Goal: Task Accomplishment & Management: Use online tool/utility

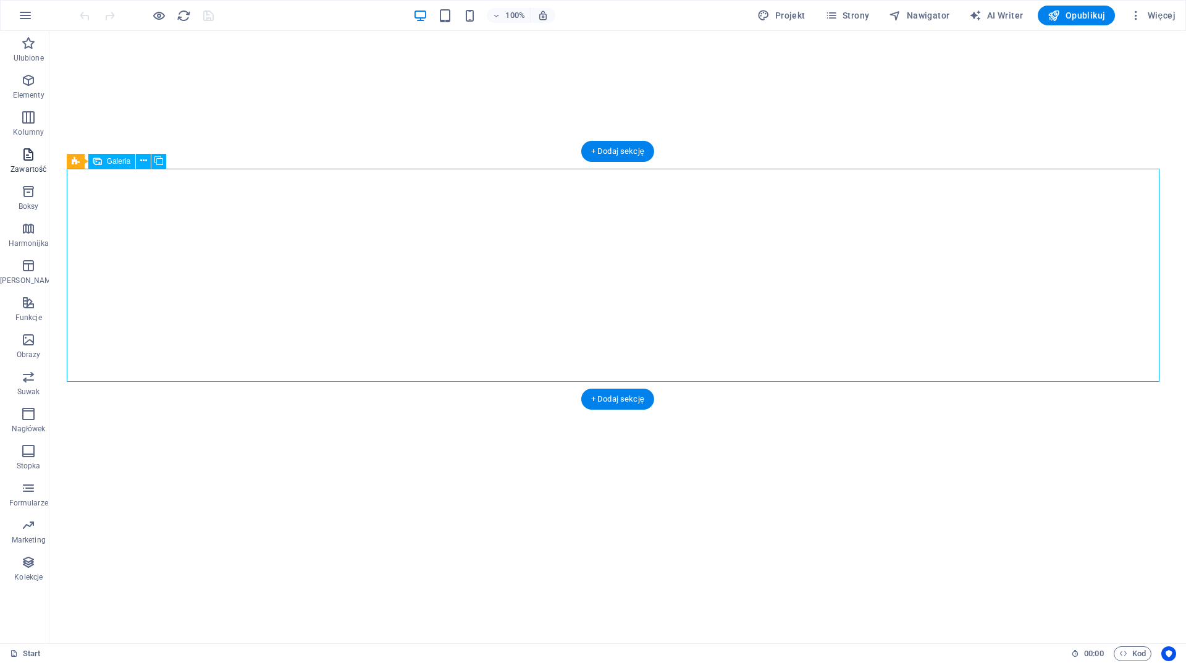
select select "3"
select select "px"
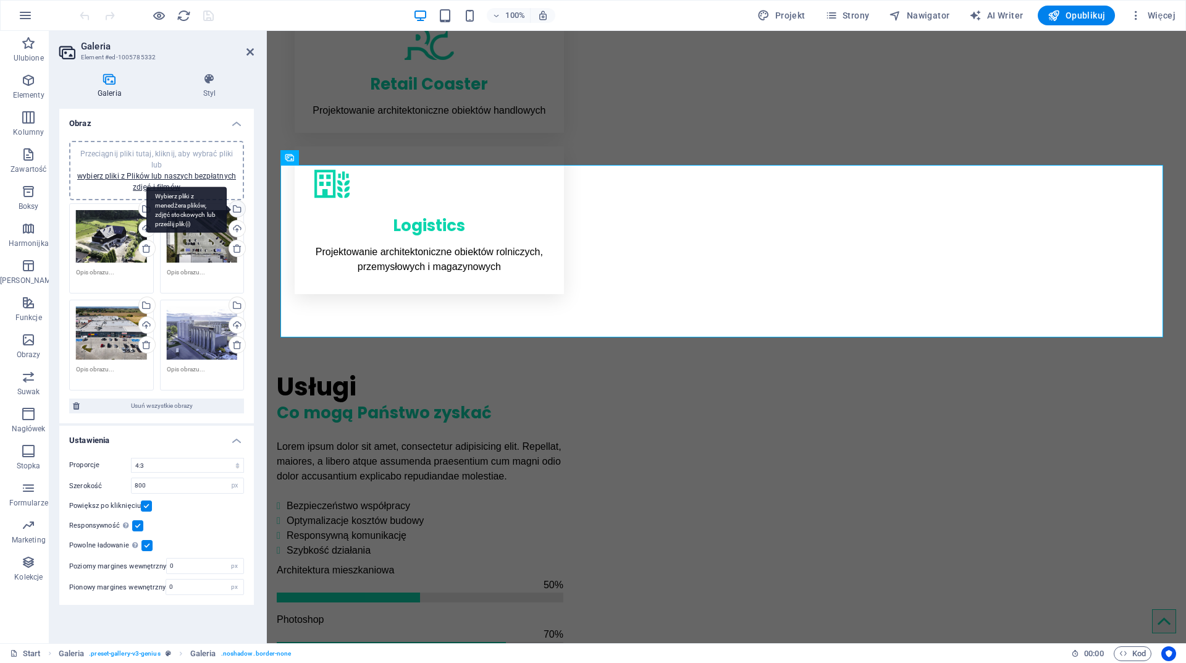
click at [237, 206] on div "Wybierz pliki z menedżera plików, zdjęć stockowych lub prześlij plik(i)" at bounding box center [236, 210] width 19 height 19
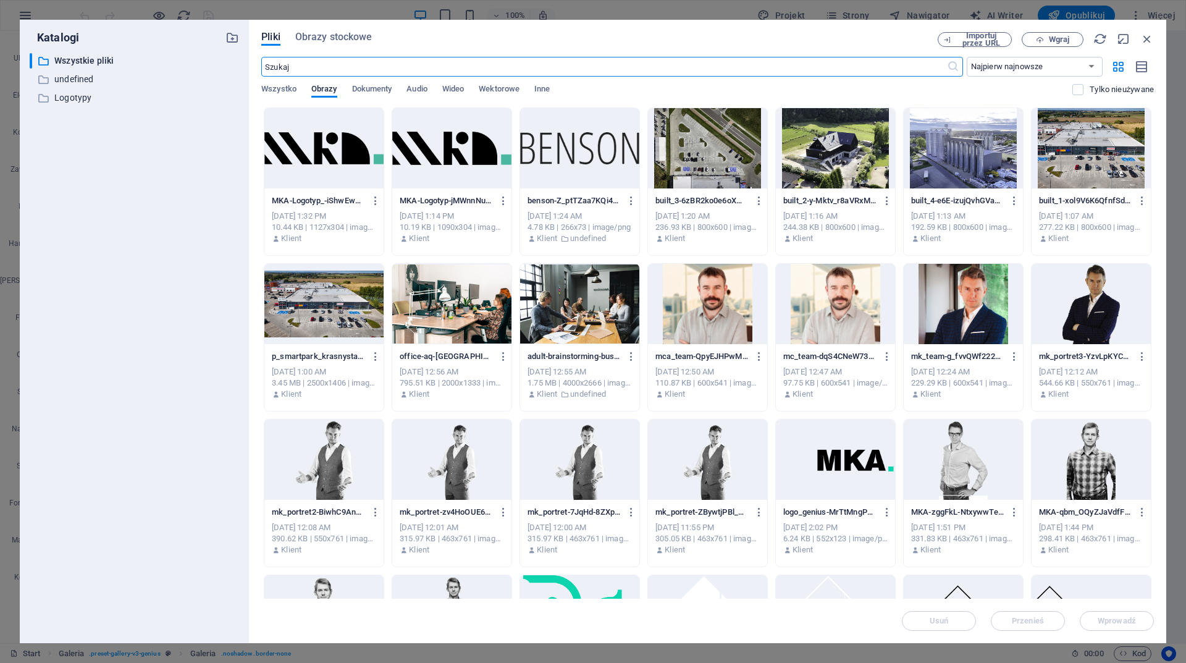
scroll to position [821, 0]
click at [1073, 39] on span "Wgraj" at bounding box center [1053, 40] width 51 height 8
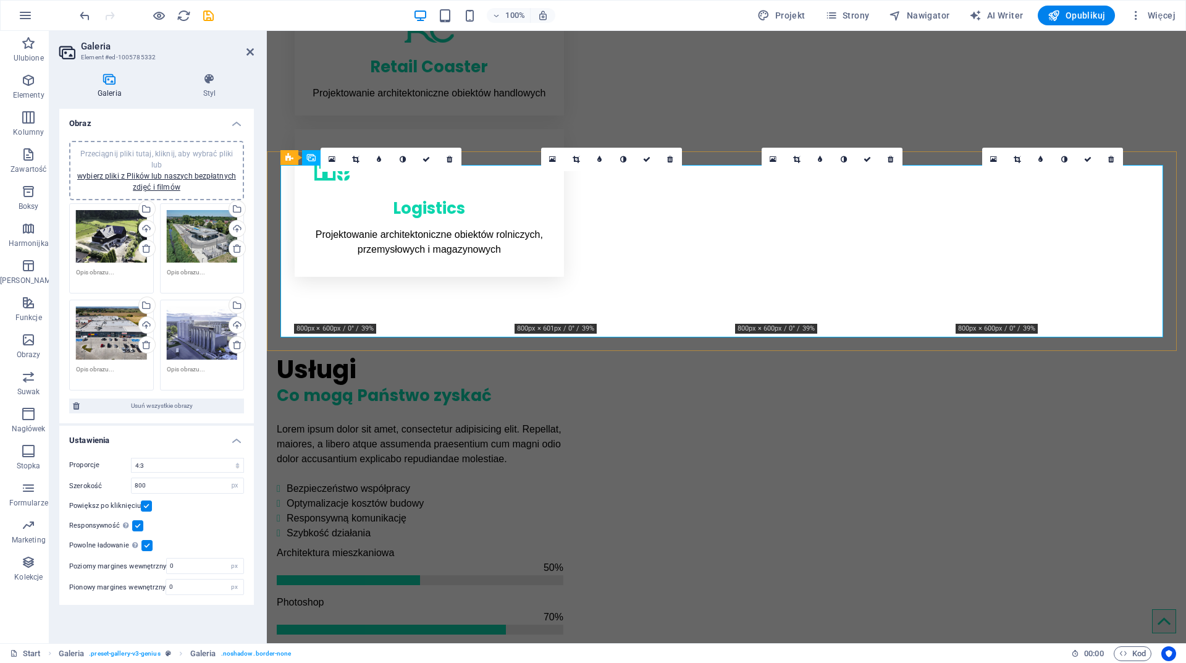
scroll to position [804, 0]
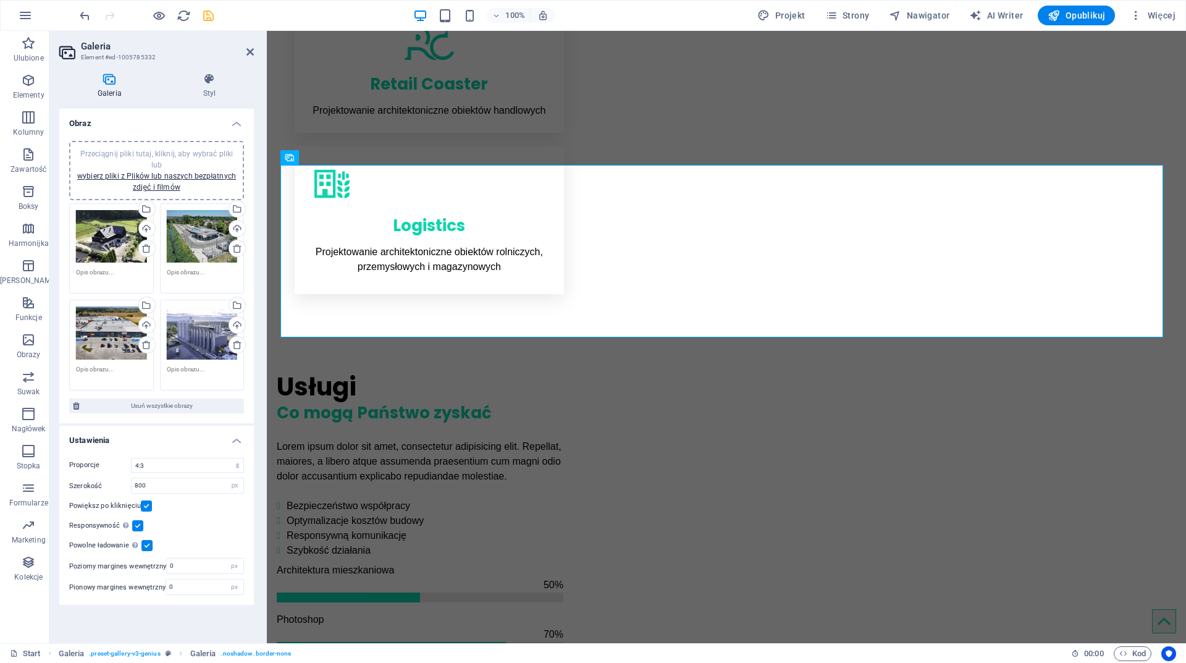
click at [206, 19] on icon "save" at bounding box center [208, 16] width 14 height 14
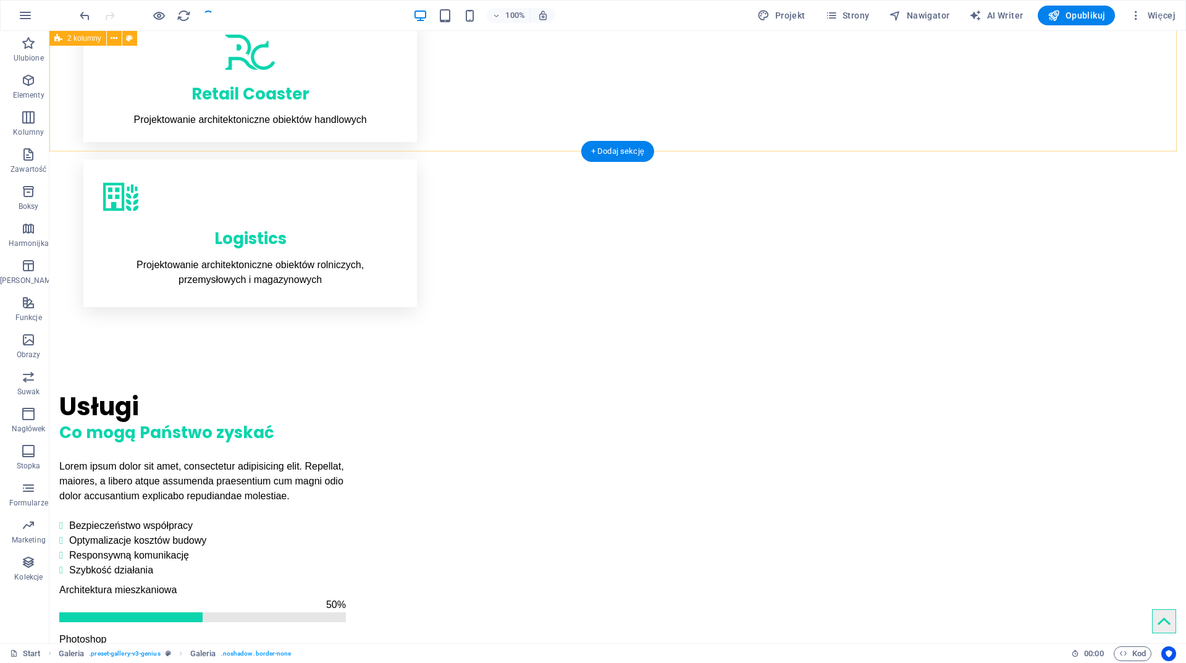
checkbox input "false"
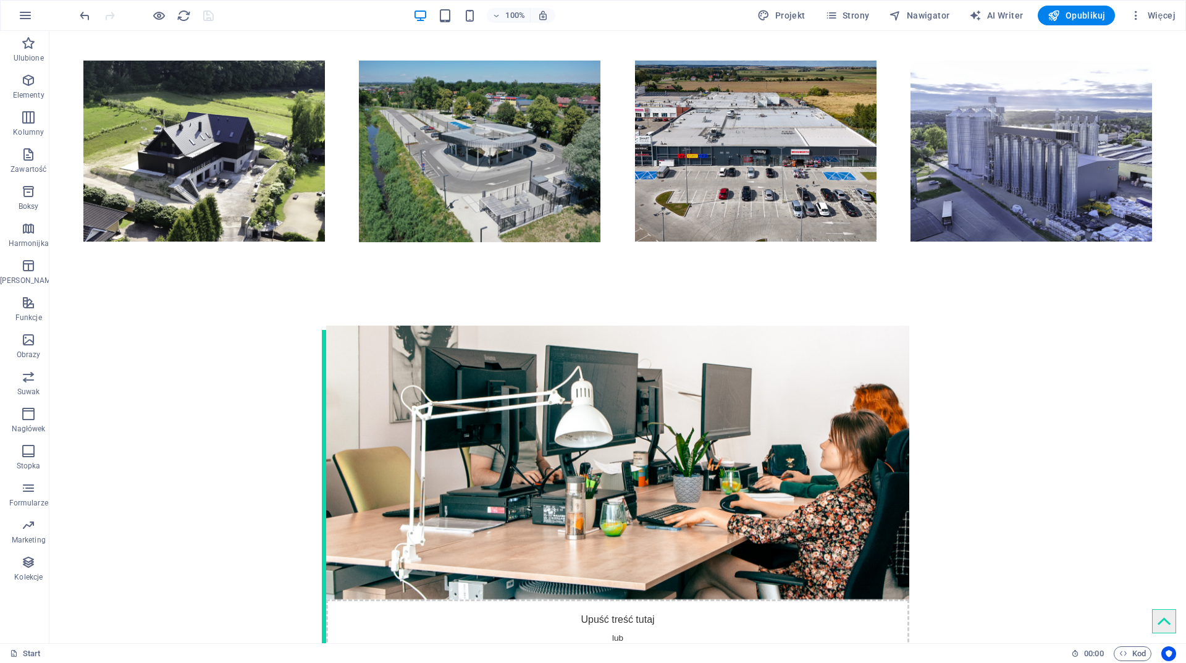
scroll to position [2602, 0]
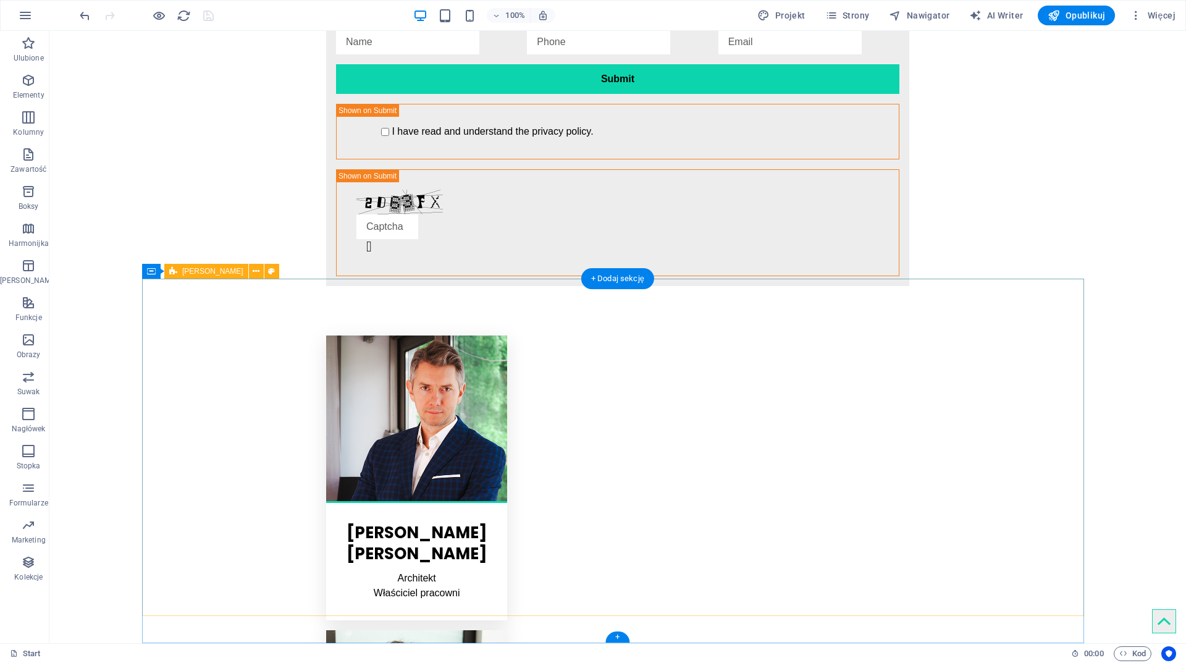
select select "rem"
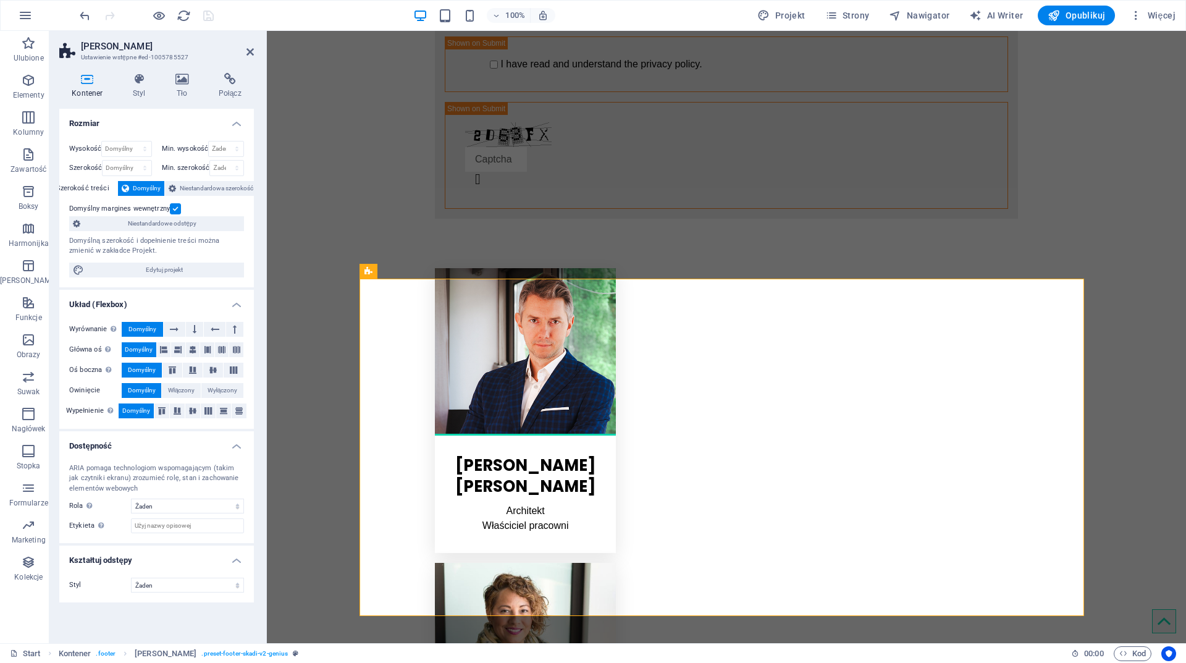
scroll to position [2533, 0]
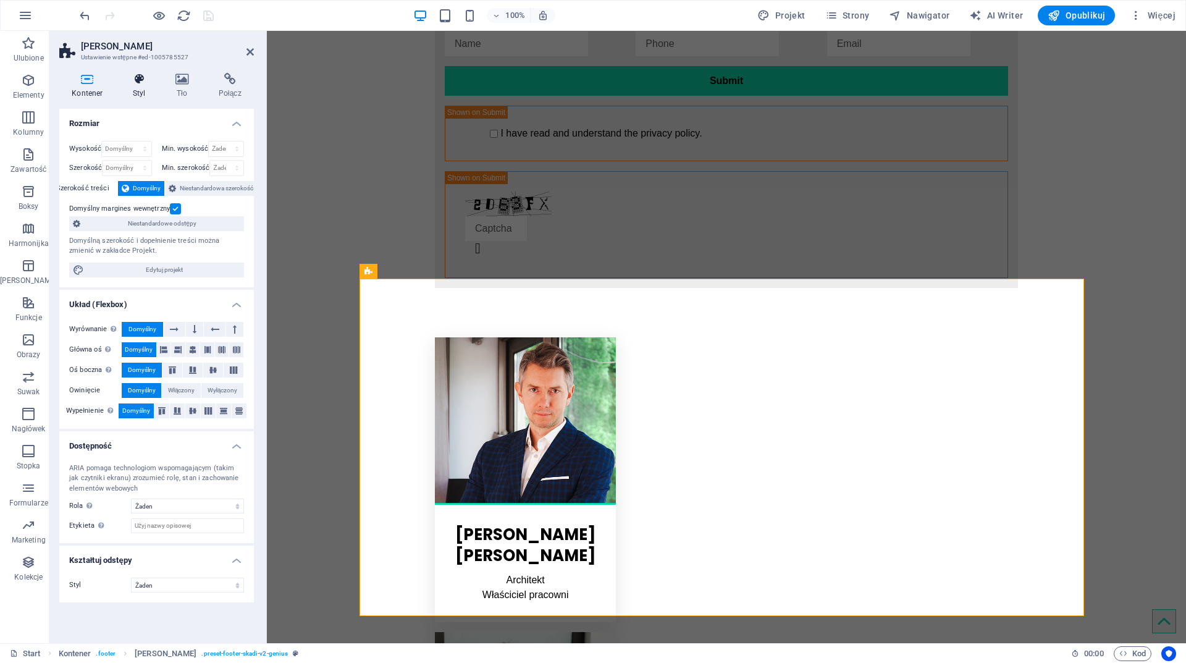
click at [140, 81] on icon at bounding box center [139, 79] width 38 height 12
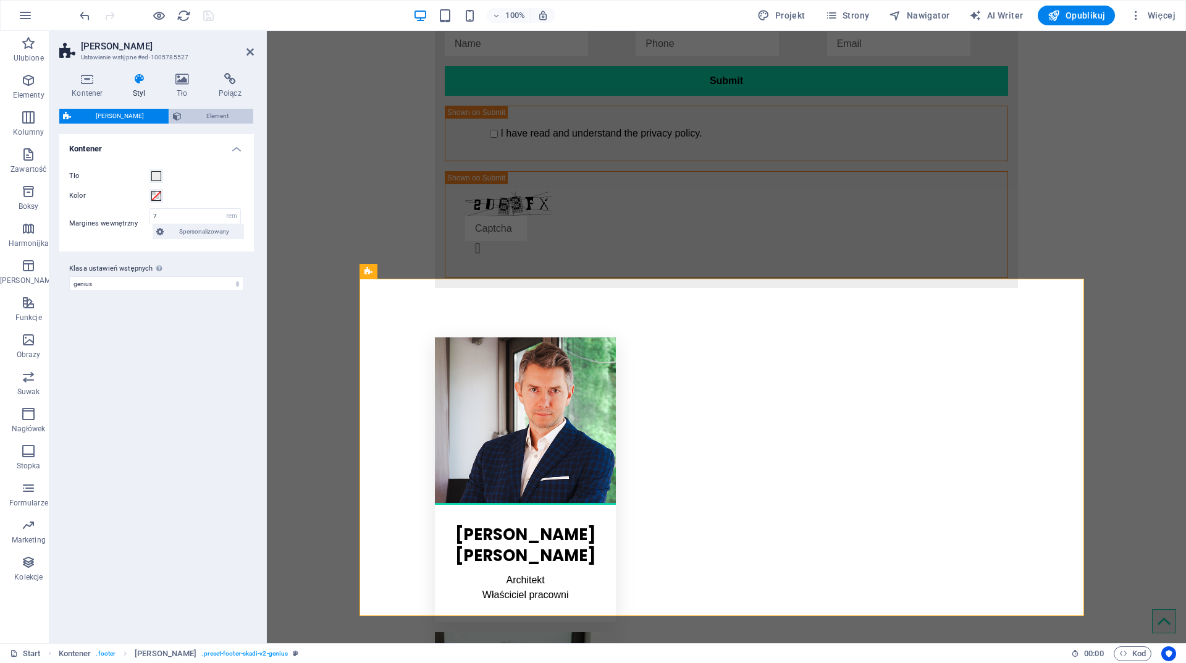
click at [205, 122] on span "Element" at bounding box center [217, 116] width 64 height 15
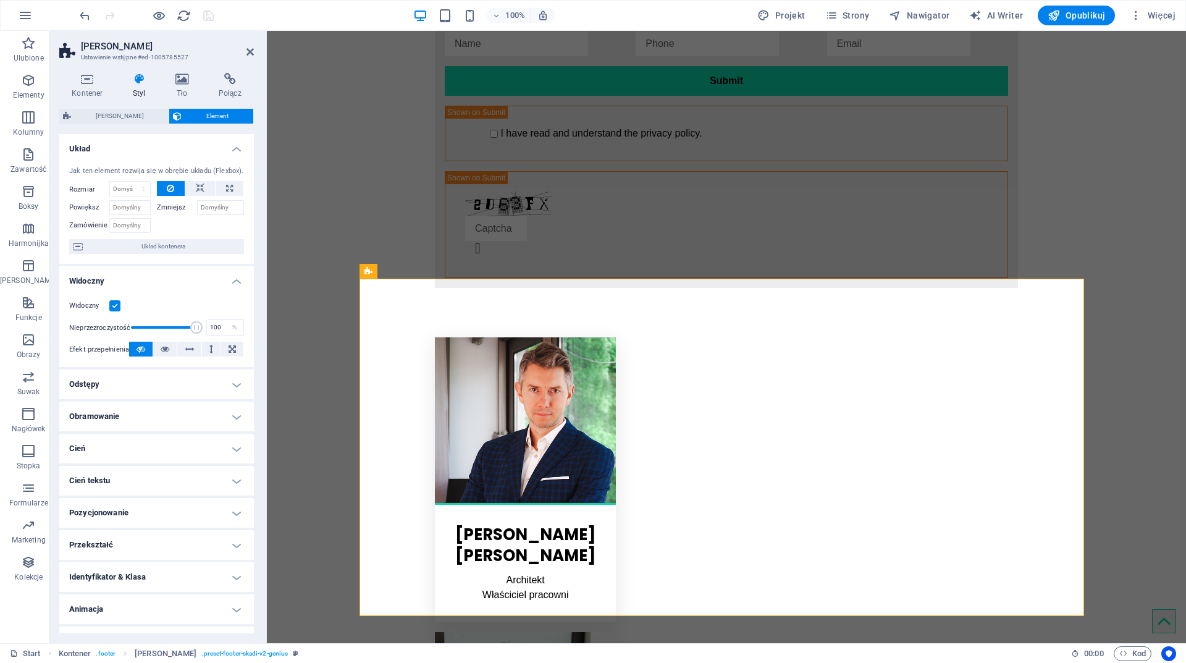
click at [169, 412] on h4 "Obramowanie" at bounding box center [156, 417] width 195 height 30
click at [166, 395] on h4 "Odstępy" at bounding box center [156, 384] width 195 height 30
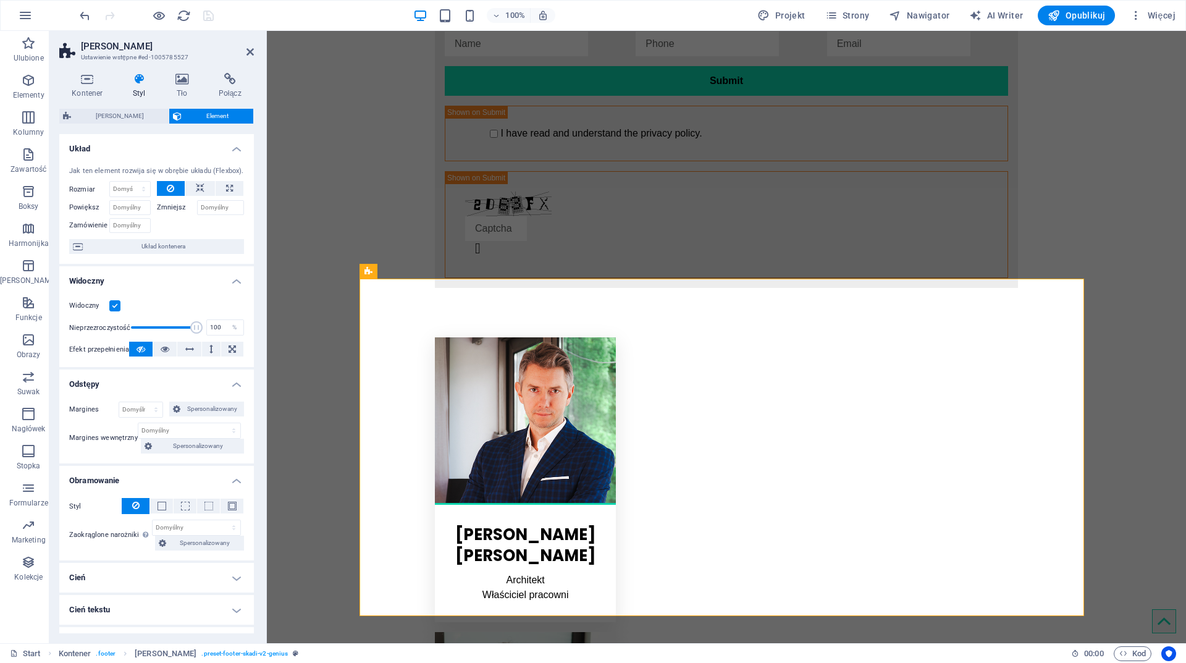
click at [145, 471] on h4 "Obramowanie" at bounding box center [156, 477] width 195 height 22
click at [145, 471] on h4 "Obramowanie" at bounding box center [156, 481] width 195 height 30
click at [129, 112] on span "Stopka Skadi" at bounding box center [120, 116] width 90 height 15
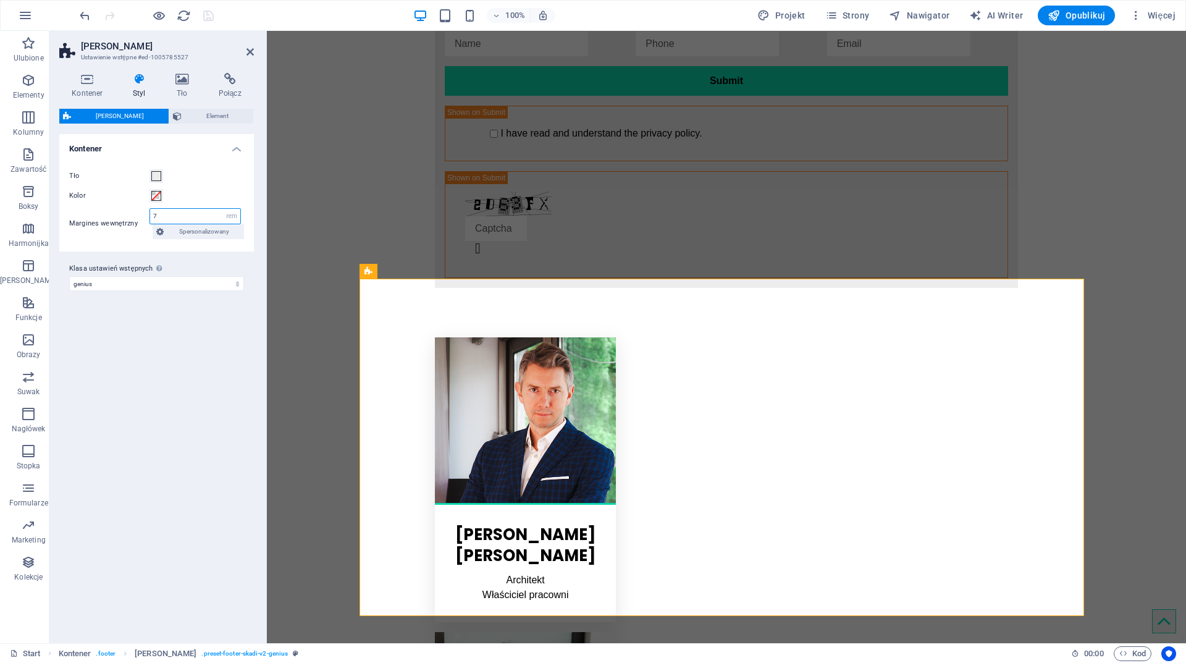
click at [190, 217] on input "7" at bounding box center [195, 216] width 90 height 15
drag, startPoint x: 192, startPoint y: 216, endPoint x: 58, endPoint y: 214, distance: 134.1
click at [58, 214] on div "Kontener Styl Tło Połącz Rozmiar Wysokość Domyślny px rem % vh vw Min. wysokość…" at bounding box center [156, 353] width 214 height 580
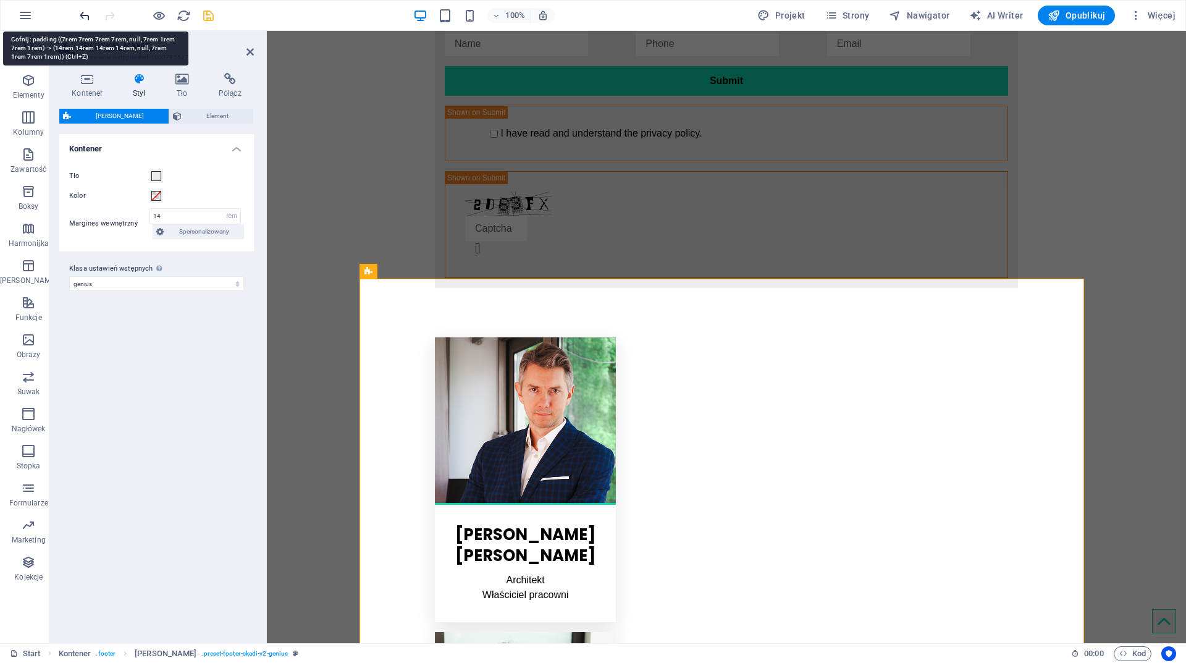
click at [91, 17] on icon "undo" at bounding box center [85, 16] width 14 height 14
type input "7"
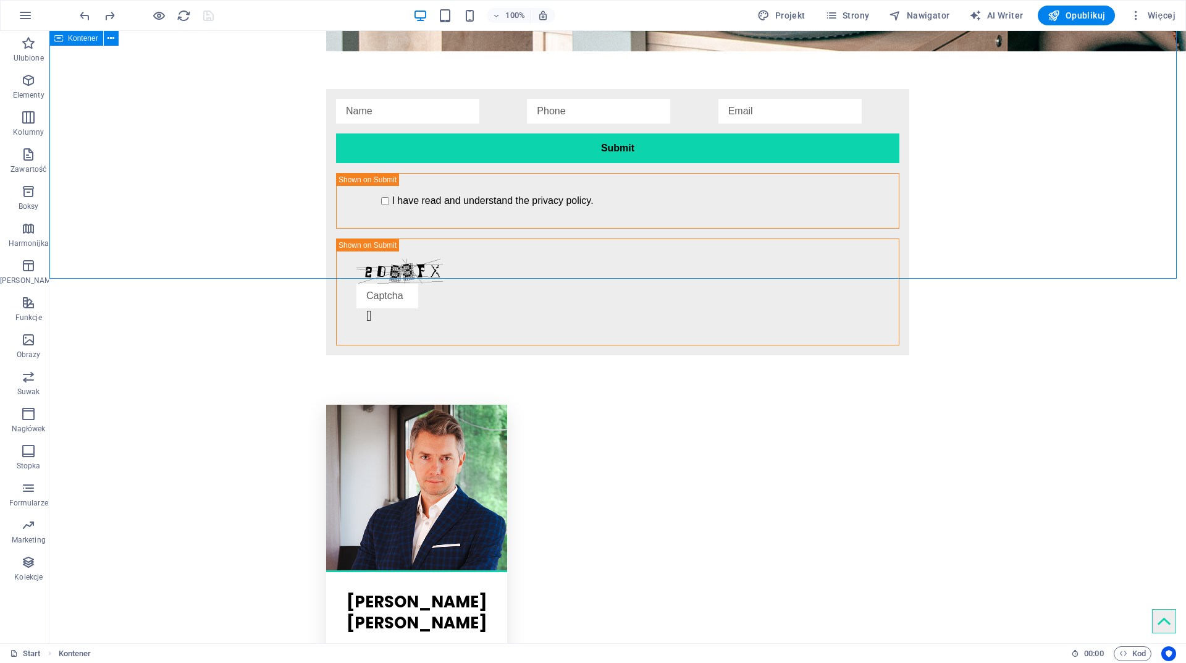
scroll to position [2602, 0]
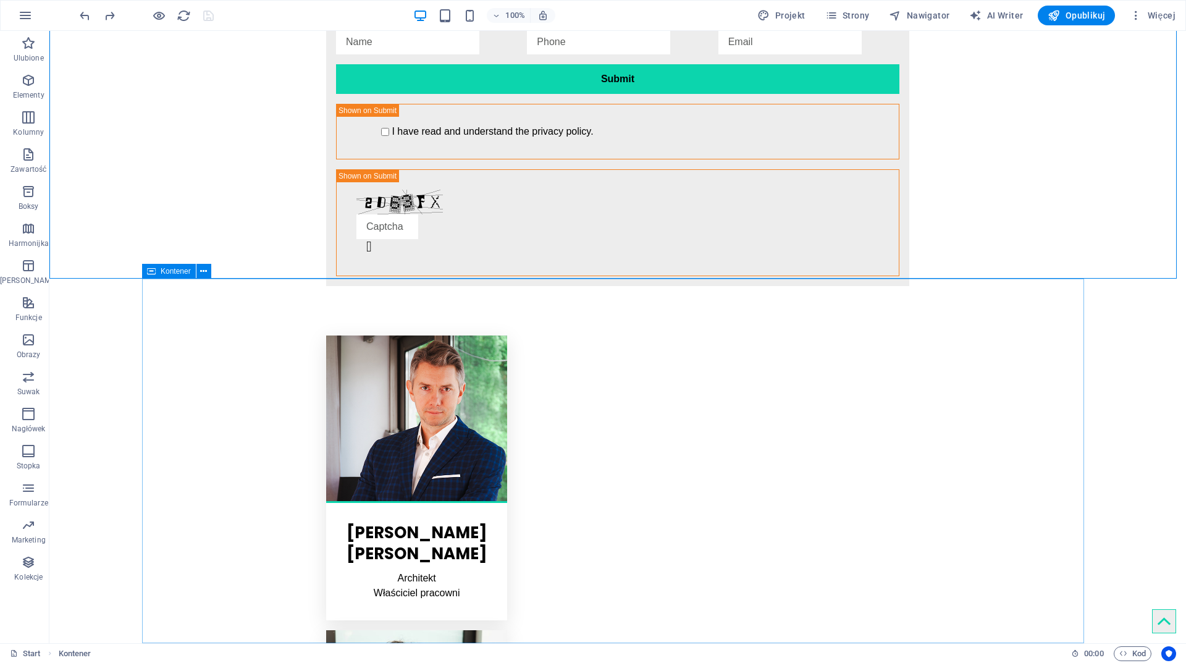
click at [154, 272] on icon at bounding box center [151, 271] width 9 height 15
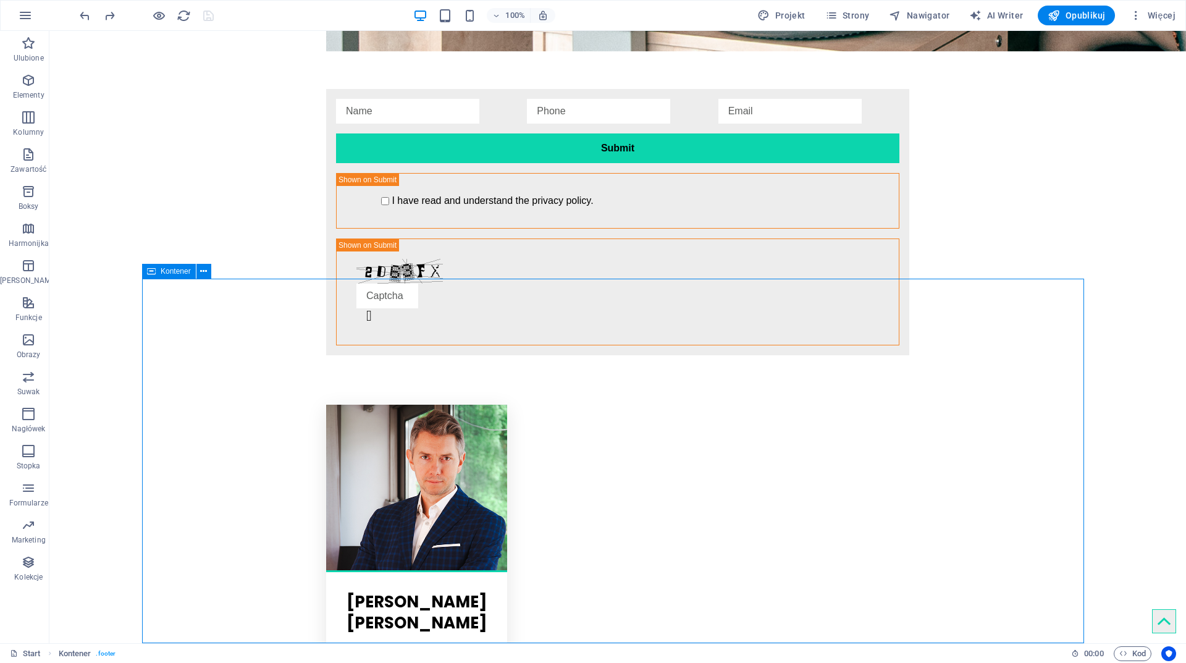
select select "footer"
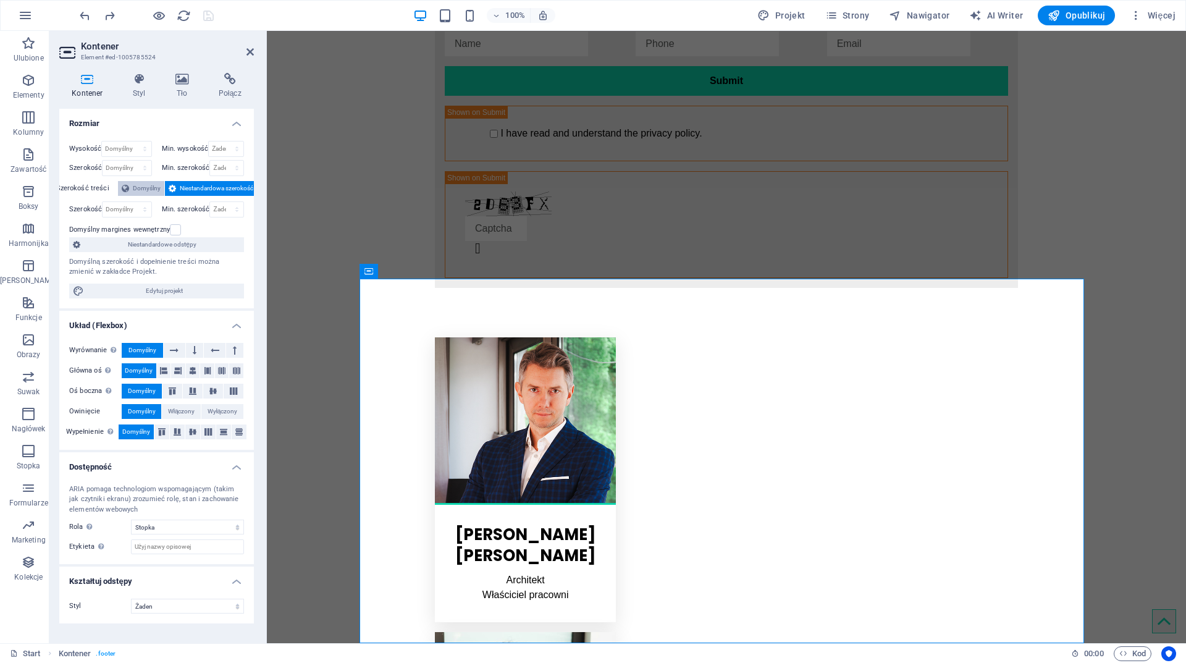
click at [139, 188] on span "Domyślny" at bounding box center [147, 188] width 28 height 15
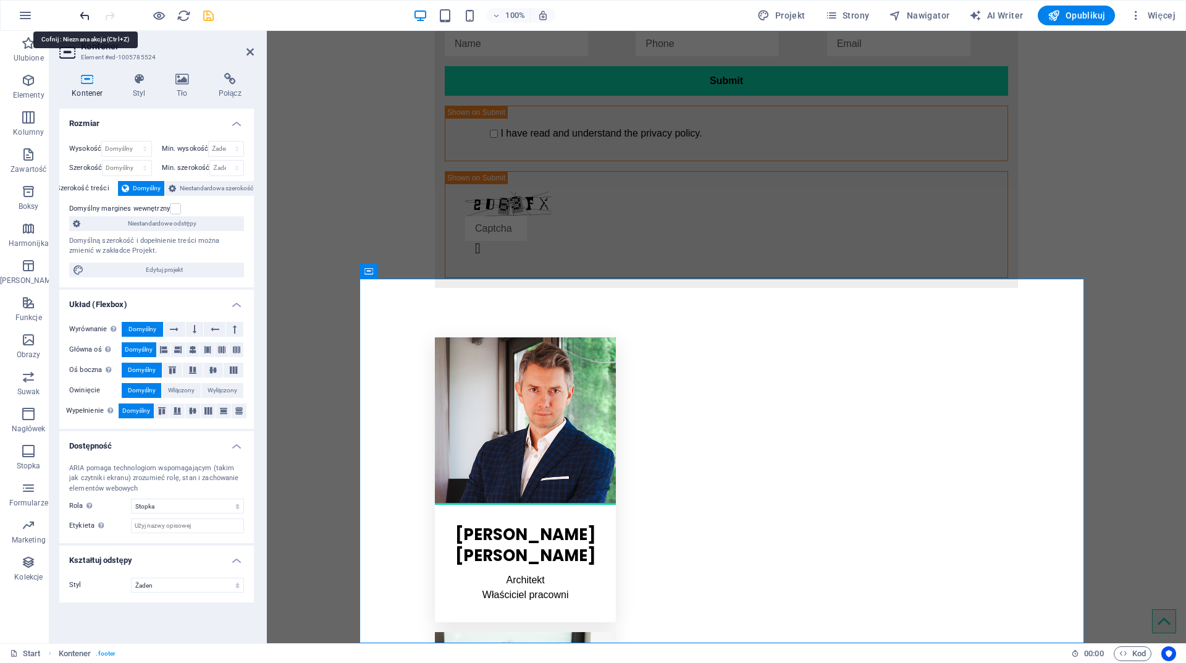
click at [81, 15] on icon "undo" at bounding box center [85, 16] width 14 height 14
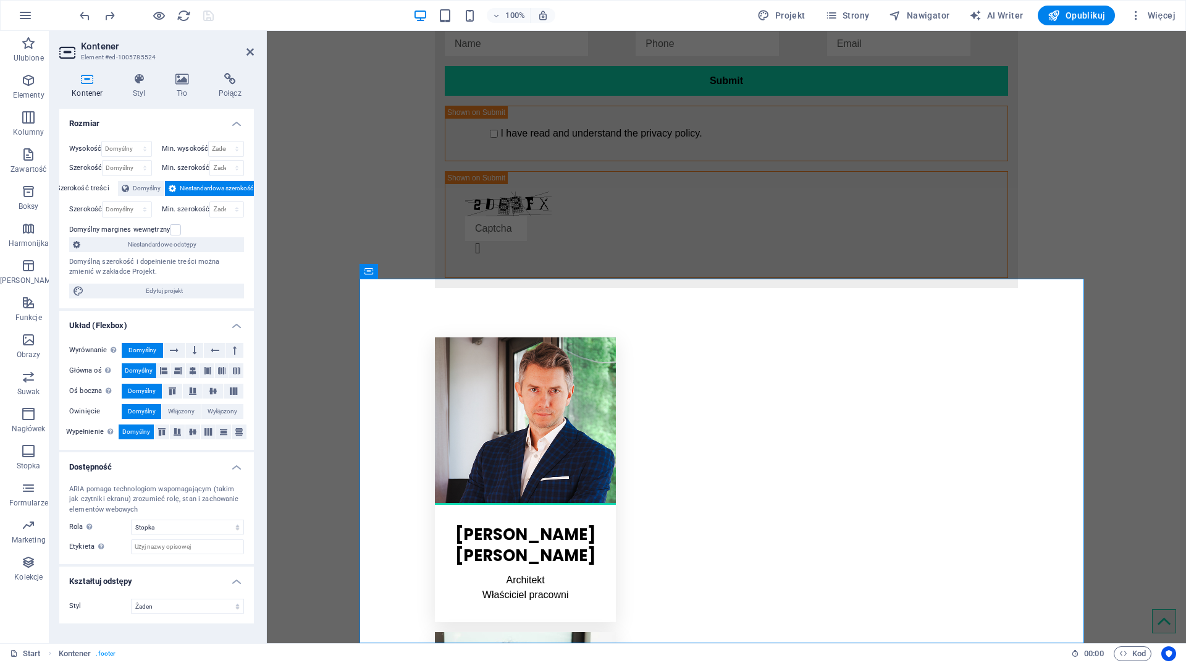
click at [184, 187] on span "Niestandardowa szerokość" at bounding box center [217, 188] width 74 height 15
click at [124, 210] on select "Domyślny px rem % em vh vw" at bounding box center [127, 209] width 48 height 15
click at [373, 271] on icon at bounding box center [369, 271] width 9 height 15
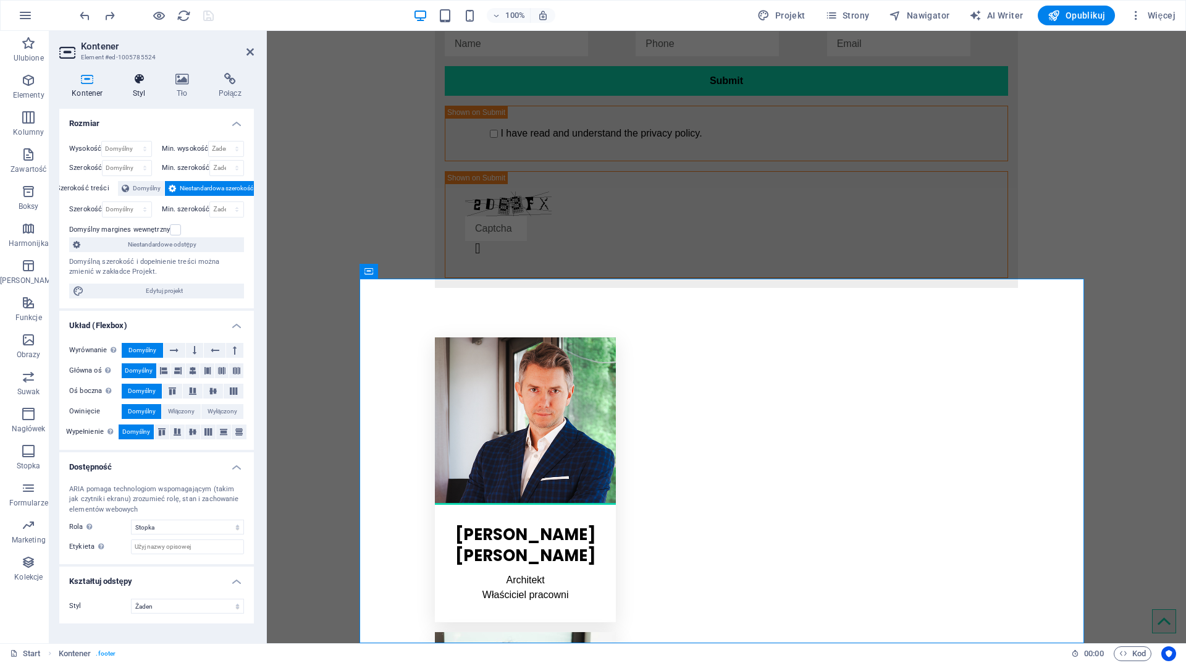
click at [136, 86] on h4 "Styl" at bounding box center [141, 86] width 43 height 26
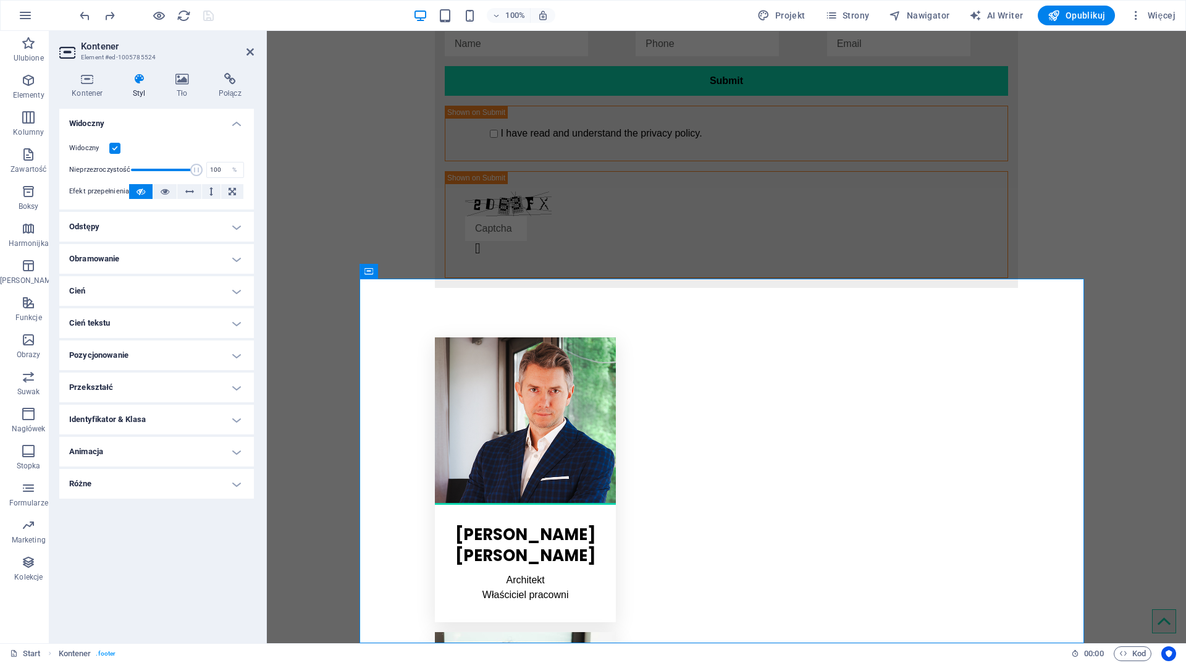
click at [140, 229] on h4 "Odstępy" at bounding box center [156, 227] width 195 height 30
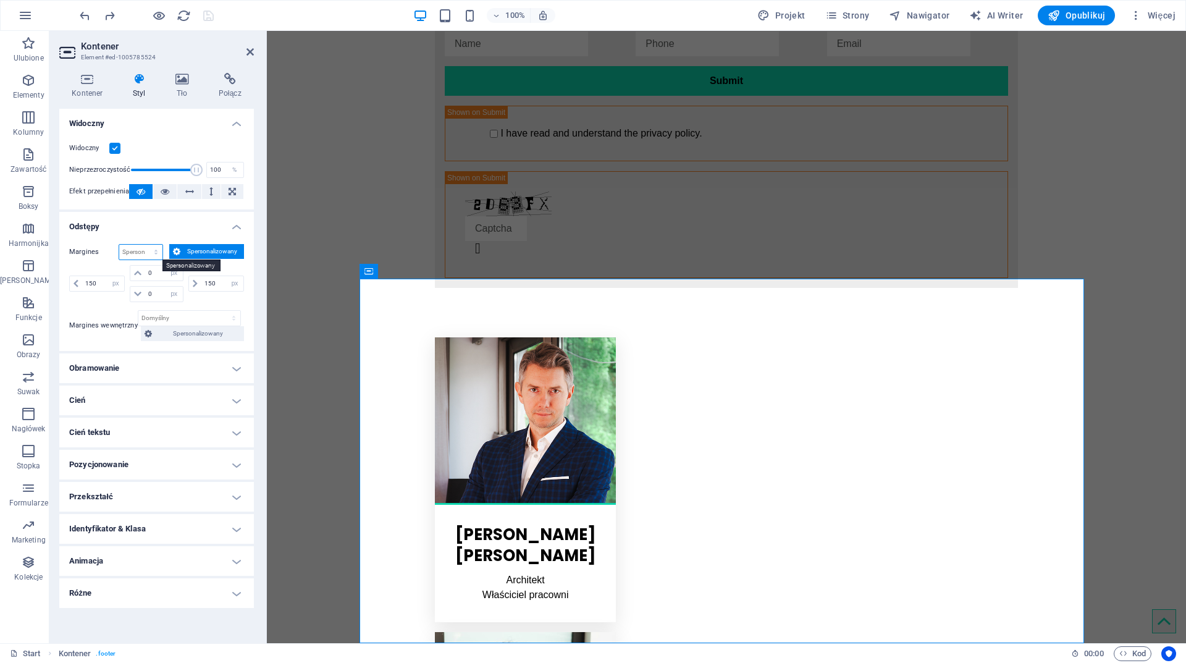
click at [158, 254] on select "Domyślny automatycznie px % rem vw vh Spersonalizowany" at bounding box center [140, 252] width 43 height 15
click at [119, 245] on select "Domyślny automatycznie px % rem vw vh Spersonalizowany" at bounding box center [140, 252] width 43 height 15
select select "DISABLED_OPTION_VALUE"
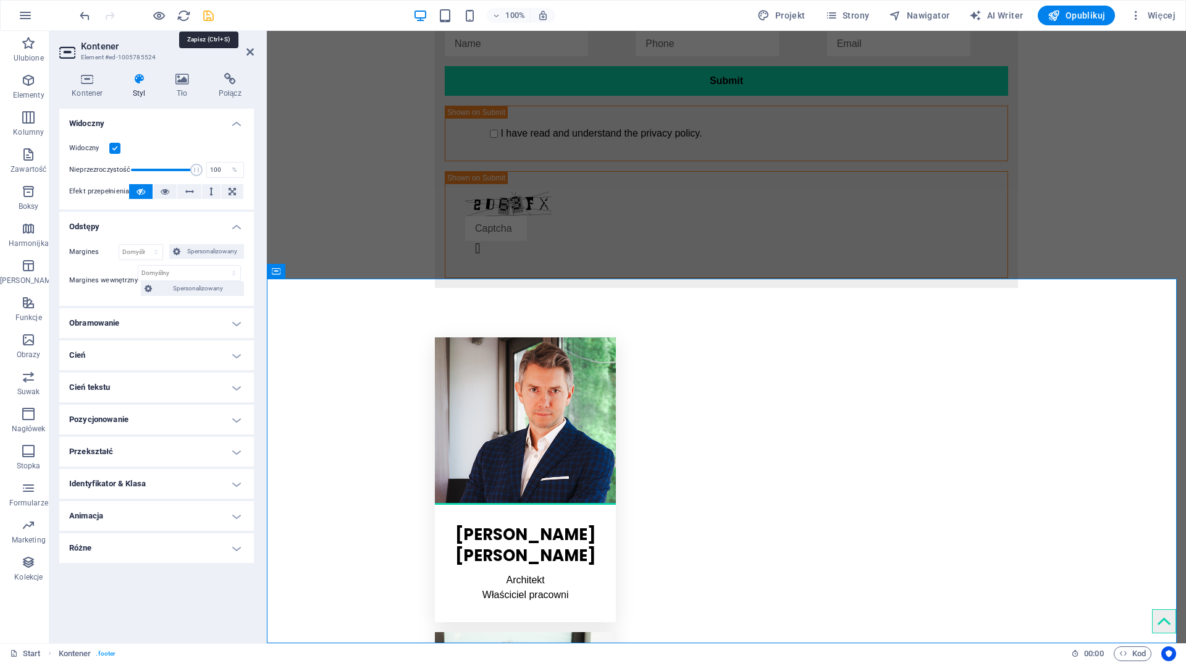
click at [208, 10] on icon "save" at bounding box center [208, 16] width 14 height 14
checkbox input "false"
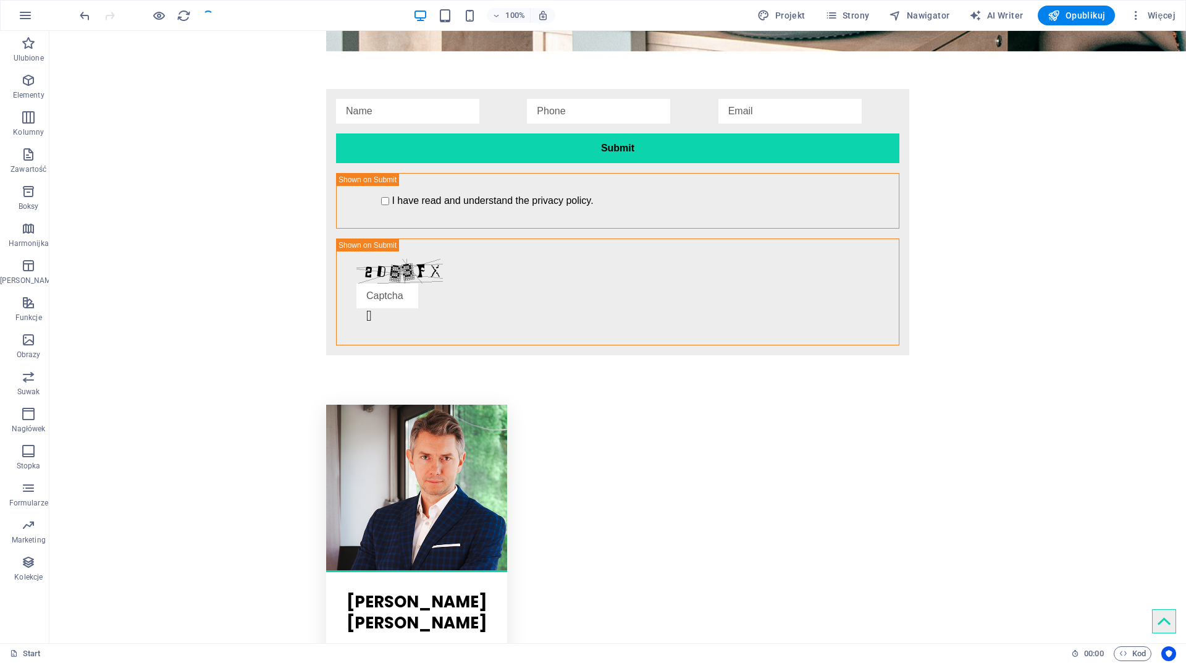
scroll to position [2602, 0]
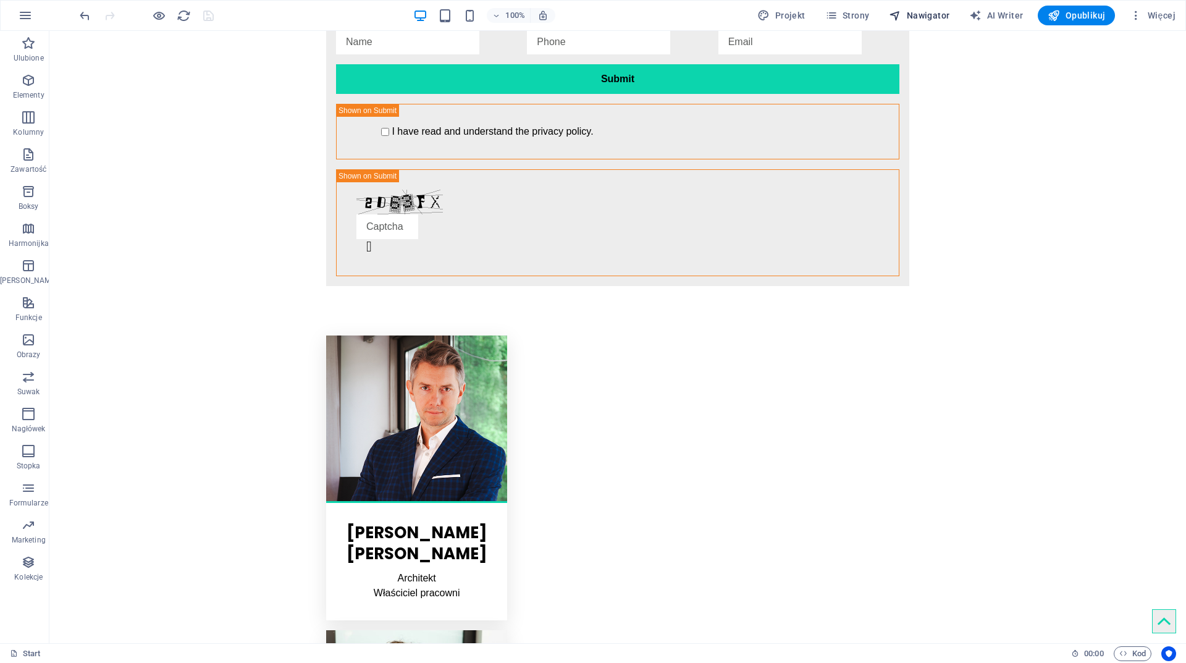
click at [952, 11] on button "Nawigator" at bounding box center [919, 16] width 70 height 20
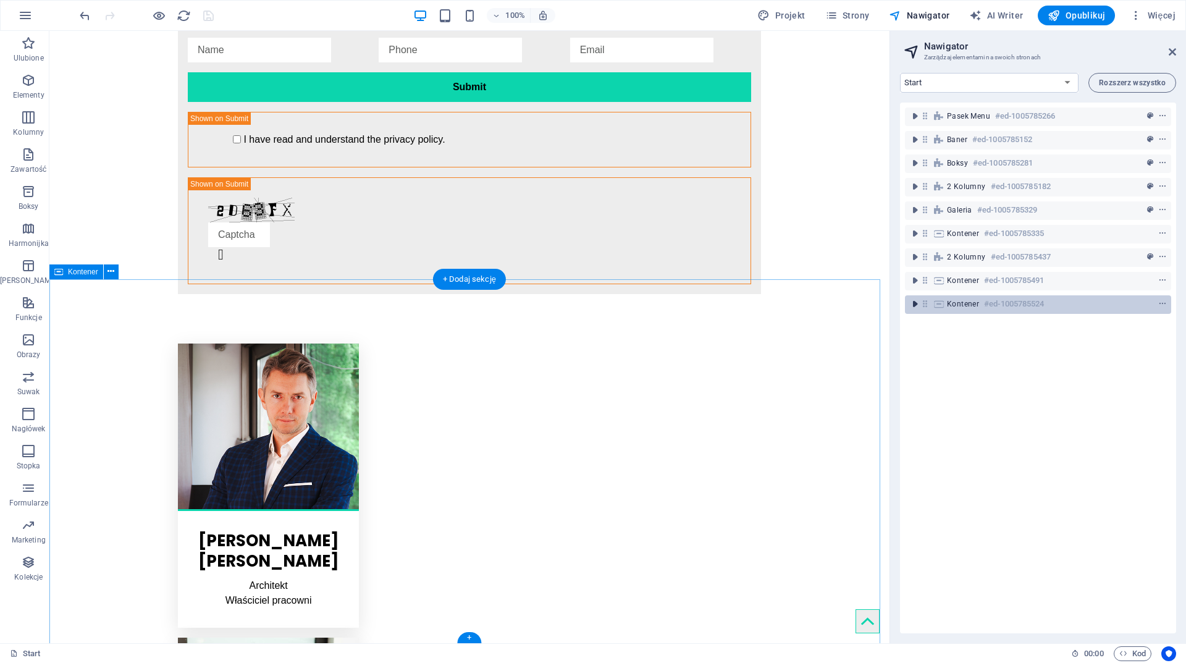
click at [912, 304] on icon "toggle-expand" at bounding box center [915, 304] width 12 height 12
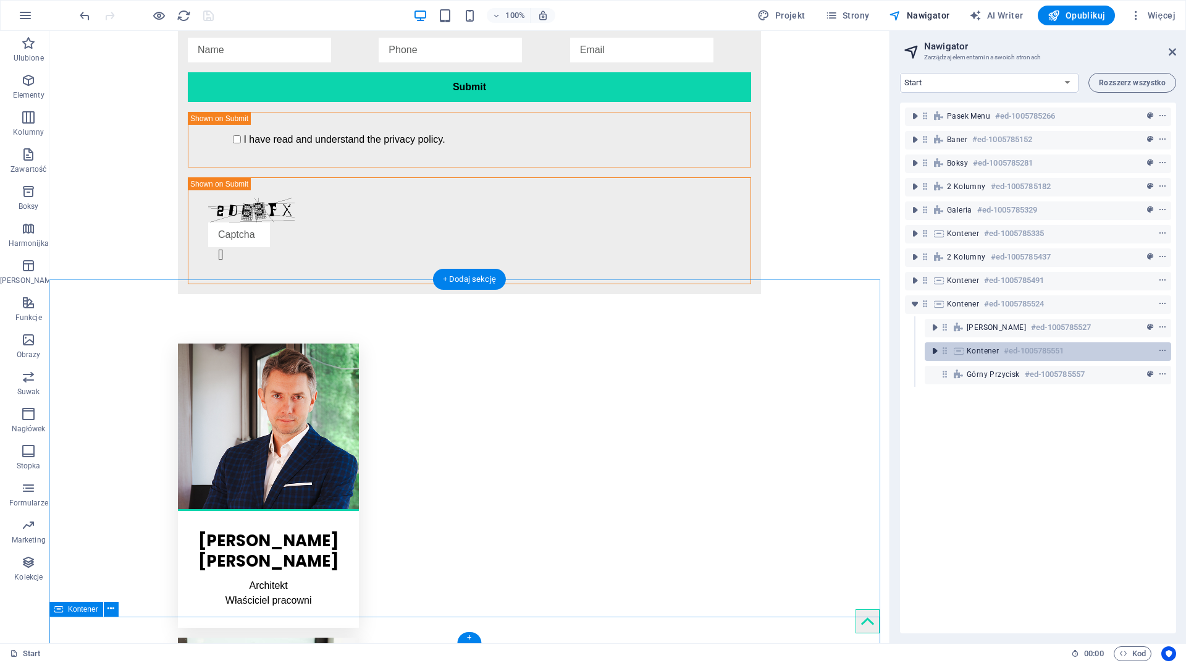
click at [935, 353] on icon "toggle-expand" at bounding box center [935, 351] width 12 height 12
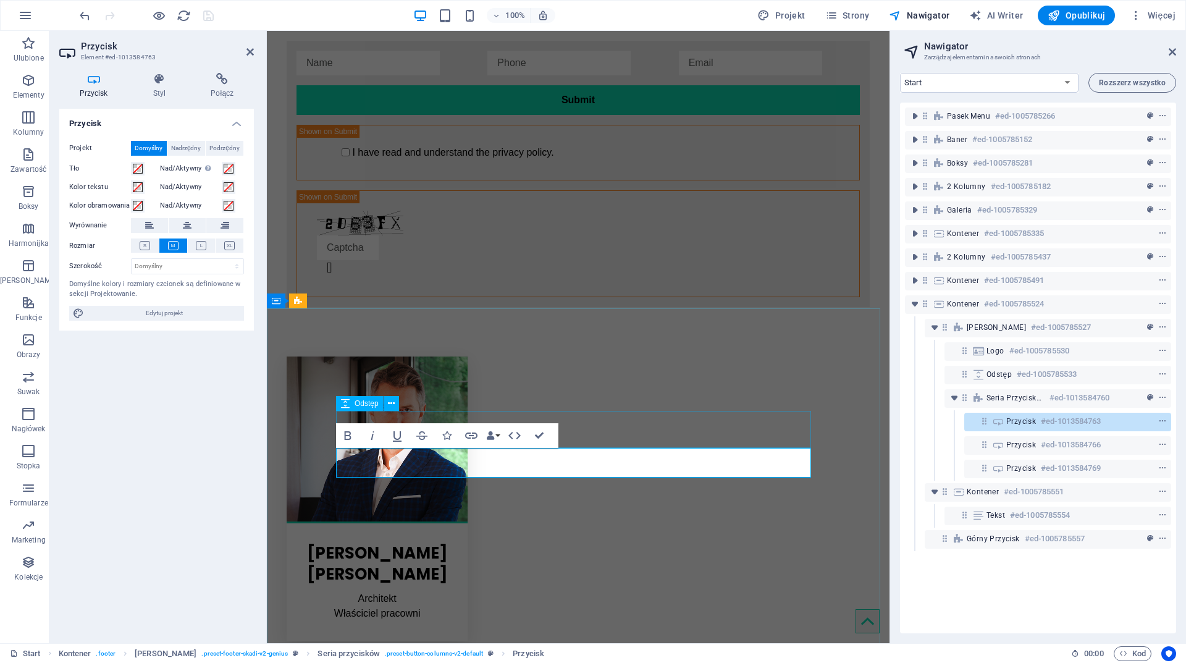
scroll to position [2449, 0]
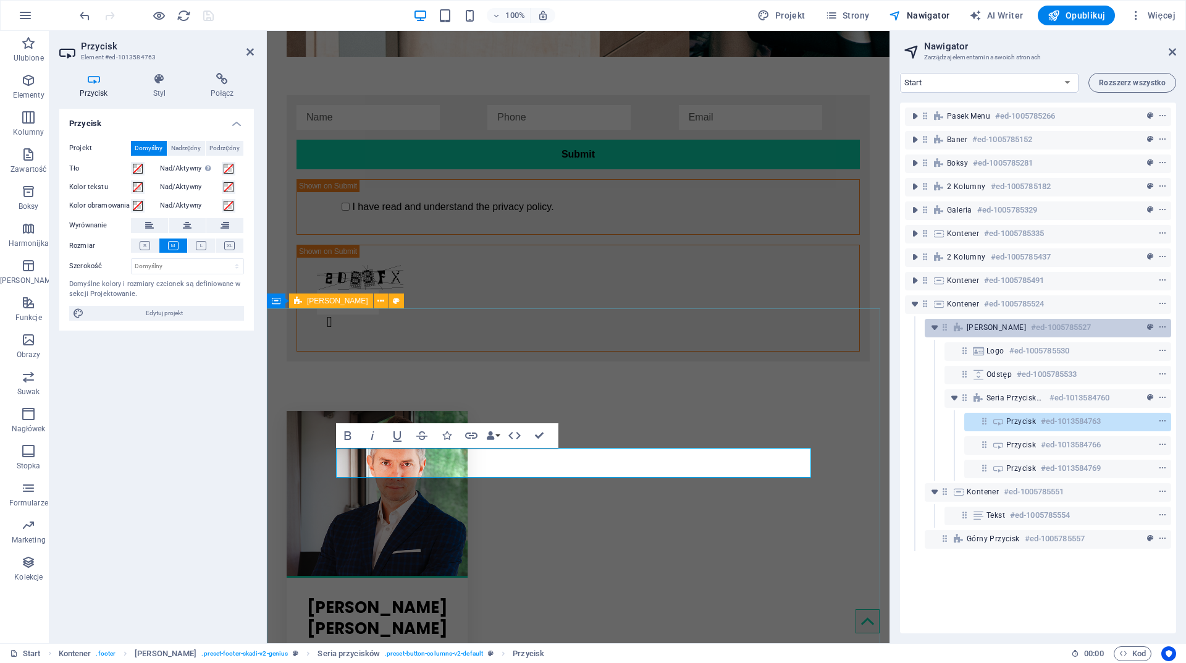
click at [996, 332] on span "Stopka Skadi" at bounding box center [996, 328] width 59 height 10
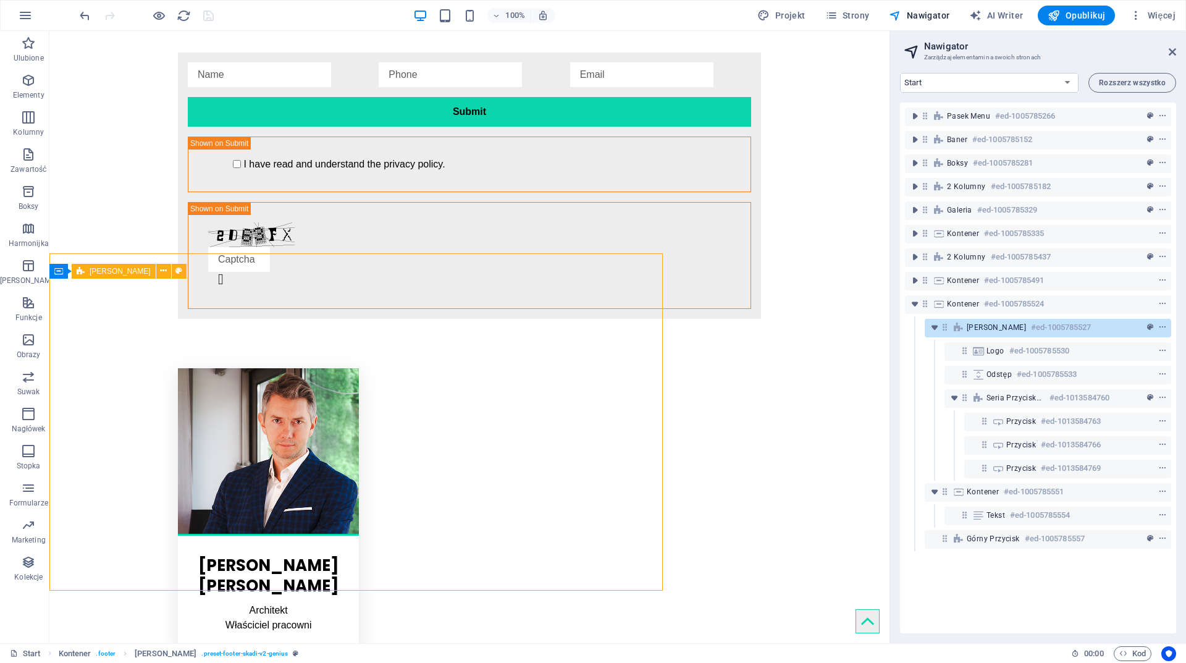
scroll to position [2504, 0]
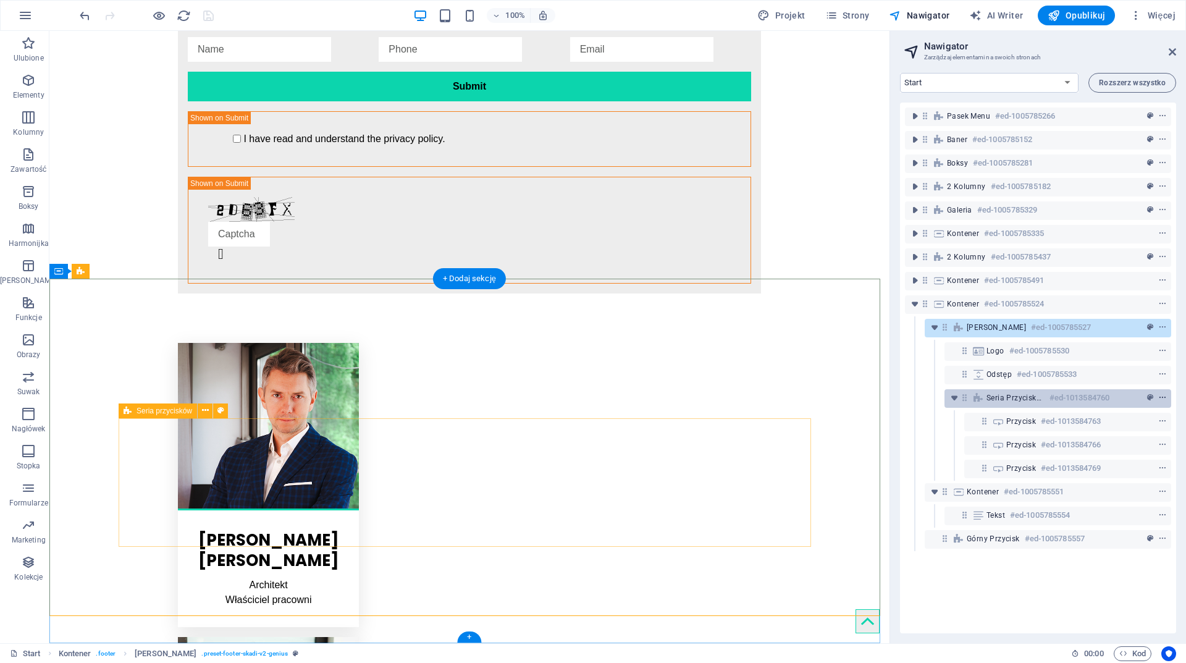
click at [1160, 397] on icon "context-menu" at bounding box center [1162, 398] width 9 height 9
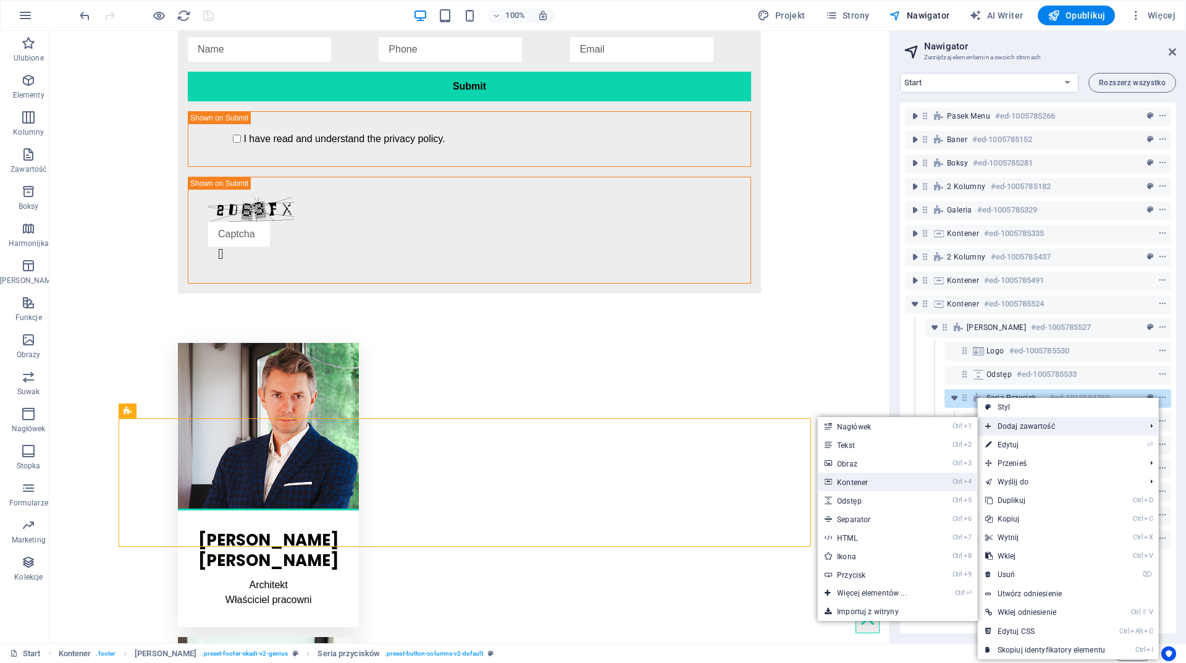
click at [873, 481] on link "Ctrl 4 Kontener" at bounding box center [874, 482] width 114 height 19
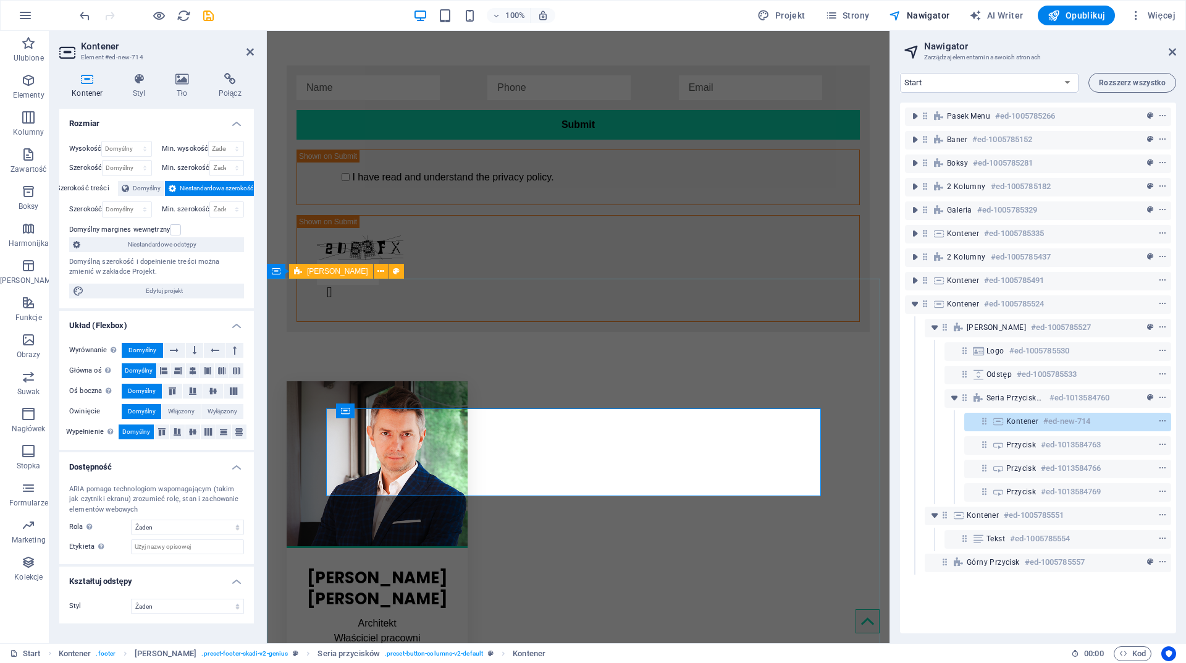
scroll to position [2566, 0]
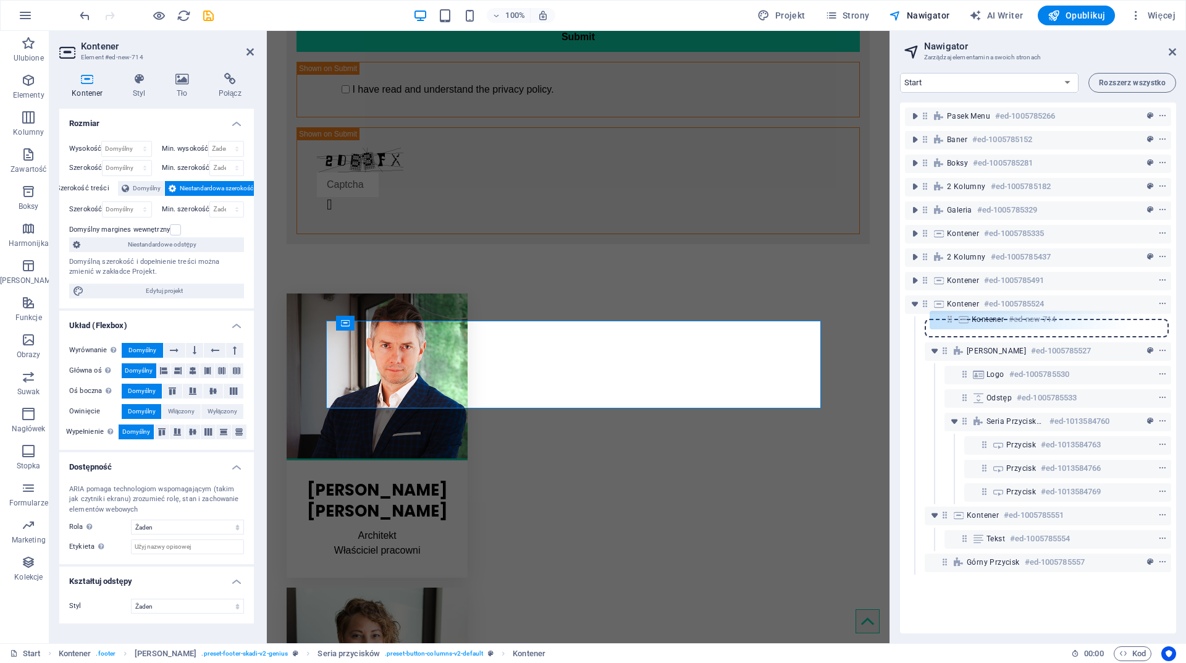
drag, startPoint x: 985, startPoint y: 424, endPoint x: 951, endPoint y: 329, distance: 100.7
click at [951, 329] on div "Pasek menu #ed-1005785266 Baner #ed-1005785152 Boksy #ed-1005785281 2 kolumny #…" at bounding box center [1038, 368] width 276 height 531
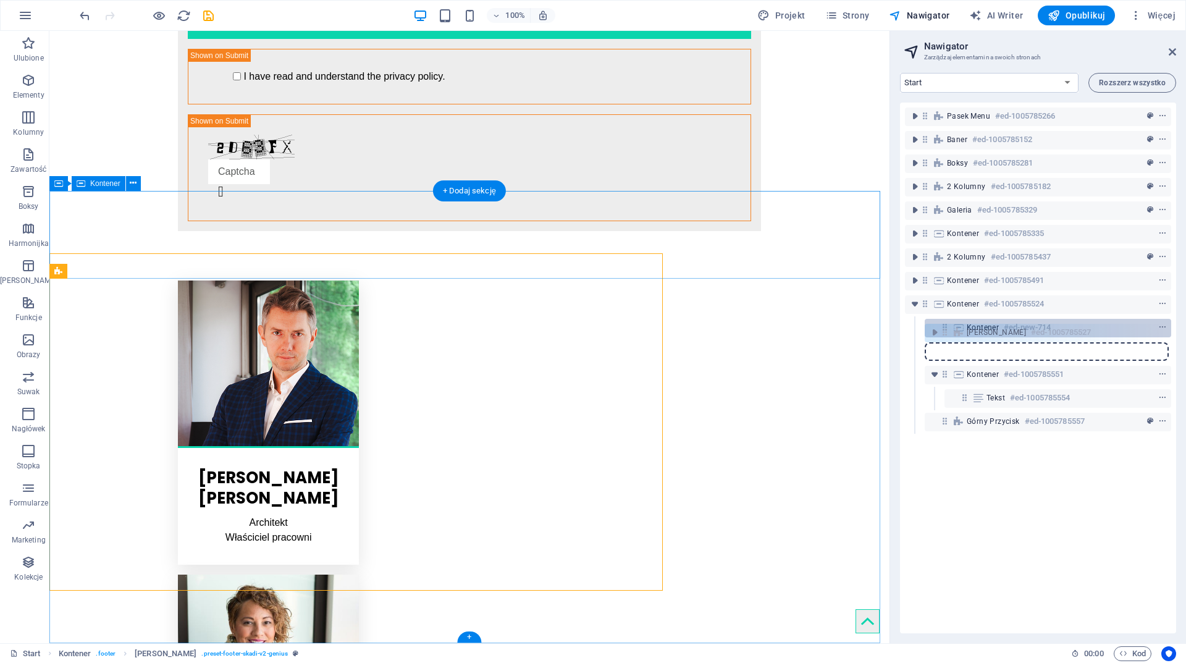
scroll to position [2591, 0]
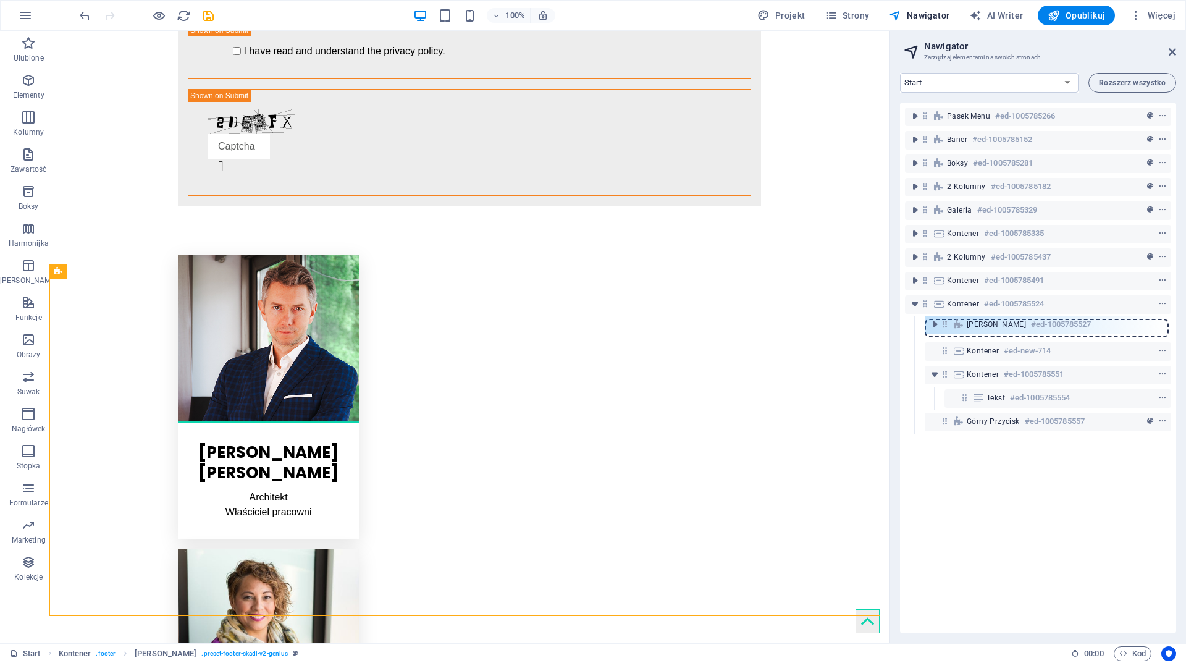
drag, startPoint x: 944, startPoint y: 350, endPoint x: 944, endPoint y: 320, distance: 30.3
click at [944, 320] on div "Pasek menu #ed-1005785266 Baner #ed-1005785152 Boksy #ed-1005785281 2 kolumny #…" at bounding box center [1038, 368] width 276 height 531
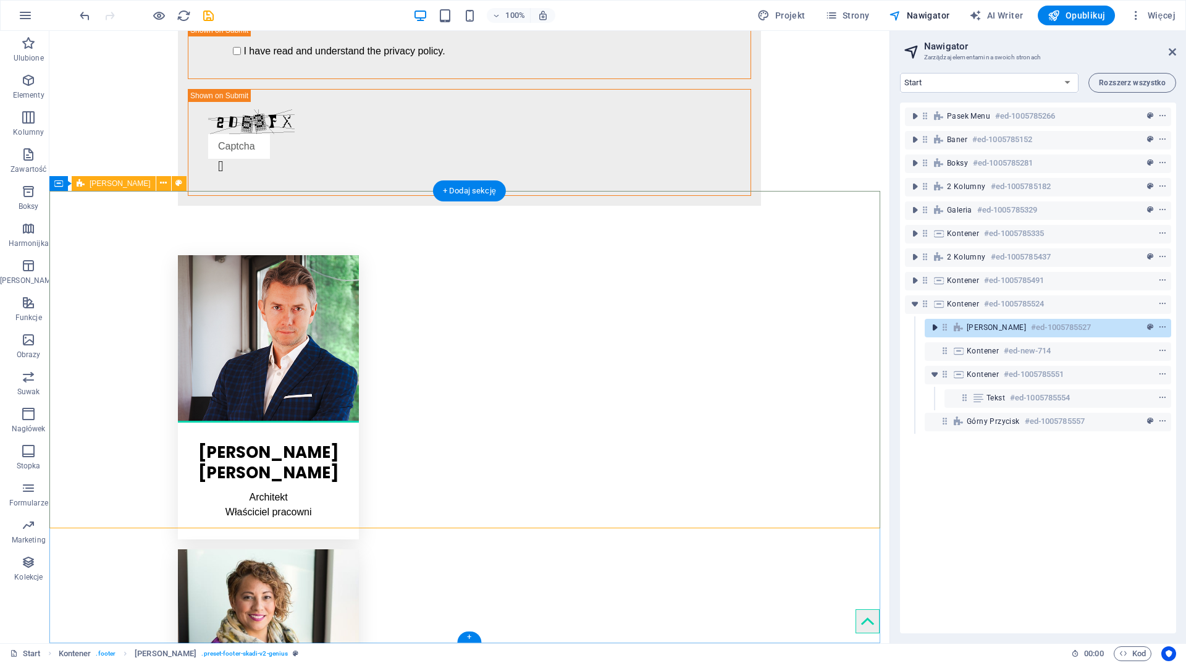
click at [934, 327] on icon "toggle-expand" at bounding box center [935, 327] width 12 height 12
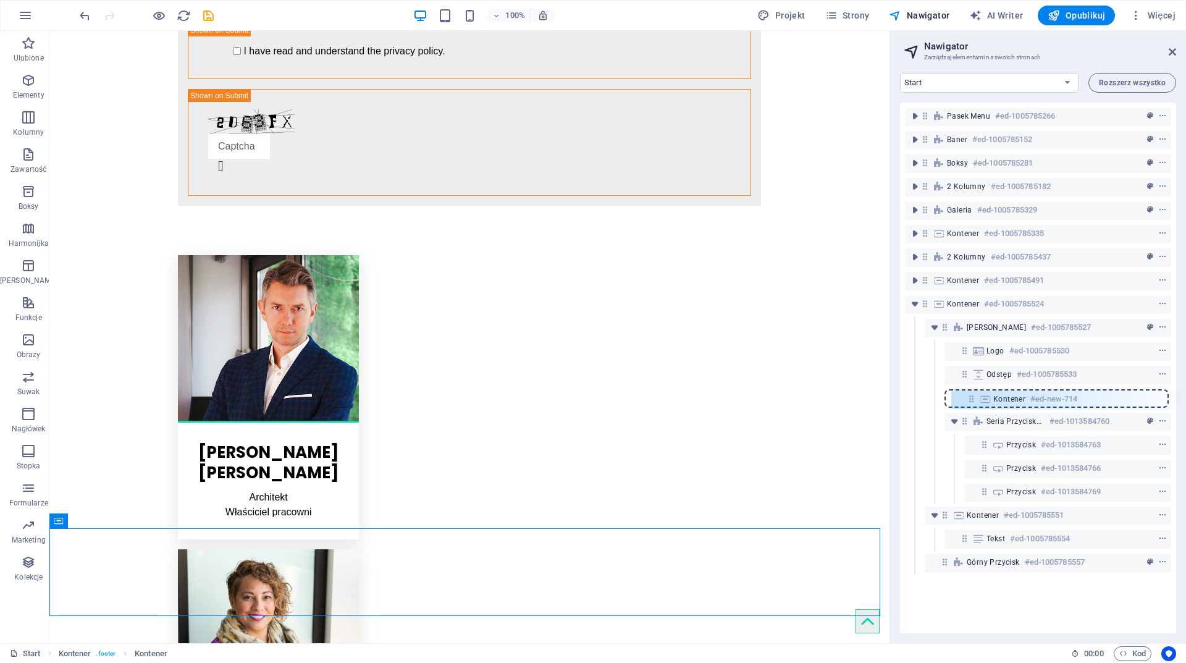
drag, startPoint x: 948, startPoint y: 493, endPoint x: 976, endPoint y: 397, distance: 99.6
click at [976, 397] on div "Pasek menu #ed-1005785266 Baner #ed-1005785152 Boksy #ed-1005785281 2 kolumny #…" at bounding box center [1038, 368] width 276 height 531
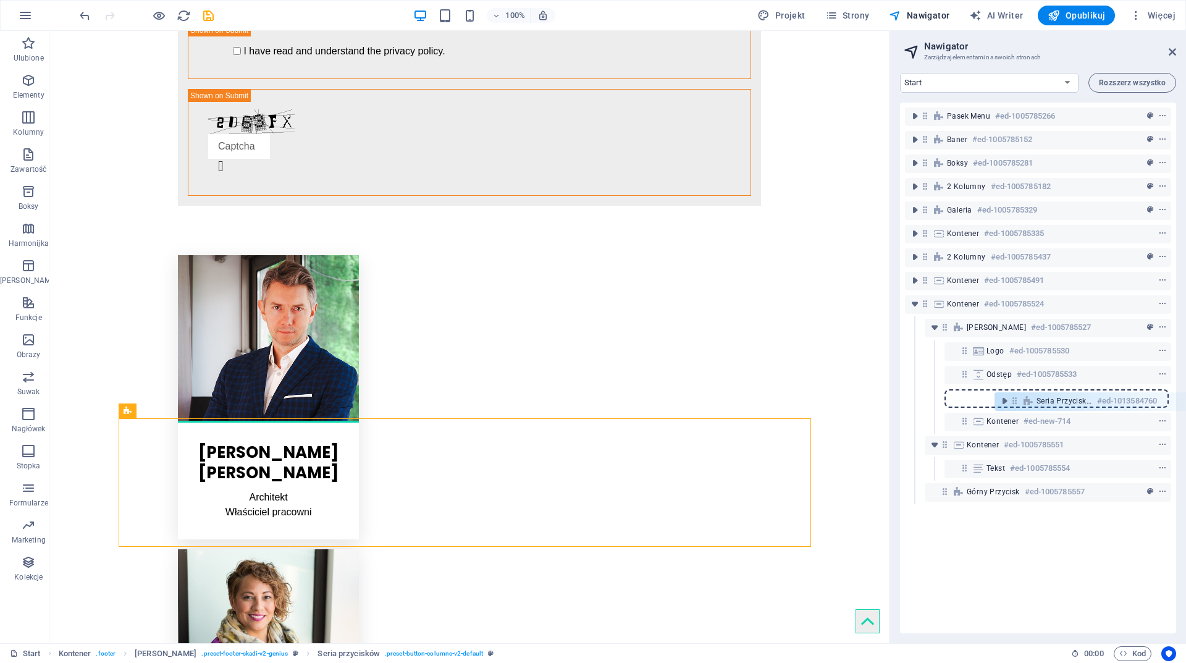
drag, startPoint x: 966, startPoint y: 423, endPoint x: 1019, endPoint y: 399, distance: 58.3
click at [1019, 399] on div "Pasek menu #ed-1005785266 Baner #ed-1005785152 Boksy #ed-1005785281 2 kolumny #…" at bounding box center [1038, 368] width 276 height 531
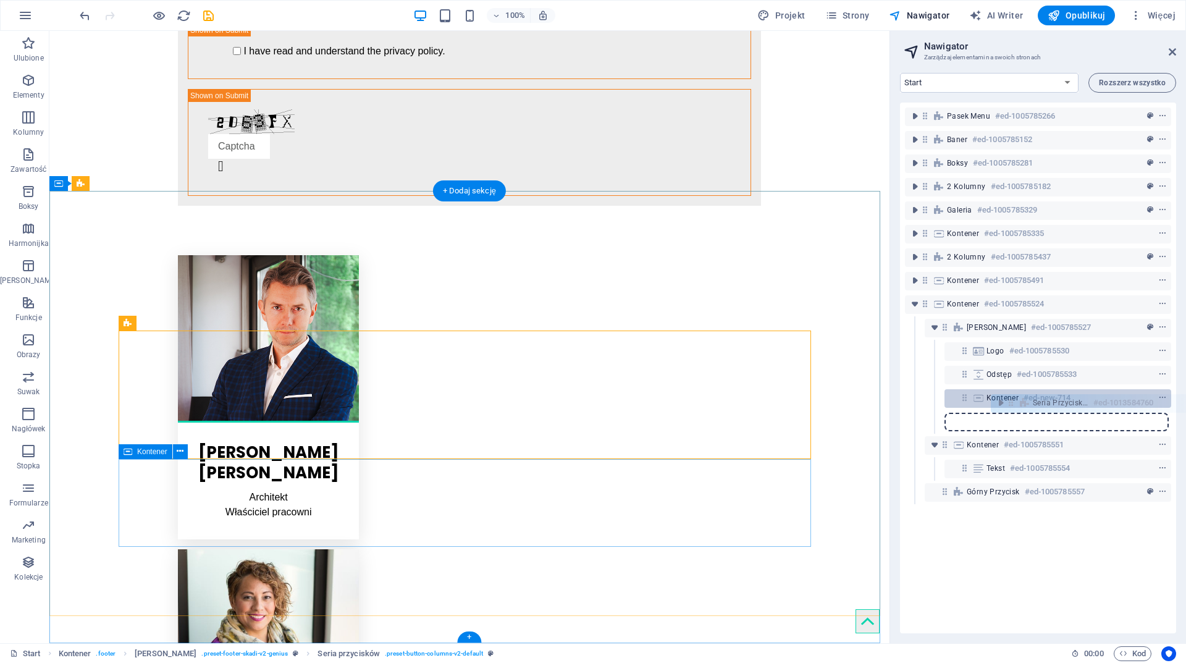
drag, startPoint x: 968, startPoint y: 399, endPoint x: 1019, endPoint y: 406, distance: 51.1
click at [1019, 406] on div "Pasek menu #ed-1005785266 Baner #ed-1005785152 Boksy #ed-1005785281 2 kolumny #…" at bounding box center [1038, 368] width 276 height 531
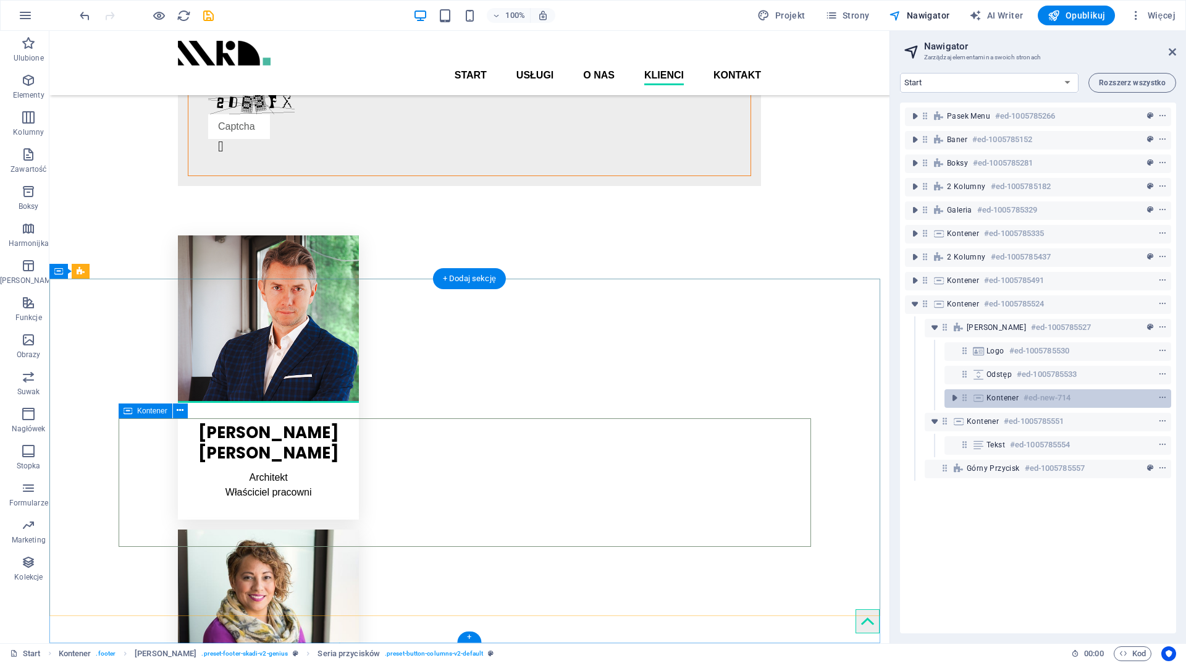
scroll to position [2504, 0]
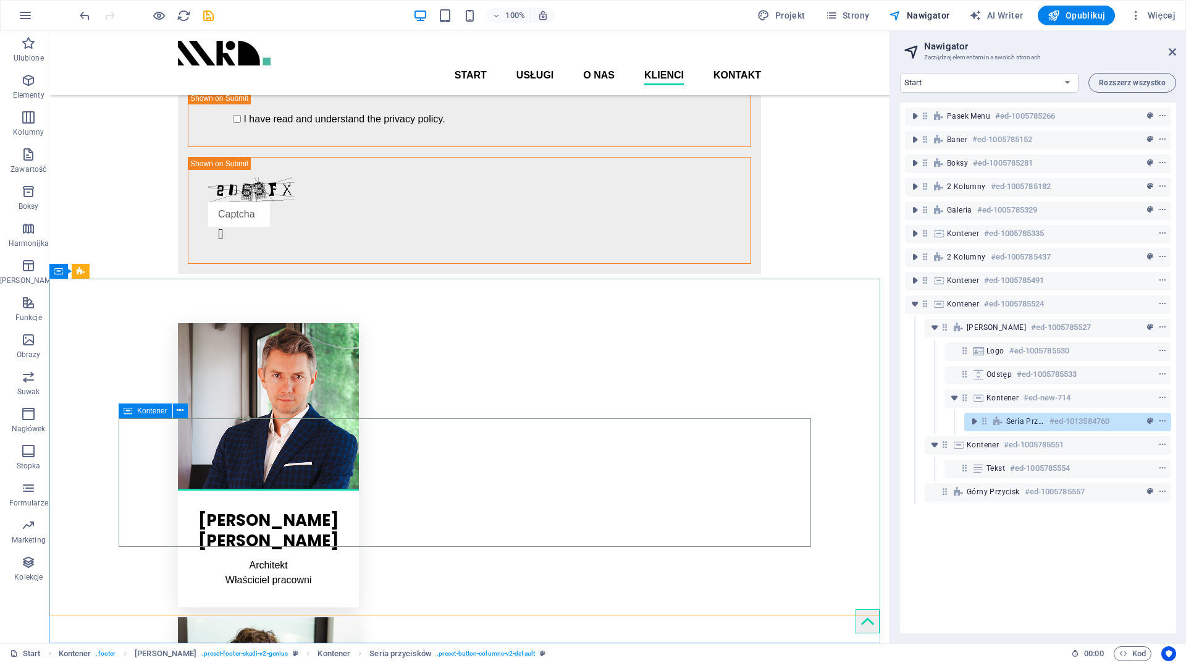
click at [133, 410] on div "Kontener" at bounding box center [146, 410] width 54 height 15
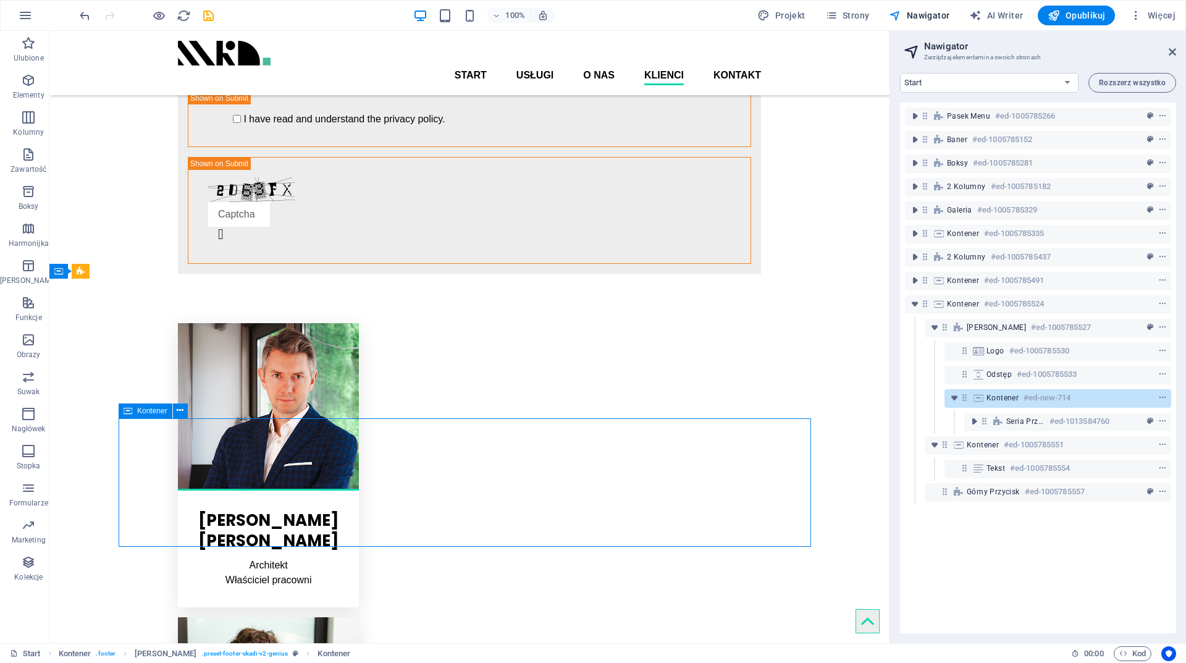
click at [133, 410] on div "Kontener" at bounding box center [146, 410] width 54 height 15
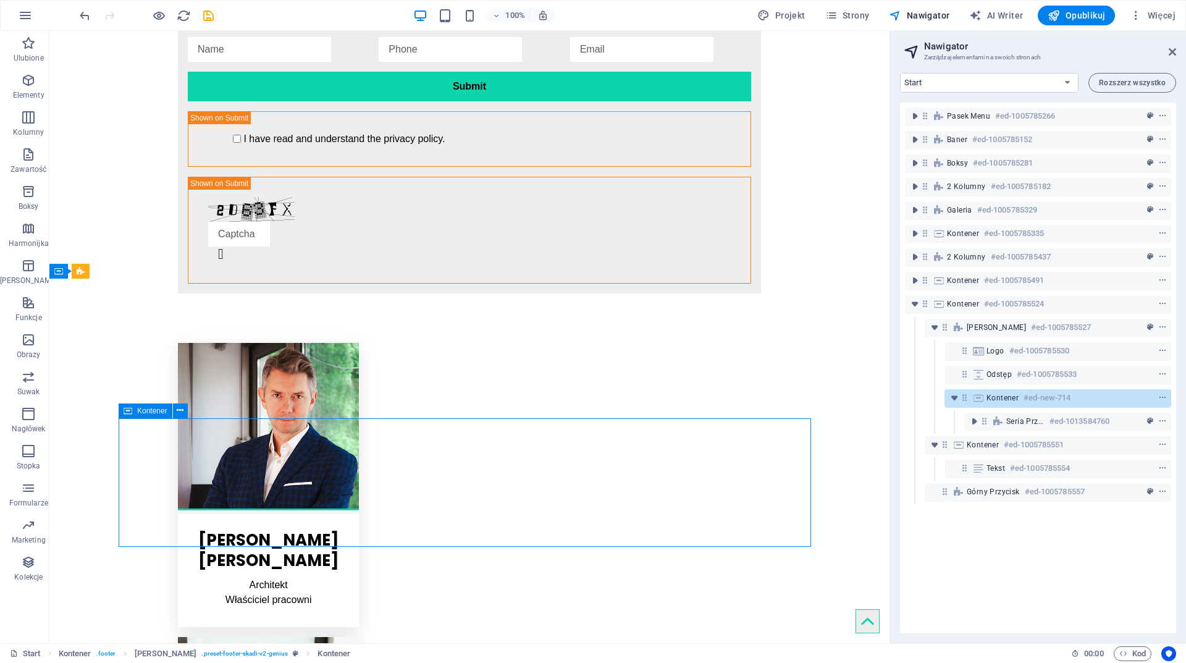
scroll to position [2478, 0]
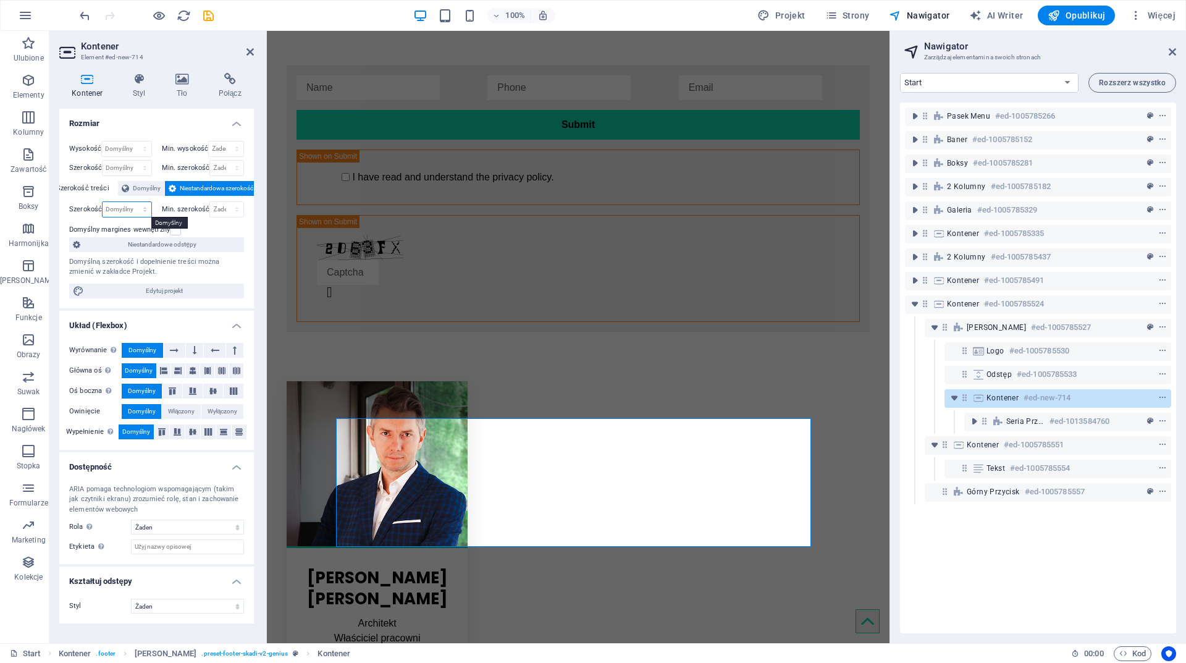
click at [117, 210] on select "Domyślny px rem % em vh vw" at bounding box center [127, 209] width 48 height 15
click at [151, 167] on div "Domyślny px rem % em vh vw" at bounding box center [126, 168] width 49 height 16
click at [146, 166] on select "Domyślny px rem % em vh vw" at bounding box center [127, 168] width 48 height 15
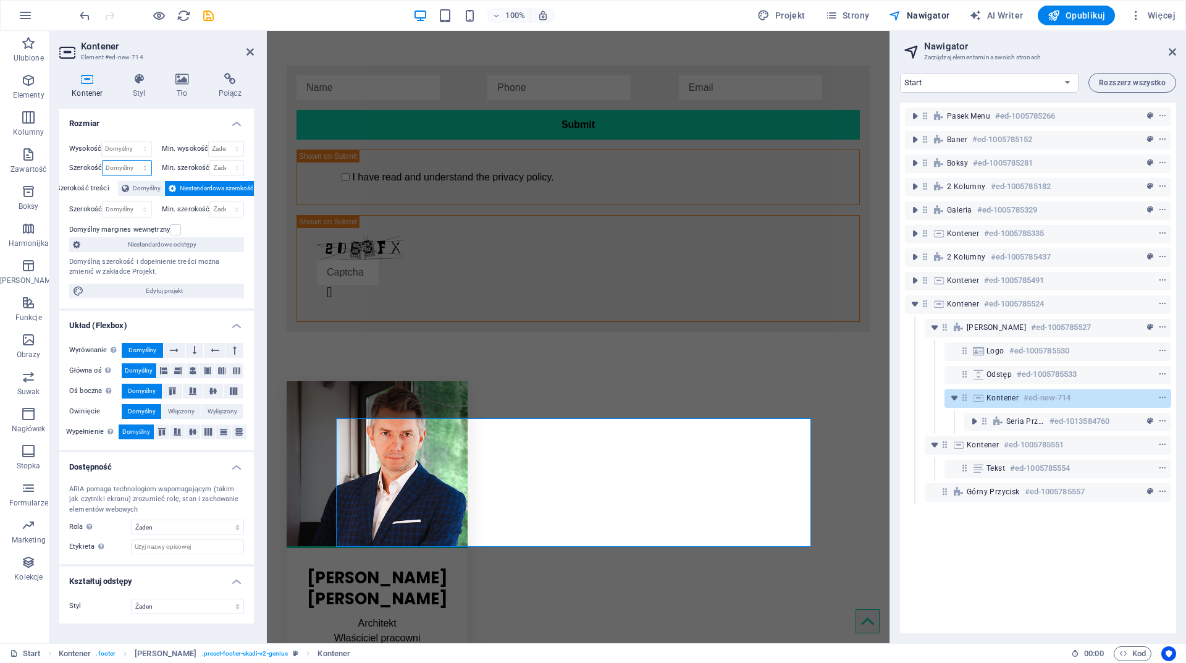
click at [136, 169] on select "Domyślny px rem % em vh vw" at bounding box center [127, 168] width 48 height 15
select select "%"
click at [133, 161] on select "Domyślny px rem % em vh vw" at bounding box center [127, 168] width 48 height 15
type input "77.44"
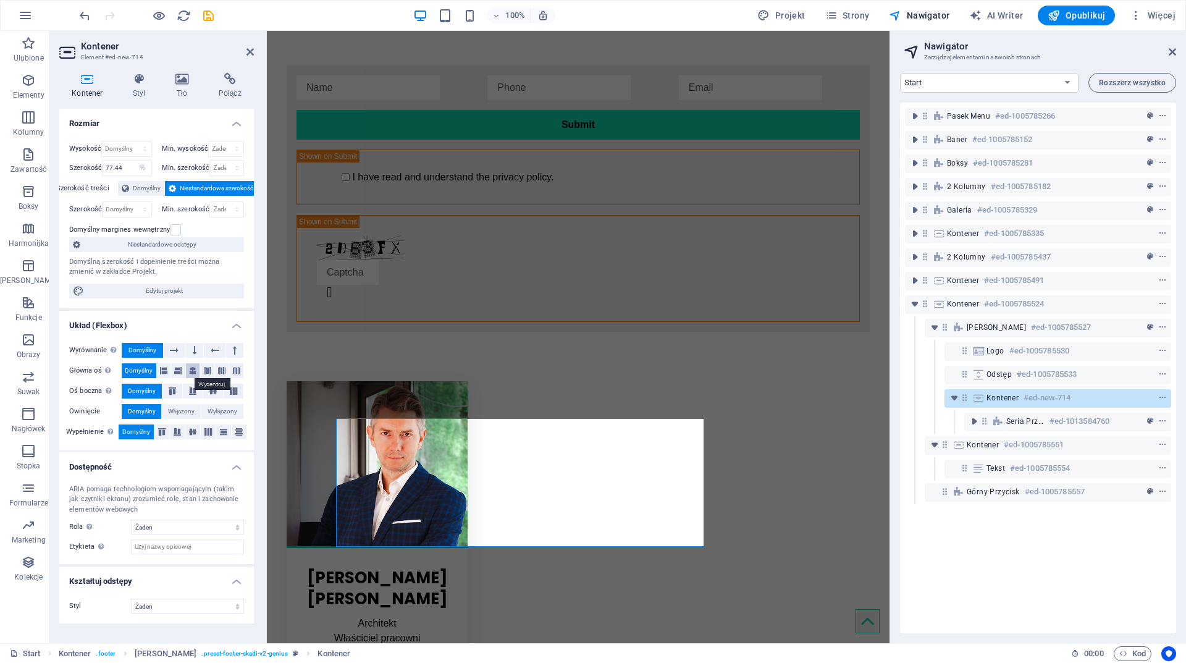
click at [193, 369] on icon at bounding box center [192, 370] width 7 height 15
click at [204, 366] on icon at bounding box center [207, 370] width 7 height 15
click at [224, 368] on icon at bounding box center [221, 370] width 7 height 15
click at [229, 367] on button at bounding box center [236, 370] width 14 height 15
click at [166, 366] on icon at bounding box center [163, 370] width 7 height 15
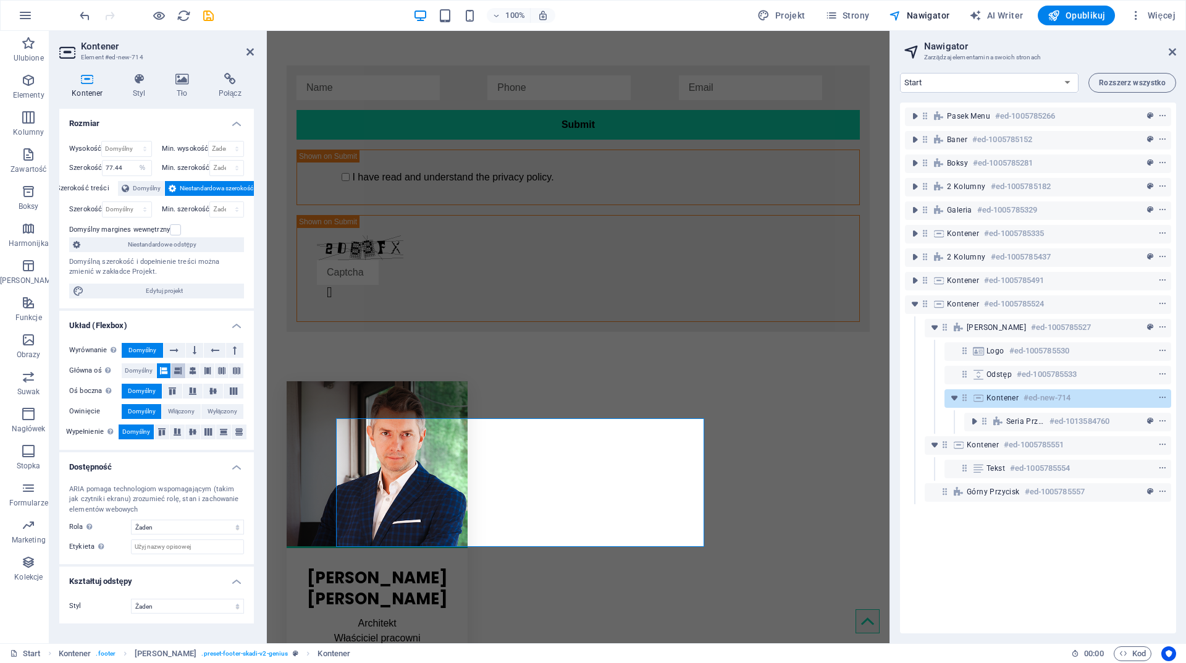
click at [177, 366] on icon at bounding box center [177, 370] width 7 height 15
click at [164, 366] on icon at bounding box center [163, 370] width 7 height 15
click at [192, 368] on icon at bounding box center [192, 370] width 7 height 15
click at [196, 348] on icon at bounding box center [195, 350] width 4 height 15
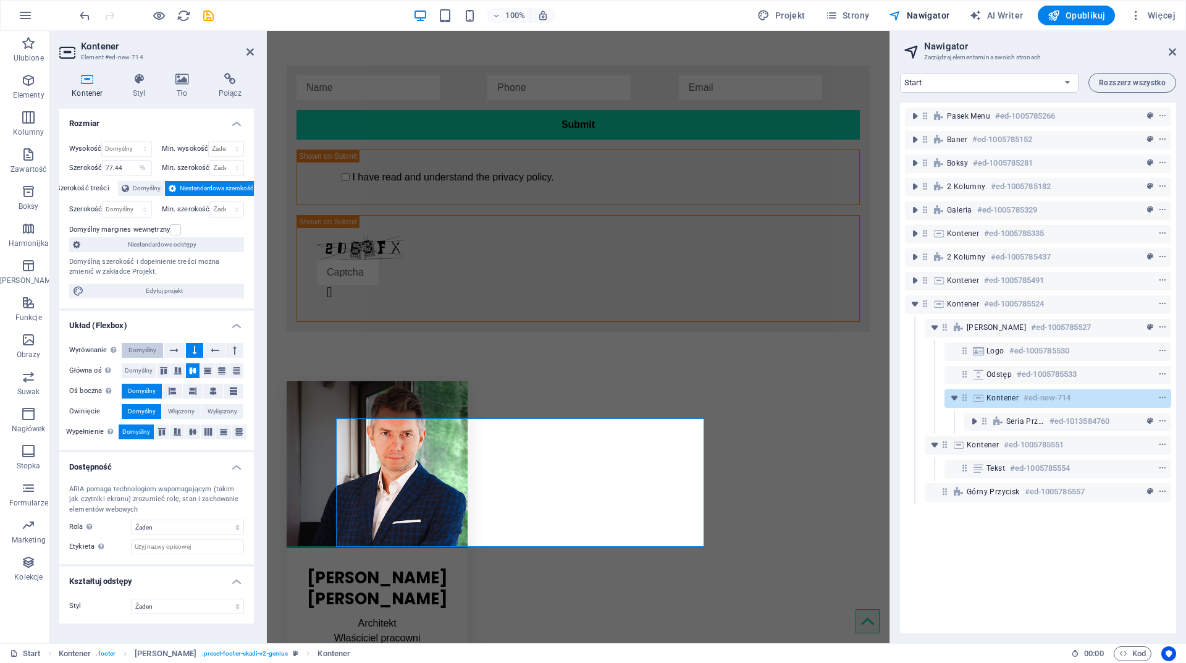
click at [151, 349] on span "Domyślny" at bounding box center [143, 350] width 28 height 15
click at [189, 349] on button at bounding box center [194, 350] width 17 height 15
click at [180, 349] on button at bounding box center [175, 350] width 22 height 15
click at [145, 349] on span "Domyślny" at bounding box center [143, 350] width 28 height 15
click at [172, 392] on icon at bounding box center [172, 390] width 15 height 7
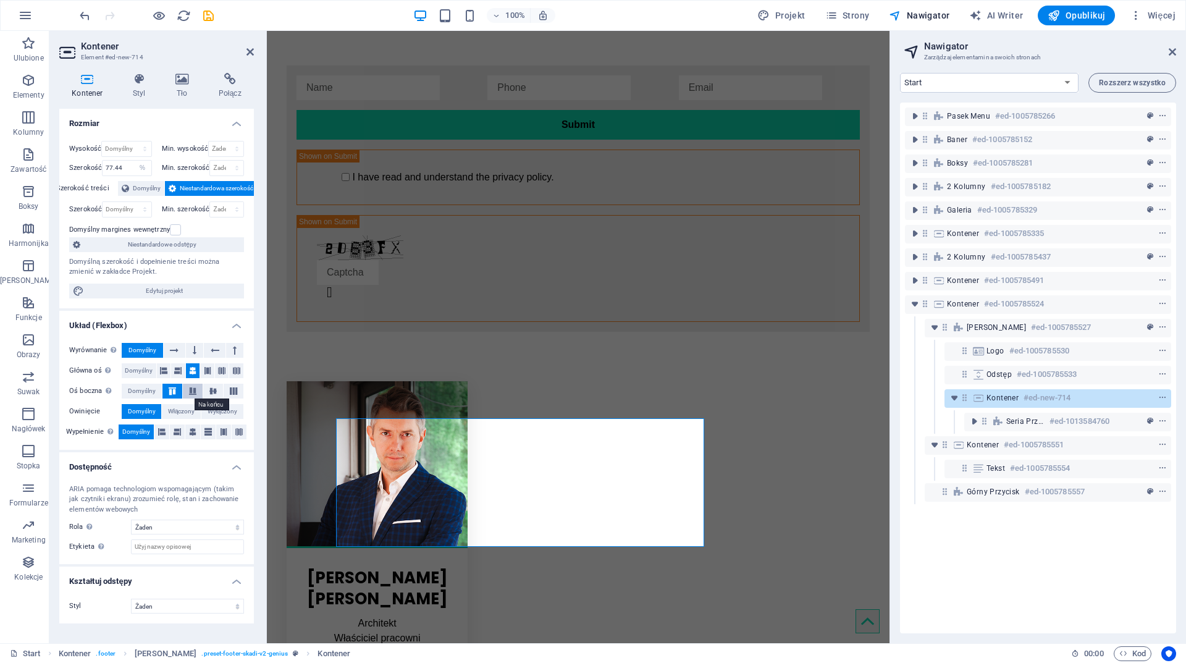
click at [194, 392] on icon at bounding box center [192, 390] width 15 height 7
click at [217, 390] on icon at bounding box center [213, 390] width 15 height 7
click at [236, 390] on icon at bounding box center [233, 390] width 15 height 7
click at [145, 389] on span "Domyślny" at bounding box center [142, 391] width 28 height 15
click at [194, 428] on icon at bounding box center [192, 431] width 7 height 15
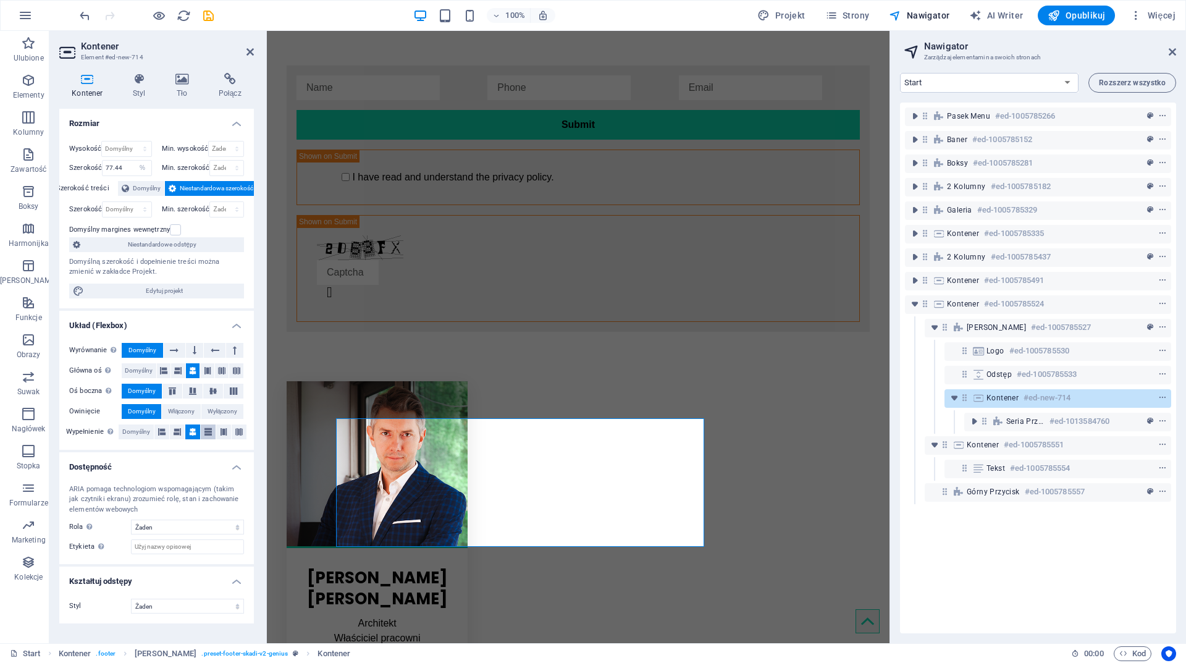
click at [206, 428] on icon at bounding box center [208, 431] width 7 height 15
click at [230, 428] on button at bounding box center [223, 431] width 15 height 15
click at [238, 428] on icon at bounding box center [238, 431] width 7 height 15
click at [179, 427] on icon at bounding box center [177, 431] width 7 height 15
click at [162, 428] on icon at bounding box center [161, 431] width 7 height 15
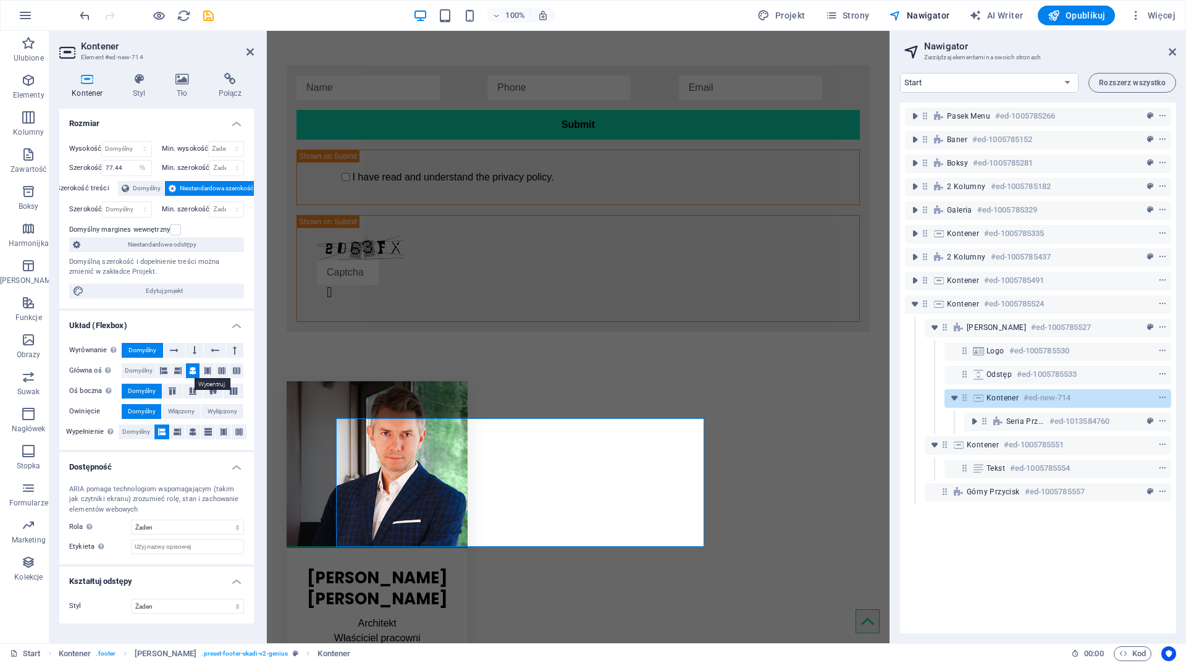
click at [190, 369] on icon at bounding box center [192, 370] width 7 height 15
click at [133, 370] on span "Domyślny" at bounding box center [139, 370] width 28 height 15
click at [136, 429] on span "Domyślny" at bounding box center [136, 431] width 28 height 15
click at [139, 168] on select "Domyślny px rem % em vh vw" at bounding box center [142, 168] width 17 height 15
select select "default"
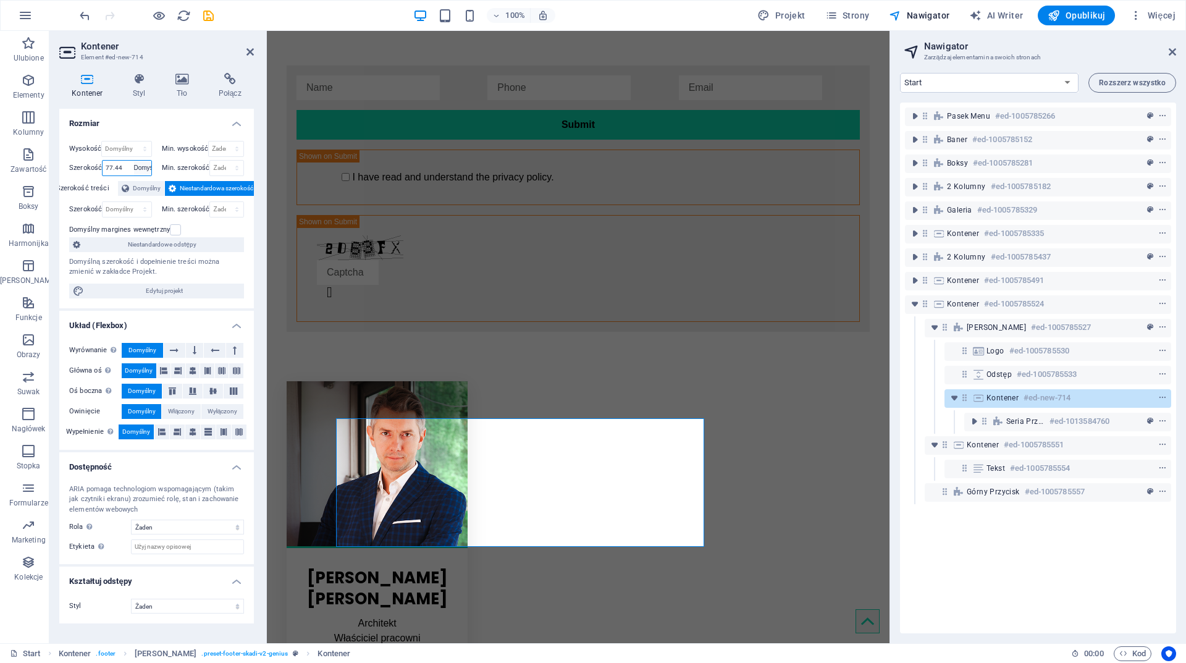
click at [134, 161] on select "Domyślny px rem % em vh vw" at bounding box center [142, 168] width 17 height 15
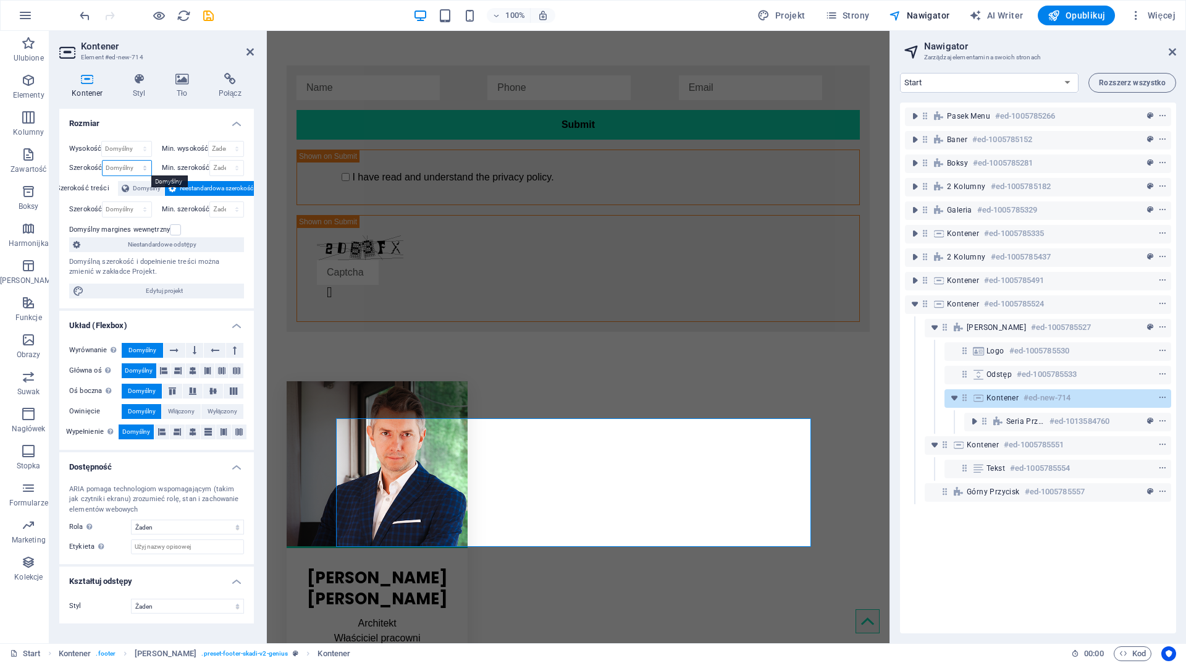
click at [145, 173] on select "Domyślny px rem % em vh vw" at bounding box center [127, 168] width 48 height 15
select select "%"
click at [133, 161] on select "Domyślny px rem % em vh vw" at bounding box center [127, 168] width 48 height 15
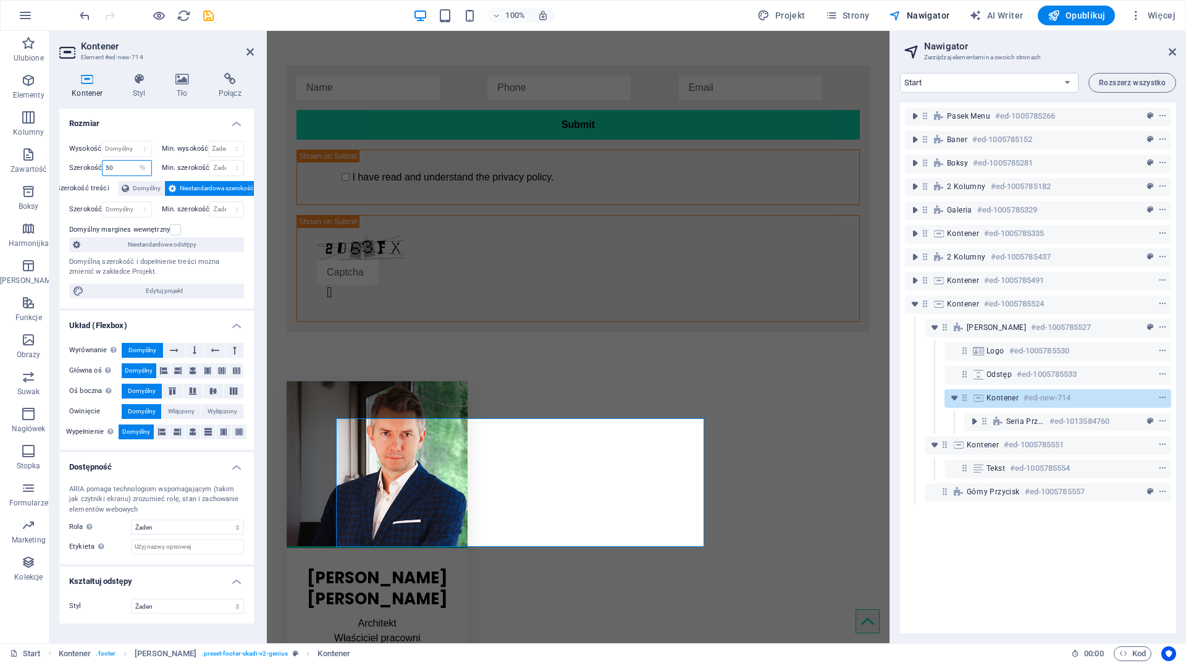
type input "50"
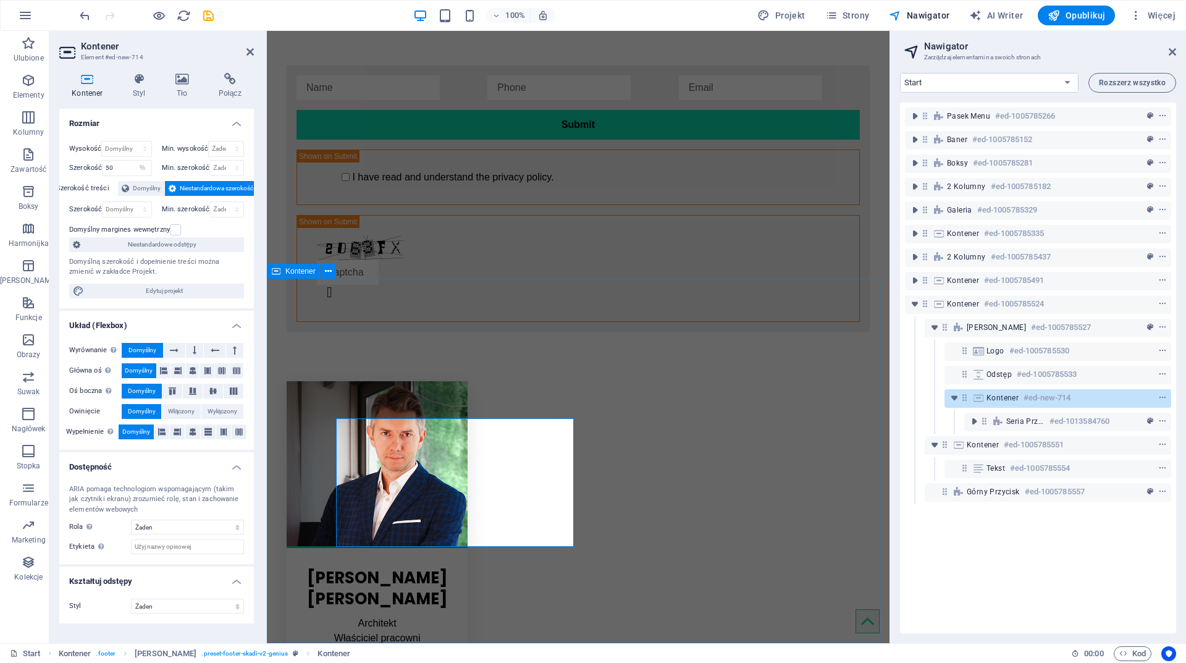
click at [277, 274] on icon at bounding box center [276, 271] width 9 height 15
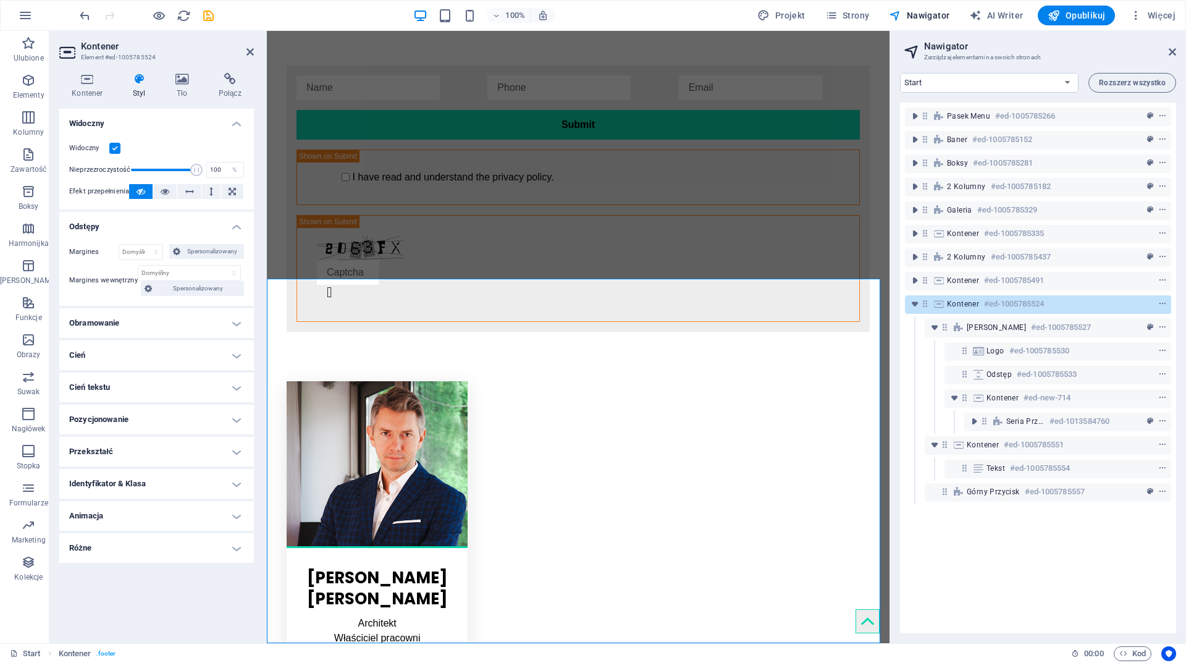
click at [131, 422] on h4 "Pozycjonowanie" at bounding box center [156, 420] width 195 height 30
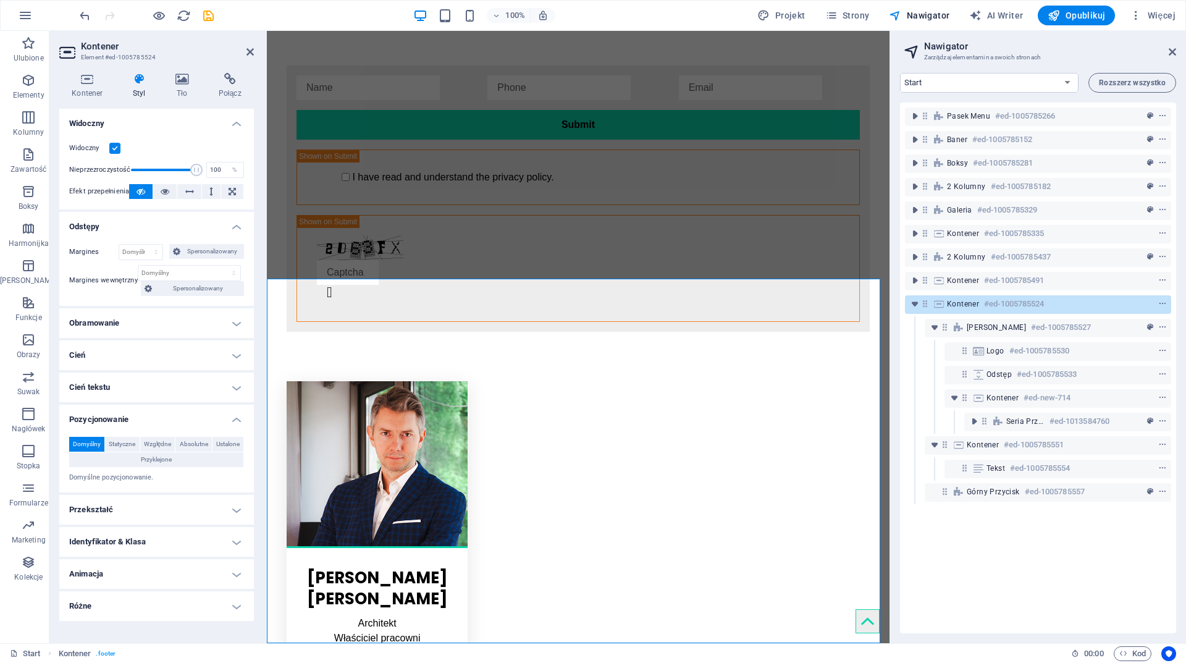
click at [131, 422] on h4 "Pozycjonowanie" at bounding box center [156, 416] width 195 height 22
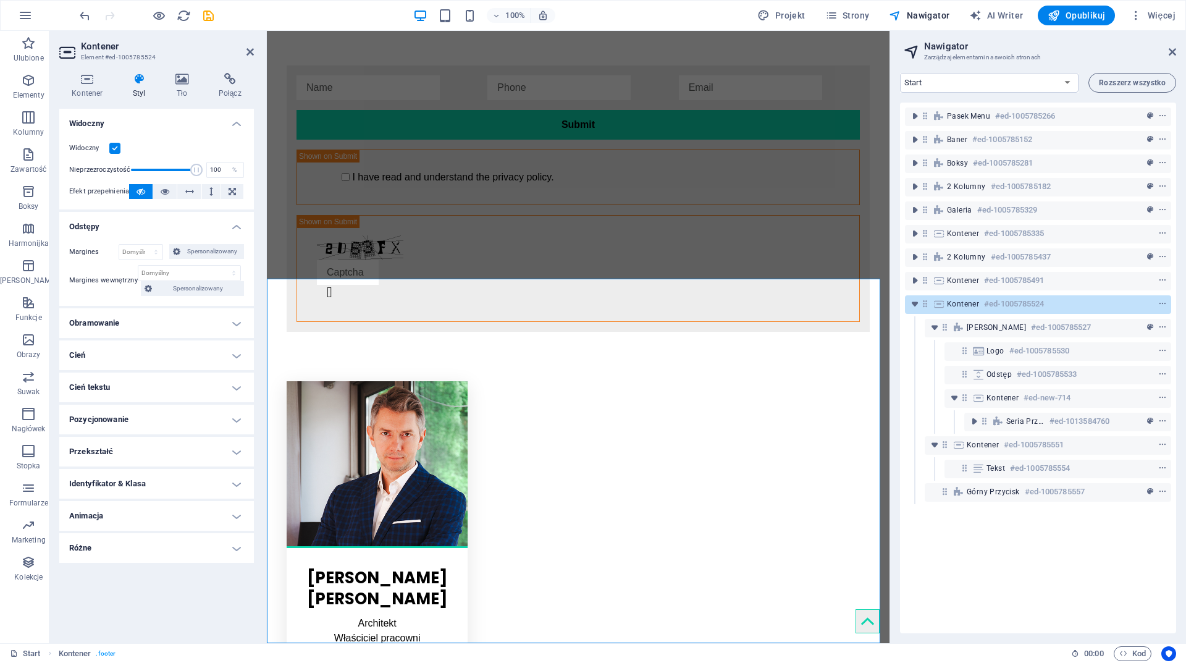
click at [131, 389] on h4 "Cień tekstu" at bounding box center [156, 388] width 195 height 30
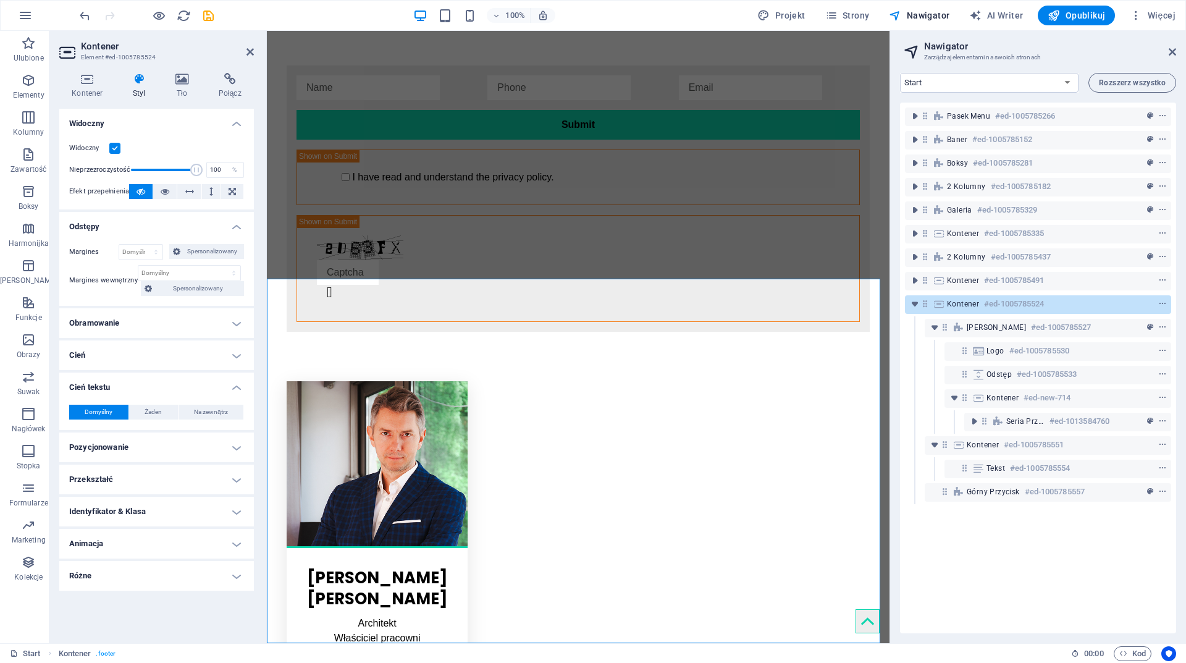
click at [131, 355] on h4 "Cień" at bounding box center [156, 355] width 195 height 30
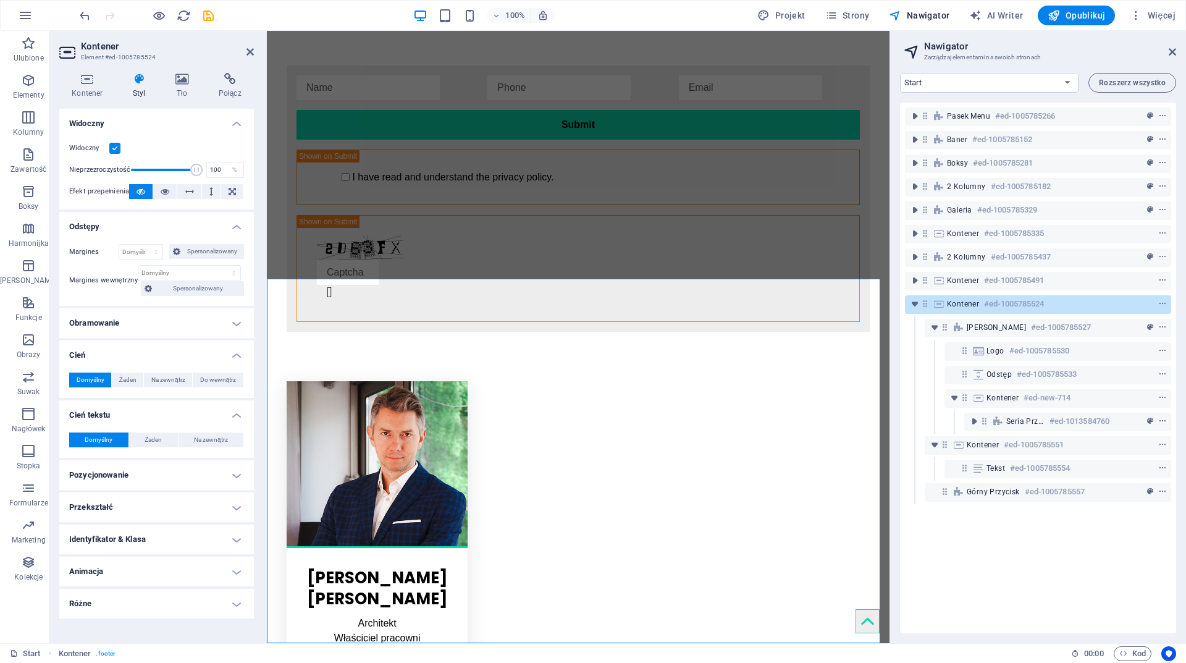
click at [131, 329] on h4 "Obramowanie" at bounding box center [156, 323] width 195 height 30
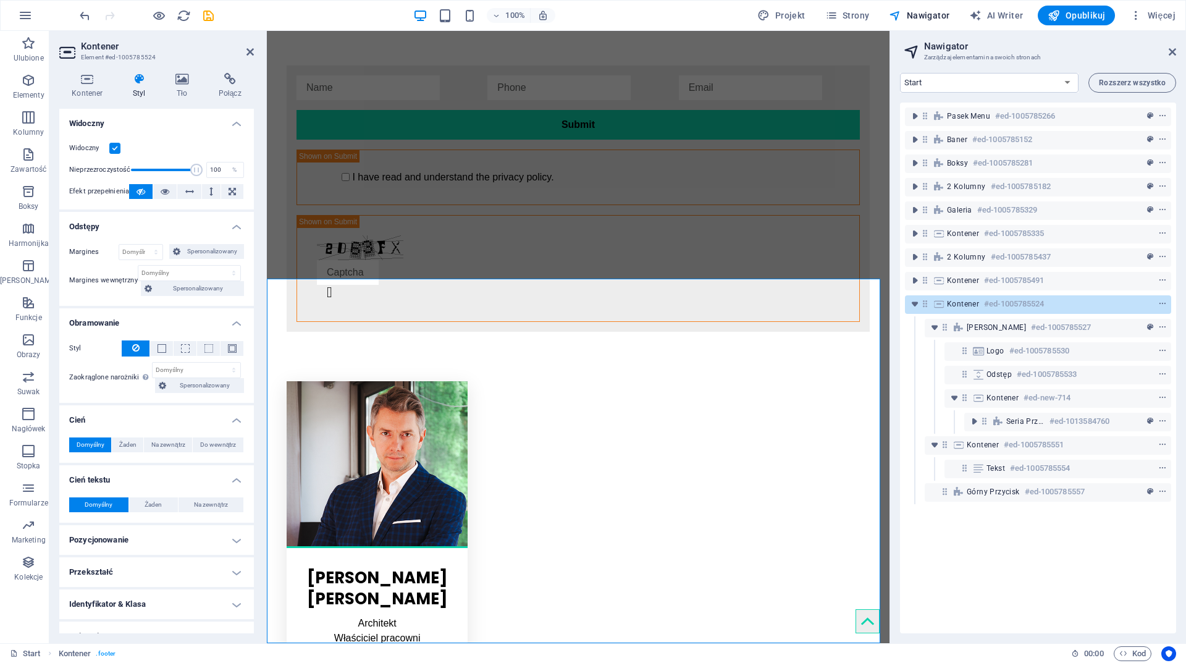
click at [142, 81] on icon at bounding box center [139, 79] width 38 height 12
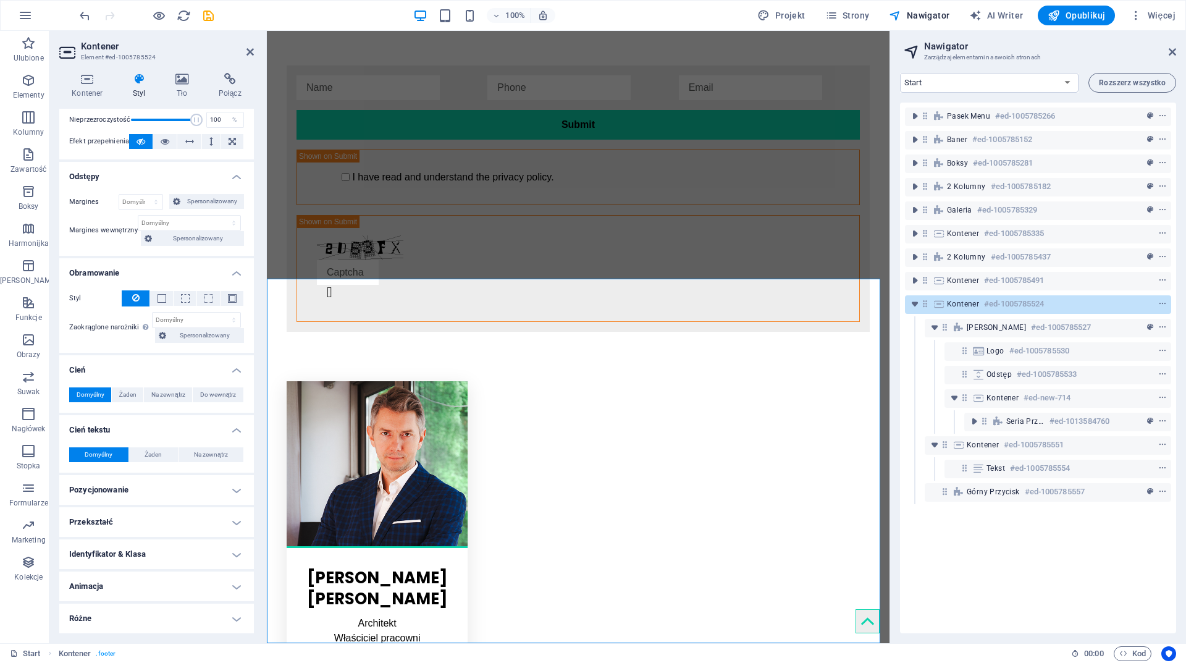
click at [132, 483] on h4 "Pozycjonowanie" at bounding box center [156, 490] width 195 height 30
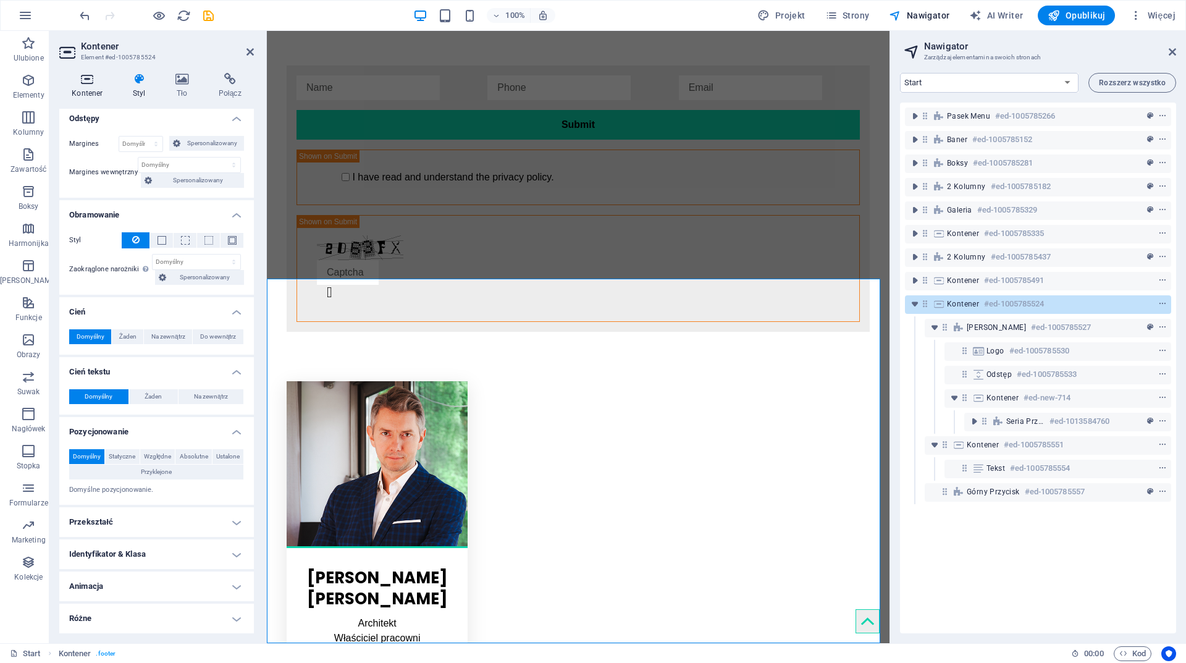
click at [80, 93] on h4 "Kontener" at bounding box center [89, 86] width 61 height 26
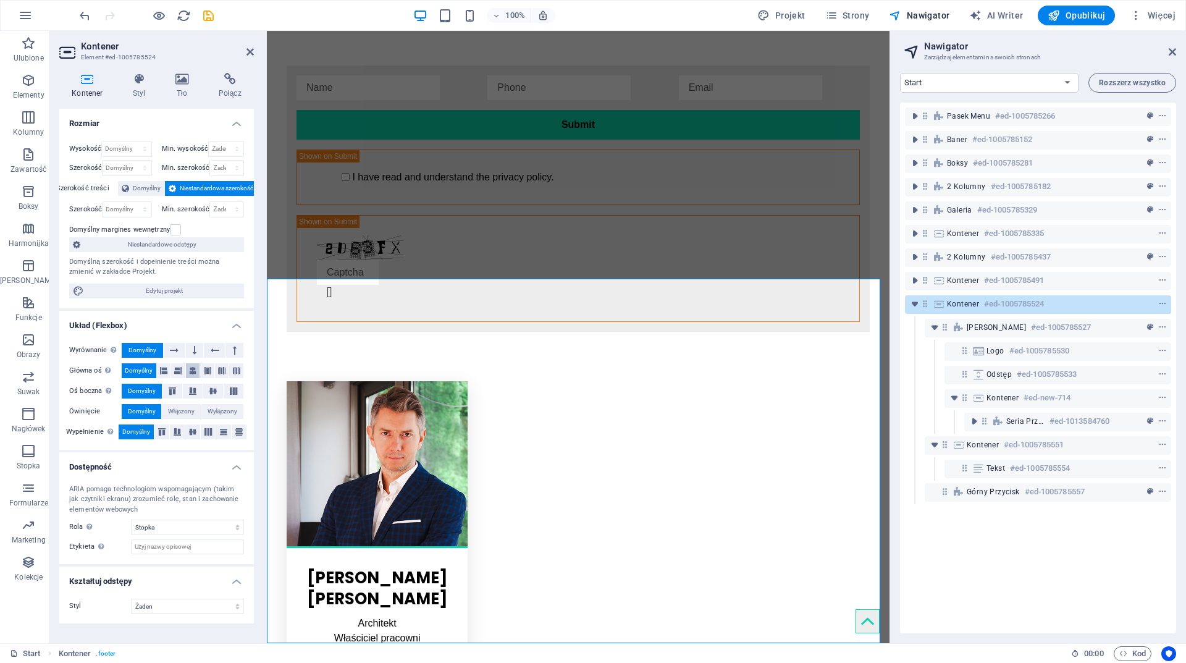
click at [195, 371] on icon at bounding box center [192, 370] width 7 height 15
click at [145, 365] on span "Domyślny" at bounding box center [139, 370] width 28 height 15
click at [188, 347] on button at bounding box center [194, 350] width 17 height 15
click at [146, 346] on span "Domyślny" at bounding box center [143, 350] width 28 height 15
click at [191, 428] on icon at bounding box center [192, 431] width 7 height 15
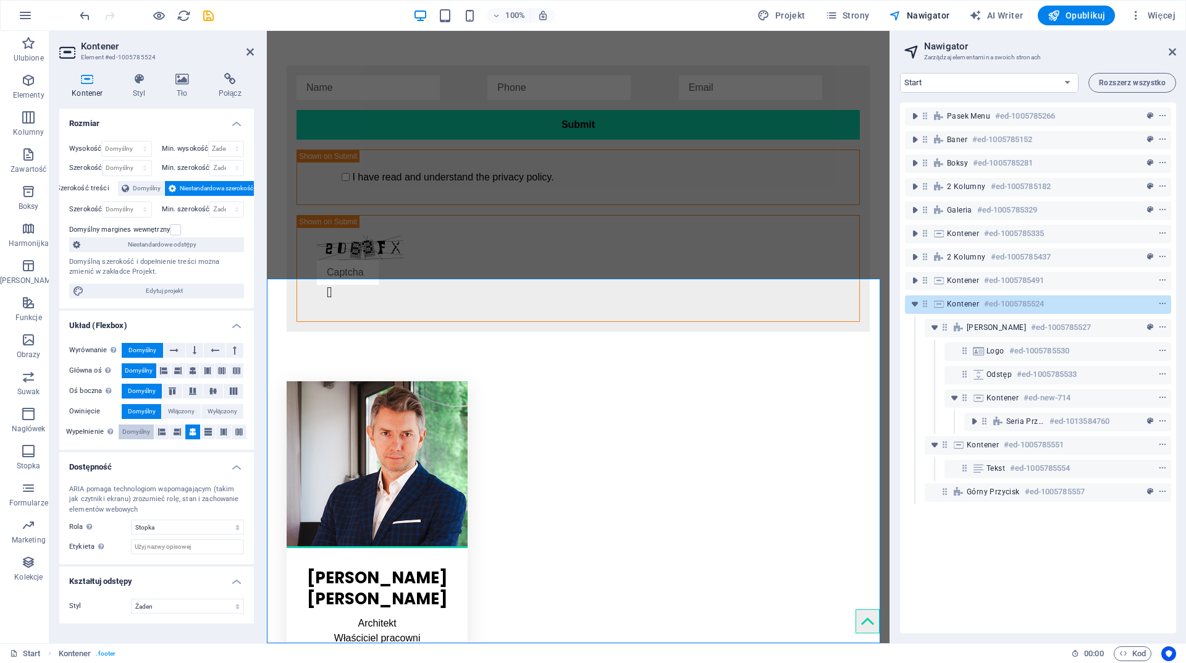
click at [139, 429] on span "Domyślny" at bounding box center [136, 431] width 28 height 15
click at [226, 431] on icon at bounding box center [223, 431] width 7 height 15
click at [210, 428] on icon at bounding box center [208, 431] width 7 height 15
click at [188, 429] on button at bounding box center [192, 431] width 15 height 15
click at [170, 429] on button at bounding box center [177, 431] width 15 height 15
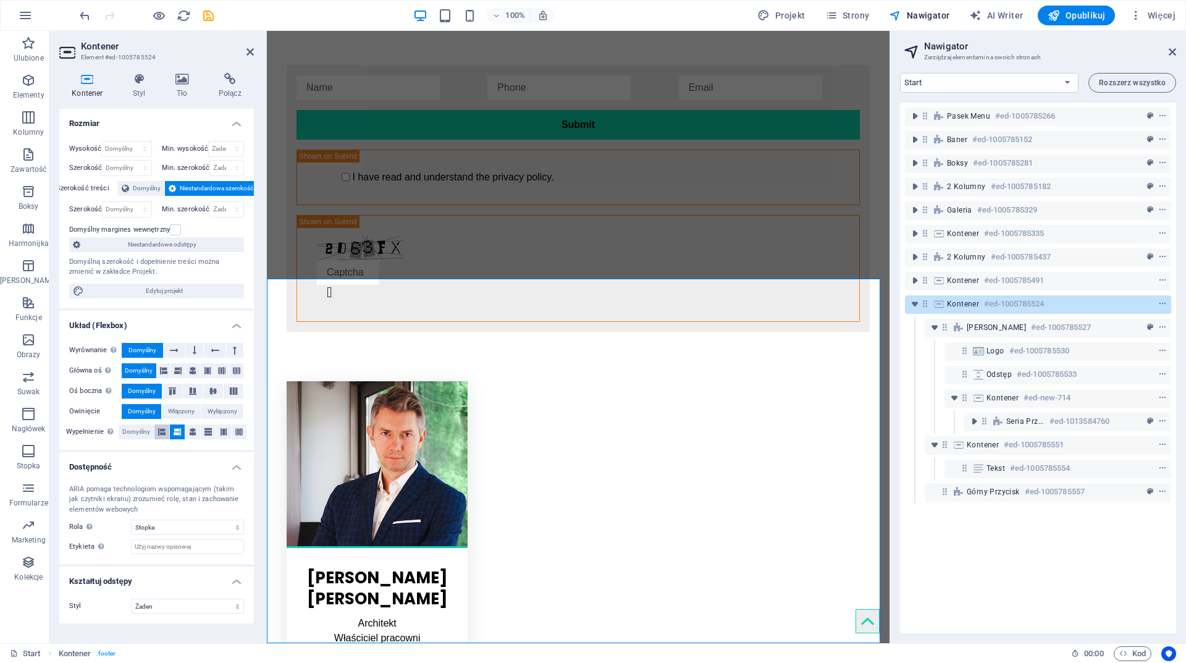
click at [161, 429] on icon at bounding box center [161, 431] width 7 height 15
click at [138, 429] on span "Domyślny" at bounding box center [136, 431] width 28 height 15
click at [218, 391] on icon at bounding box center [213, 390] width 15 height 7
click at [197, 388] on icon at bounding box center [192, 390] width 15 height 7
click at [167, 388] on icon at bounding box center [172, 390] width 15 height 7
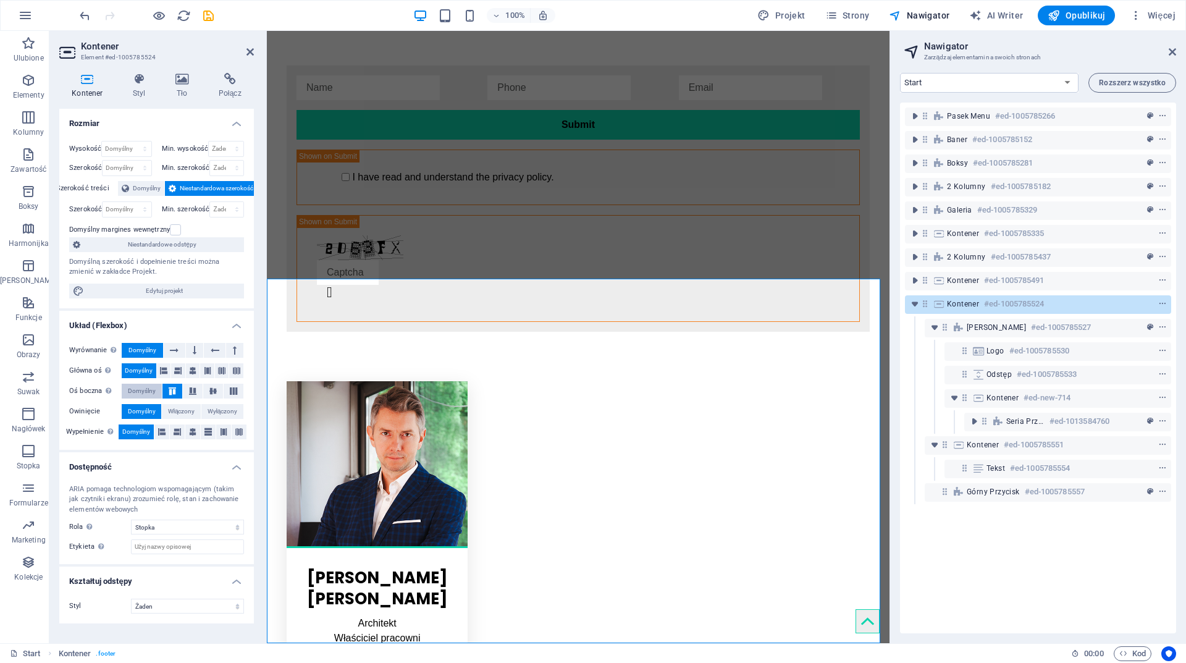
click at [156, 388] on button "Domyślny" at bounding box center [142, 391] width 40 height 15
click at [198, 368] on button at bounding box center [193, 370] width 14 height 15
click at [206, 368] on icon at bounding box center [207, 370] width 7 height 15
click at [219, 368] on icon at bounding box center [221, 370] width 7 height 15
click at [236, 368] on icon at bounding box center [236, 370] width 7 height 15
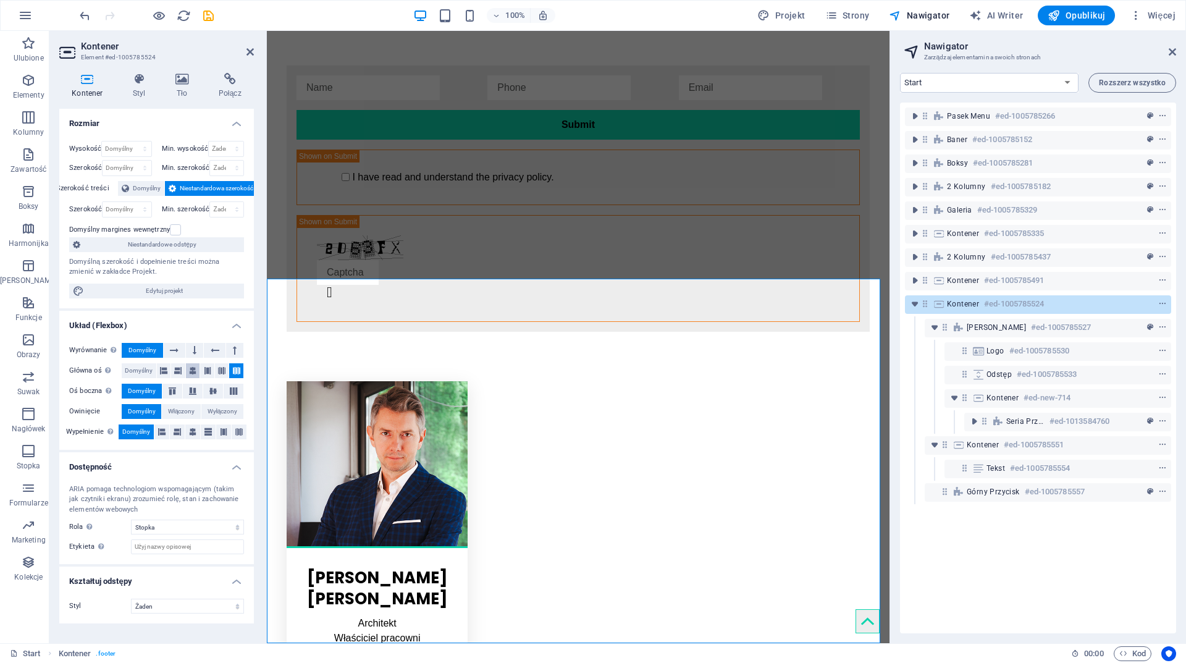
click at [187, 368] on button at bounding box center [193, 370] width 14 height 15
click at [174, 368] on icon at bounding box center [177, 370] width 7 height 15
click at [164, 368] on icon at bounding box center [163, 370] width 7 height 15
click at [140, 367] on span "Domyślny" at bounding box center [139, 370] width 28 height 15
click at [217, 345] on icon at bounding box center [215, 350] width 9 height 15
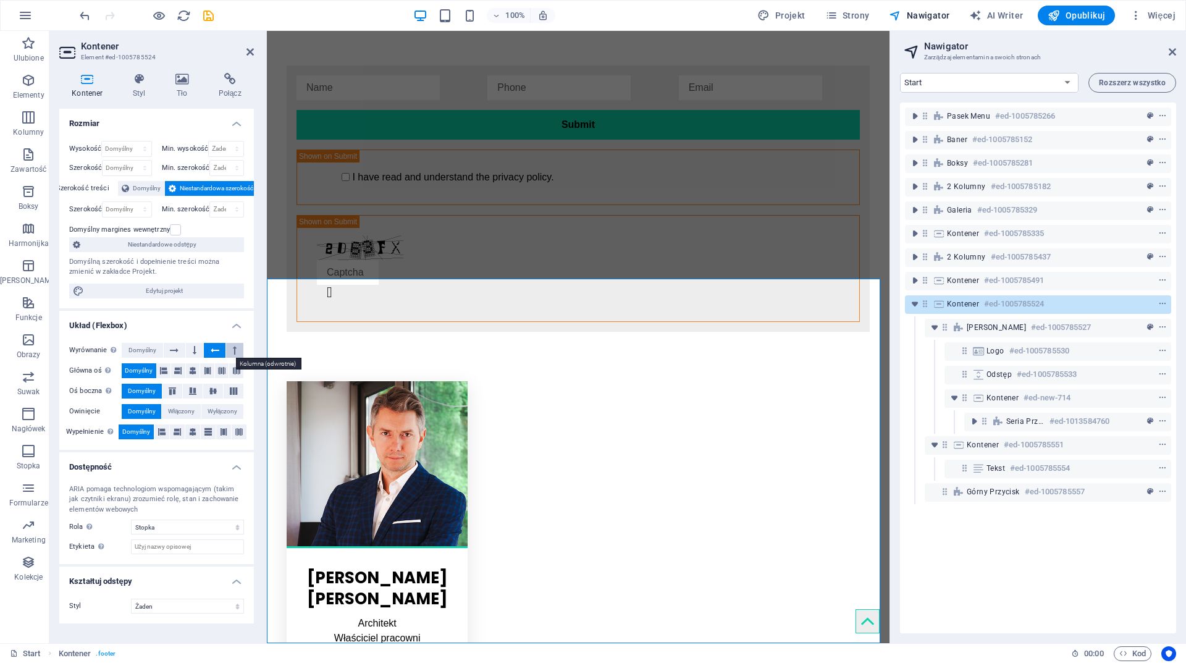
click at [232, 345] on button at bounding box center [234, 350] width 17 height 15
click at [198, 348] on button at bounding box center [194, 350] width 17 height 15
click at [169, 348] on button at bounding box center [175, 350] width 22 height 15
click at [153, 348] on span "Domyślny" at bounding box center [143, 350] width 28 height 15
click at [319, 269] on span "Stopka Skadi" at bounding box center [337, 271] width 61 height 7
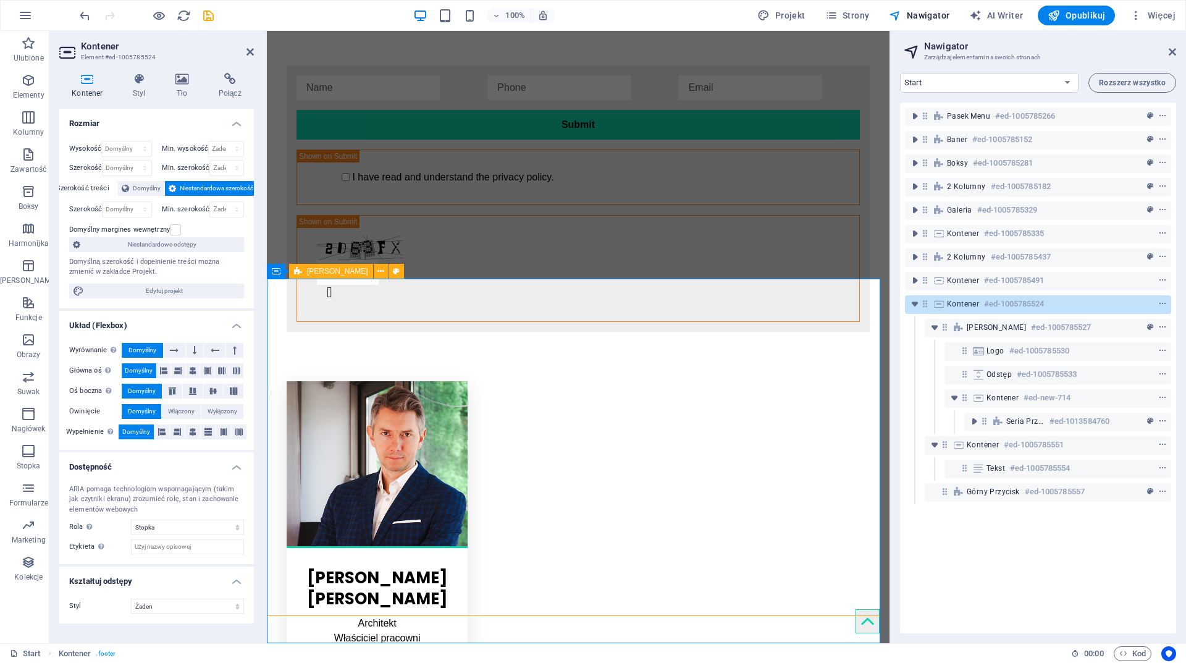
click at [319, 269] on span "Stopka Skadi" at bounding box center [337, 271] width 61 height 7
select select "rem"
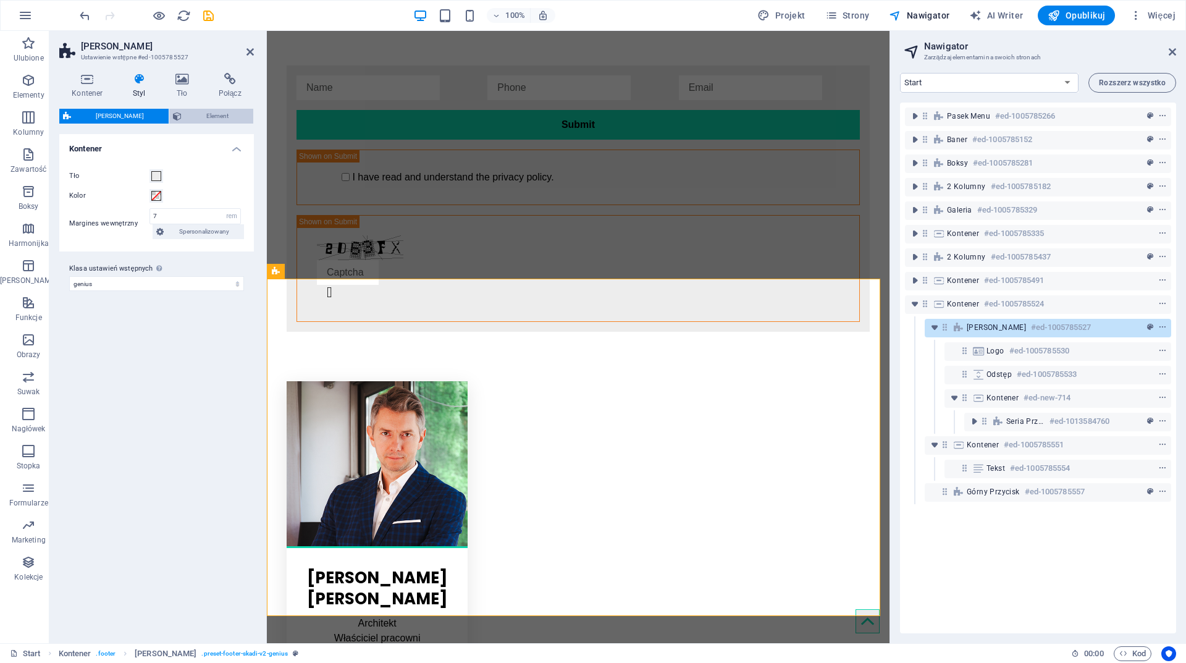
click at [196, 116] on span "Element" at bounding box center [217, 116] width 64 height 15
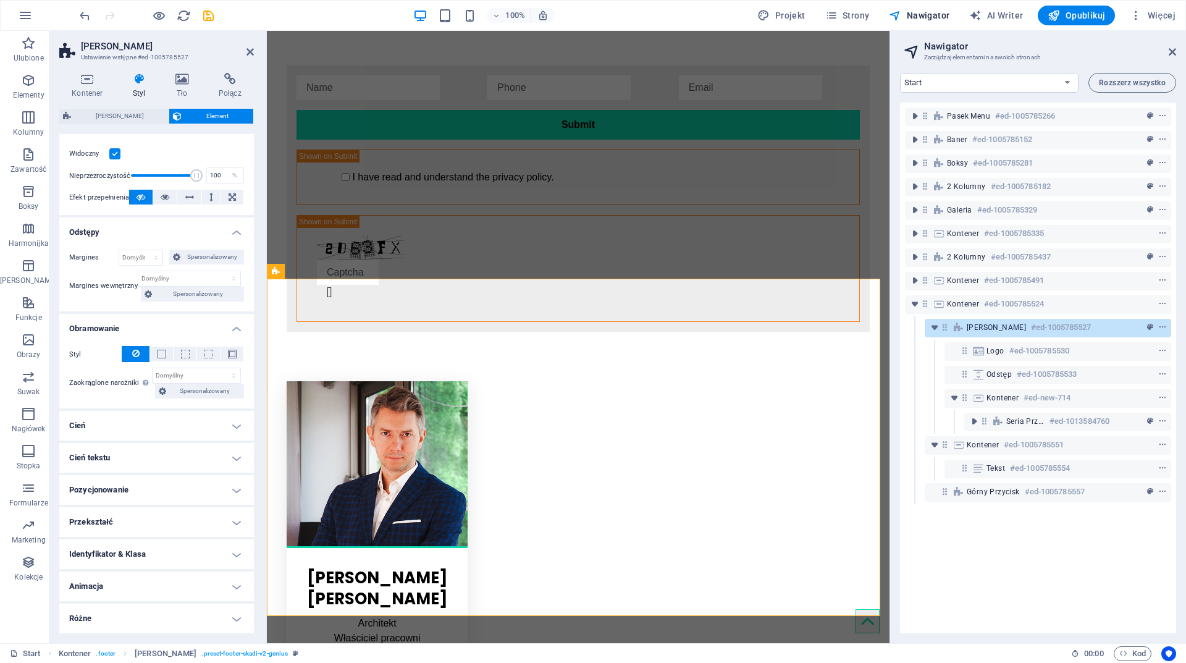
scroll to position [0, 0]
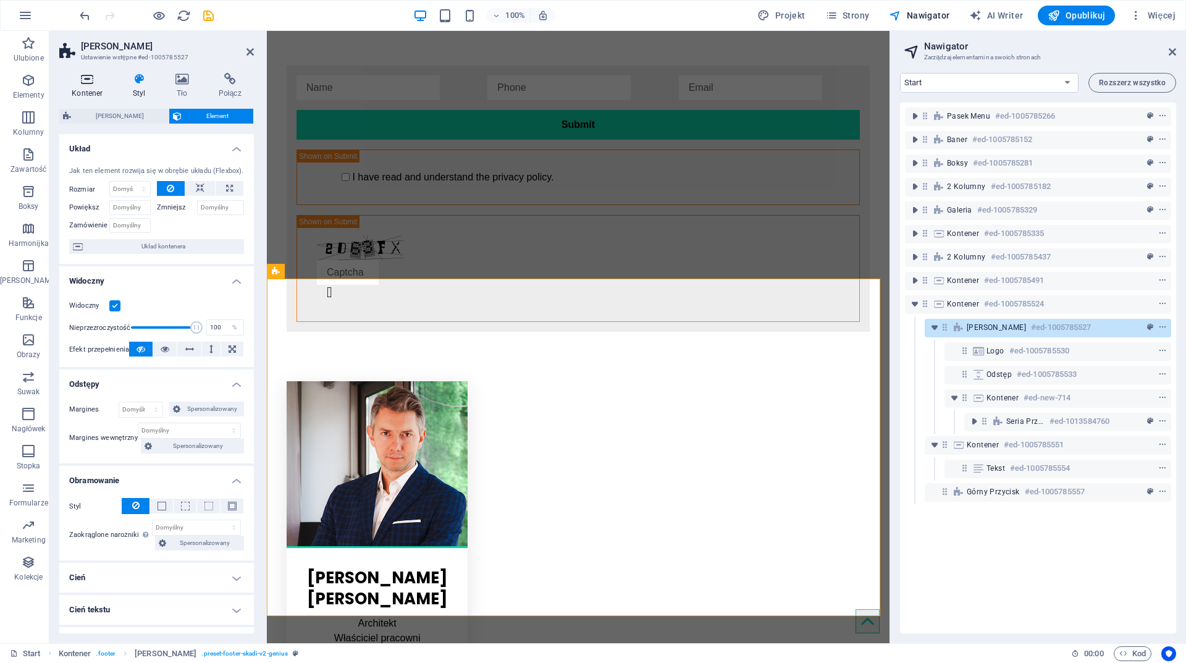
click at [99, 85] on h4 "Kontener" at bounding box center [89, 86] width 61 height 26
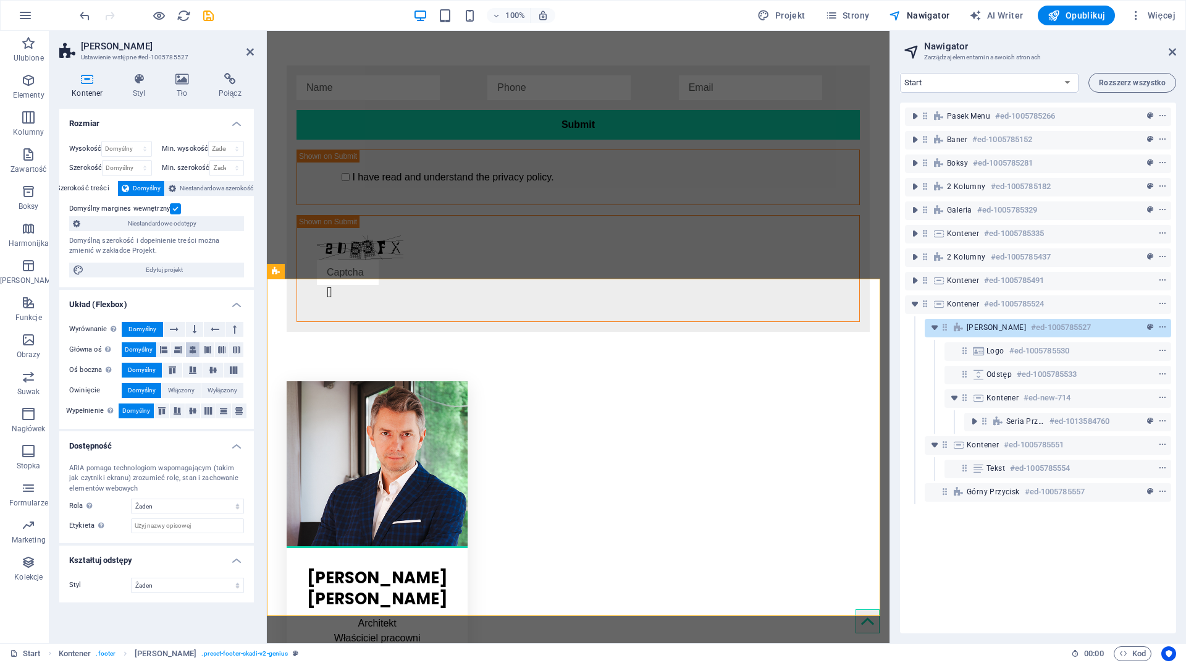
click at [195, 349] on icon at bounding box center [192, 349] width 7 height 15
click at [194, 327] on icon at bounding box center [195, 329] width 4 height 15
click at [207, 327] on button at bounding box center [215, 329] width 22 height 15
click at [236, 327] on icon at bounding box center [235, 329] width 4 height 15
click at [173, 327] on icon at bounding box center [174, 329] width 9 height 15
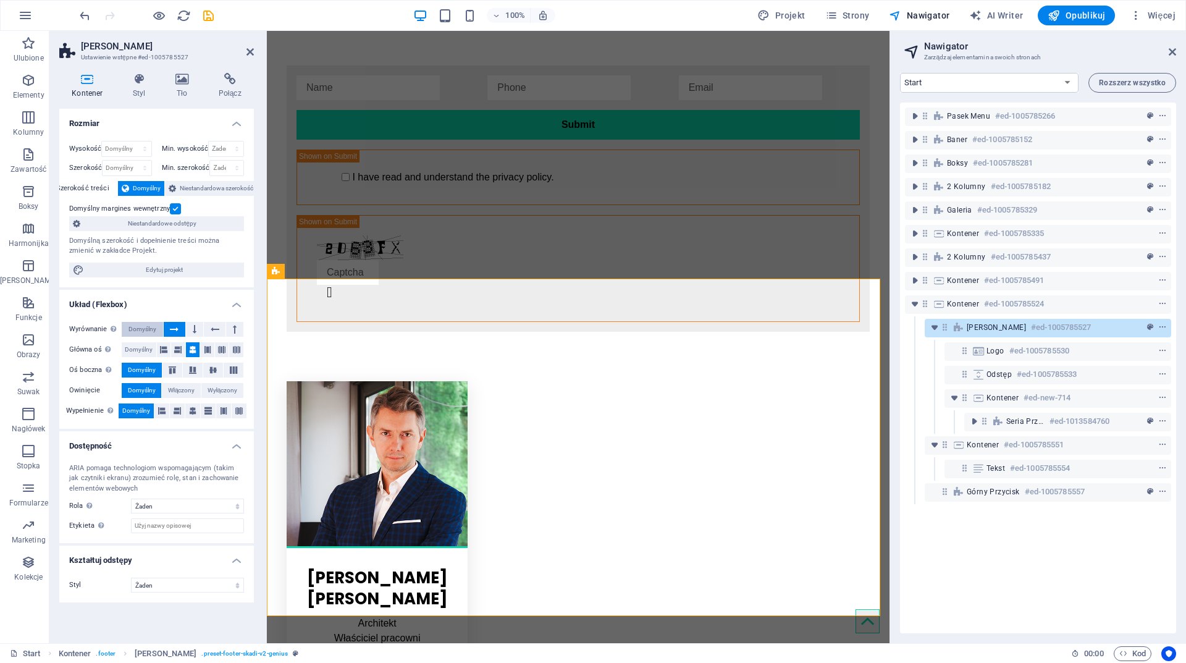
click at [134, 327] on span "Domyślny" at bounding box center [143, 329] width 28 height 15
click at [145, 351] on span "Domyślny" at bounding box center [139, 349] width 28 height 15
click at [202, 348] on button at bounding box center [207, 349] width 14 height 15
click at [218, 347] on icon at bounding box center [221, 349] width 7 height 15
click at [241, 349] on button at bounding box center [236, 349] width 14 height 15
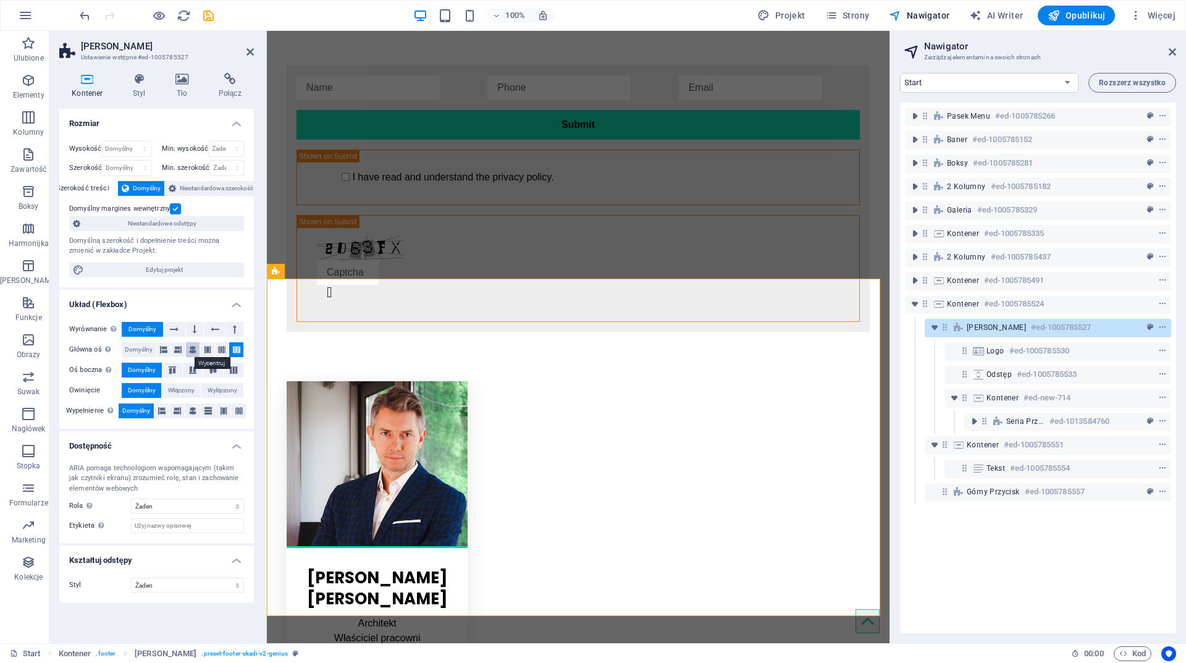
click at [194, 347] on icon at bounding box center [192, 349] width 7 height 15
click at [214, 368] on icon at bounding box center [213, 369] width 15 height 7
click at [199, 366] on button at bounding box center [193, 370] width 20 height 15
click at [177, 366] on icon at bounding box center [172, 369] width 15 height 7
click at [149, 366] on span "Domyślny" at bounding box center [142, 370] width 28 height 15
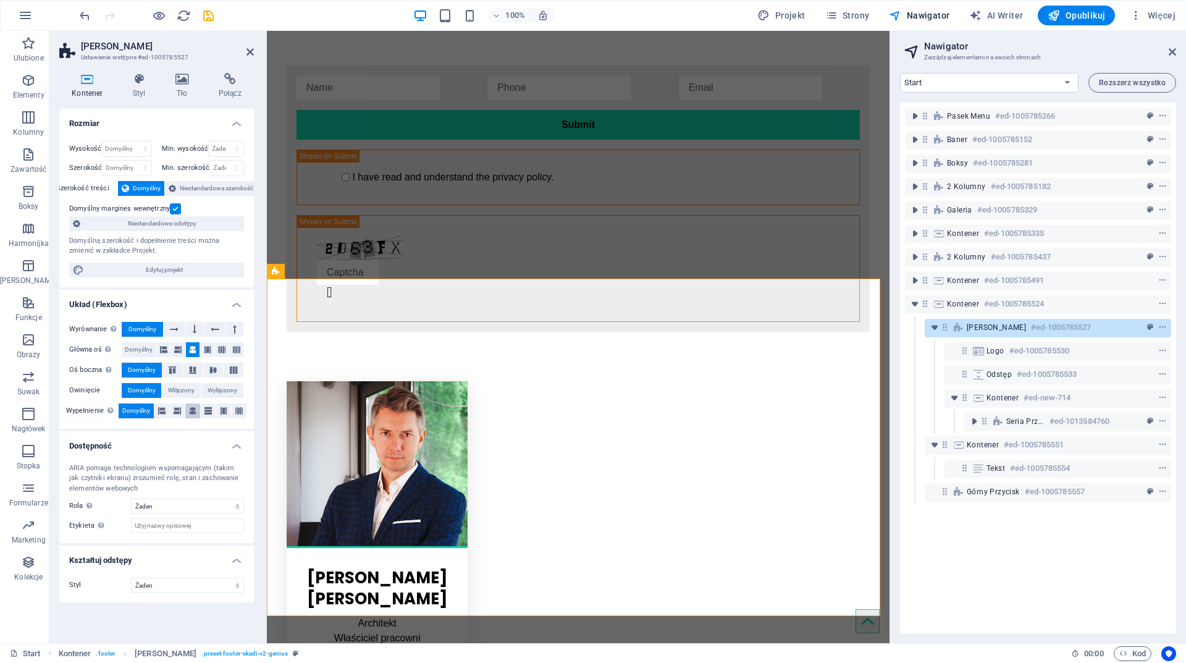
click at [192, 407] on icon at bounding box center [192, 410] width 7 height 15
click at [143, 345] on span "Domyślny" at bounding box center [139, 349] width 28 height 15
click at [192, 345] on icon at bounding box center [192, 349] width 7 height 15
click at [143, 411] on span "Domyślny" at bounding box center [136, 410] width 28 height 15
click at [204, 14] on icon "save" at bounding box center [208, 16] width 14 height 14
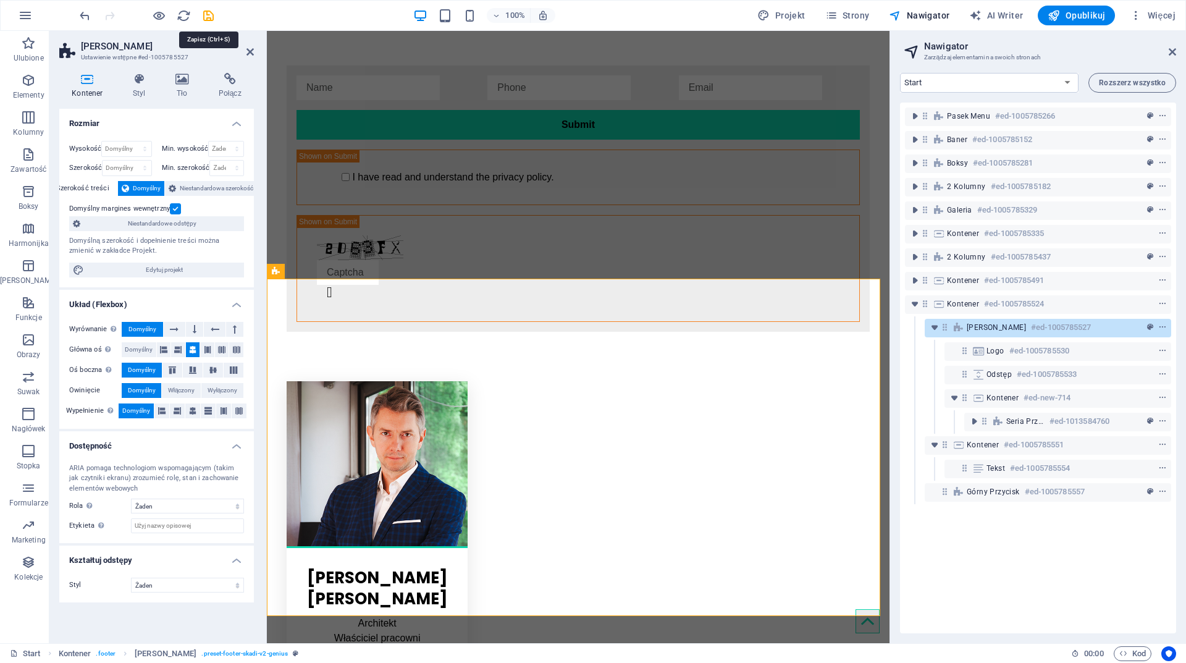
checkbox input "false"
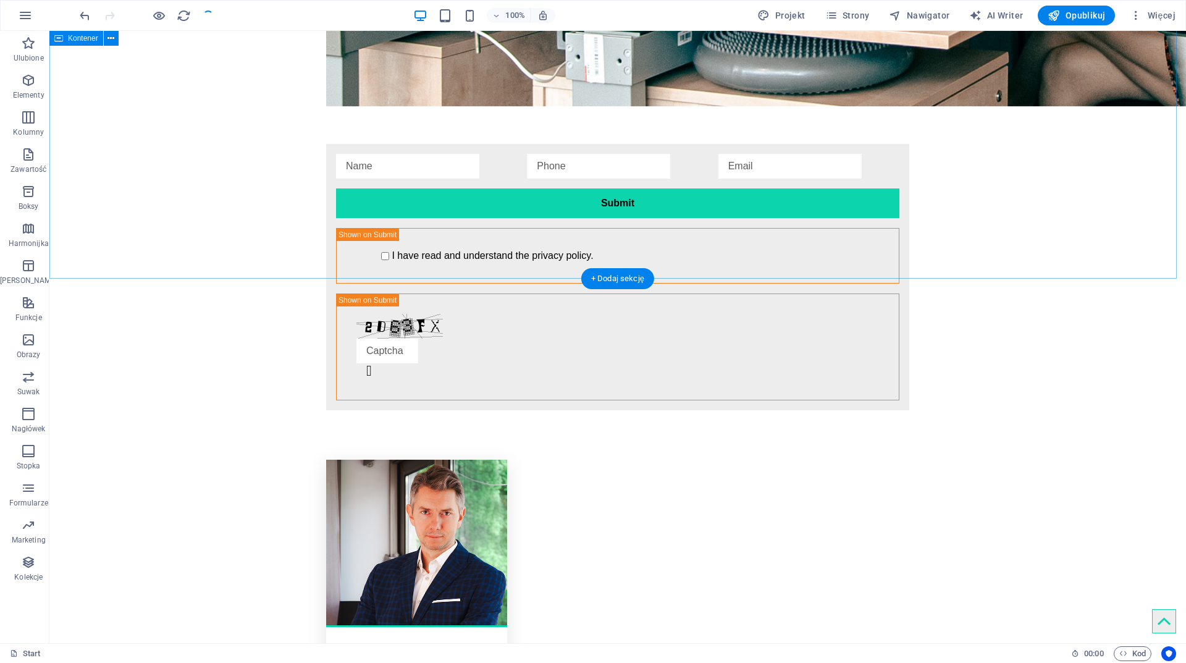
scroll to position [2602, 0]
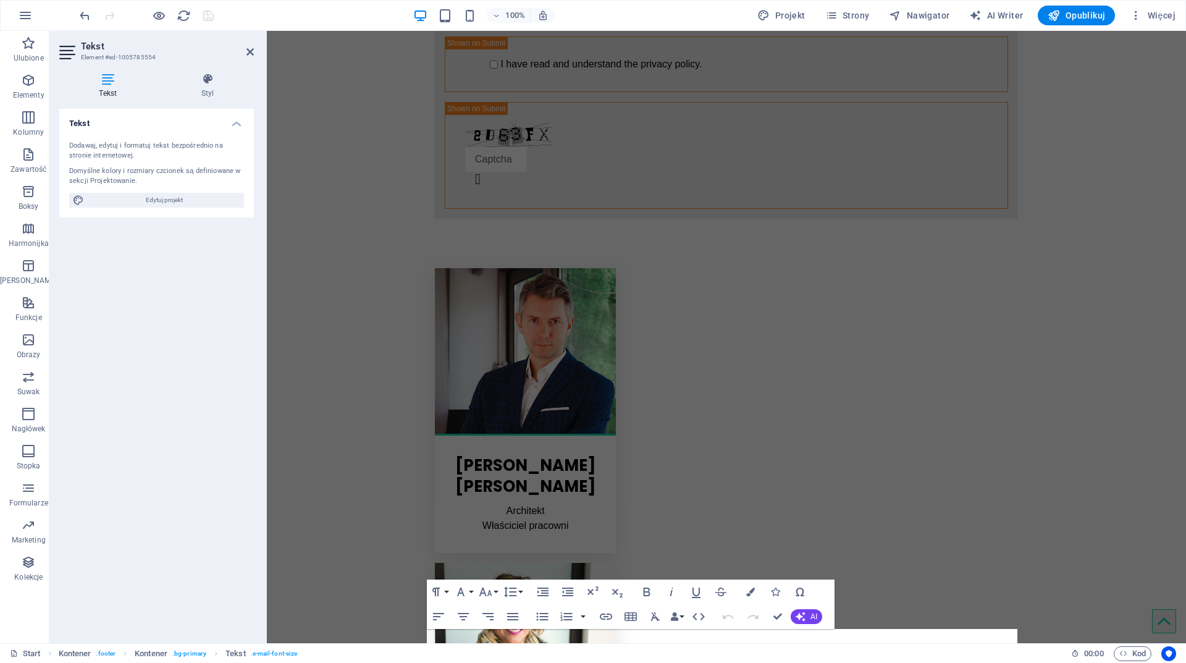
scroll to position [2526, 0]
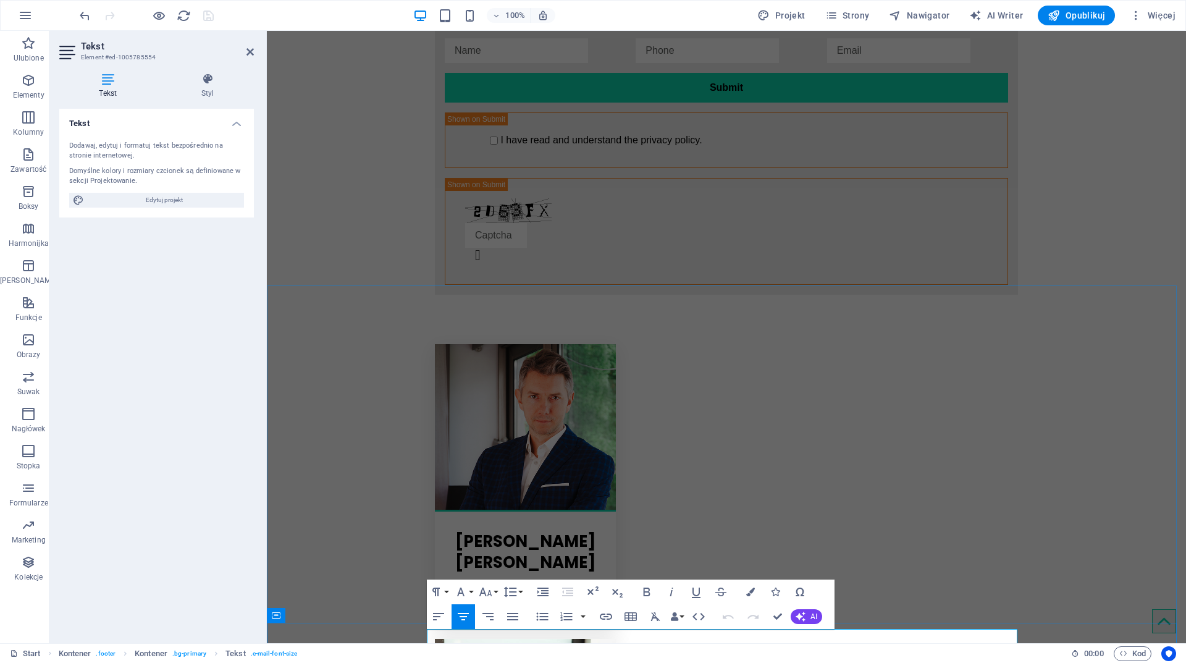
click at [609, 615] on icon "button" at bounding box center [606, 617] width 12 height 6
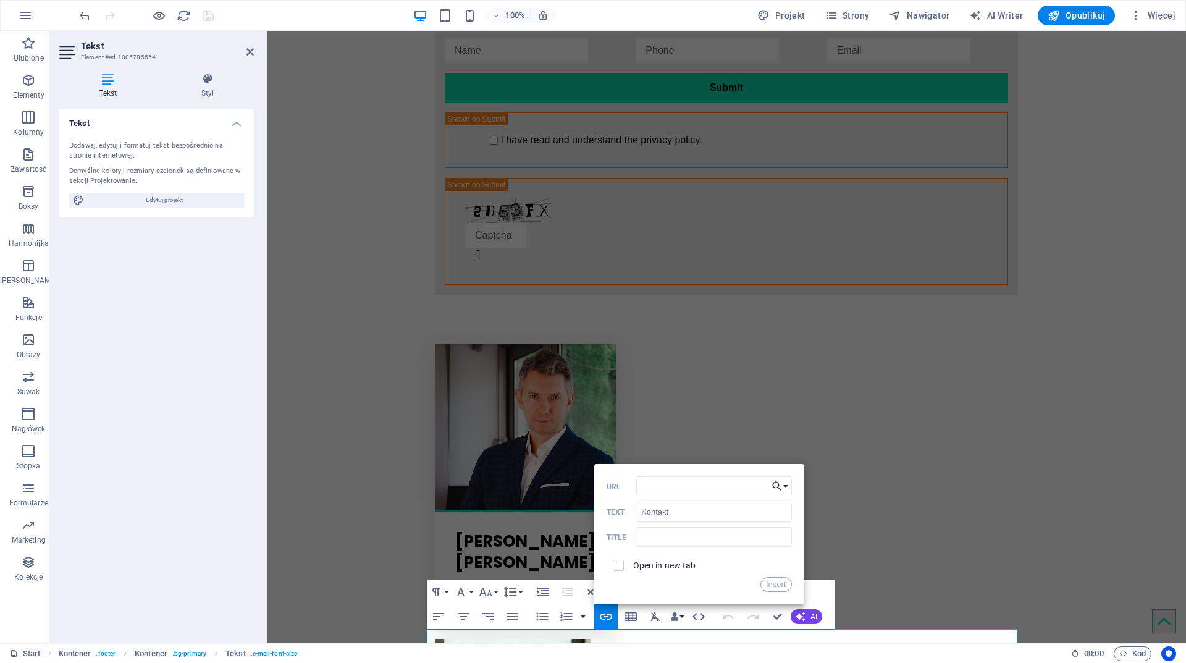
click at [788, 487] on button "Choose Link" at bounding box center [780, 486] width 23 height 20
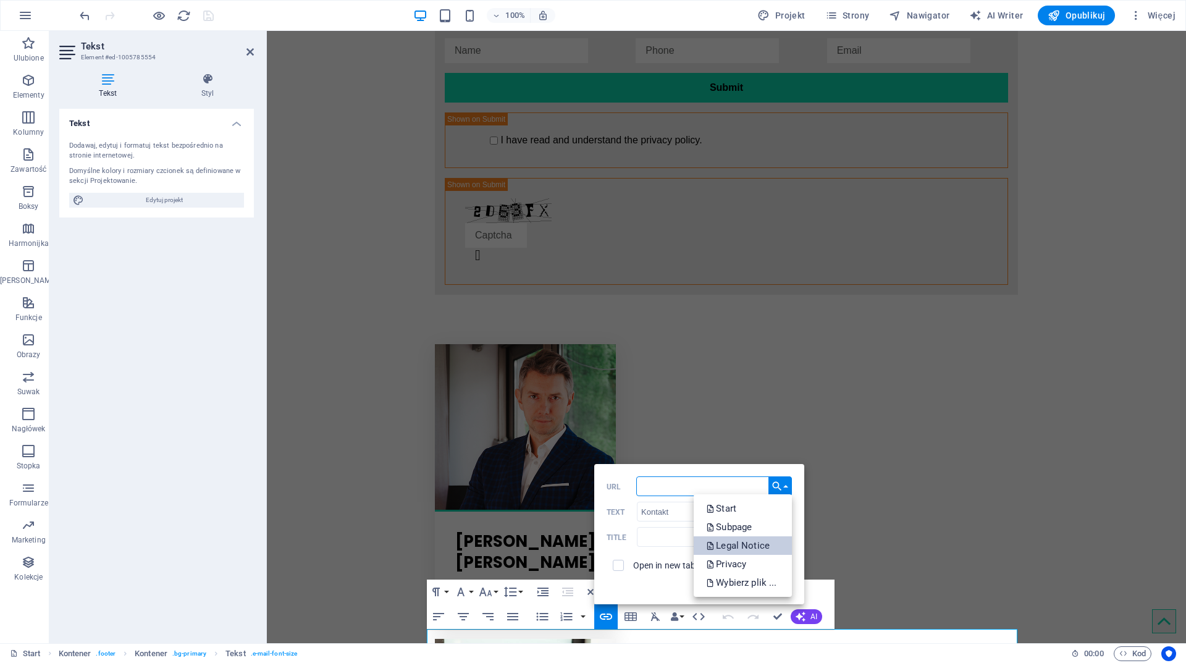
click at [759, 541] on p "Legal Notice" at bounding box center [739, 545] width 66 height 19
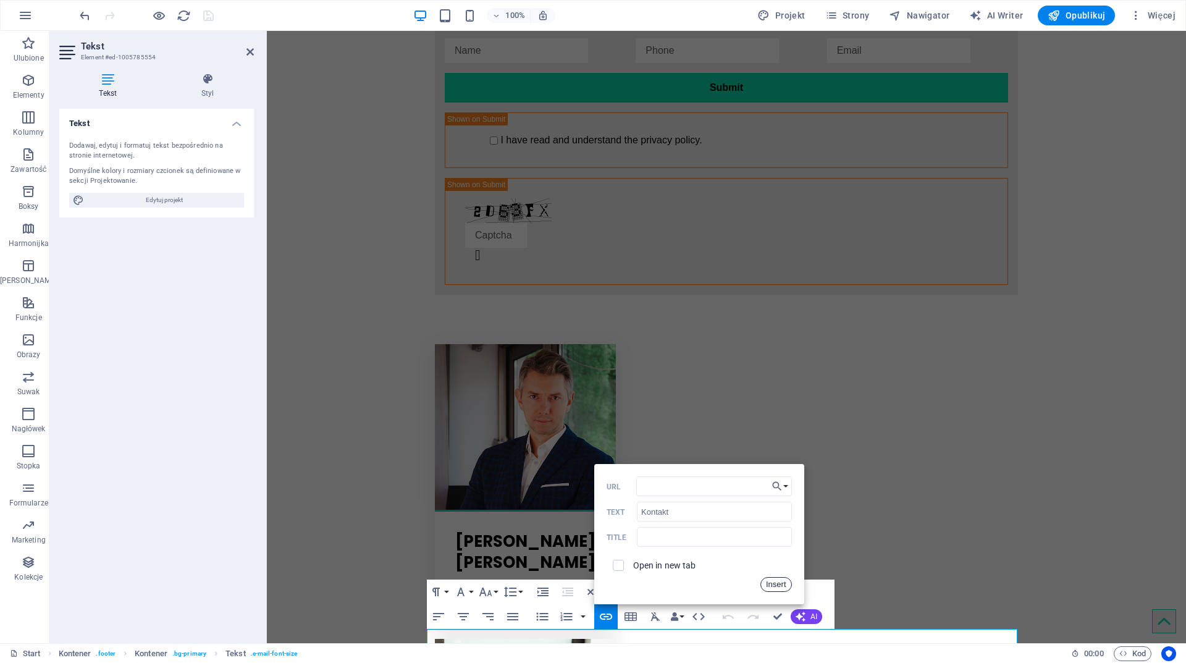
click at [781, 585] on button "Insert" at bounding box center [777, 584] width 32 height 15
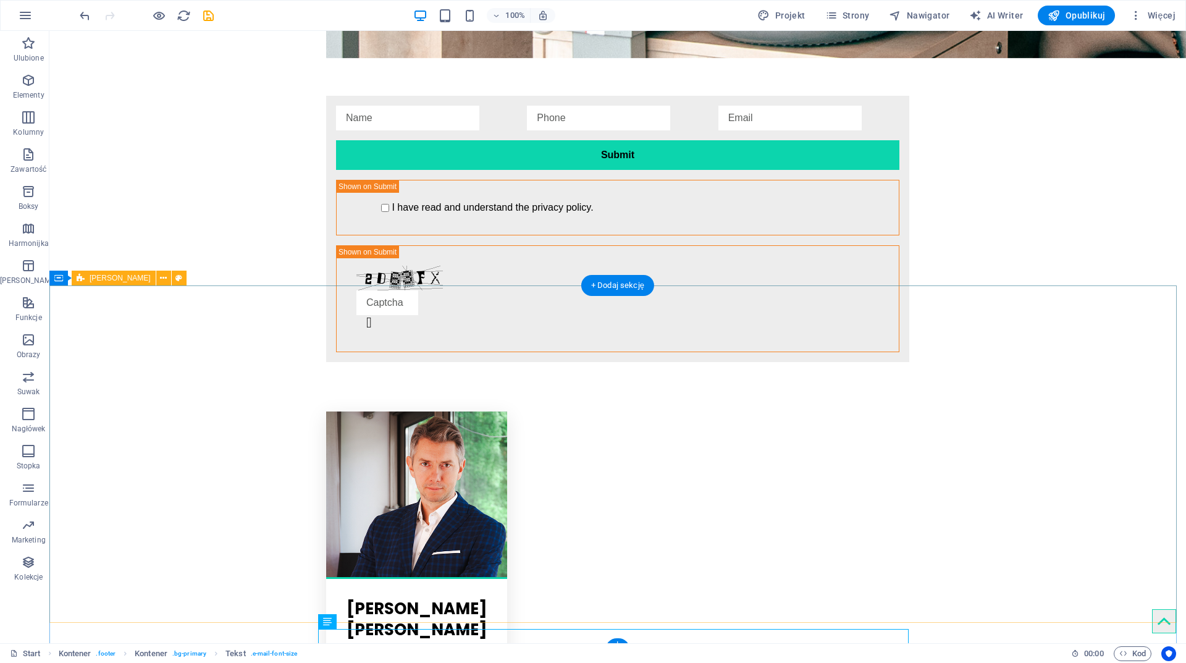
scroll to position [2596, 0]
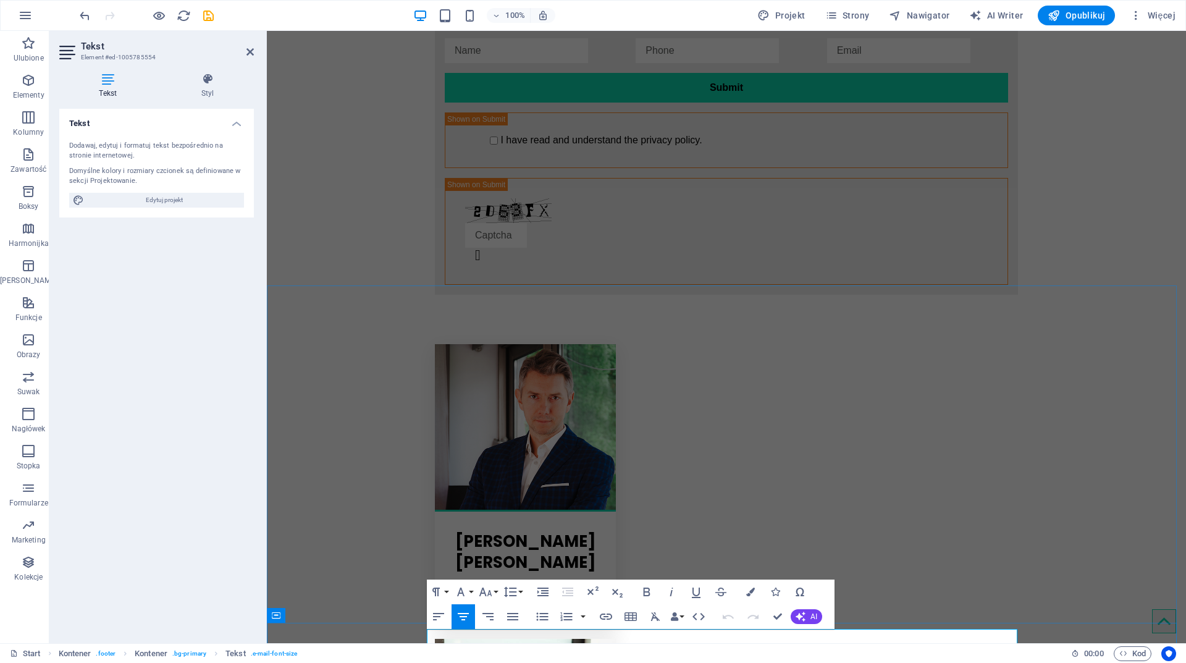
scroll to position [2533, 0]
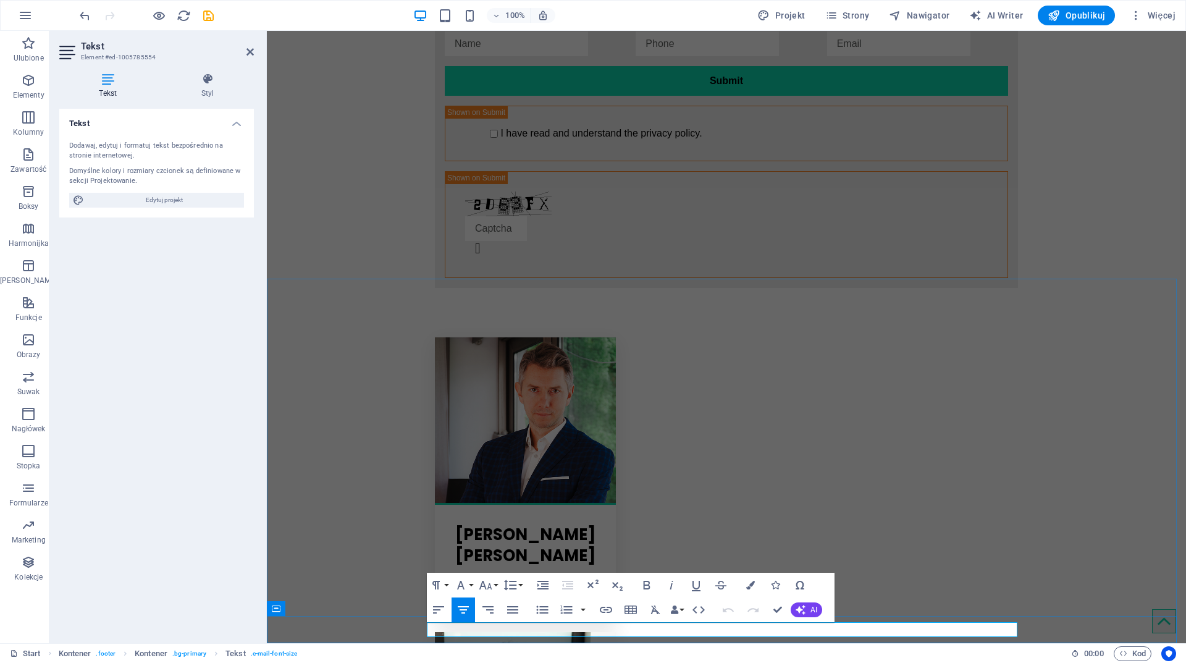
drag, startPoint x: 746, startPoint y: 639, endPoint x: 719, endPoint y: 635, distance: 27.4
click at [753, 585] on icon "button" at bounding box center [750, 585] width 9 height 9
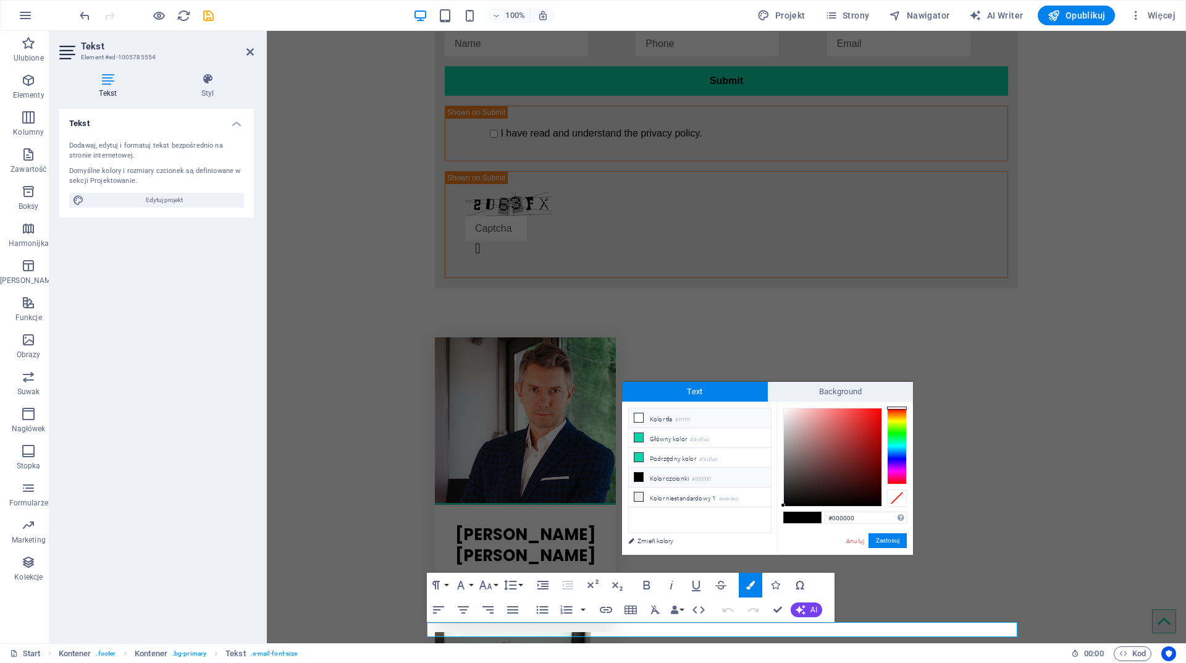
click at [660, 414] on li "Kolor tła #ffffff" at bounding box center [700, 418] width 142 height 20
type input "#ffffff"
click at [881, 541] on button "Zastosuj" at bounding box center [888, 540] width 38 height 15
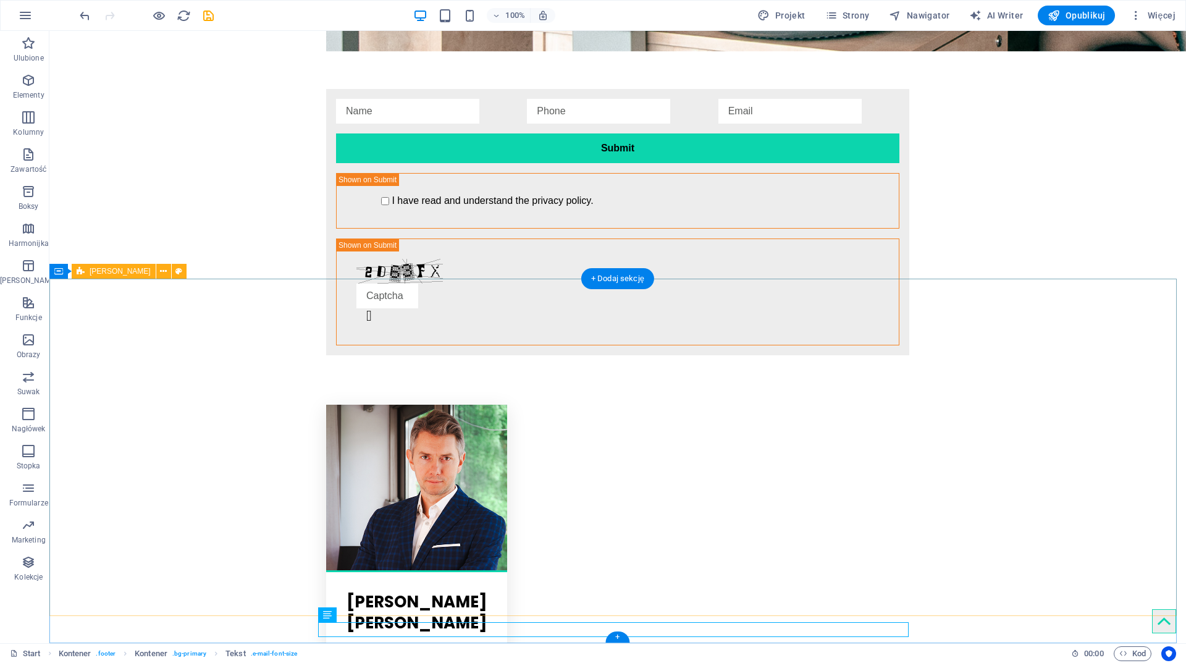
scroll to position [2602, 0]
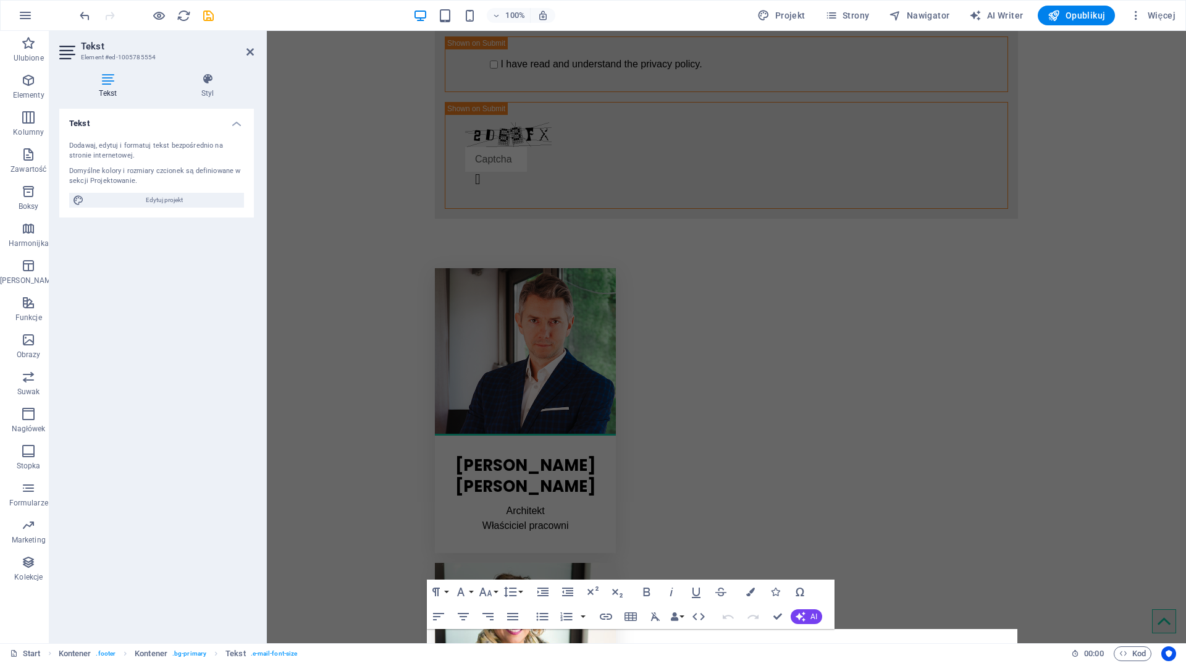
scroll to position [2526, 0]
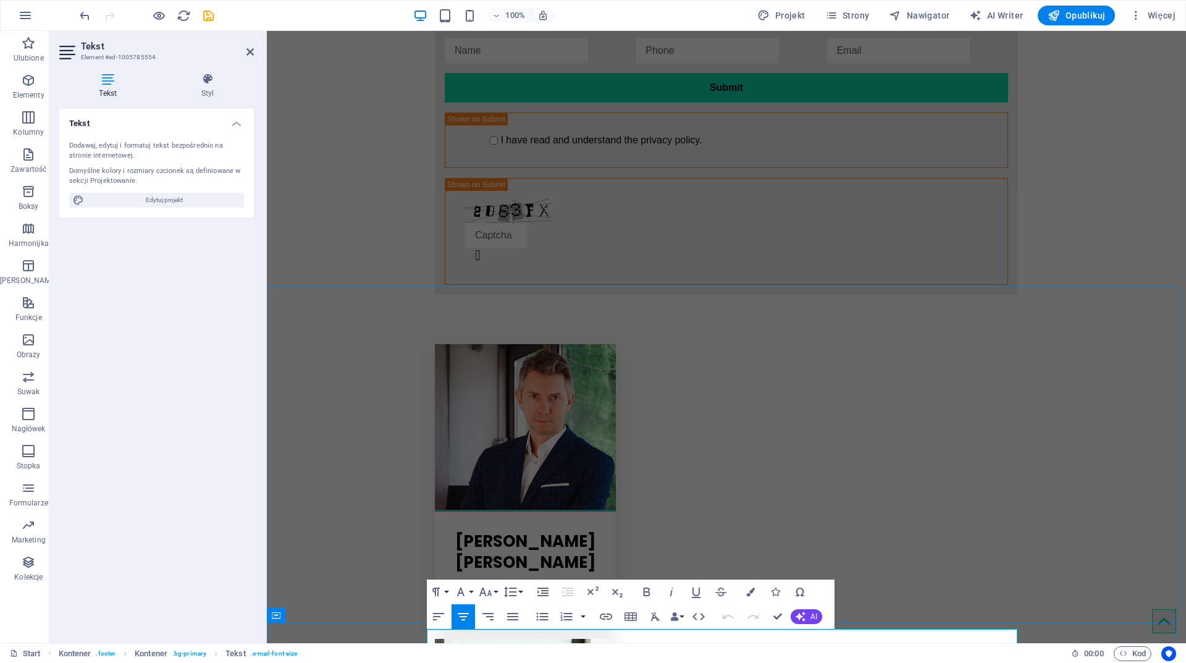
click at [749, 591] on icon "button" at bounding box center [750, 592] width 9 height 9
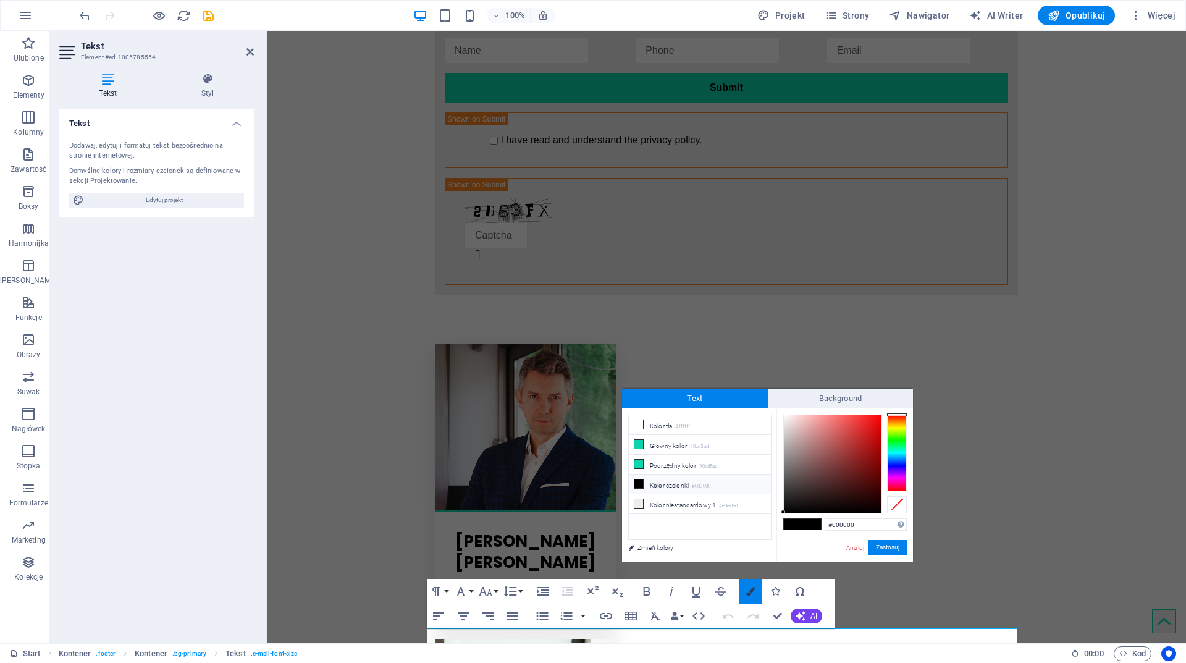
scroll to position [2527, 0]
drag, startPoint x: 847, startPoint y: 475, endPoint x: 767, endPoint y: 394, distance: 113.6
click at [767, 394] on div "Text Background less Kolor tła #ffffff Główny kolor #0cd5ad Podrzędny kolor" at bounding box center [767, 475] width 291 height 173
click at [782, 411] on div "#ffffff Obsługiwane formaty #0852ed rgb(8, 82, 237) rgba(8, 82, 237, 90%) hsv(2…" at bounding box center [845, 574] width 137 height 332
click at [783, 410] on div "#ffffff Obsługiwane formaty #0852ed rgb(8, 82, 237) rgba(8, 82, 237, 90%) hsv(2…" at bounding box center [845, 574] width 137 height 332
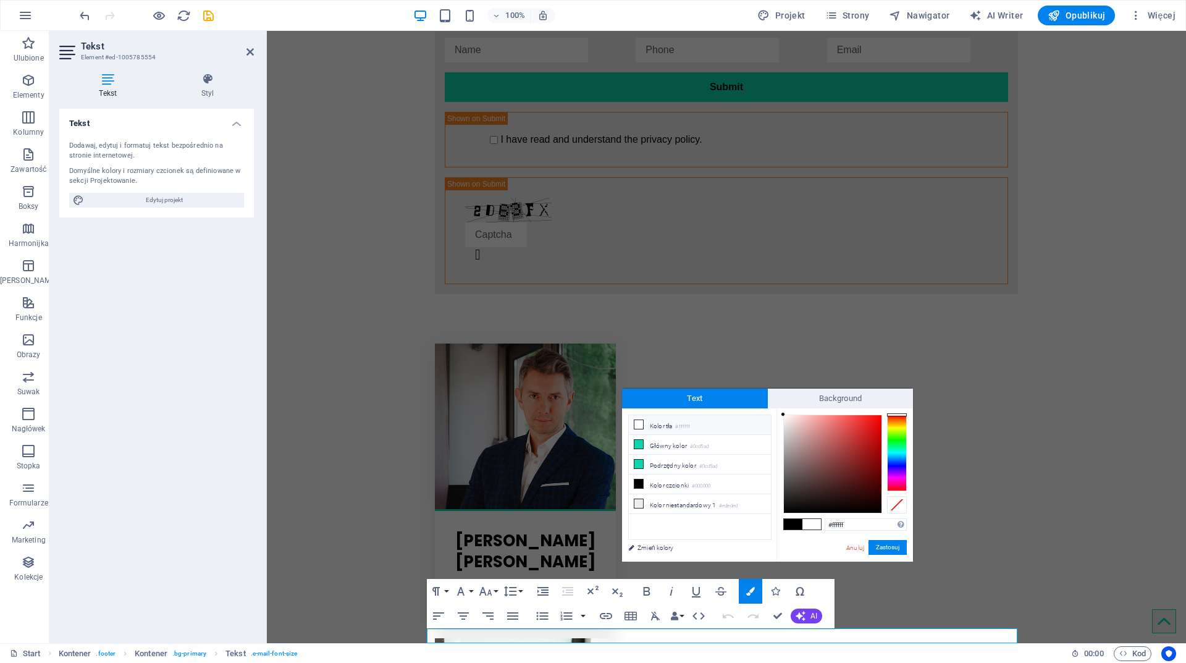
click at [783, 410] on div "#ffffff Obsługiwane formaty #0852ed rgb(8, 82, 237) rgba(8, 82, 237, 90%) hsv(2…" at bounding box center [845, 574] width 137 height 332
click at [785, 410] on div "#fffafa Obsługiwane formaty #0852ed rgb(8, 82, 237) rgba(8, 82, 237, 90%) hsv(2…" at bounding box center [845, 574] width 137 height 332
click at [788, 416] on div at bounding box center [785, 414] width 4 height 4
click at [800, 422] on div at bounding box center [800, 422] width 4 height 4
click at [808, 442] on div at bounding box center [833, 464] width 98 height 98
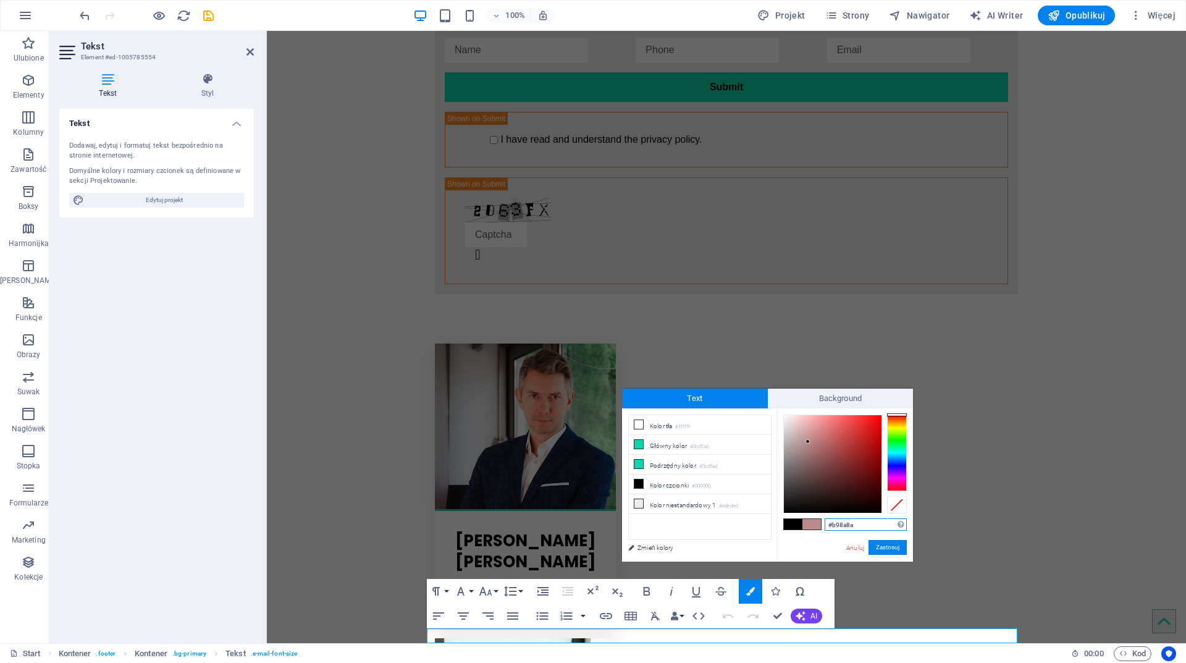
drag, startPoint x: 851, startPoint y: 525, endPoint x: 833, endPoint y: 523, distance: 18.6
click at [833, 523] on input "#b98a8a" at bounding box center [866, 524] width 82 height 12
type input "#ffffff"
click at [824, 544] on div "#ffffff Obsługiwane formaty #0852ed rgb(8, 82, 237) rgba(8, 82, 237, 90%) hsv(2…" at bounding box center [845, 574] width 137 height 332
click at [884, 546] on button "Zastosuj" at bounding box center [888, 547] width 38 height 15
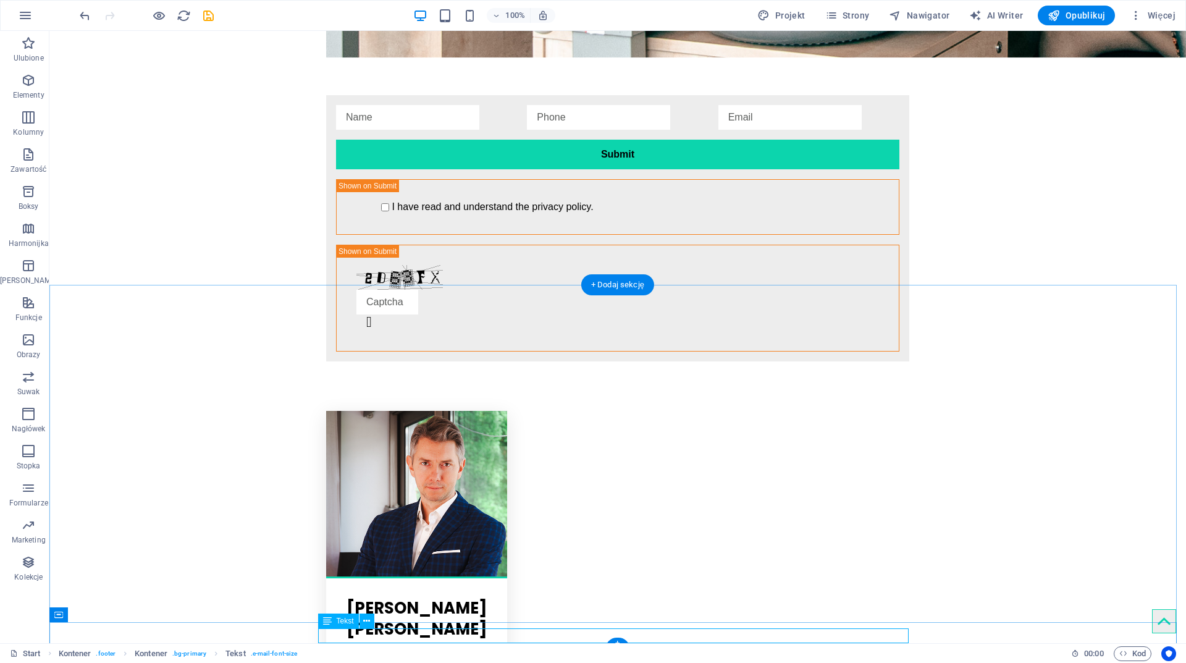
scroll to position [2596, 0]
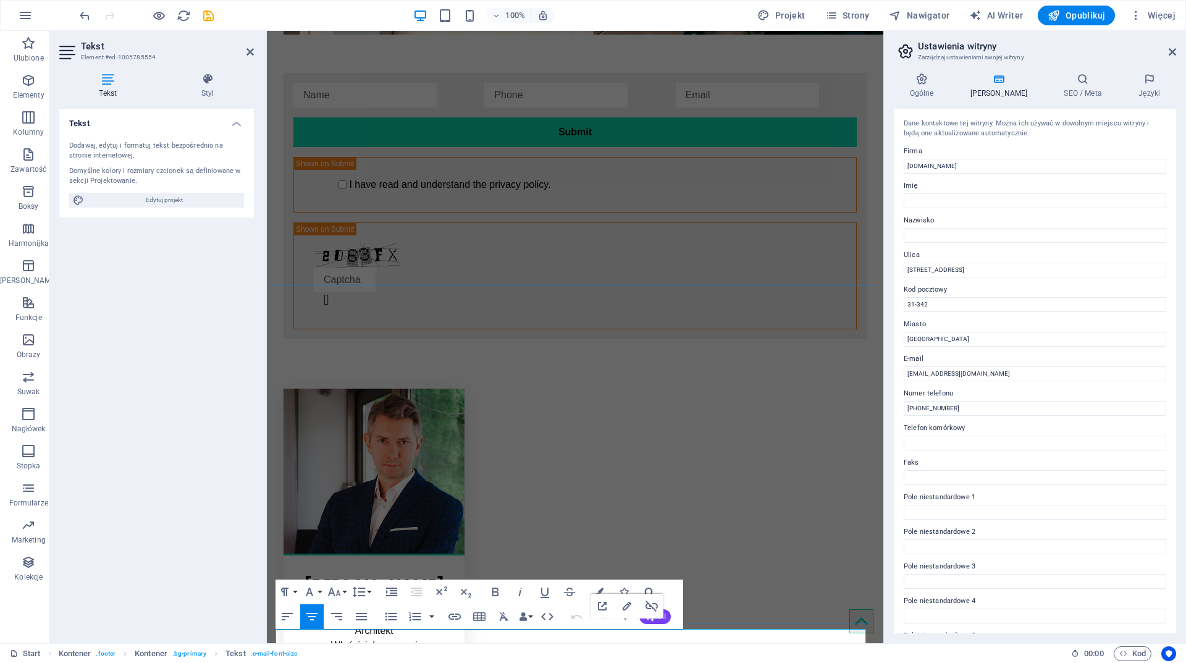
click at [295, 592] on button "Paragraph Format" at bounding box center [287, 592] width 23 height 25
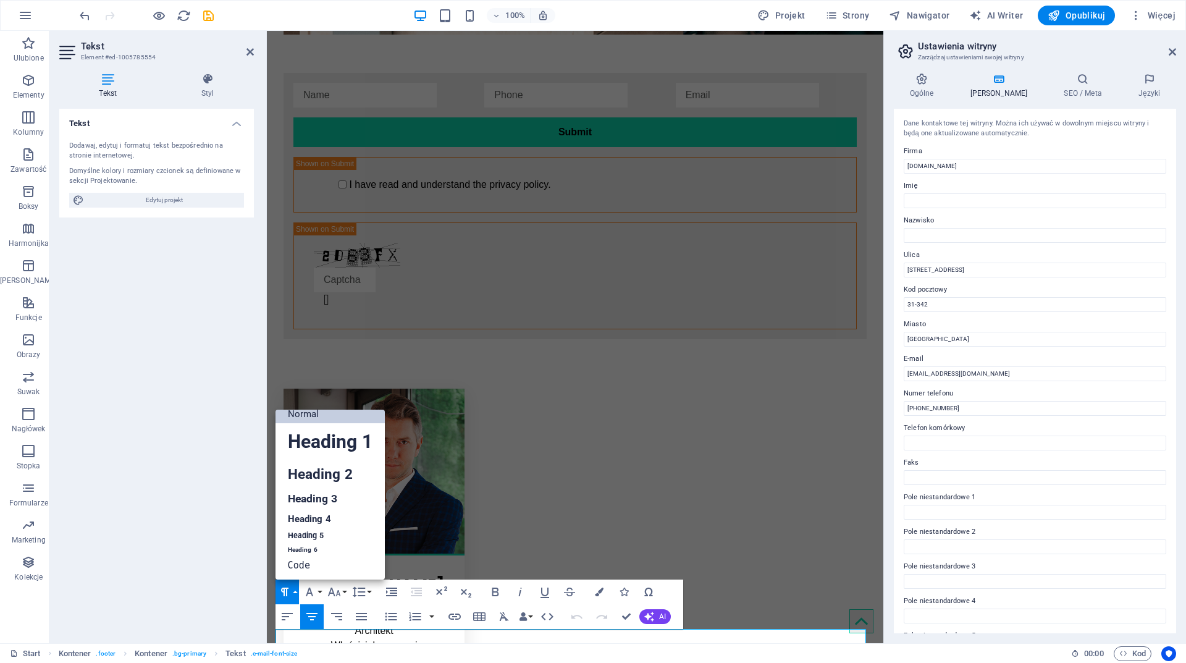
scroll to position [10, 0]
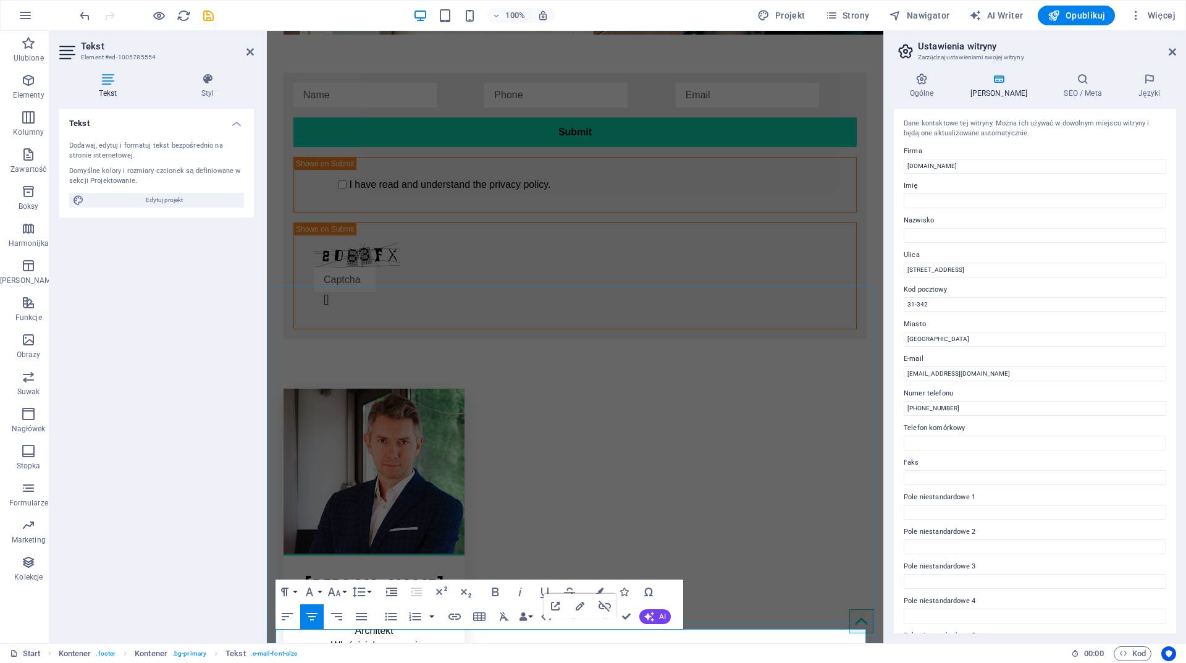
click at [295, 594] on button "Paragraph Format" at bounding box center [287, 592] width 23 height 25
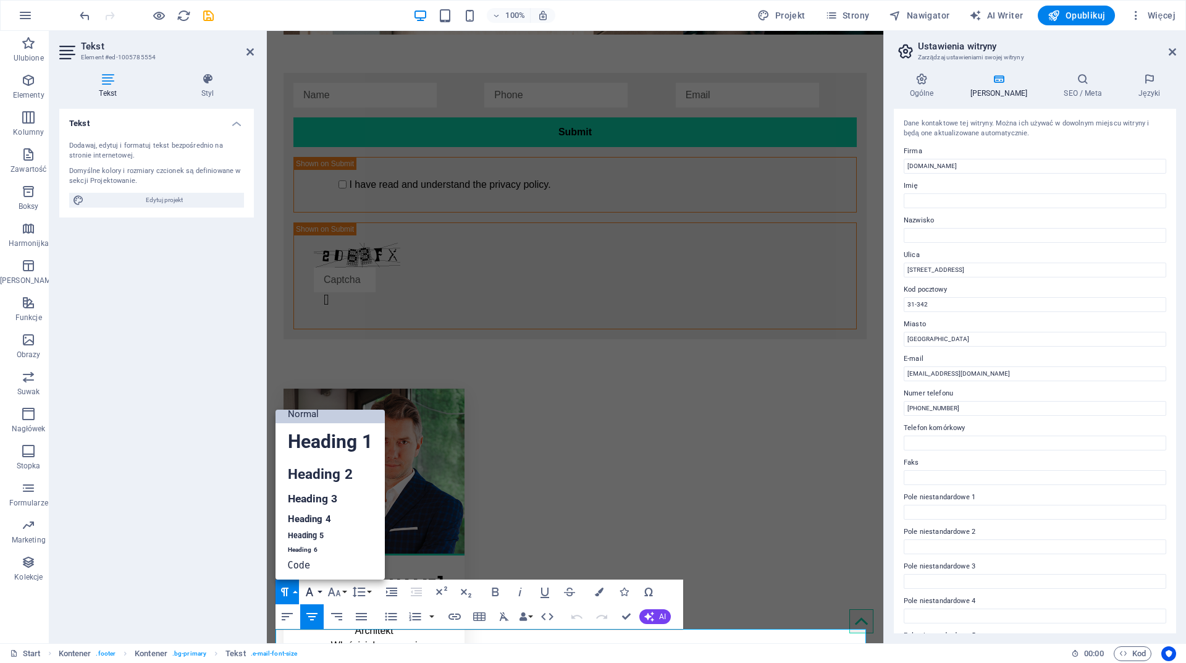
click at [319, 593] on button "Font Family" at bounding box center [311, 592] width 23 height 25
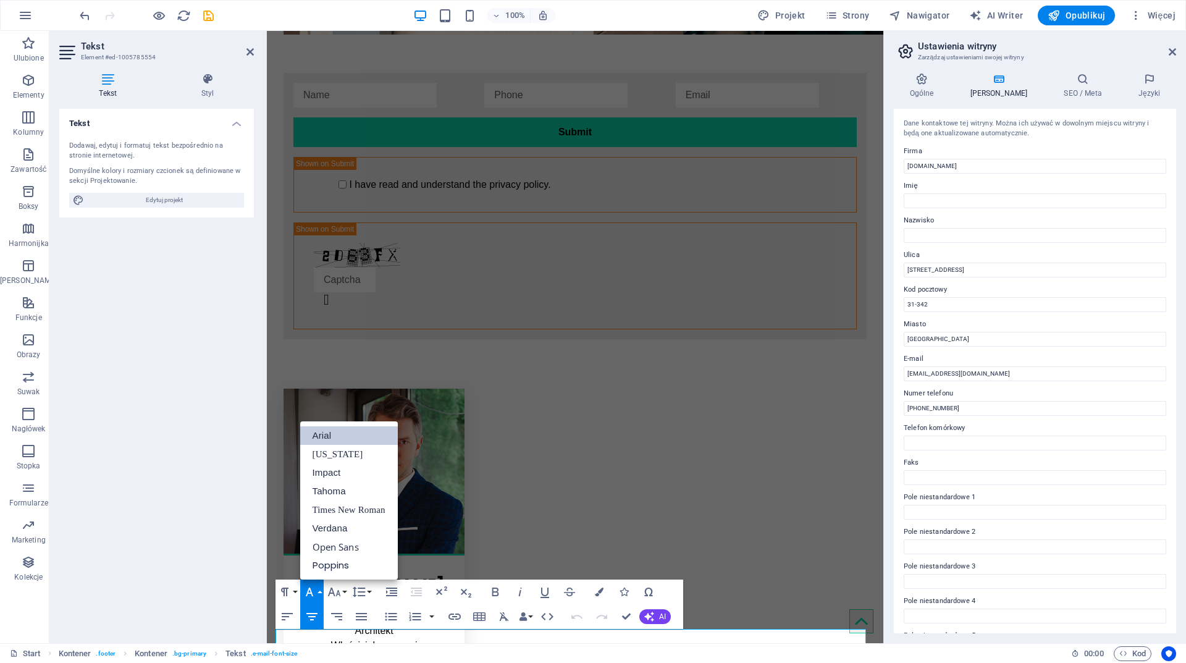
scroll to position [0, 0]
click at [345, 593] on button "Font Size" at bounding box center [336, 592] width 23 height 25
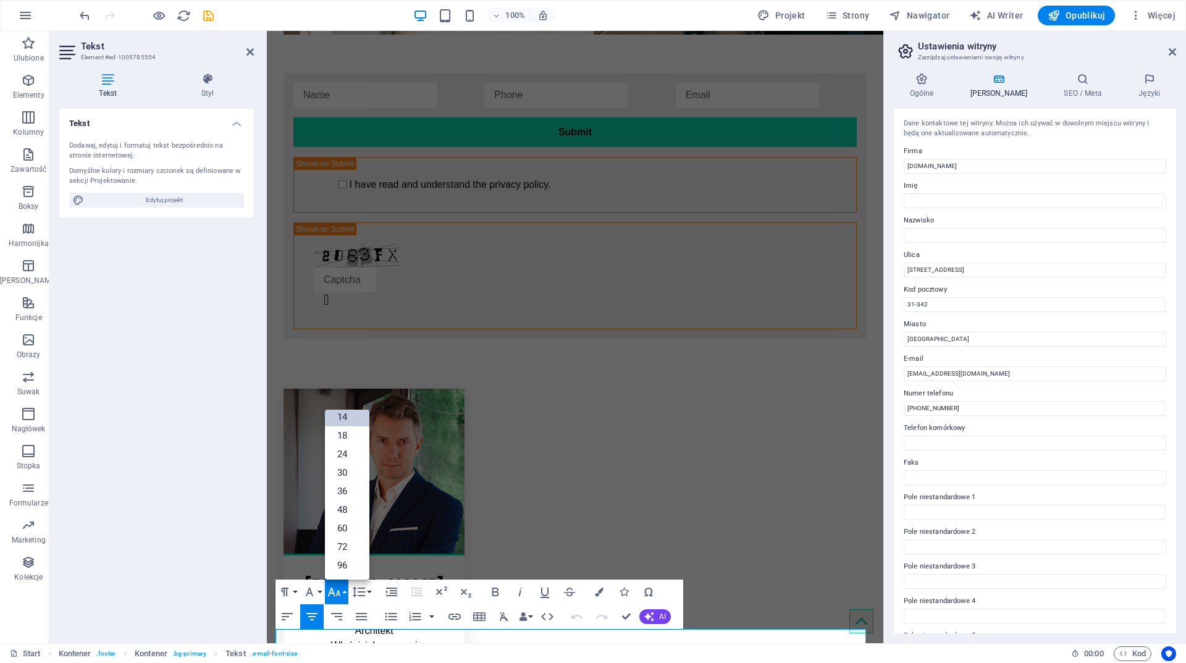
scroll to position [99, 0]
click at [604, 589] on button "Colors" at bounding box center [599, 592] width 23 height 25
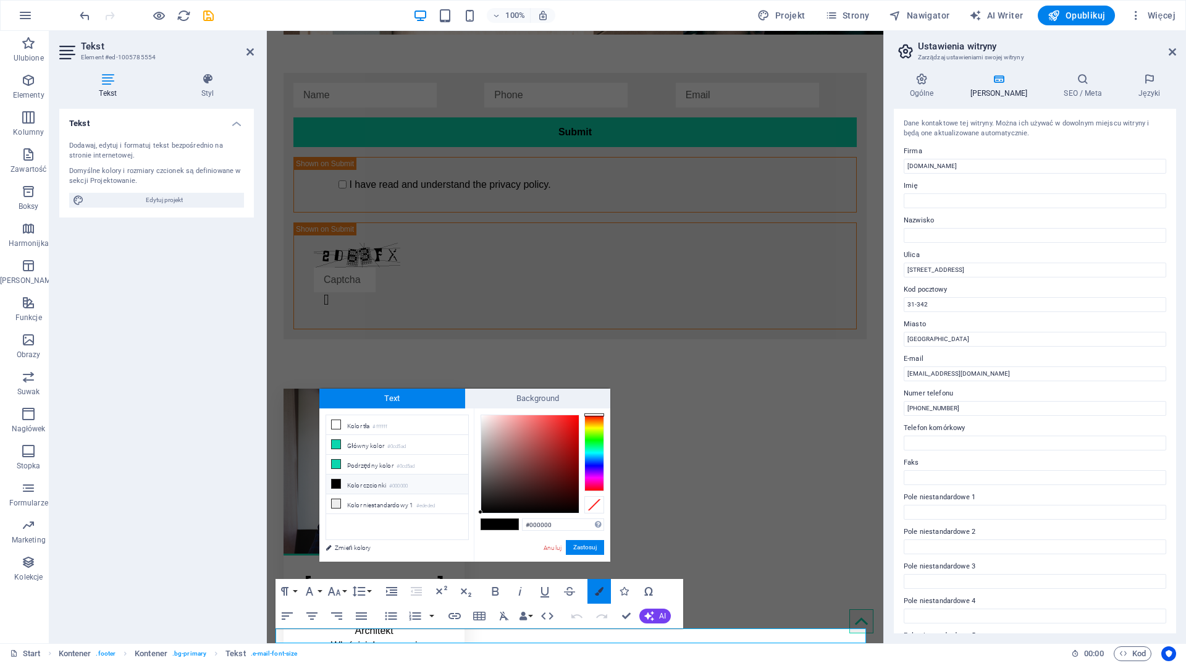
scroll to position [2470, 0]
click at [348, 445] on li "Główny kolor #0cd5ad" at bounding box center [397, 445] width 142 height 20
click at [373, 506] on li "Kolor niestandardowy 1 #ededed" at bounding box center [397, 504] width 142 height 20
type input "#ededed"
click at [588, 547] on button "Zastosuj" at bounding box center [585, 547] width 38 height 15
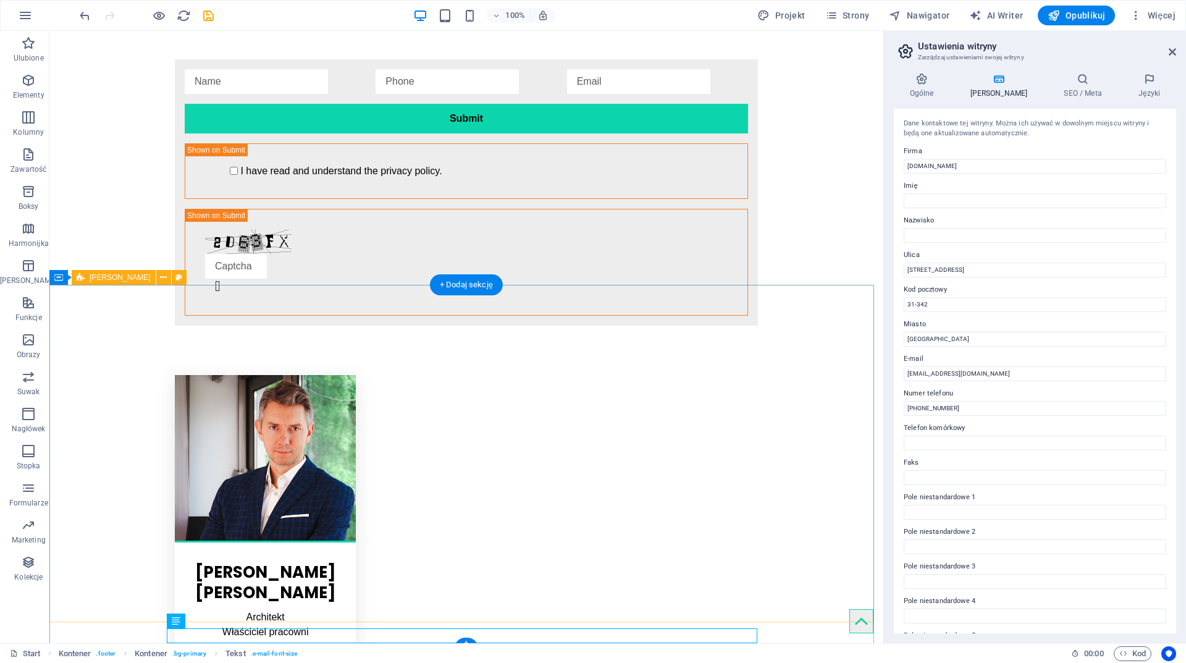
scroll to position [2495, 0]
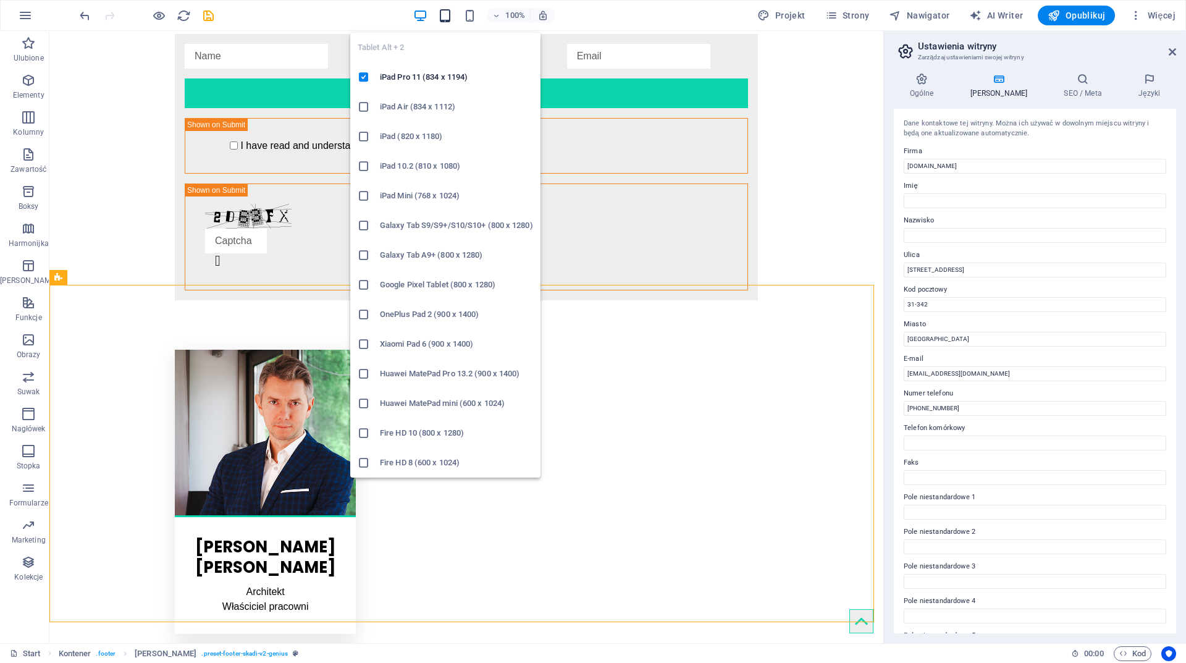
click at [450, 13] on icon "button" at bounding box center [445, 16] width 14 height 14
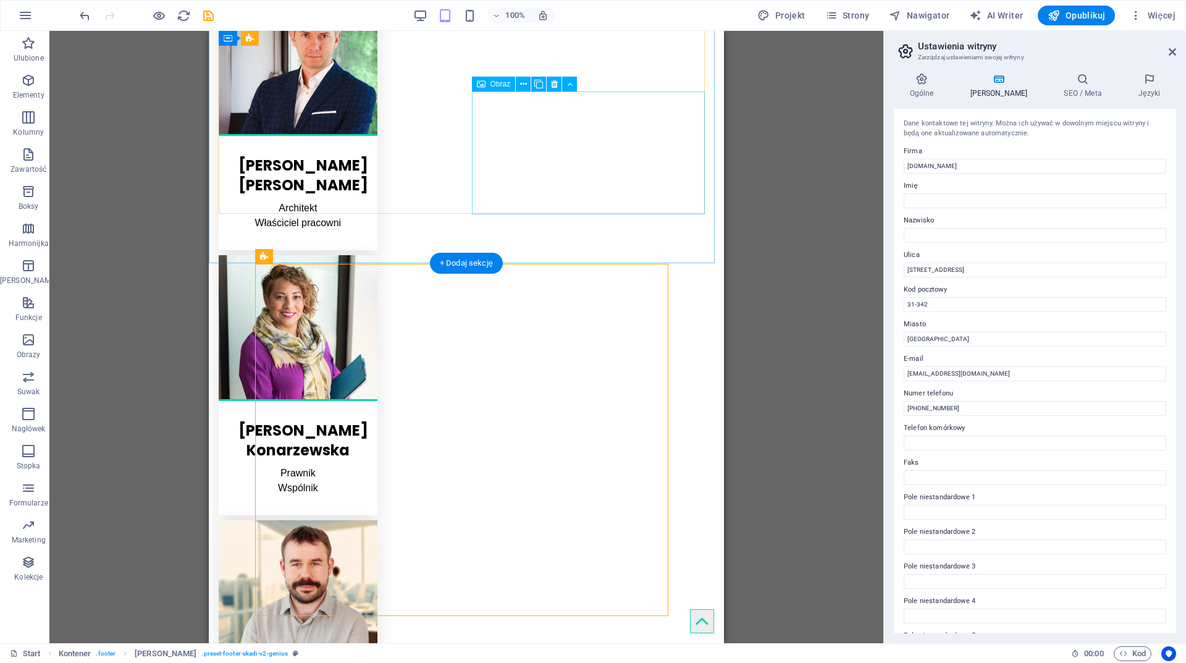
scroll to position [2693, 0]
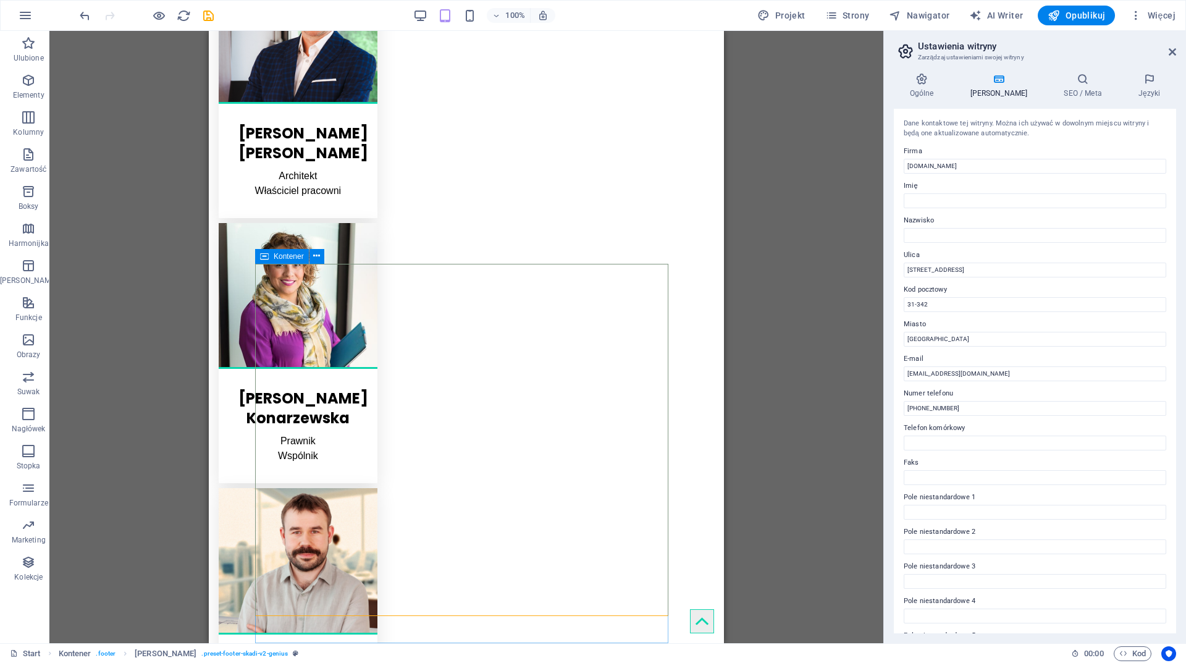
click at [268, 255] on icon at bounding box center [264, 256] width 9 height 15
select select "footer"
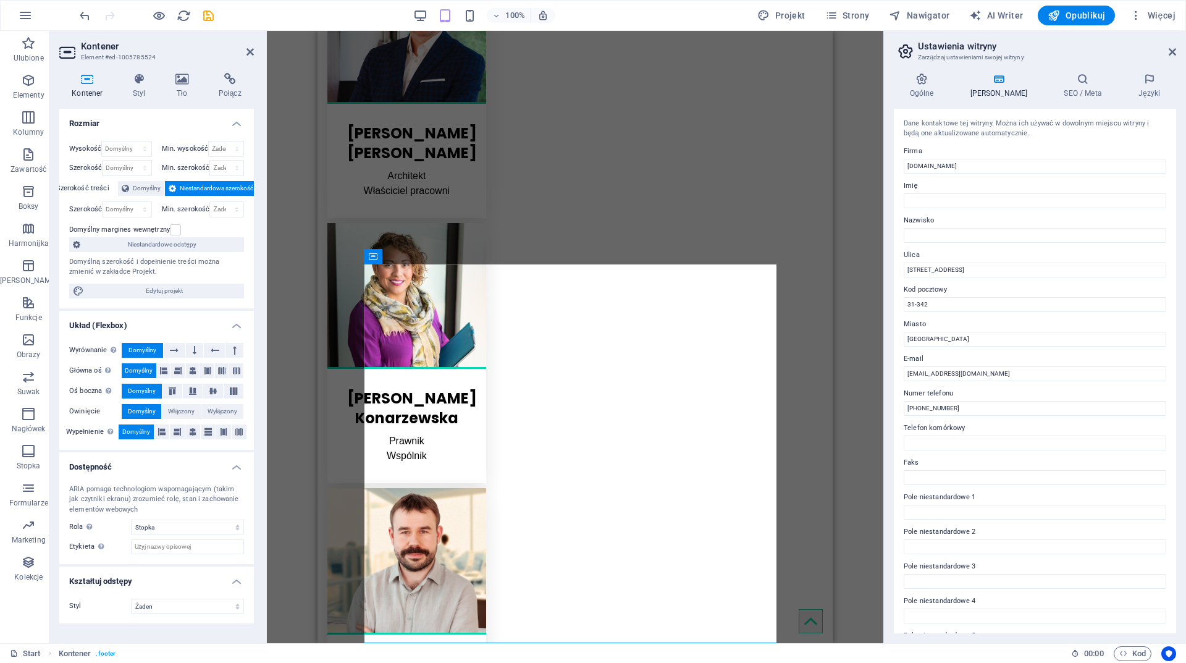
click at [136, 67] on div "Kontener Styl Tło Połącz Rozmiar Wysokość Domyślny px rem % vh vw Min. wysokość…" at bounding box center [156, 353] width 214 height 580
click at [137, 78] on icon at bounding box center [139, 79] width 38 height 12
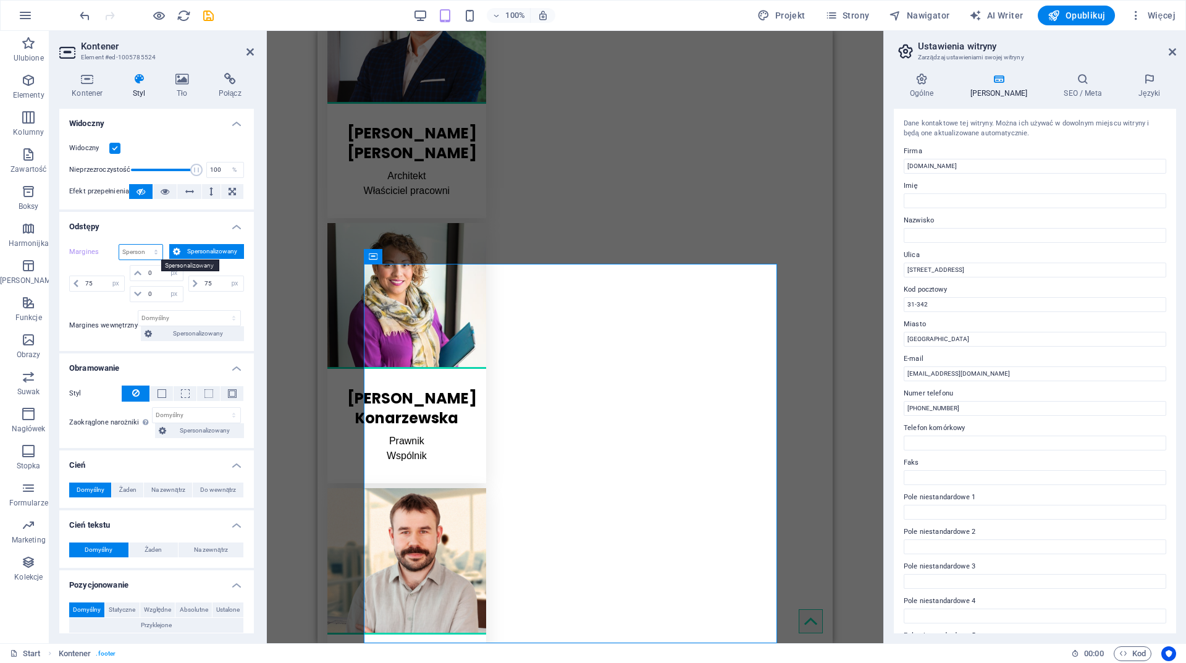
click at [150, 251] on select "Domyślny automatycznie px % rem vw vh Spersonalizowany" at bounding box center [140, 252] width 43 height 15
click at [119, 245] on select "Domyślny automatycznie px % rem vw vh Spersonalizowany" at bounding box center [140, 252] width 43 height 15
select select "DISABLED_OPTION_VALUE"
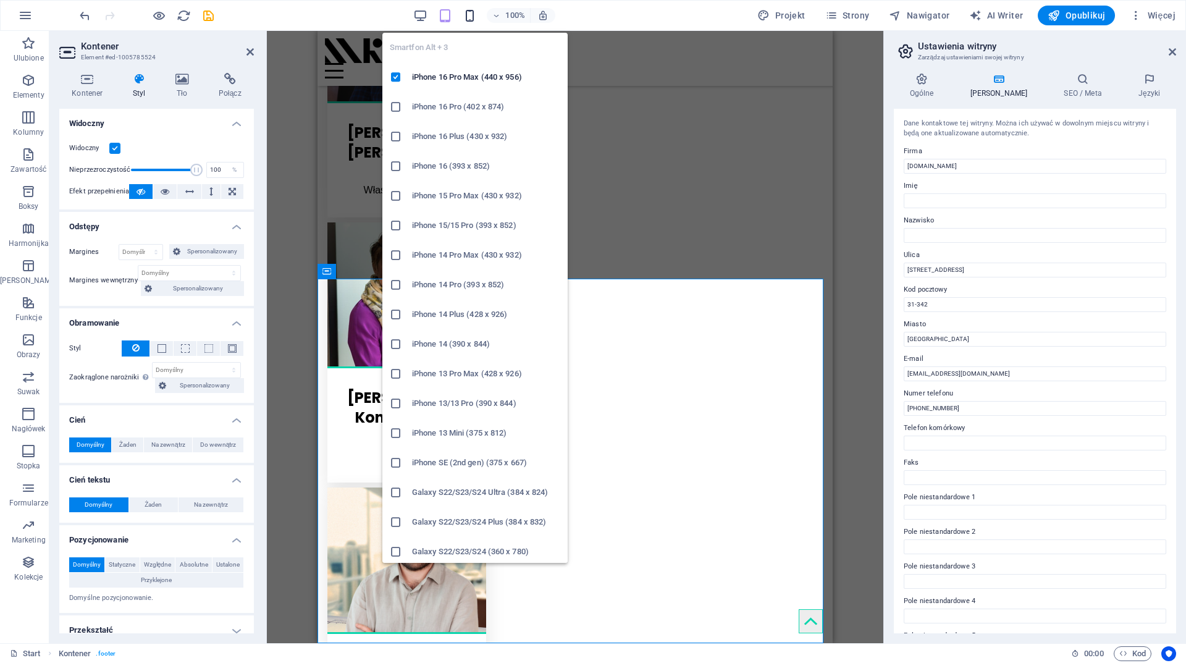
click at [470, 15] on icon "button" at bounding box center [470, 16] width 14 height 14
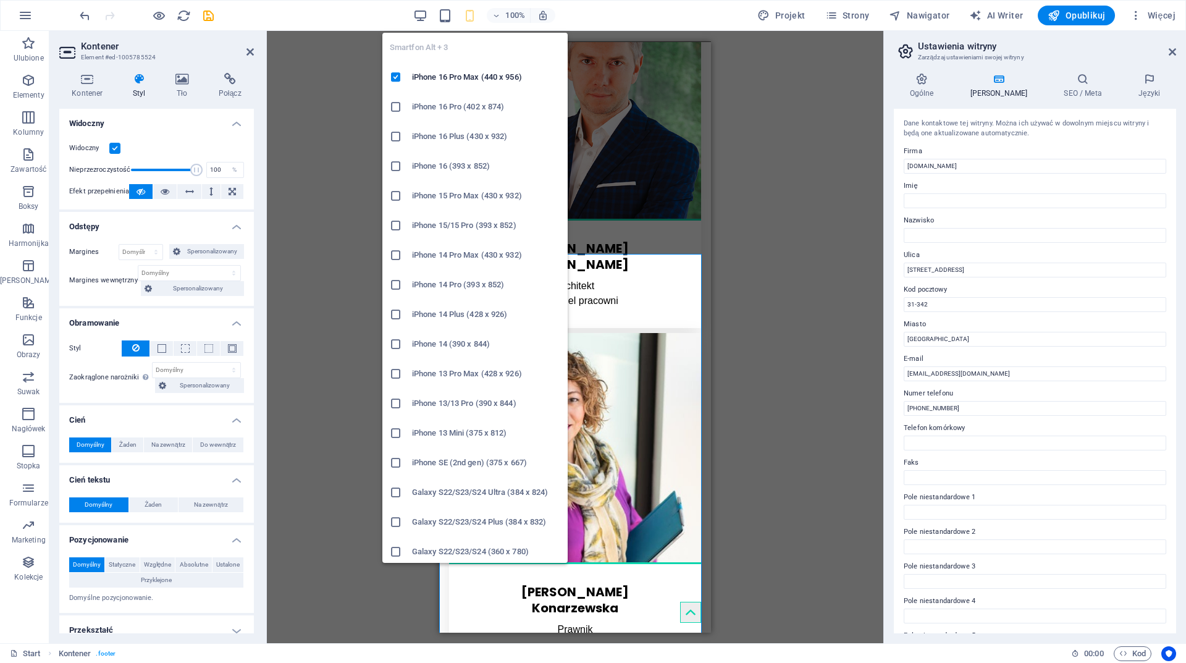
scroll to position [4922, 0]
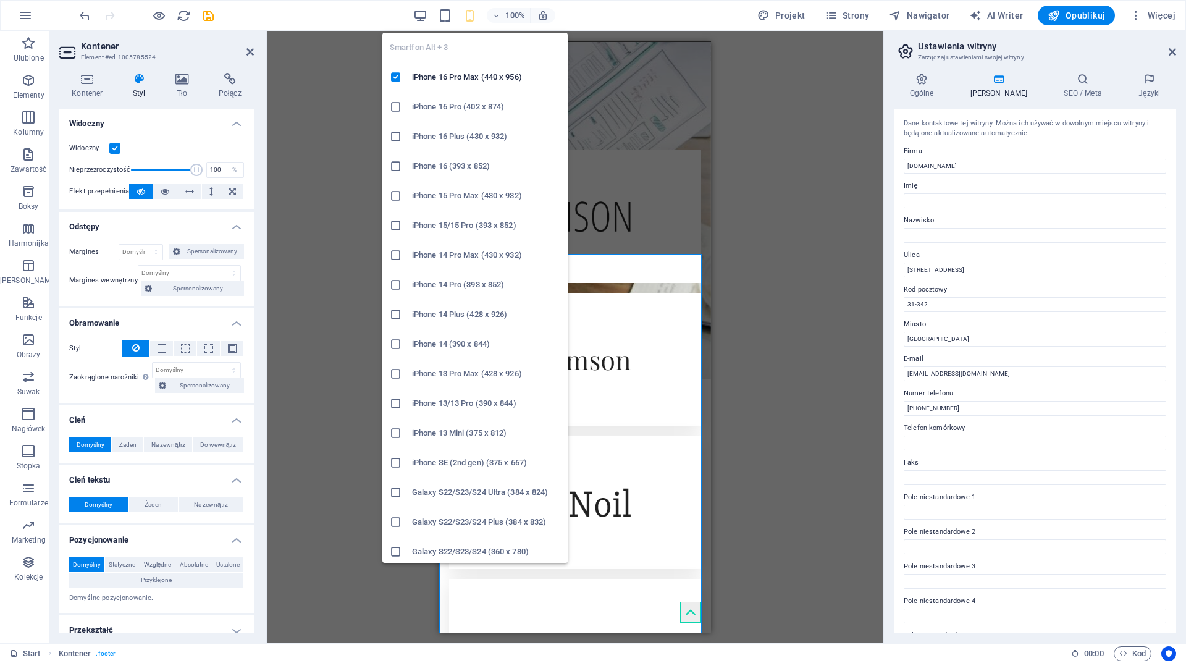
type input "0"
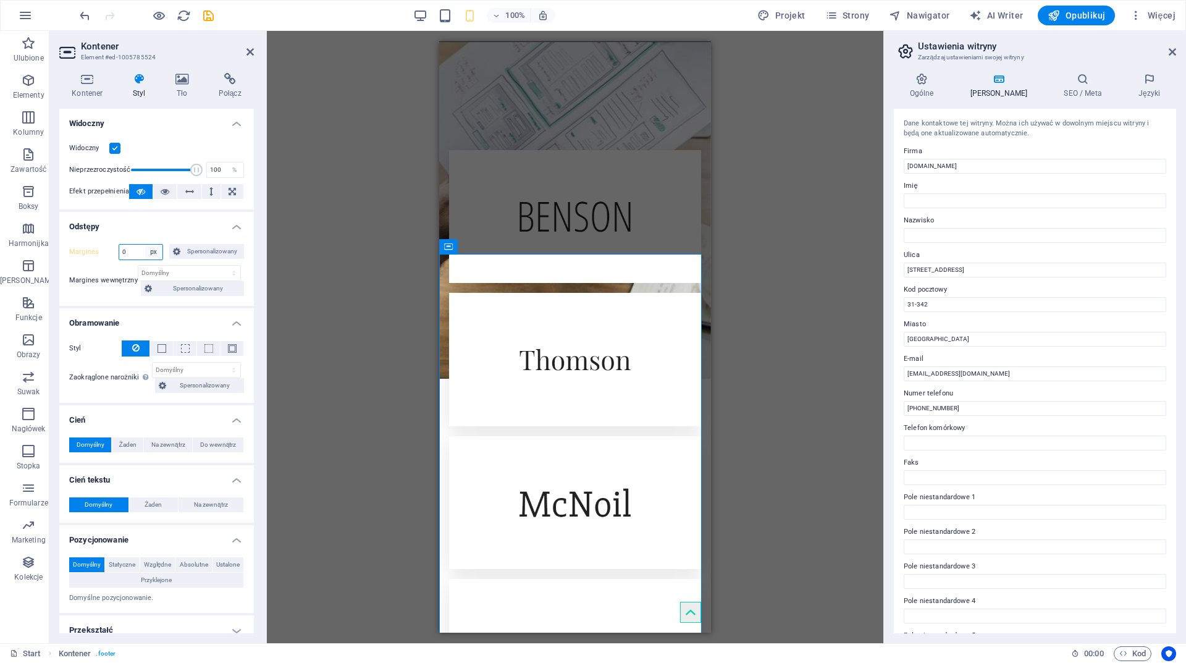
click at [156, 250] on select "Domyślny automatycznie px % rem vw vh Spersonalizowany" at bounding box center [153, 252] width 17 height 15
select select "default"
click at [145, 245] on select "Domyślny automatycznie px % rem vw vh Spersonalizowany" at bounding box center [153, 252] width 17 height 15
select select "DISABLED_OPTION_VALUE"
click at [208, 13] on icon "save" at bounding box center [208, 16] width 14 height 14
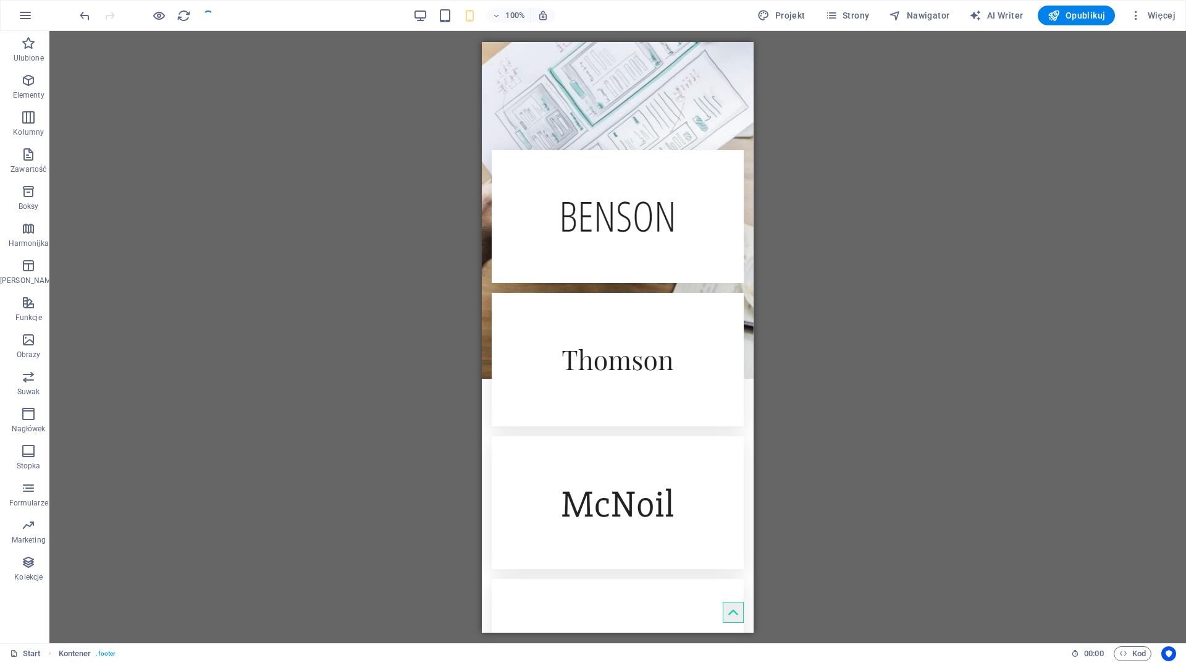
checkbox input "false"
click at [564, 385] on icon at bounding box center [561, 386] width 9 height 15
select select "%"
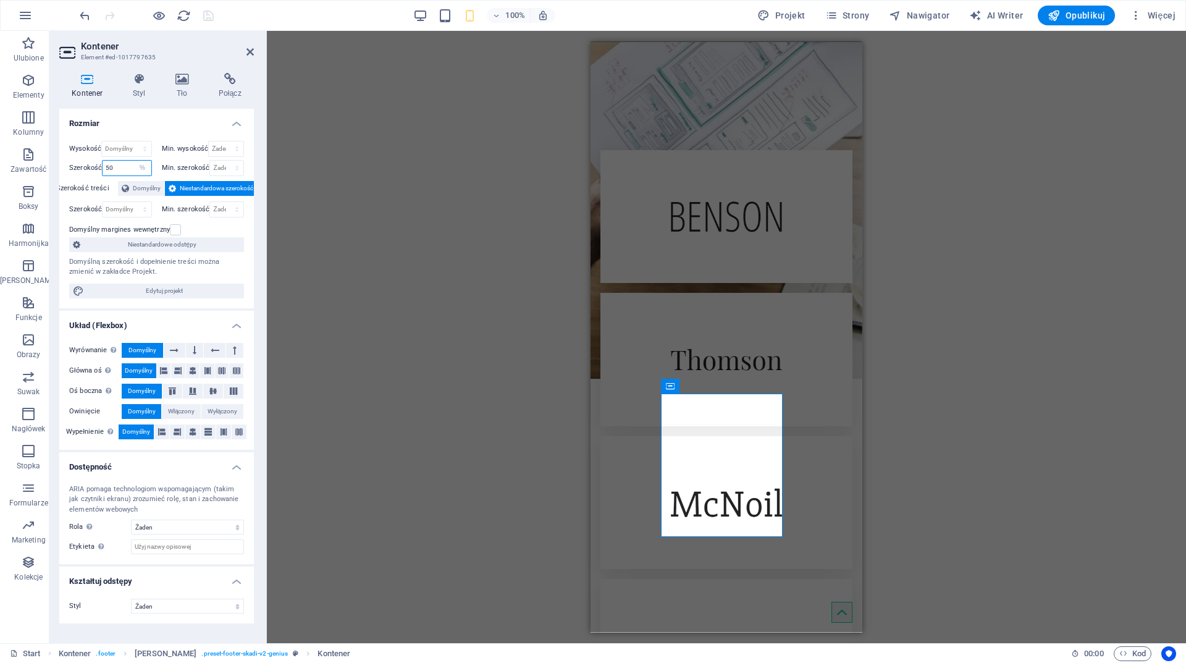
click at [118, 169] on input "50" at bounding box center [127, 168] width 48 height 15
drag, startPoint x: 122, startPoint y: 168, endPoint x: 95, endPoint y: 168, distance: 27.2
click at [96, 168] on div "Szerokość 50 Domyślny px rem % em vh vw" at bounding box center [110, 168] width 83 height 16
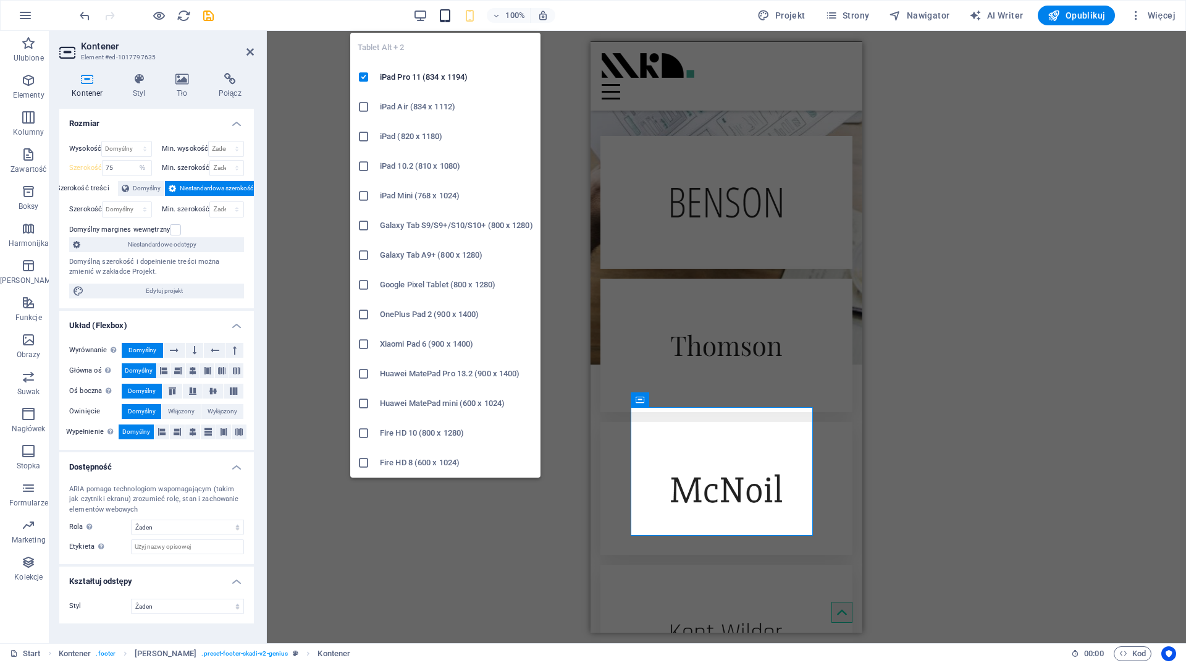
click at [447, 12] on icon "button" at bounding box center [445, 16] width 14 height 14
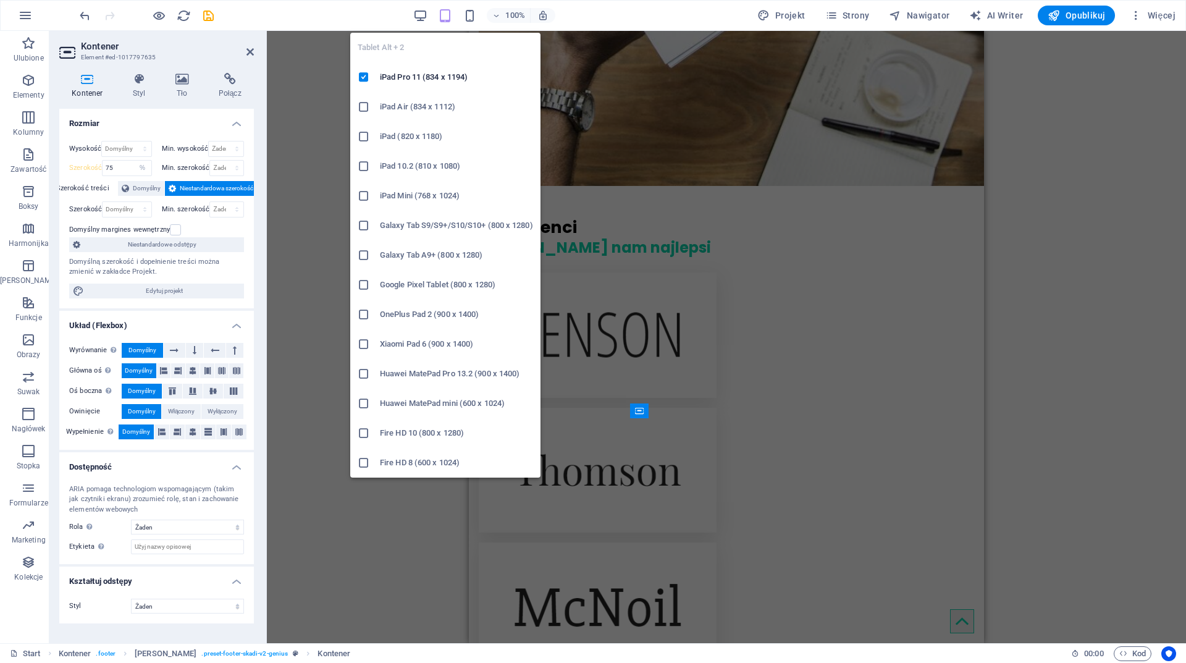
scroll to position [2678, 0]
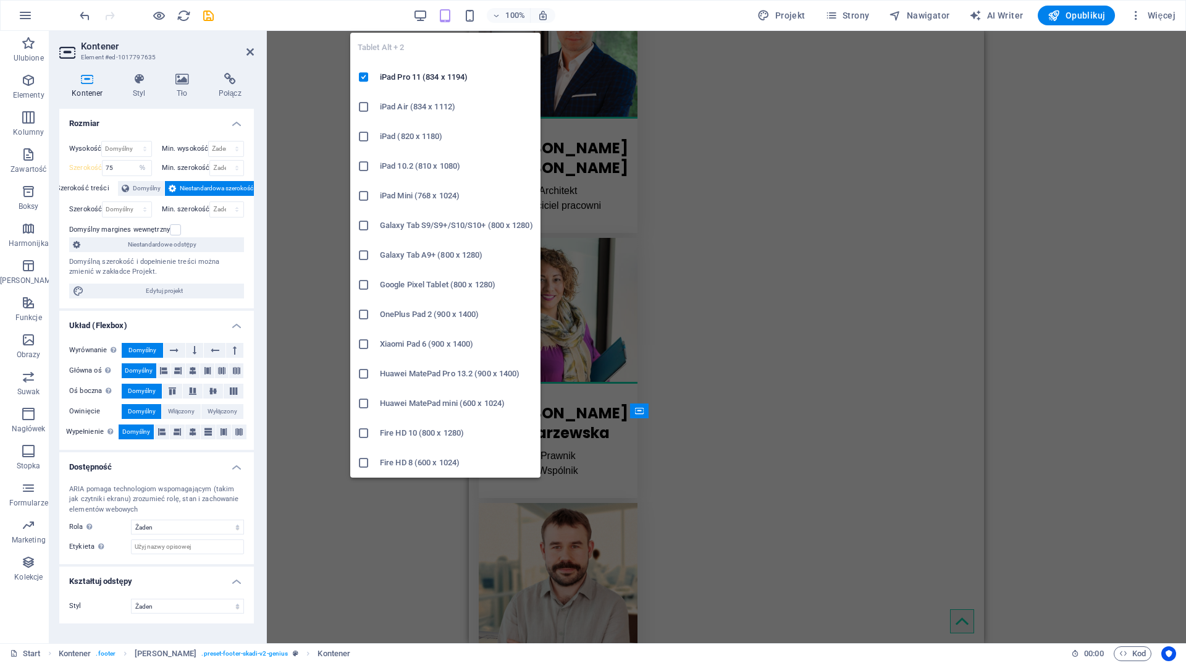
type input "50"
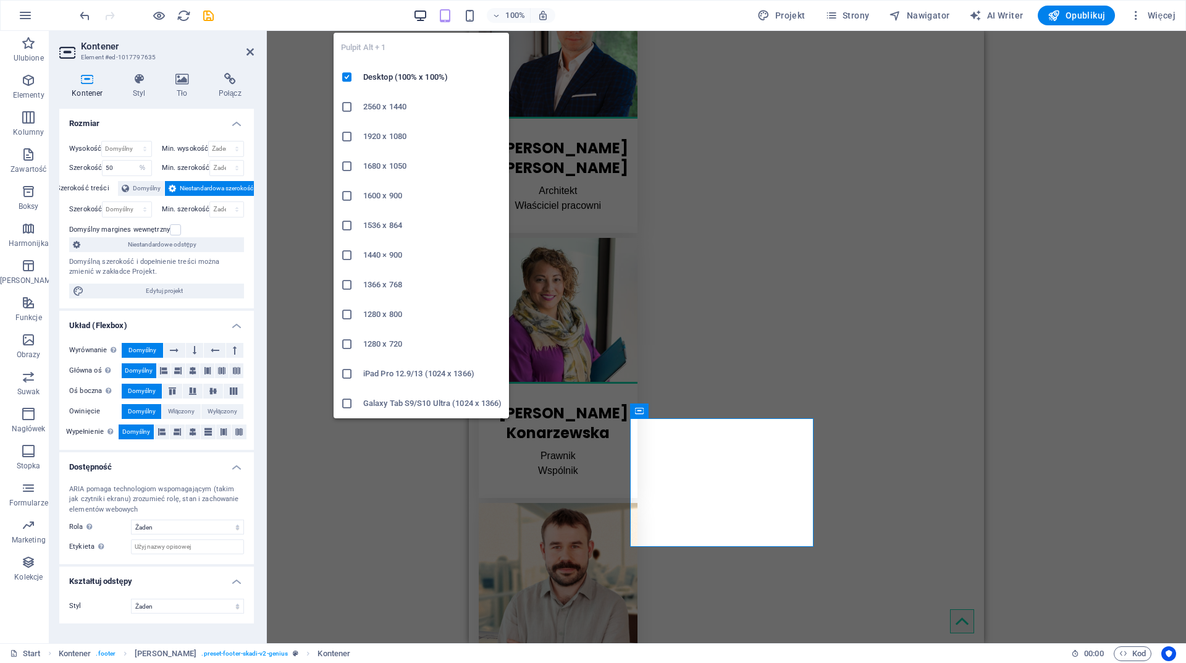
click at [421, 15] on icon "button" at bounding box center [420, 16] width 14 height 14
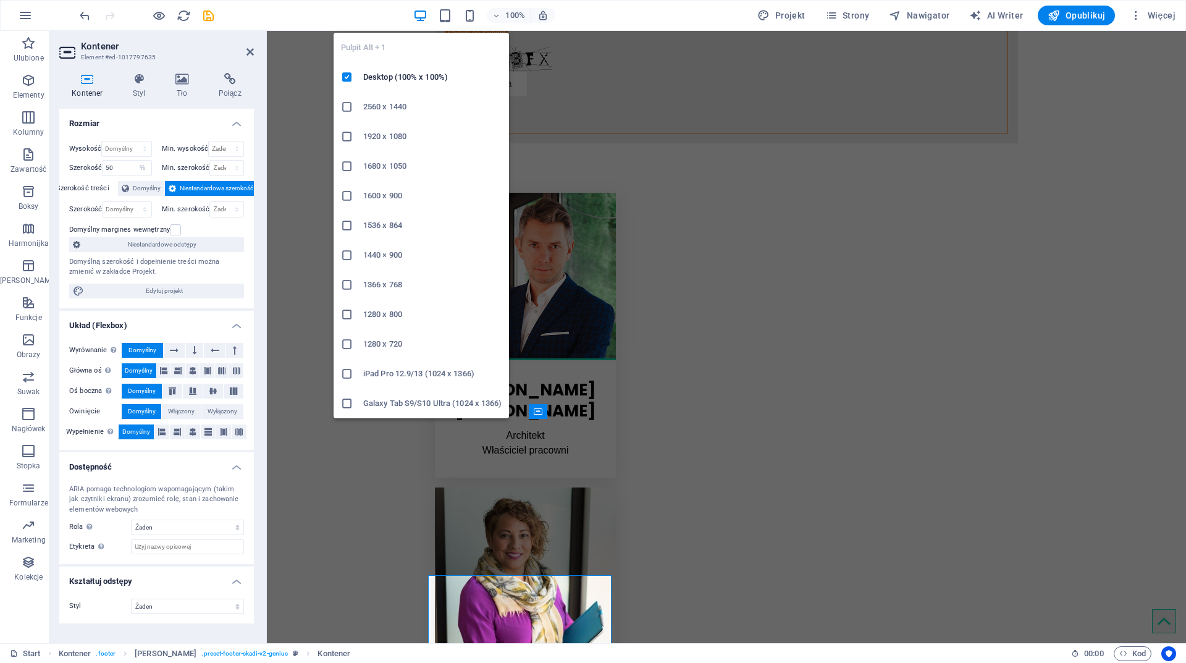
scroll to position [2533, 0]
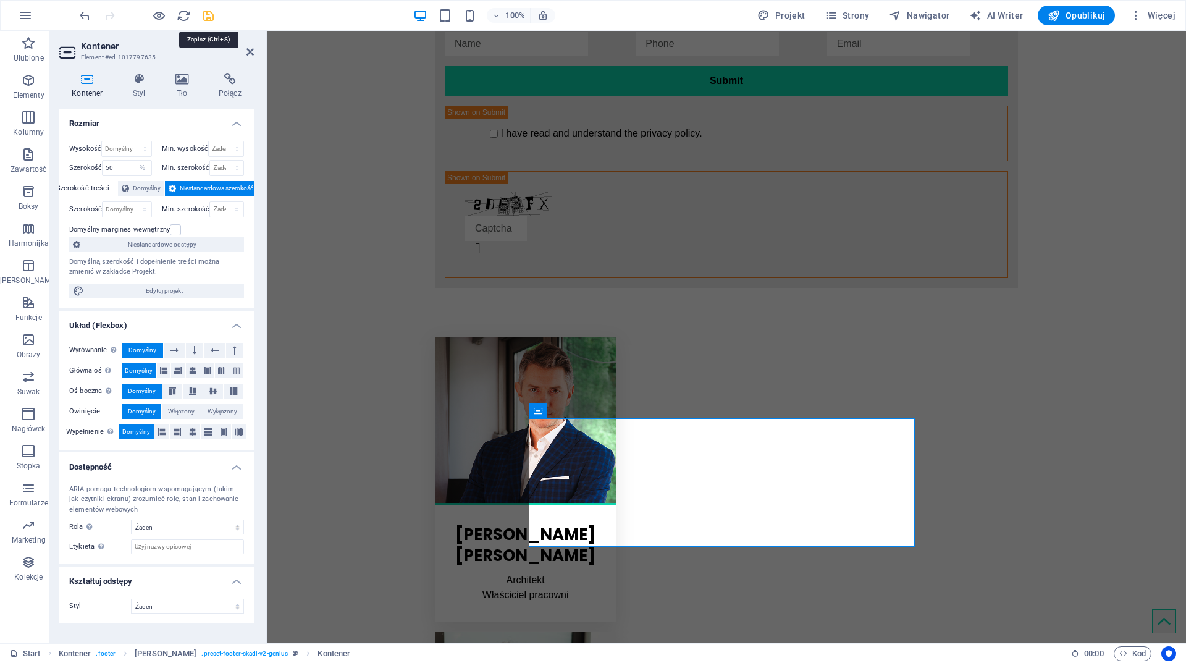
click at [204, 17] on icon "save" at bounding box center [208, 16] width 14 height 14
checkbox input "false"
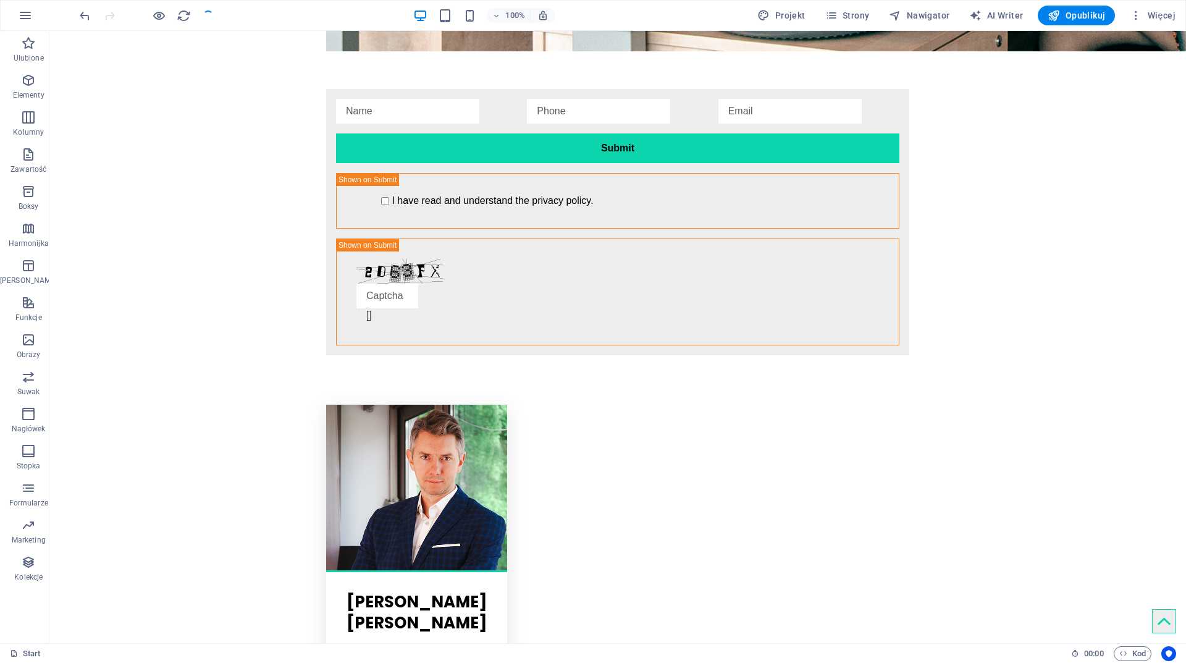
scroll to position [2602, 0]
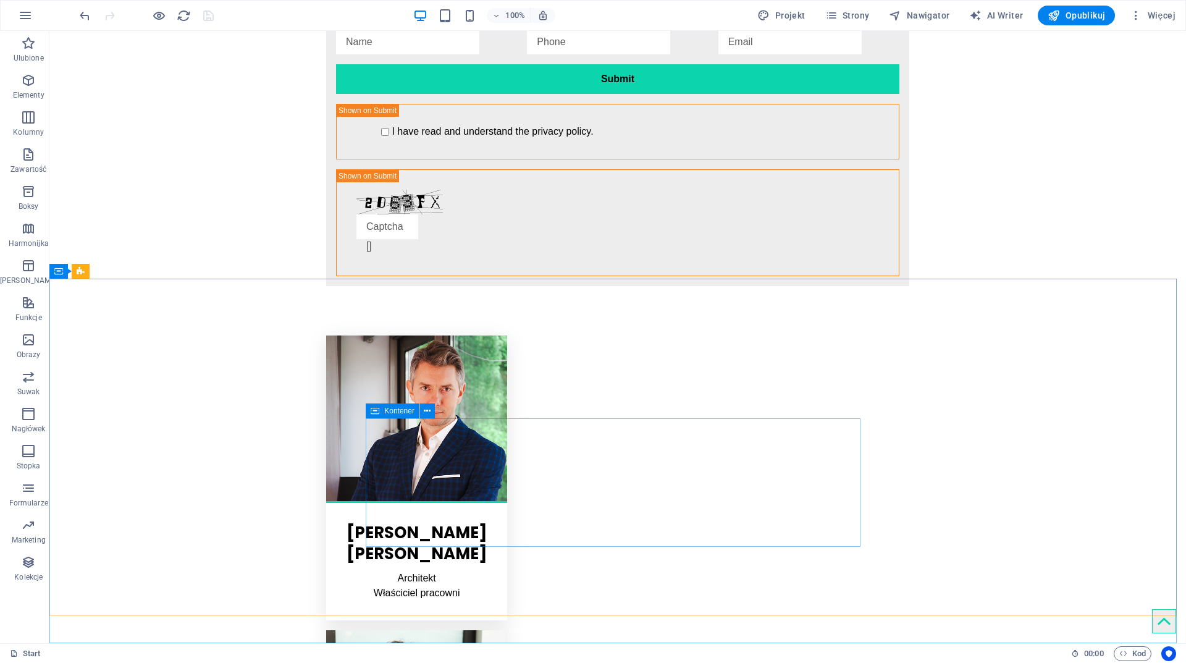
click at [379, 408] on icon at bounding box center [375, 410] width 9 height 15
select select "%"
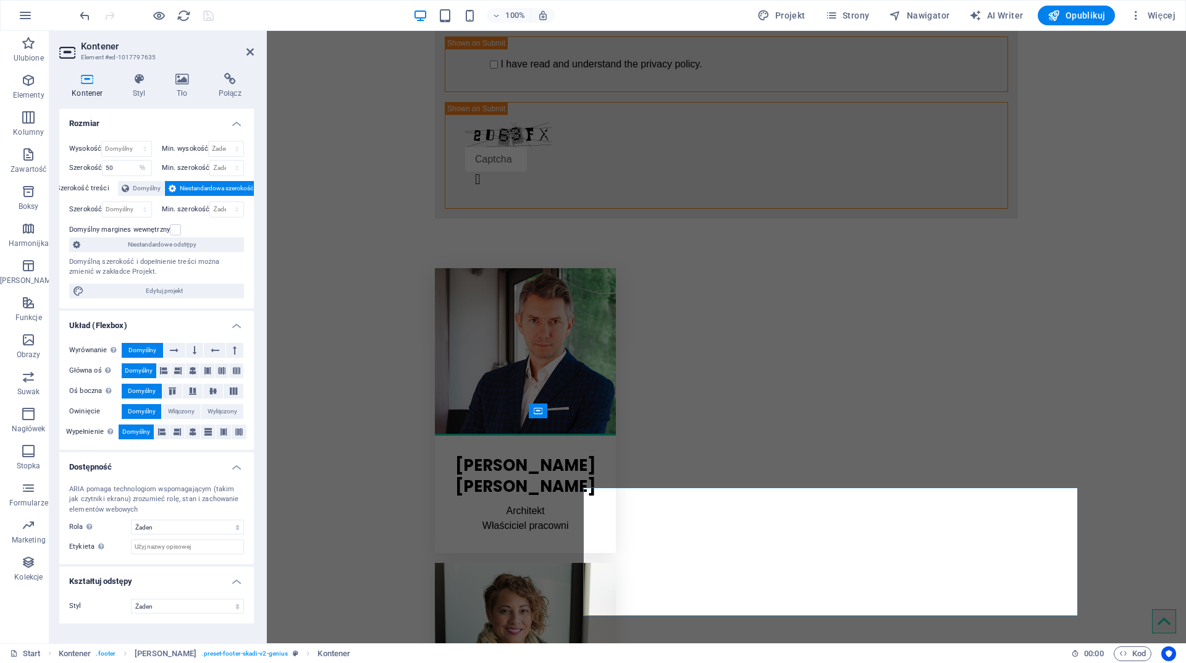
scroll to position [2533, 0]
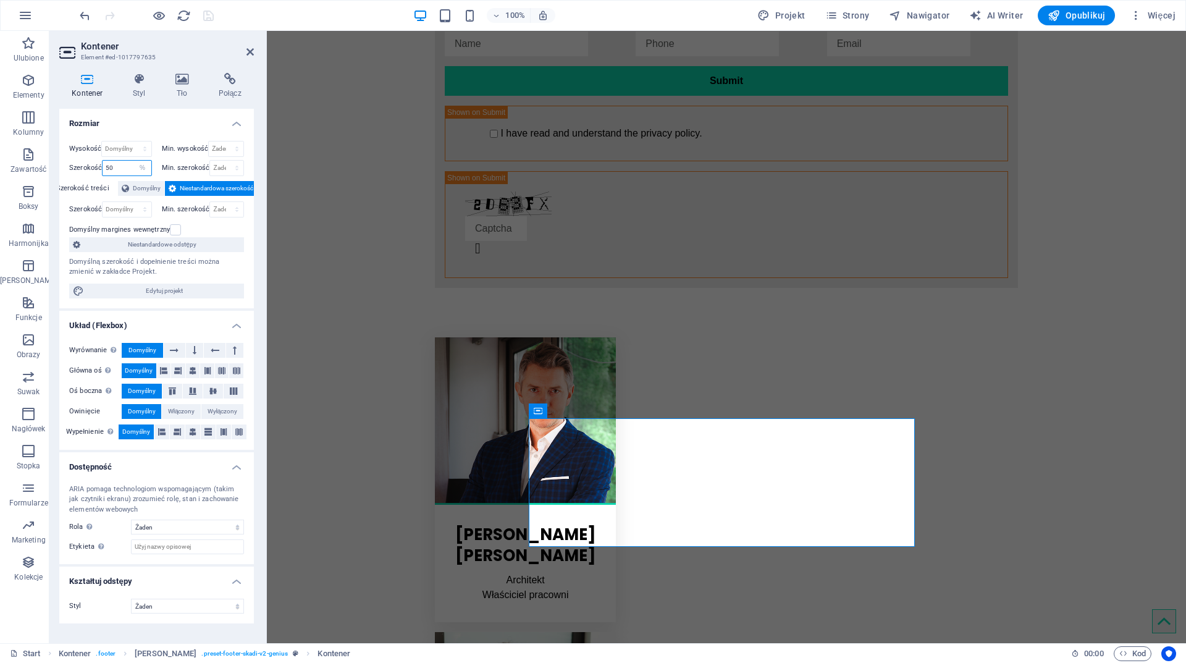
click at [119, 170] on input "50" at bounding box center [127, 168] width 48 height 15
drag, startPoint x: 119, startPoint y: 170, endPoint x: 103, endPoint y: 170, distance: 15.4
click at [106, 170] on input "50" at bounding box center [127, 168] width 48 height 15
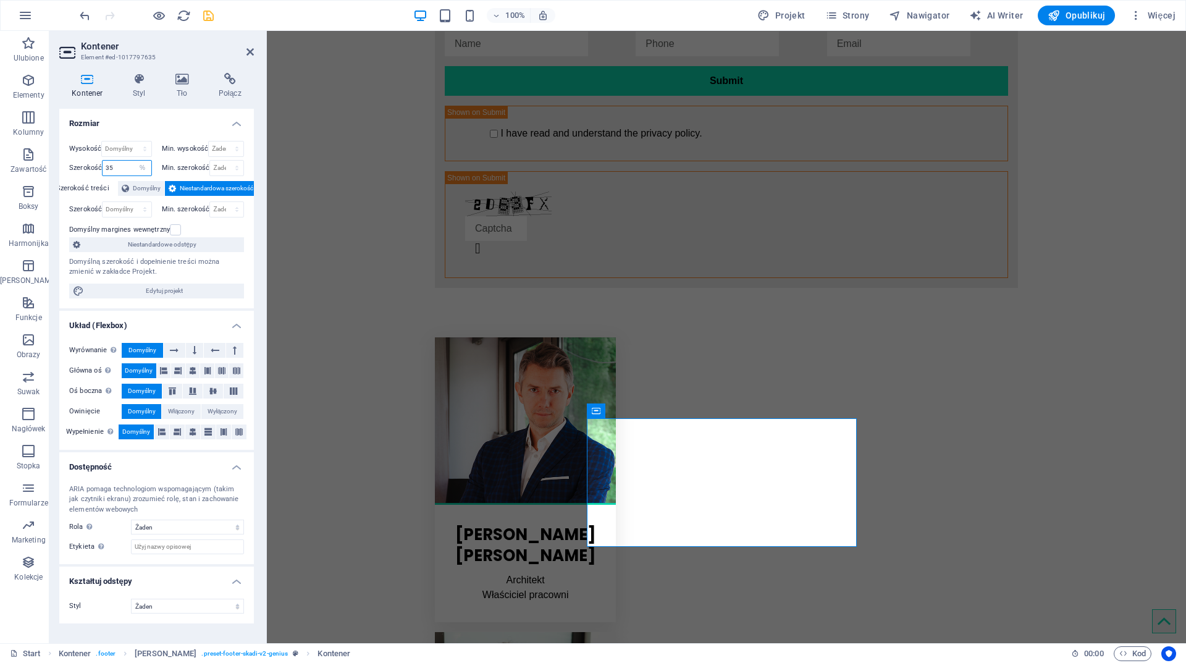
click at [109, 170] on input "35" at bounding box center [127, 168] width 48 height 15
type input "25"
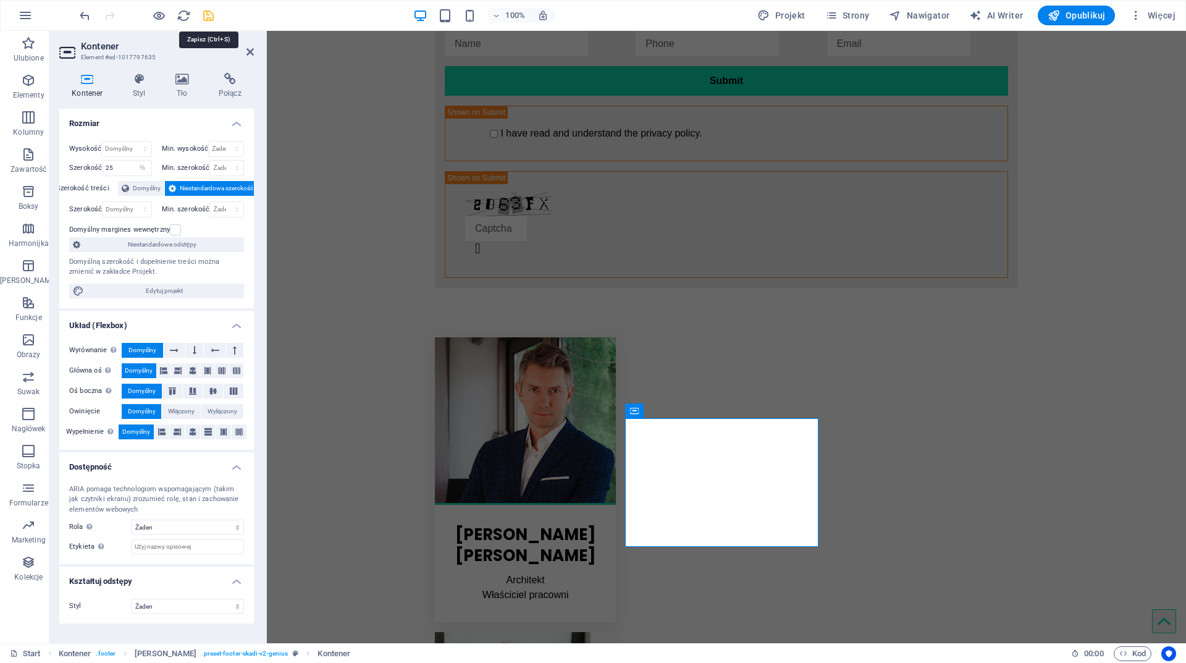
click at [208, 15] on icon "save" at bounding box center [208, 16] width 14 height 14
checkbox input "false"
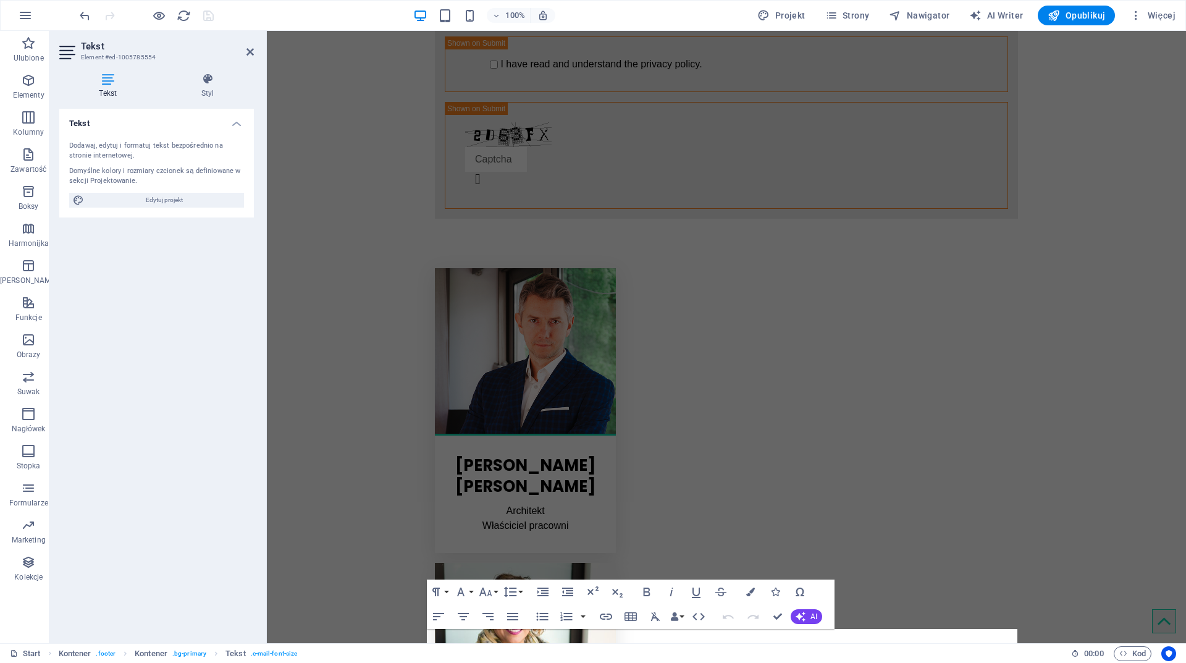
scroll to position [2526, 0]
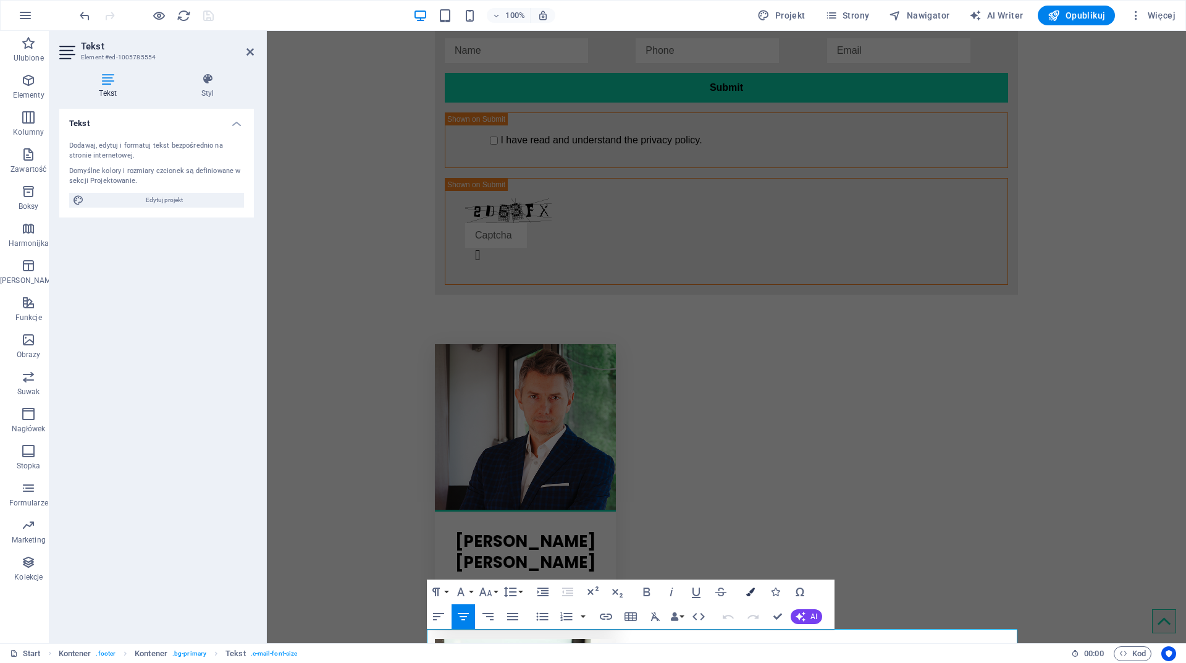
click at [755, 591] on button "Colors" at bounding box center [750, 592] width 23 height 25
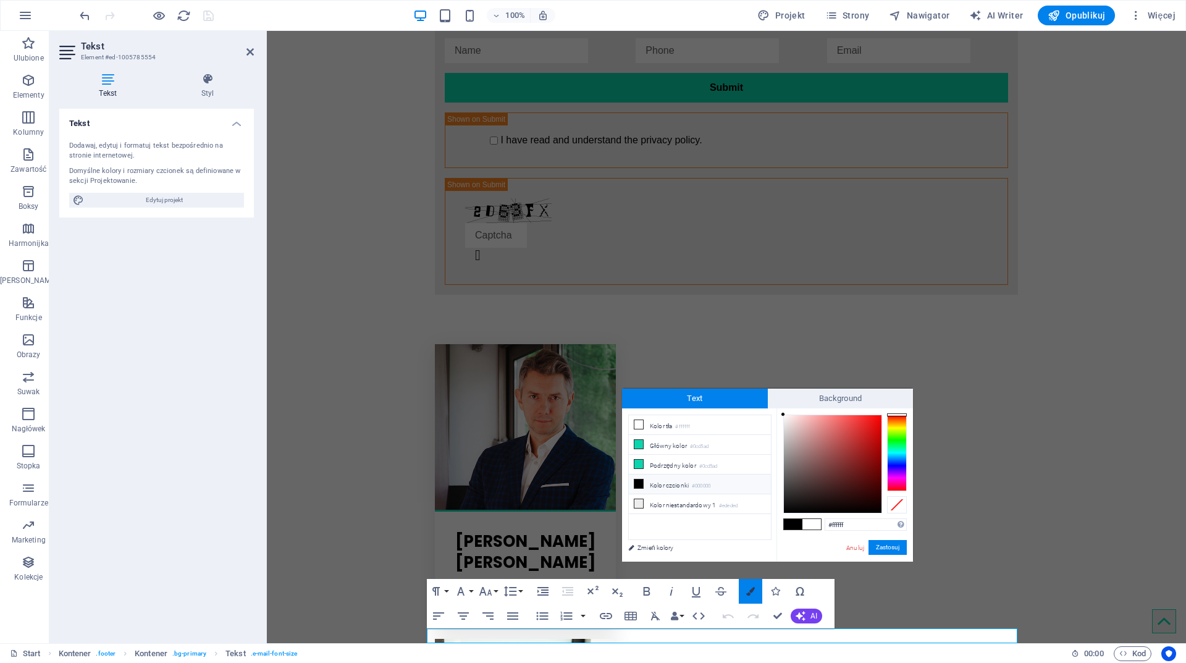
scroll to position [2527, 0]
click at [663, 423] on li "Kolor tła #ffffff" at bounding box center [700, 425] width 142 height 20
click at [889, 546] on button "Zastosuj" at bounding box center [888, 547] width 38 height 15
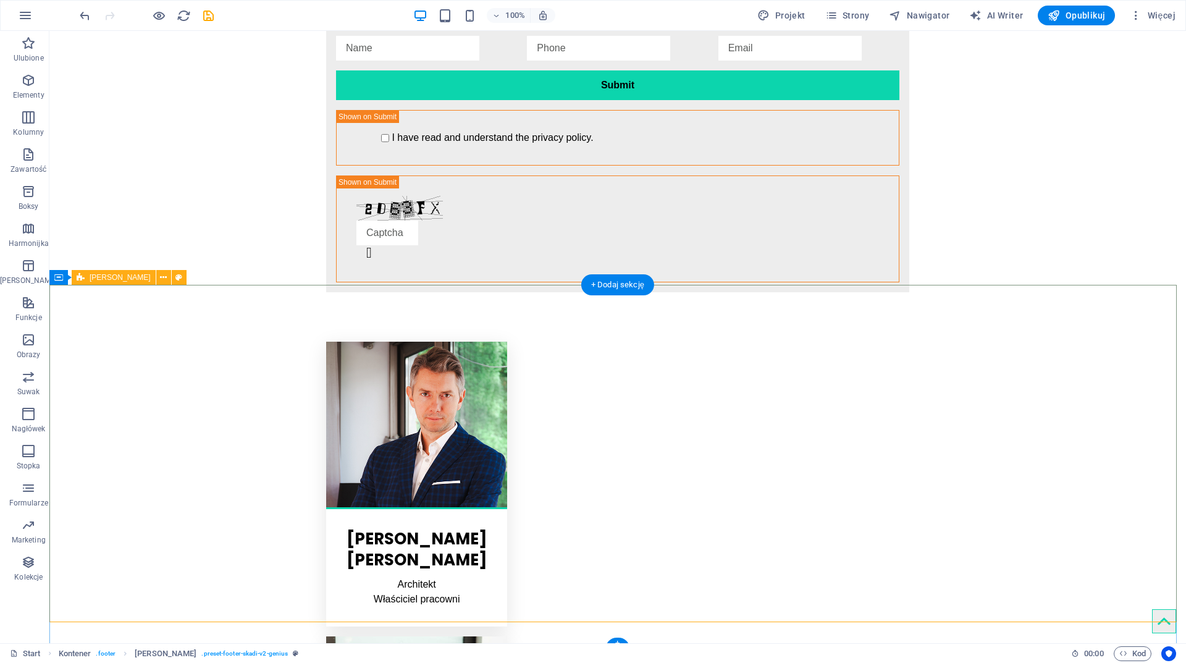
scroll to position [2602, 0]
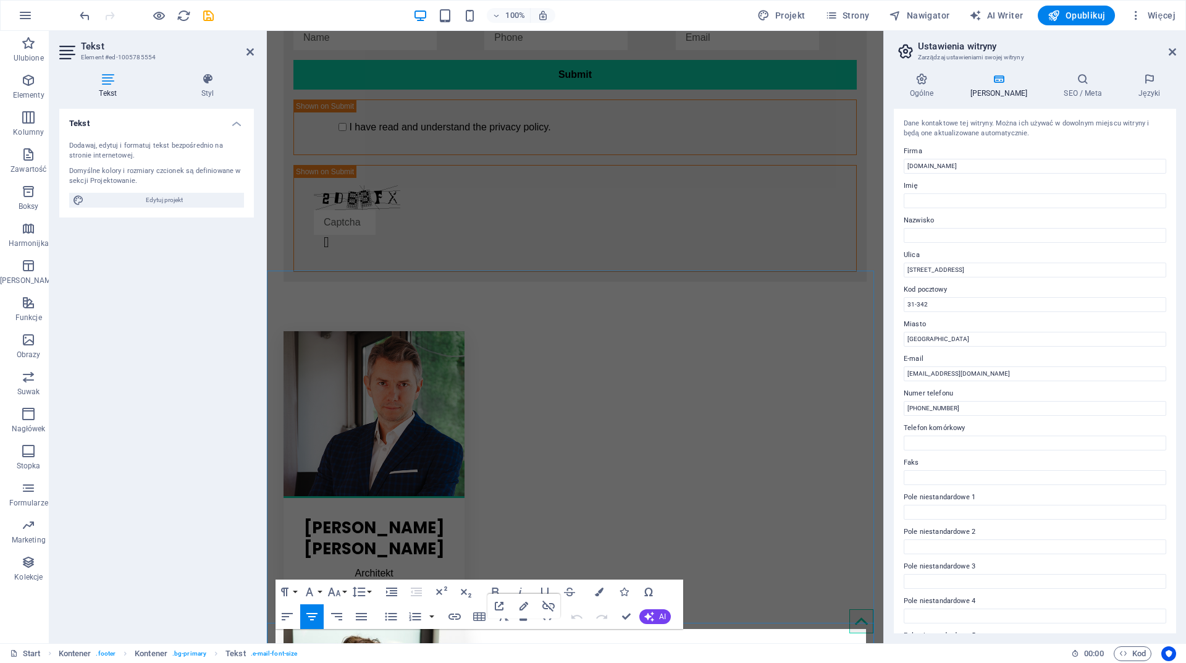
scroll to position [2484, 0]
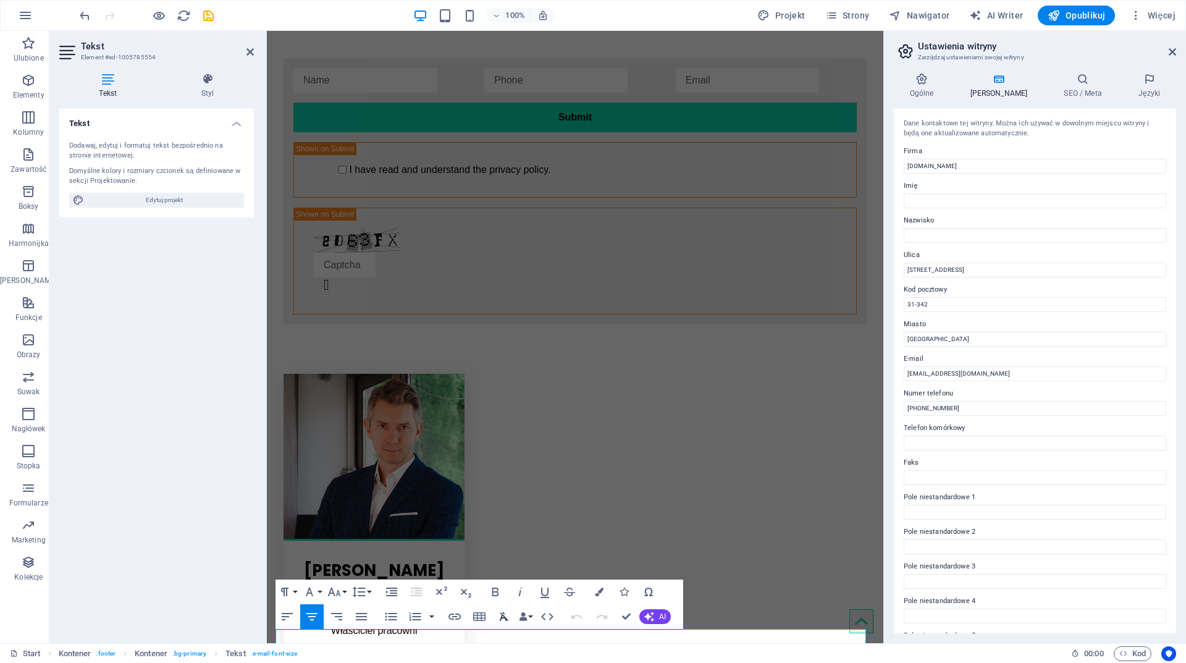
click at [503, 615] on icon "button" at bounding box center [504, 616] width 15 height 15
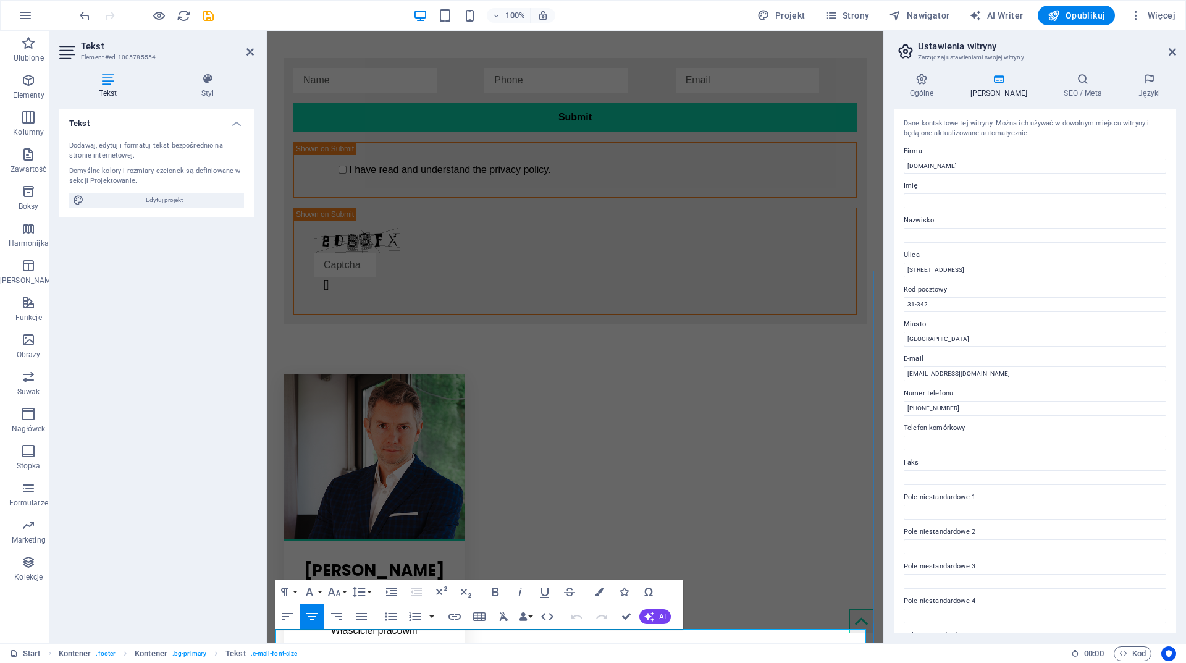
click at [549, 615] on icon "button" at bounding box center [547, 616] width 15 height 15
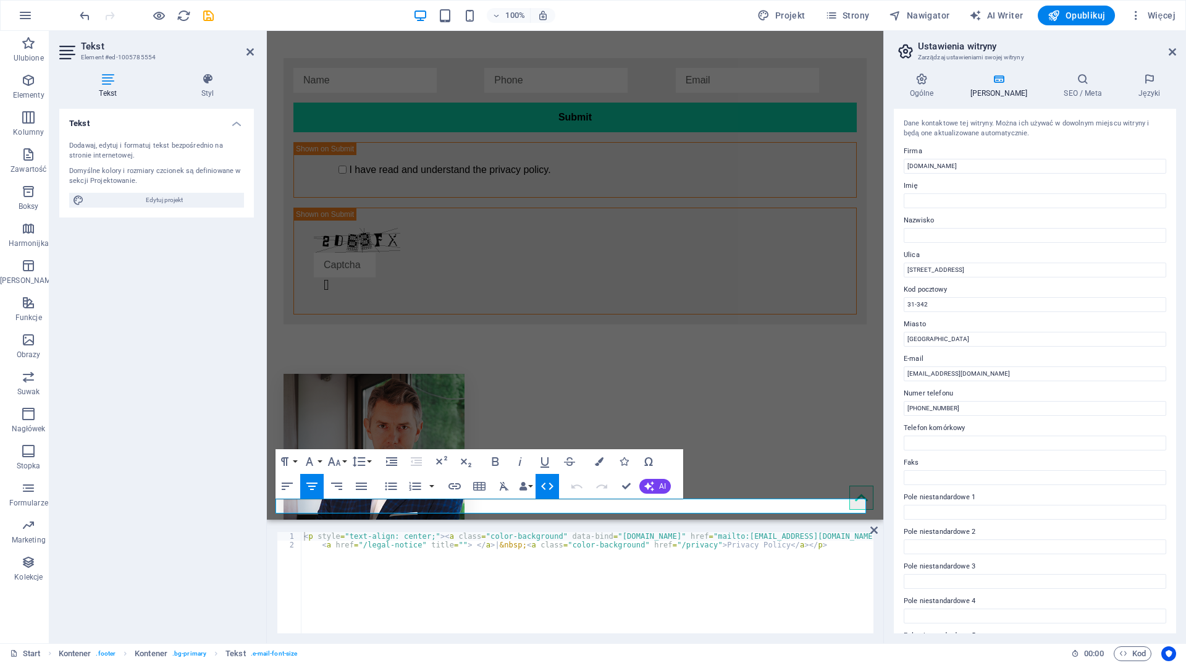
scroll to position [2614, 0]
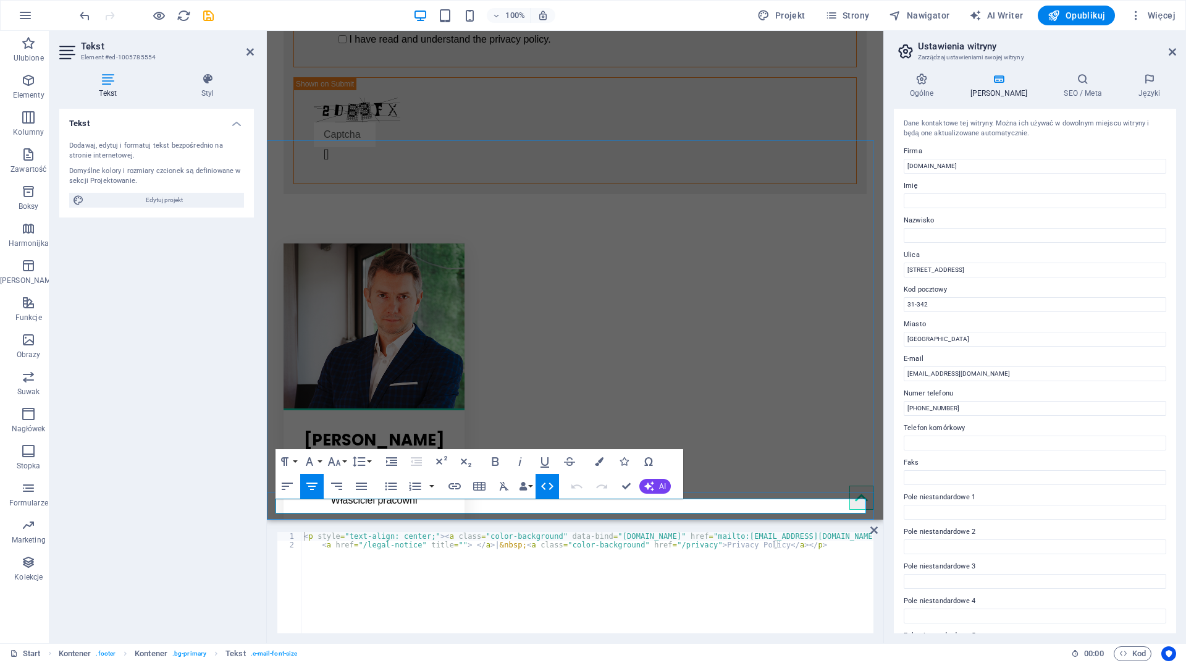
drag, startPoint x: 509, startPoint y: 542, endPoint x: 615, endPoint y: 541, distance: 106.9
click at [615, 541] on div "< p style = "text-align: center;" > < a class = "color-background" data-bind = …" at bounding box center [698, 590] width 792 height 116
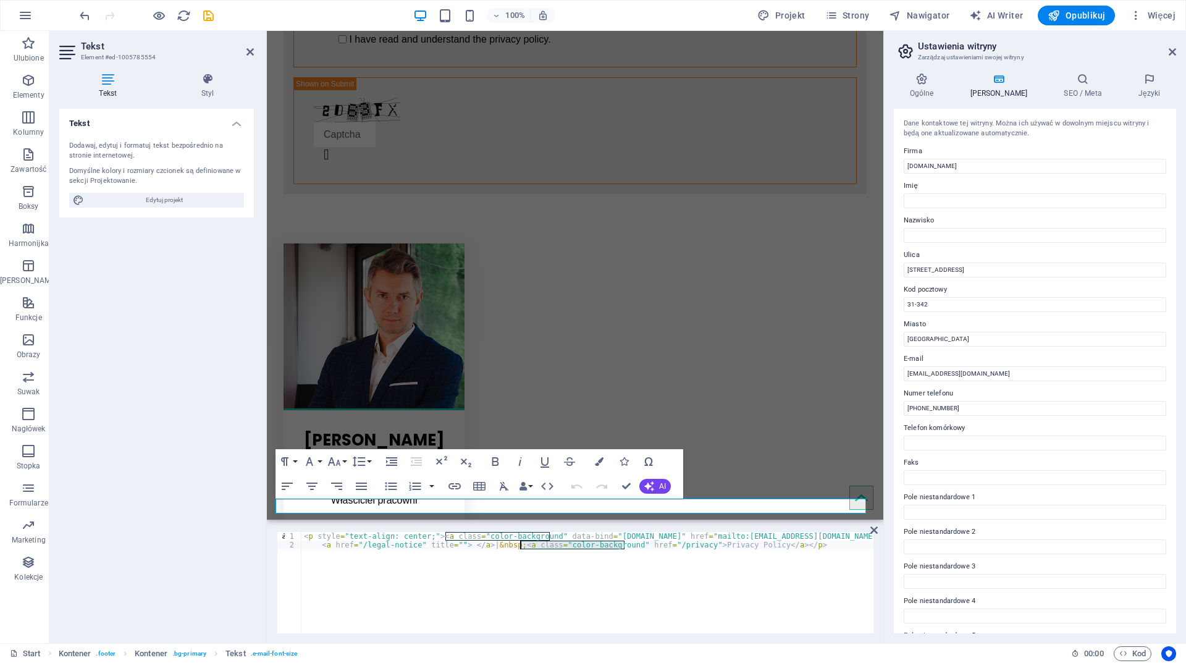
drag, startPoint x: 624, startPoint y: 546, endPoint x: 519, endPoint y: 547, distance: 105.0
click at [519, 547] on div "< p style = "text-align: center;" > < a class = "color-background" data-bind = …" at bounding box center [698, 590] width 792 height 116
drag, startPoint x: 578, startPoint y: 627, endPoint x: 591, endPoint y: 627, distance: 12.4
click at [591, 627] on div "< p style = "text-align: center;" > < a class = "color-background" data-bind = …" at bounding box center [698, 590] width 792 height 116
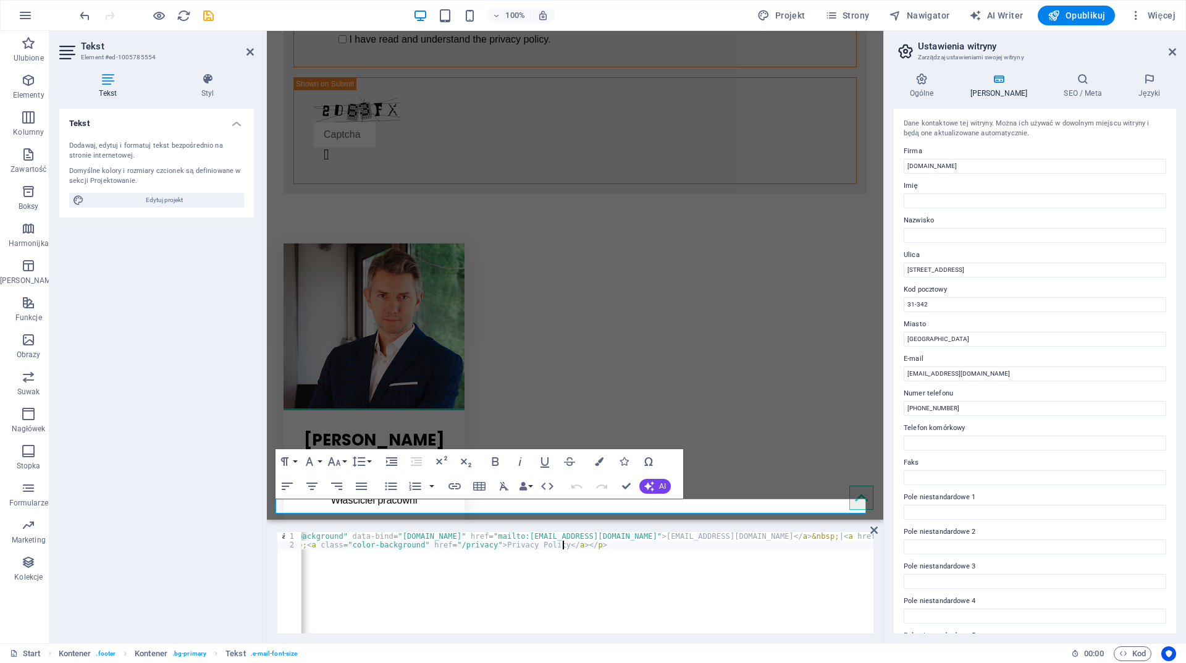
click at [691, 536] on div "< p style = "text-align: center;" > < a class = "color-background" data-bind = …" at bounding box center [478, 590] width 792 height 116
click at [697, 534] on div "< p style = "text-align: center;" > < a class = "color-background" data-bind = …" at bounding box center [478, 590] width 792 height 116
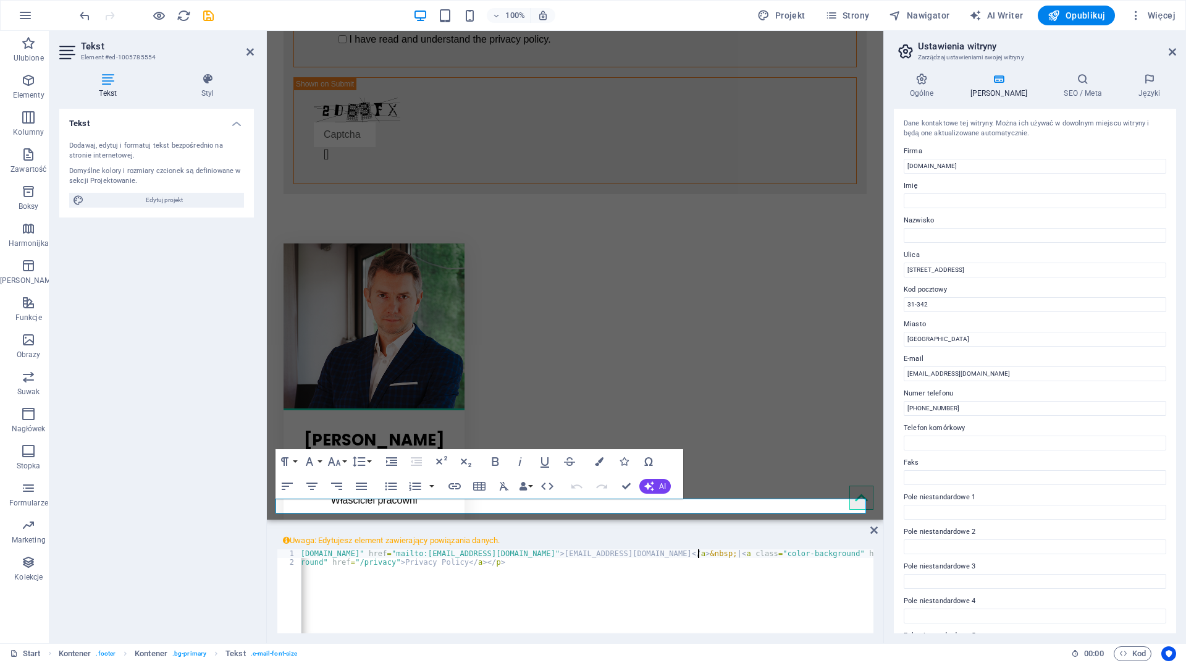
scroll to position [0, 324]
click at [579, 551] on div "< p style = "text-align: center;" > < a class = "color-background" data-bind = …" at bounding box center [426, 607] width 896 height 116
click at [580, 551] on div "< p style = "text-align: center;" > < a class = "color-background" data-bind = …" at bounding box center [426, 607] width 896 height 116
click at [578, 555] on div "< p style = "text-align: center;" > < a class = "color-background" data-bind = …" at bounding box center [588, 591] width 572 height 84
click at [591, 550] on div "< p style = "text-align: center;" > < a class = "color-background" data-bind = …" at bounding box center [426, 598] width 896 height 99
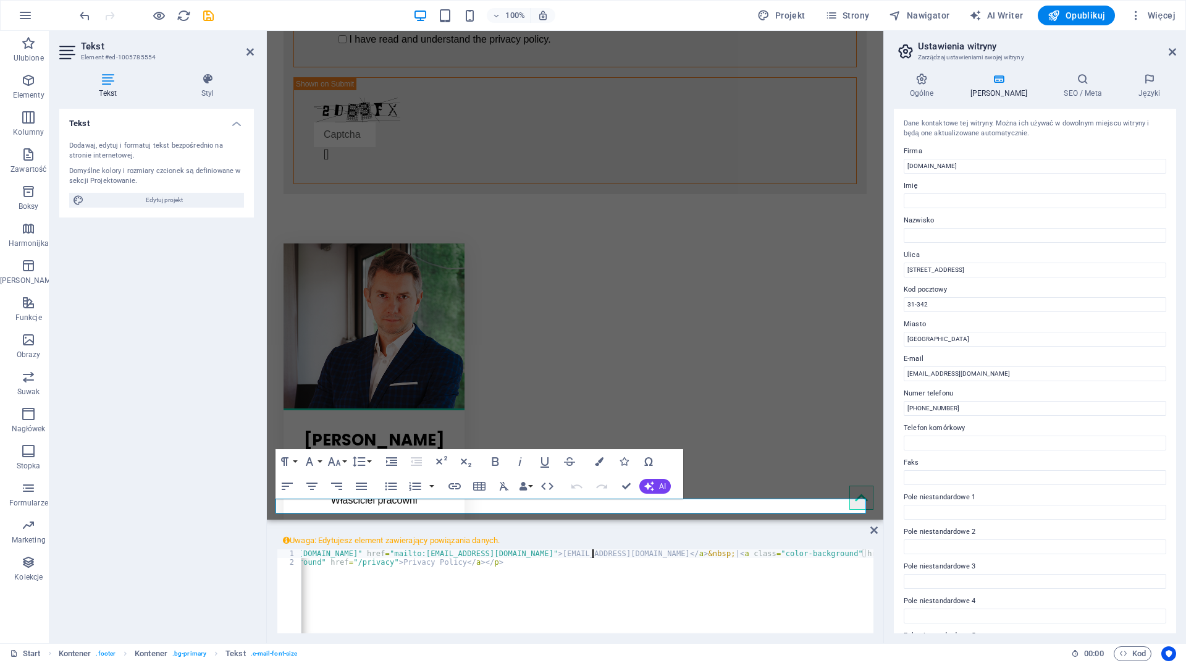
click at [822, 549] on span "Uwaga: Edytujesz element zawierający powiązania danych." at bounding box center [575, 540] width 597 height 17
click at [825, 551] on div "< p style = "text-align: center;" > < a class = "color-background" data-bind = …" at bounding box center [426, 598] width 896 height 99
drag, startPoint x: 584, startPoint y: 552, endPoint x: 556, endPoint y: 552, distance: 27.8
click at [556, 552] on div "< p style = "text-align: center;" > < a class = "color-background" data-bind = …" at bounding box center [430, 598] width 904 height 99
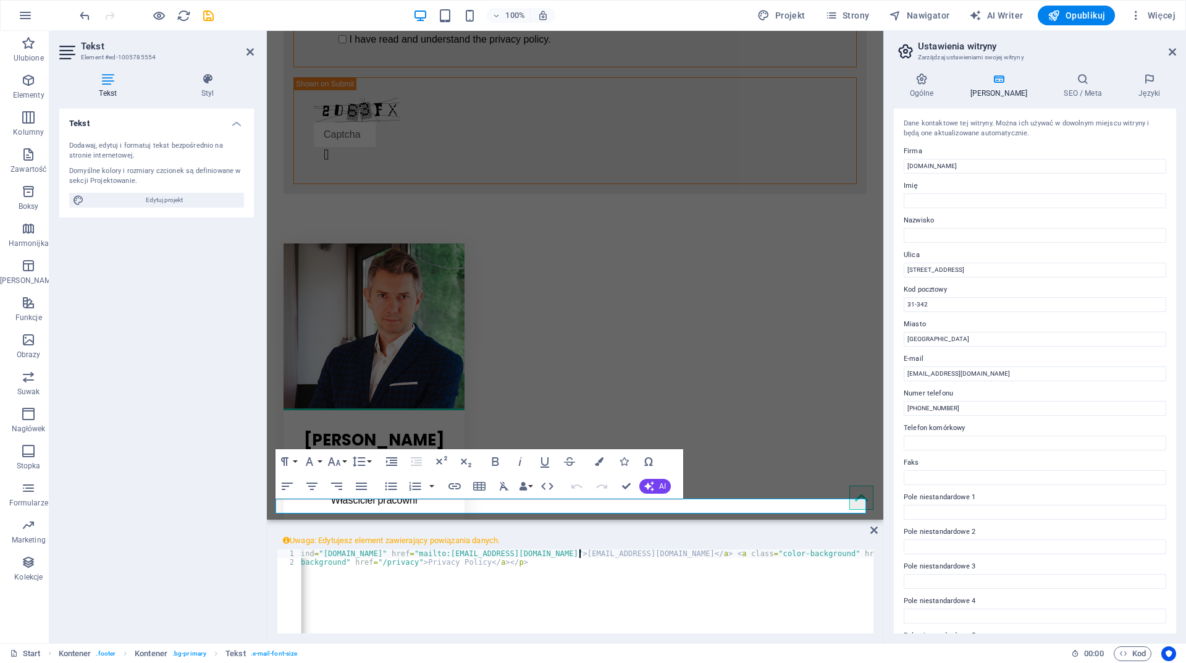
scroll to position [0, 47]
click at [607, 555] on div "< p style = "text-align: center;" > < a class = "color-background" data-bind = …" at bounding box center [588, 591] width 572 height 84
click at [855, 553] on div "< p style = "text-align: center;" > < a class = "color-background" data-bind = …" at bounding box center [426, 598] width 896 height 99
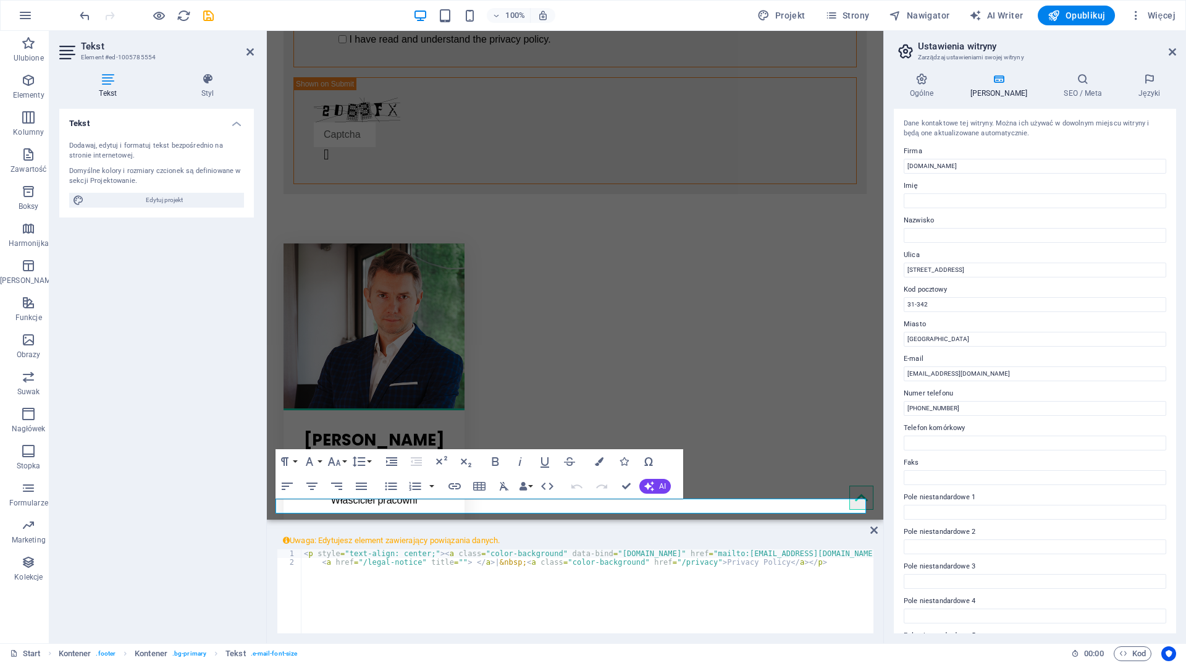
click at [483, 562] on div "< p style = "text-align: center;" > < a class = "color-background" data-bind = …" at bounding box center [754, 598] width 904 height 99
type textarea "<a href="/legal-notice" title=""> </a>&nbsp;<a class="color-background" href="/…"
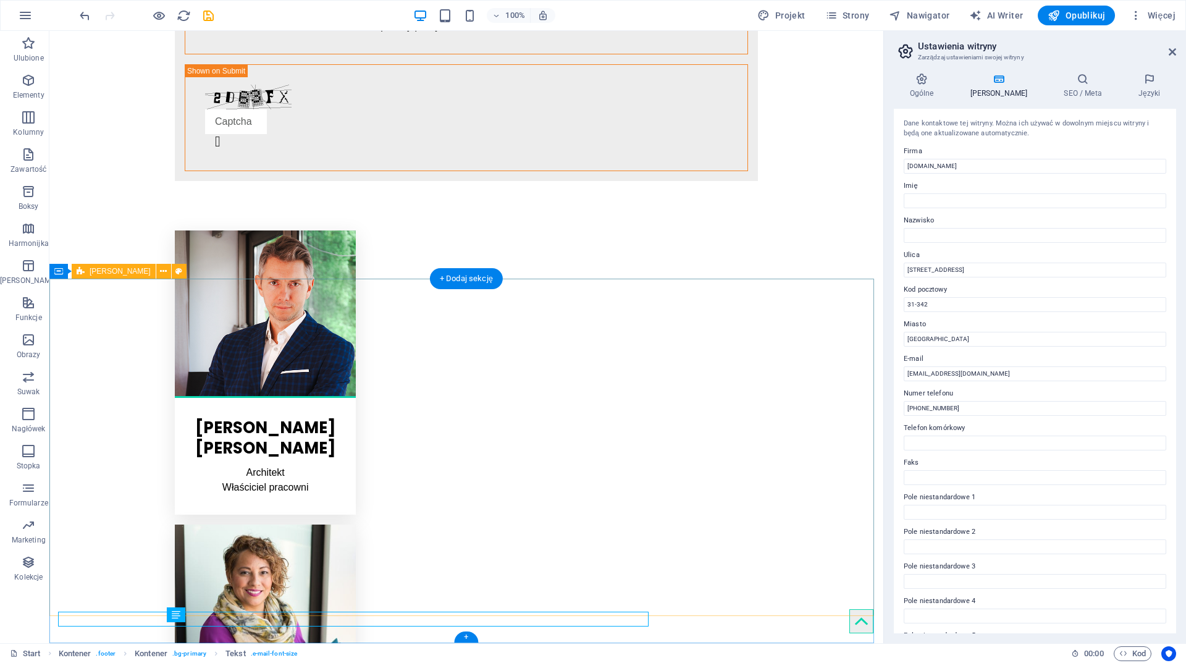
scroll to position [2501, 0]
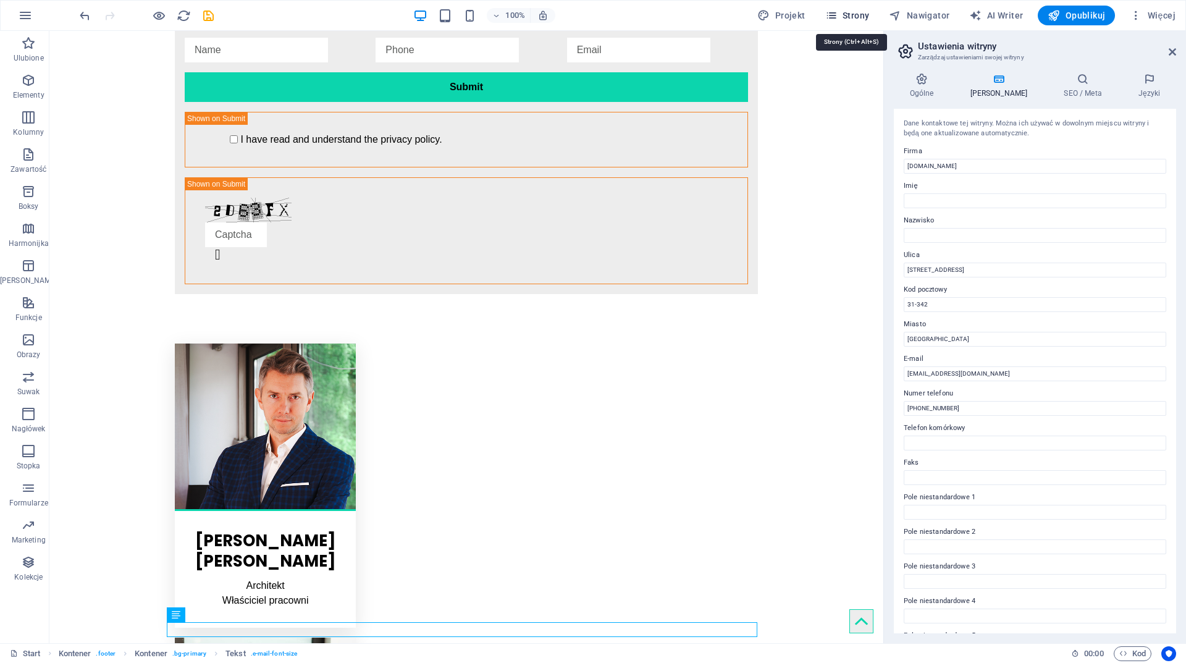
click at [845, 15] on span "Strony" at bounding box center [847, 15] width 44 height 12
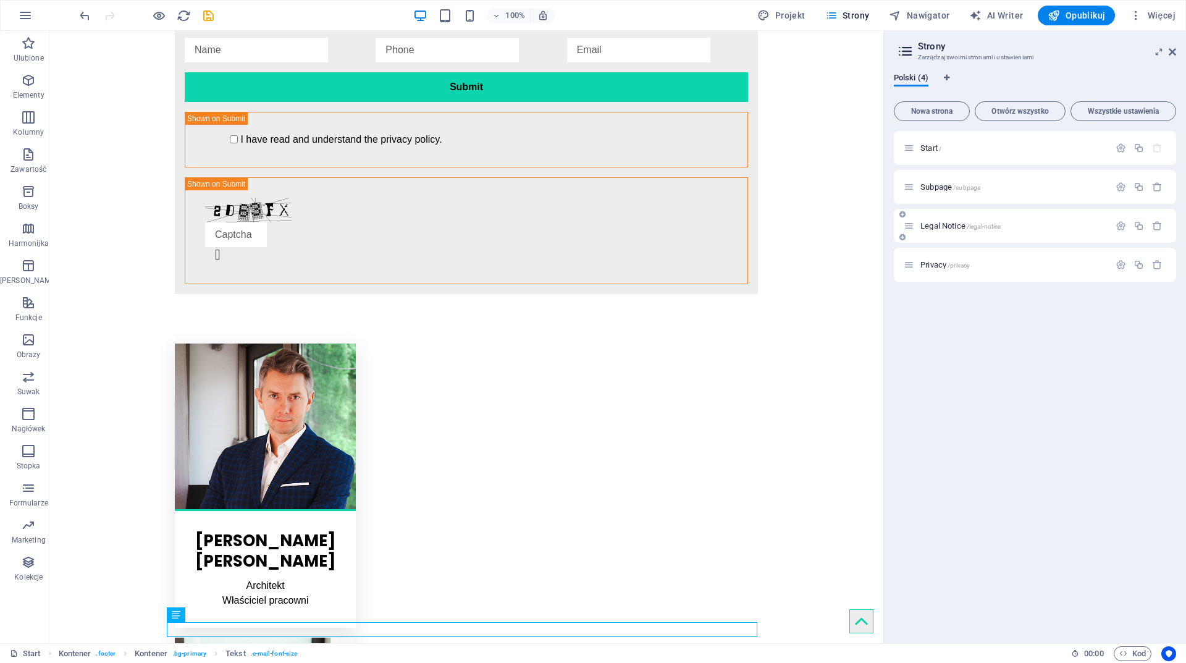
click at [1002, 230] on div "Legal Notice /legal-notice" at bounding box center [1007, 226] width 206 height 14
click at [942, 226] on span "Legal Notice /legal-notice" at bounding box center [961, 225] width 80 height 9
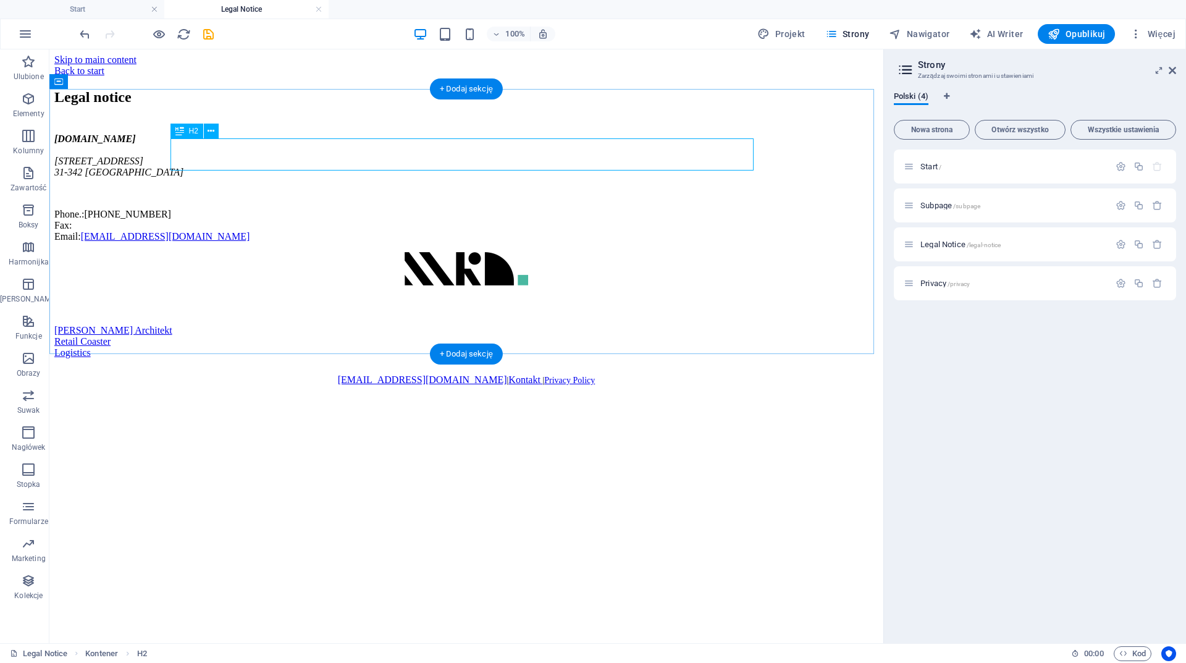
scroll to position [0, 0]
click at [261, 106] on div "Legal notice" at bounding box center [466, 97] width 824 height 17
click at [266, 106] on div "Legal notice" at bounding box center [466, 97] width 824 height 17
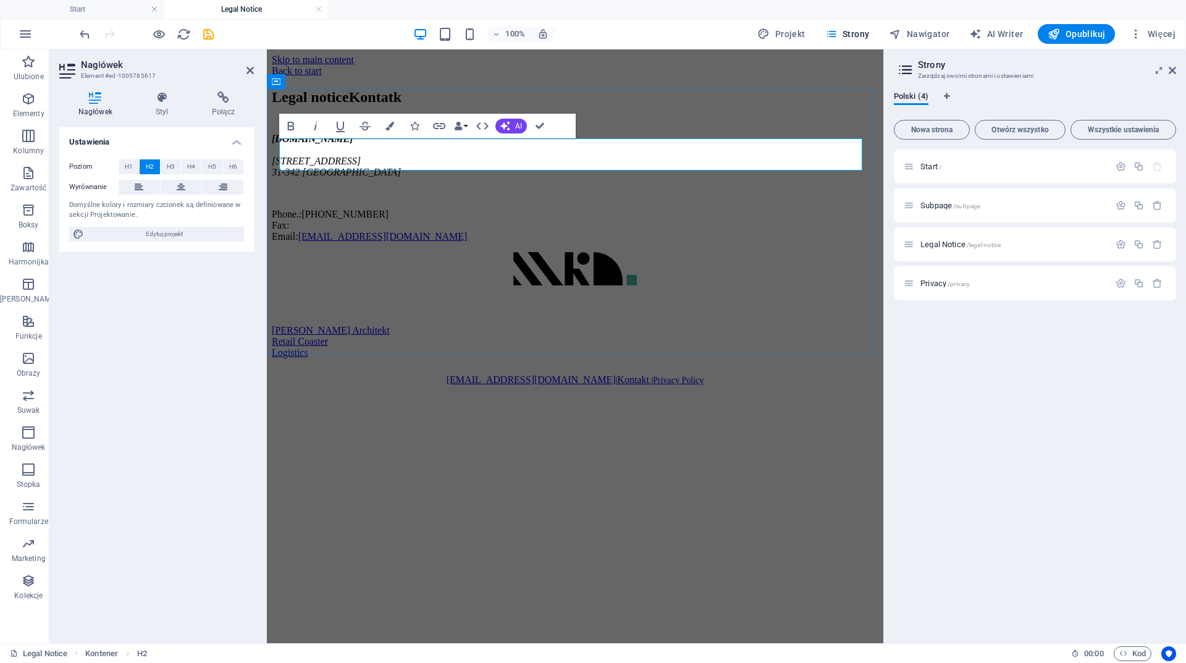
click at [435, 106] on h2 "Legal noticeKontatk" at bounding box center [575, 97] width 607 height 17
click at [365, 106] on h2 "Kontatk" at bounding box center [575, 97] width 607 height 17
click at [387, 106] on h2 "Kontak" at bounding box center [575, 97] width 607 height 17
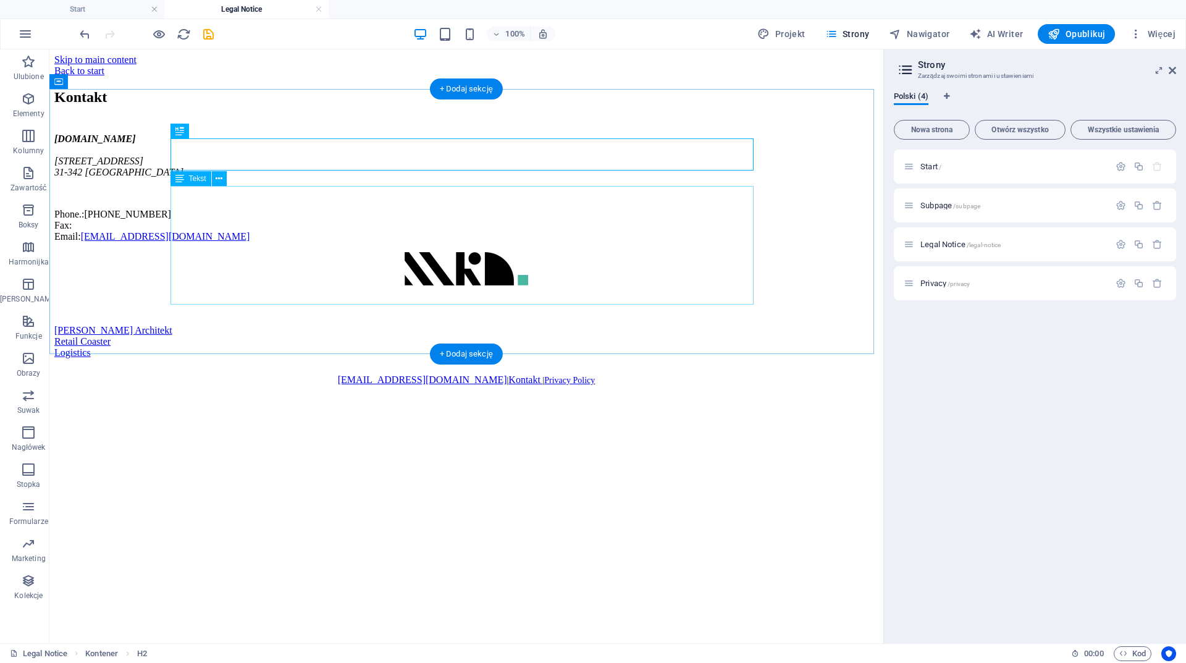
click at [205, 242] on div "www.mka.com.pl Radzikowskiego 138 31-342 Kraków Phone.: +48 12 312 09 60 Fax: E…" at bounding box center [466, 187] width 824 height 109
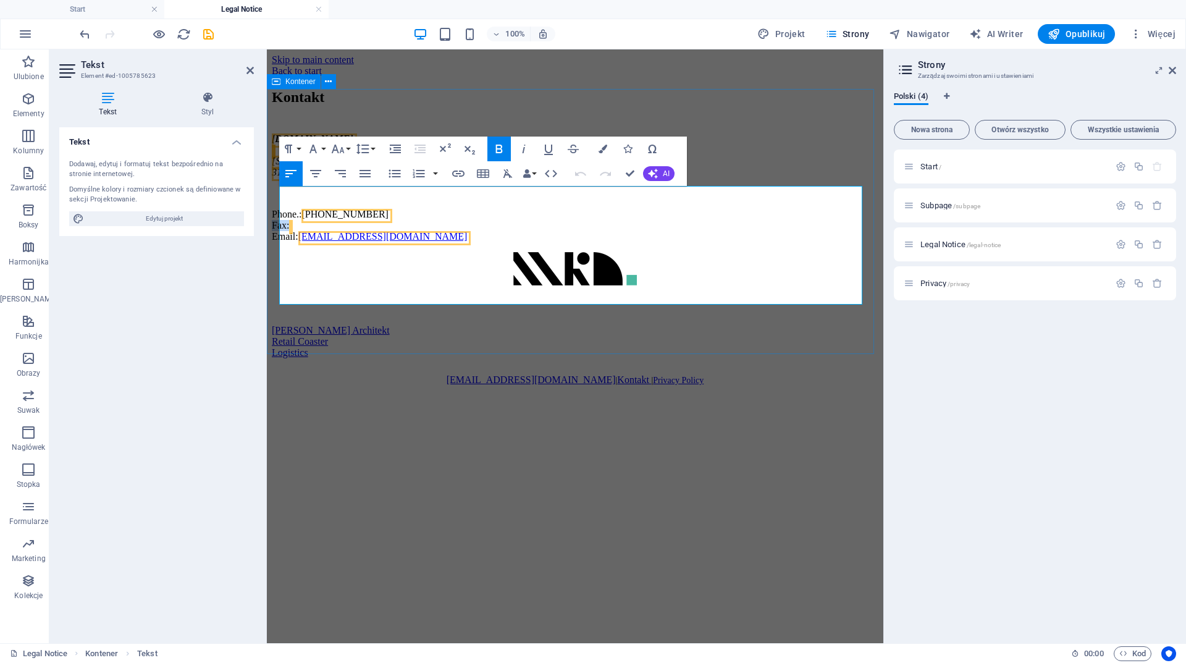
drag, startPoint x: 305, startPoint y: 281, endPoint x: 274, endPoint y: 281, distance: 30.9
click at [274, 242] on div "Kontakt www.mka.com.pl Radzikowskiego 138 31-342 Kraków Phone.: +48 12 312 09 6…" at bounding box center [575, 165] width 607 height 153
click at [383, 242] on p "Phone.: +48 12 312 09 60 Email: biuro@mka.com.pl" at bounding box center [575, 225] width 607 height 33
click at [397, 242] on p "Phone.: +48 12 312 09 60 Email: biuro@mka.com.pl" at bounding box center [575, 225] width 607 height 33
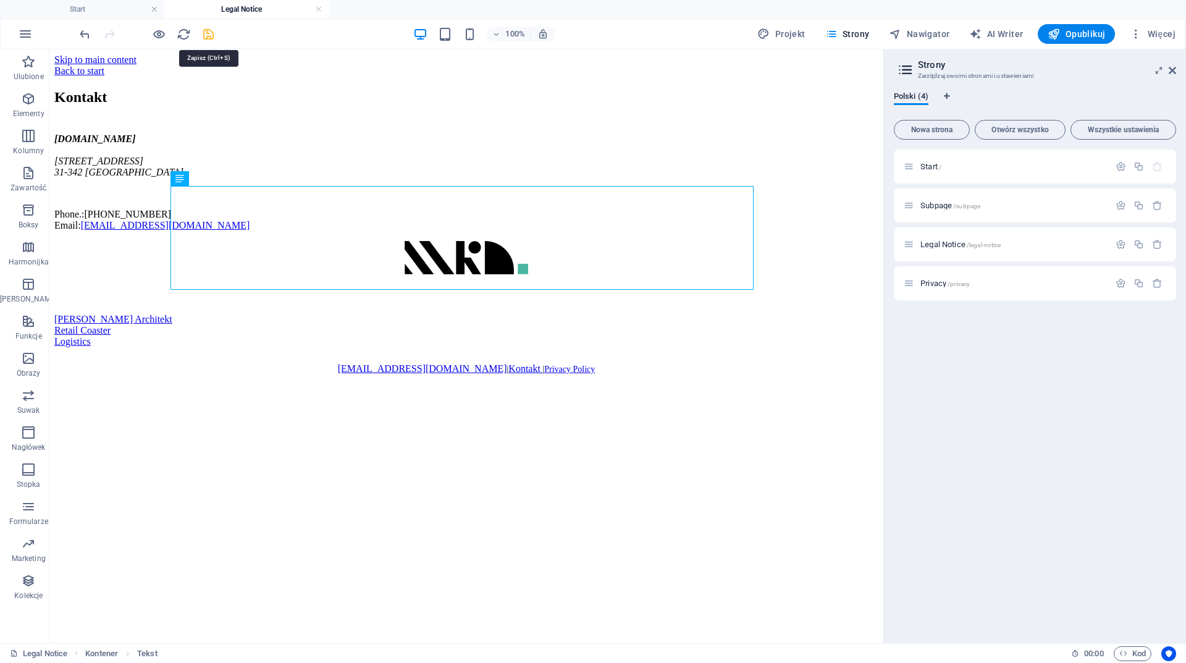
click at [211, 34] on icon "save" at bounding box center [208, 34] width 14 height 14
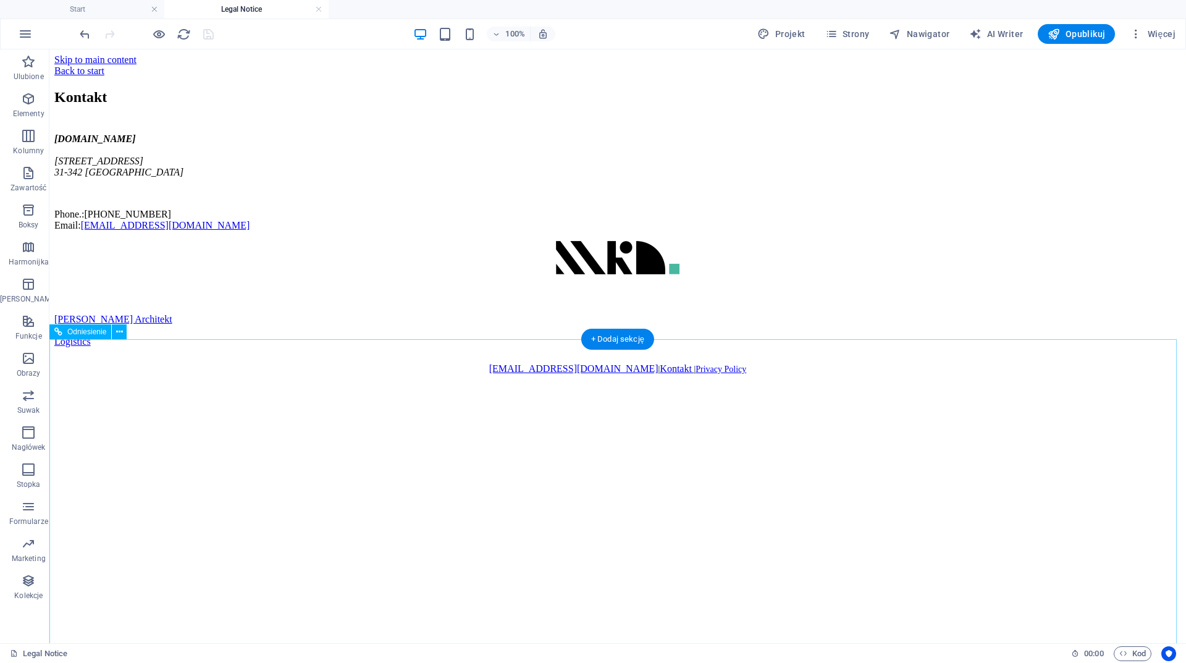
click at [336, 325] on div "[PERSON_NAME] Architekt" at bounding box center [195, 319] width 282 height 11
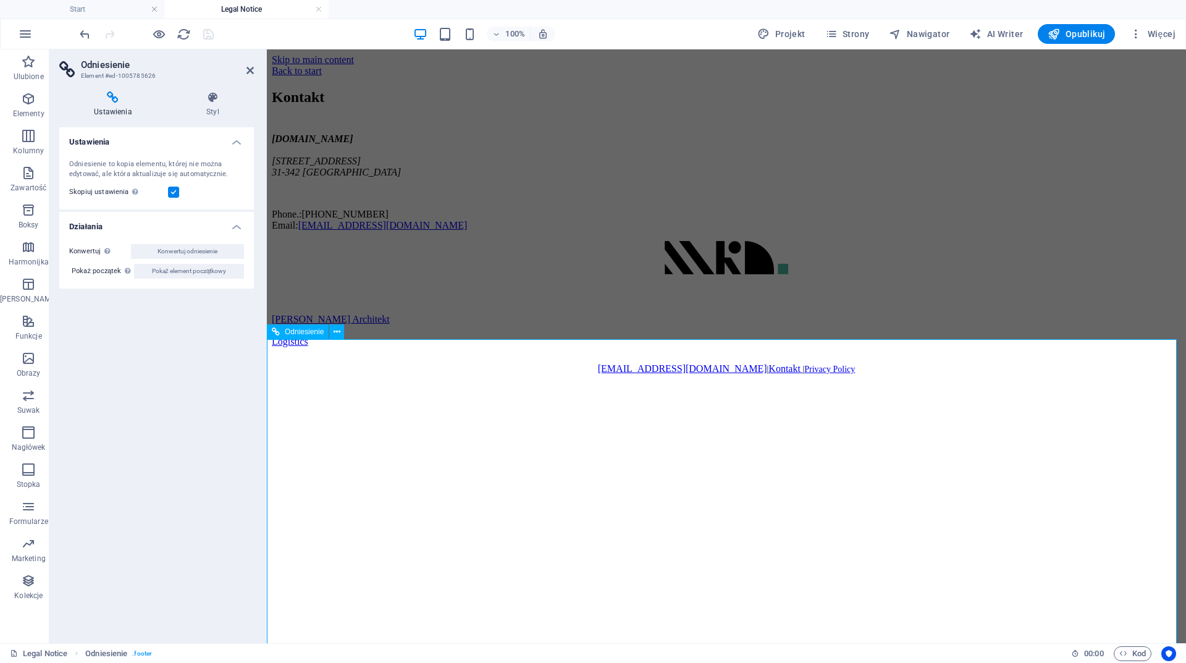
click at [499, 325] on div "[PERSON_NAME] Architekt" at bounding box center [385, 319] width 227 height 11
click at [321, 6] on link at bounding box center [318, 10] width 7 height 12
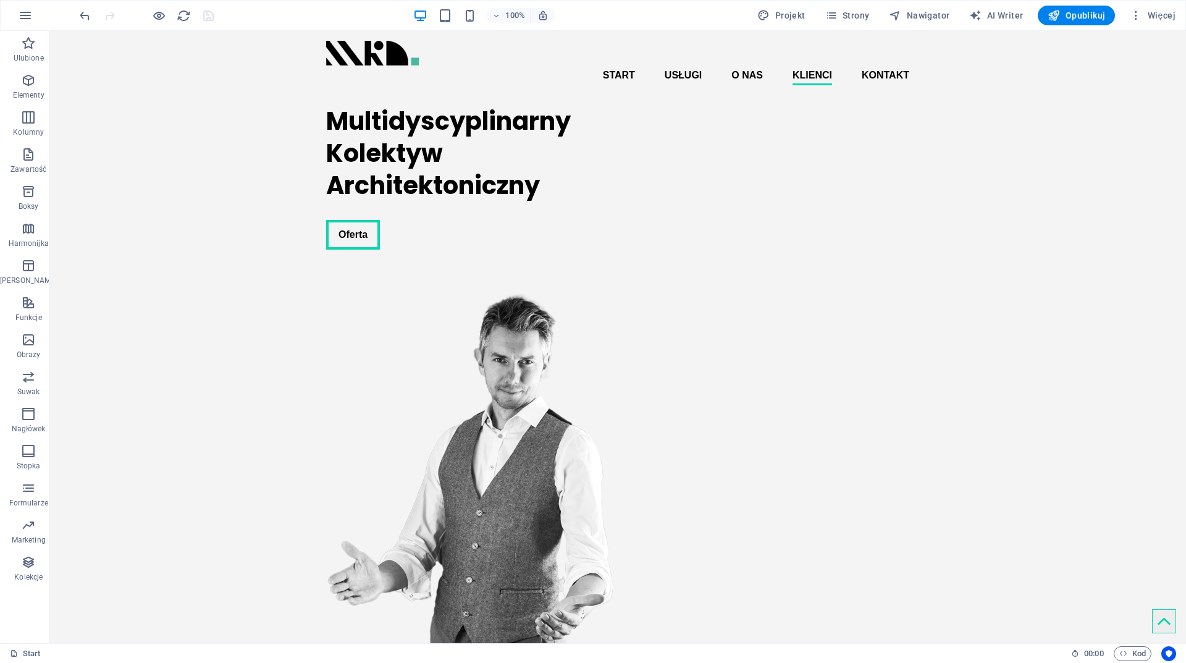
scroll to position [2470, 0]
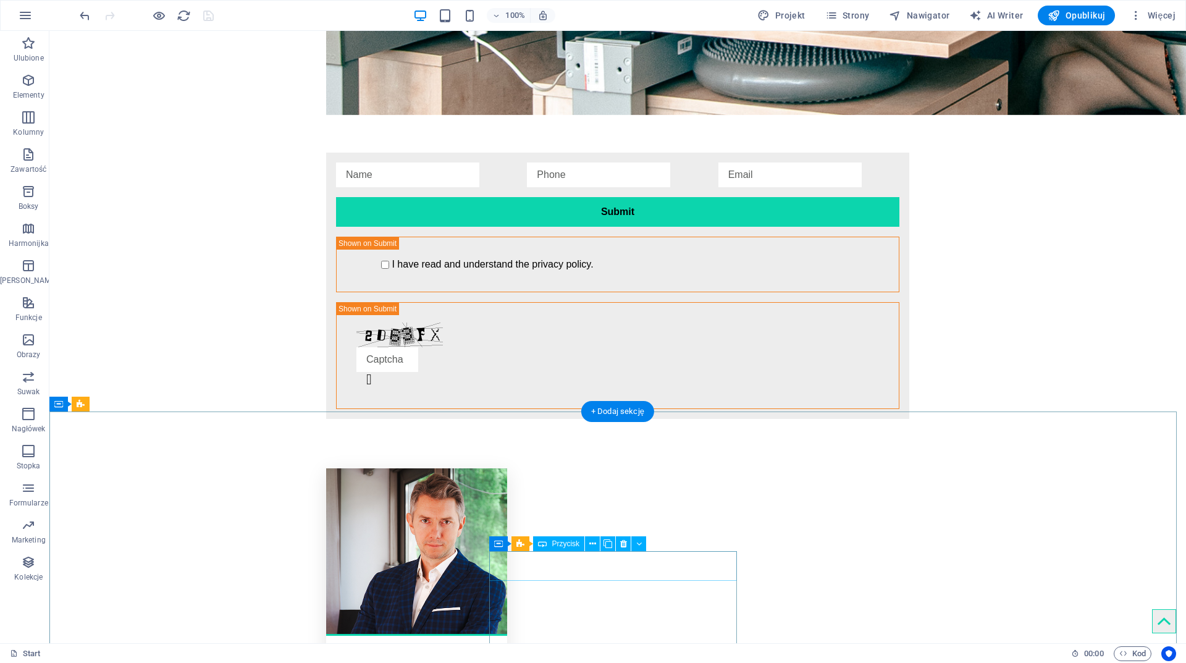
select select
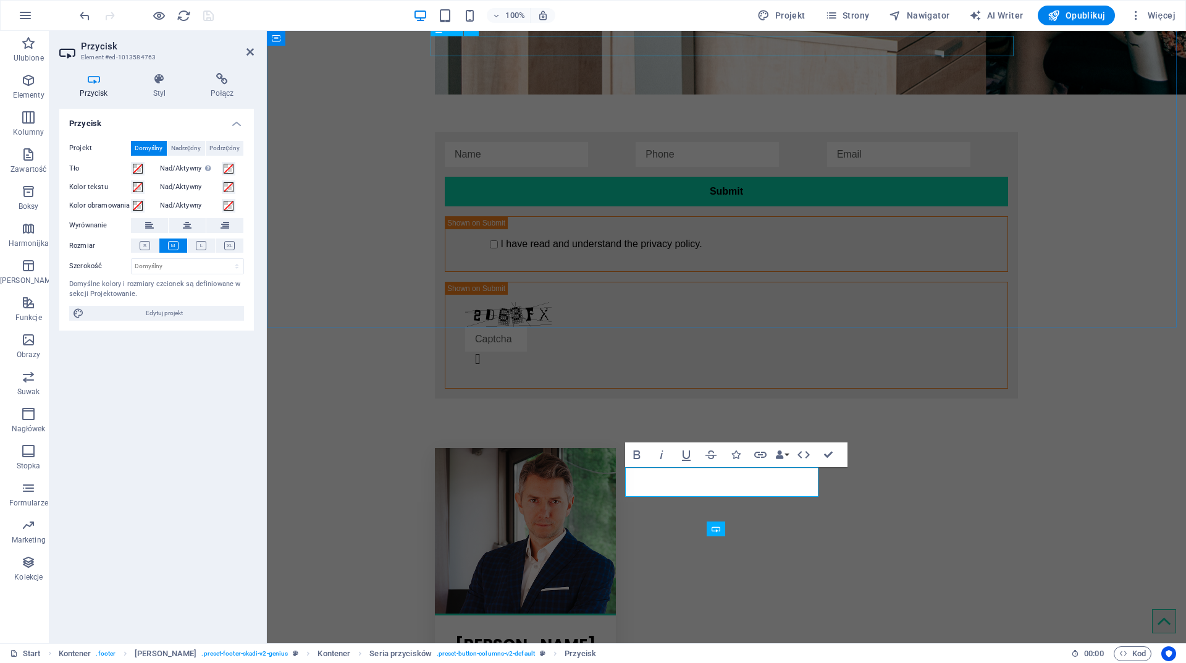
scroll to position [2533, 0]
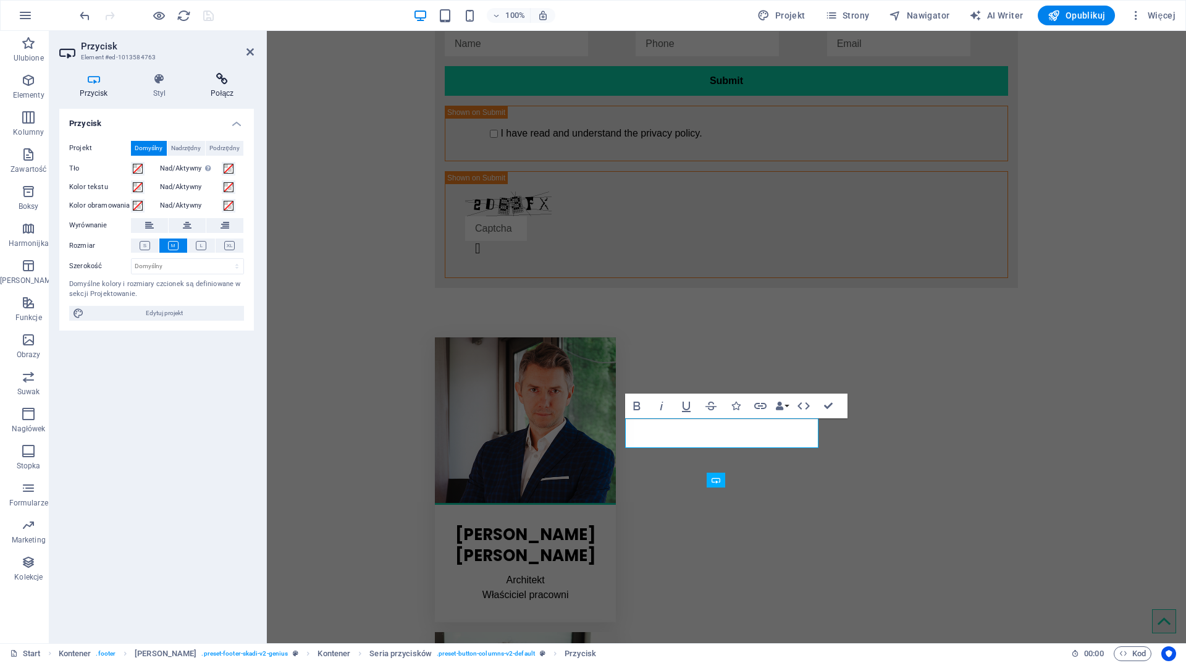
click at [222, 88] on h4 "Połącz" at bounding box center [222, 86] width 63 height 26
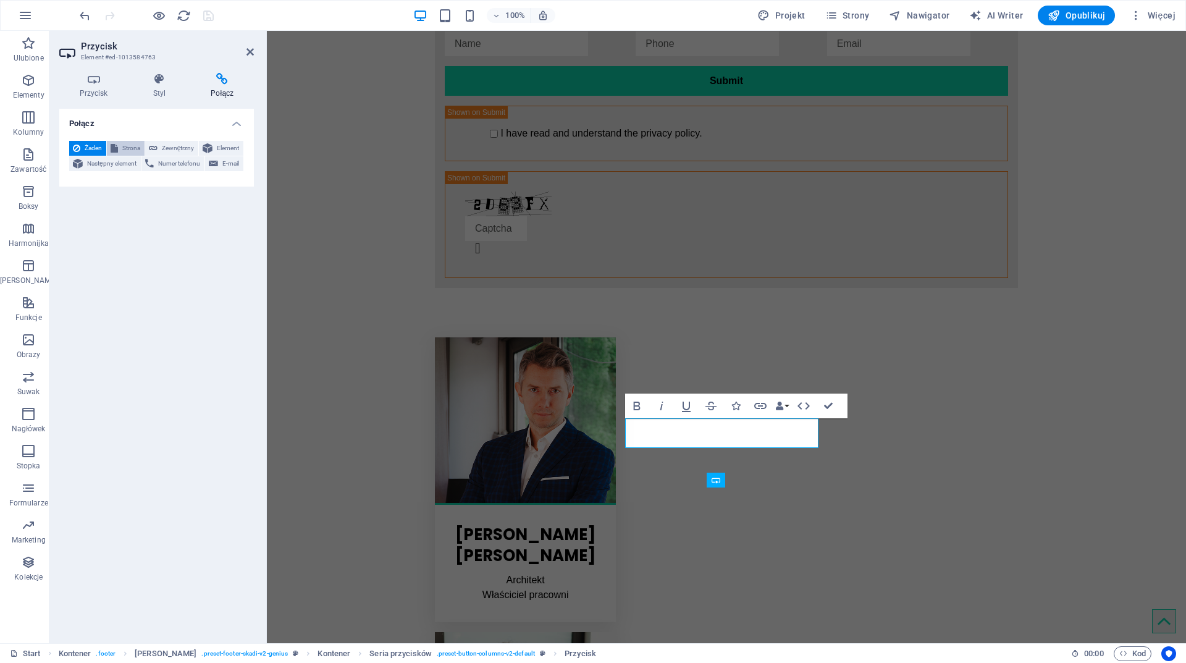
click at [129, 143] on span "Strona" at bounding box center [131, 148] width 19 height 15
select select
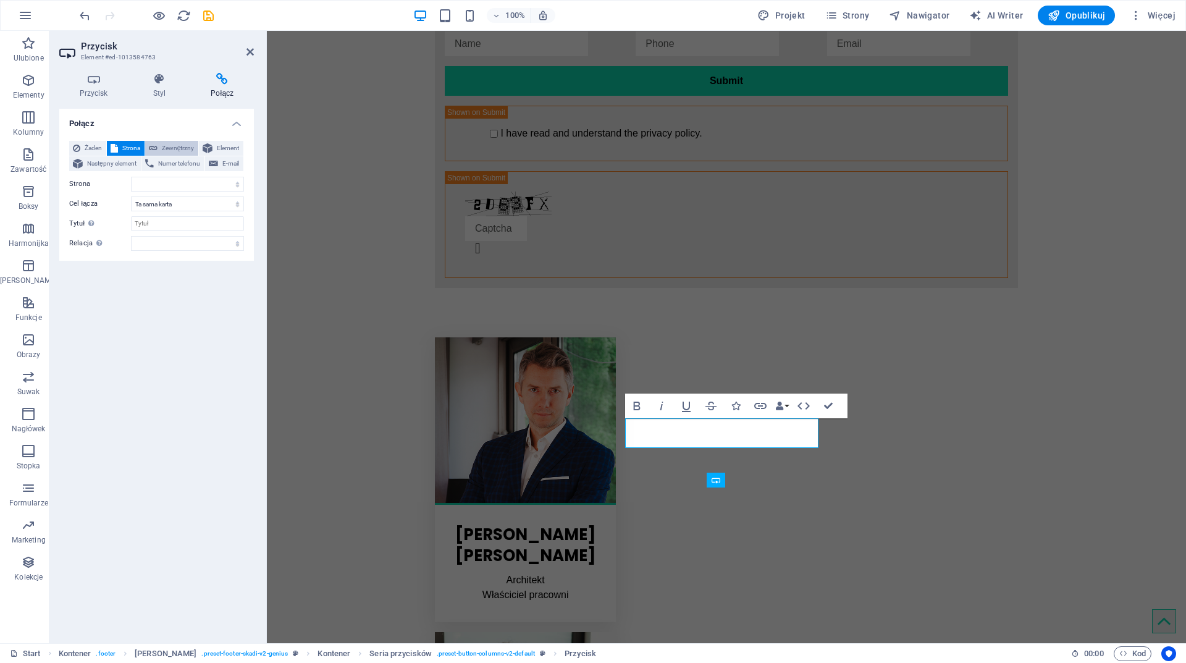
click at [168, 146] on span "Zewnętrzny" at bounding box center [177, 148] width 33 height 15
select select "blank"
click at [166, 182] on input "URL" at bounding box center [187, 184] width 113 height 15
click at [169, 181] on input "URL" at bounding box center [187, 184] width 113 height 15
paste input "https://www.michalkonarzewski.pl/"
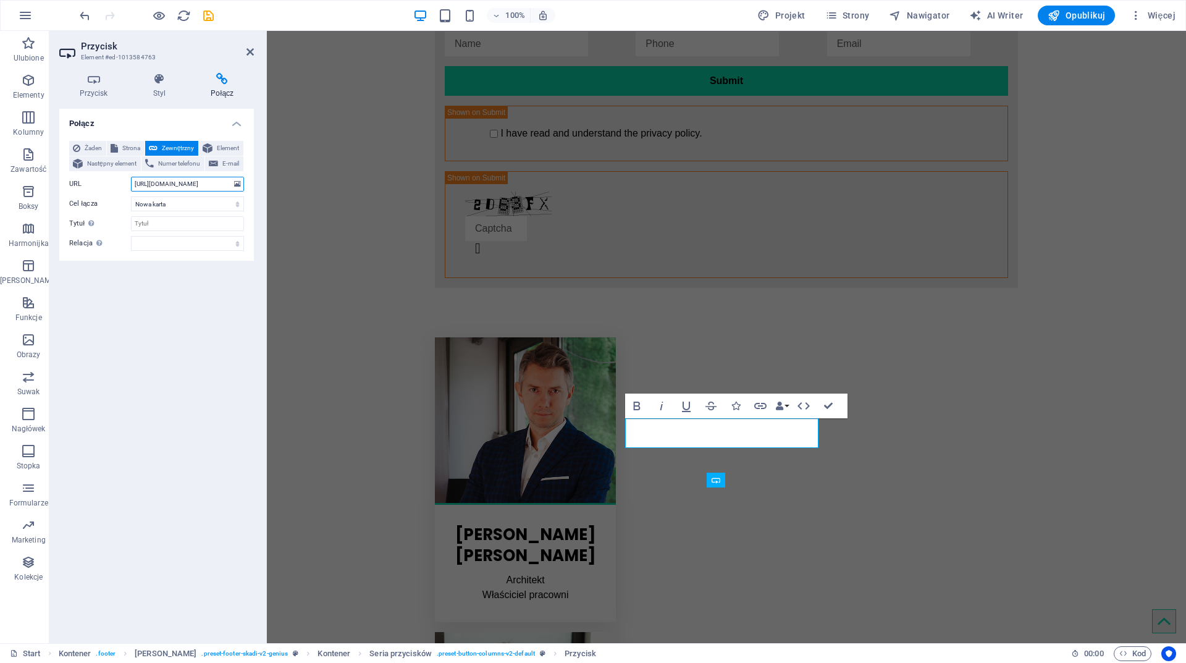
scroll to position [0, 4]
type input "https://www.michalkonarzewski.pl/"
click at [176, 322] on div "Połącz Żaden Strona Zewnętrzny Element Następny element Numer telefonu E-mail S…" at bounding box center [156, 371] width 195 height 525
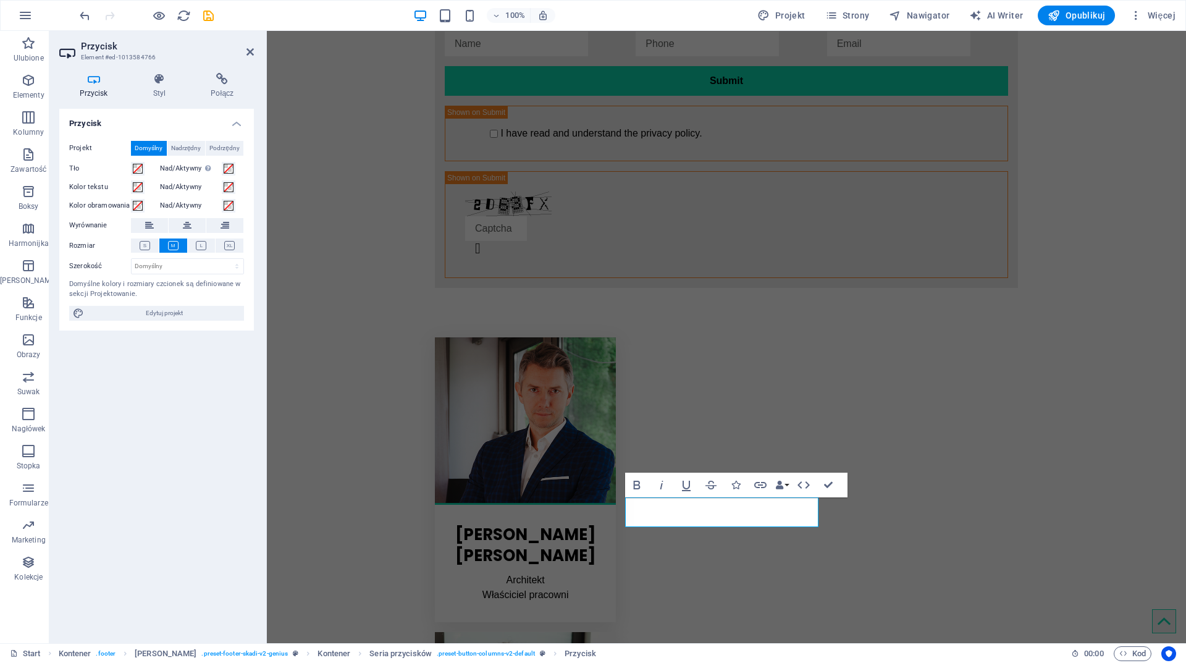
scroll to position [2504, 0]
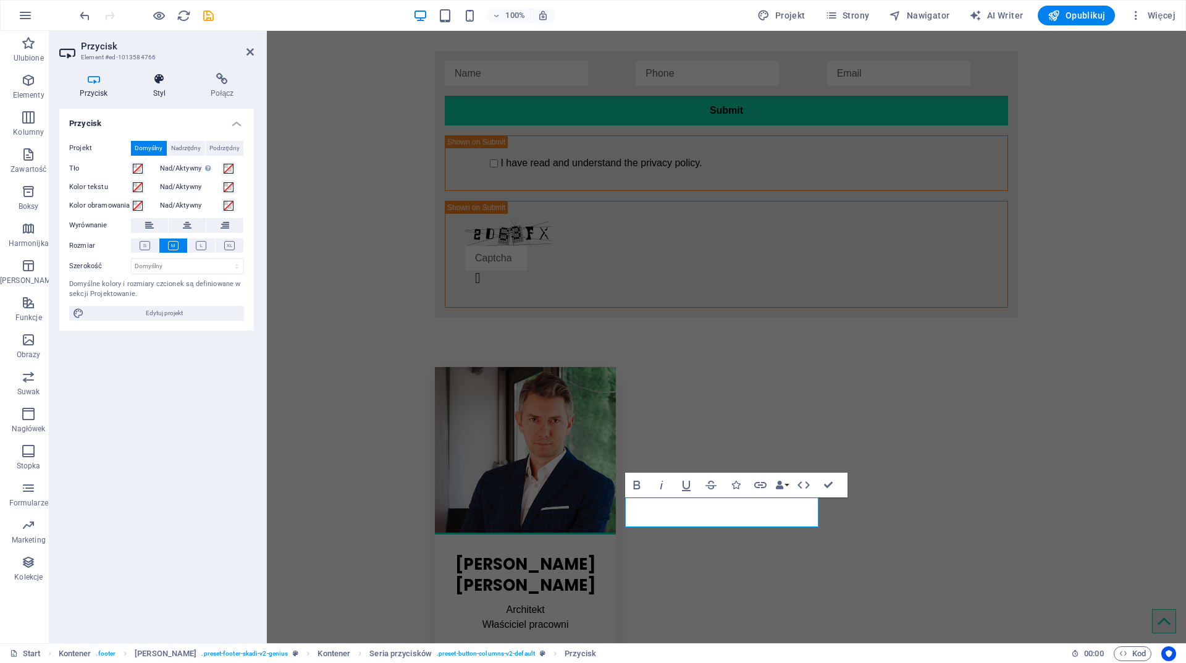
click at [159, 75] on icon at bounding box center [159, 79] width 53 height 12
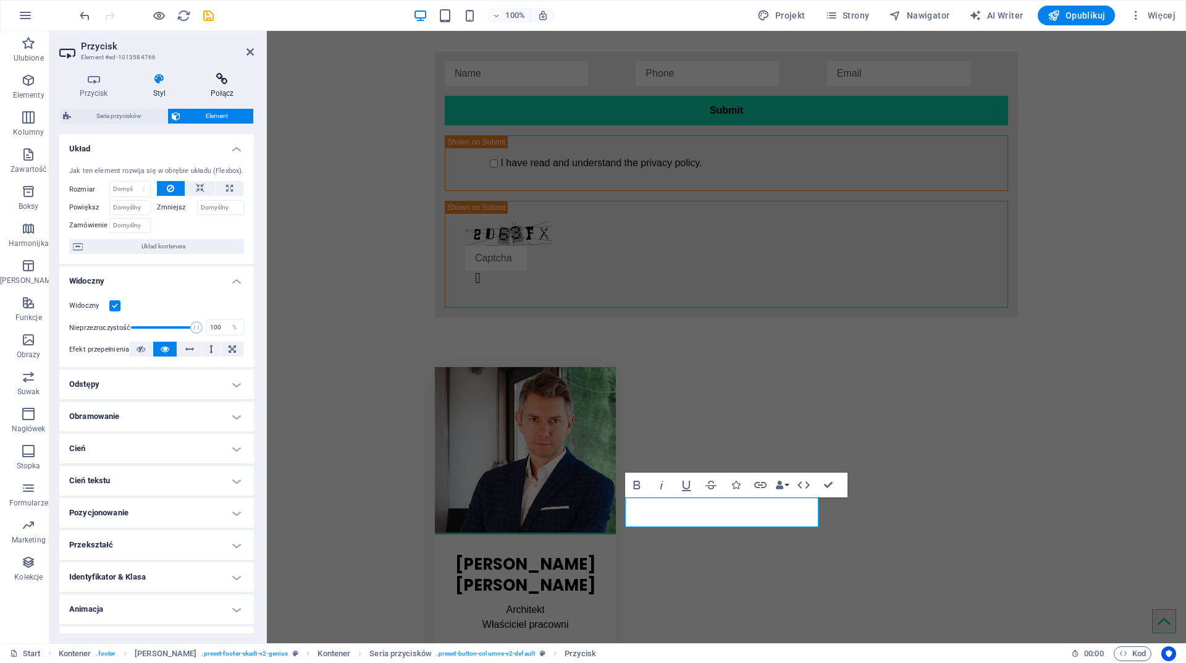
click at [228, 76] on icon at bounding box center [222, 79] width 63 height 12
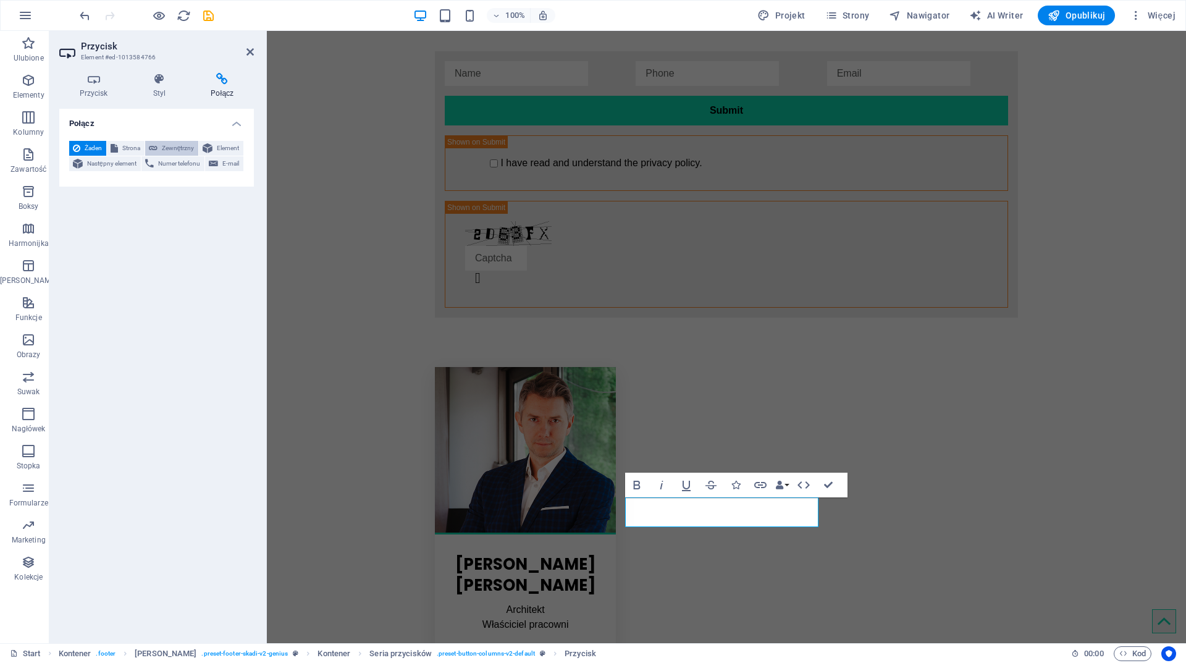
click at [180, 148] on span "Zewnętrzny" at bounding box center [177, 148] width 33 height 15
select select "blank"
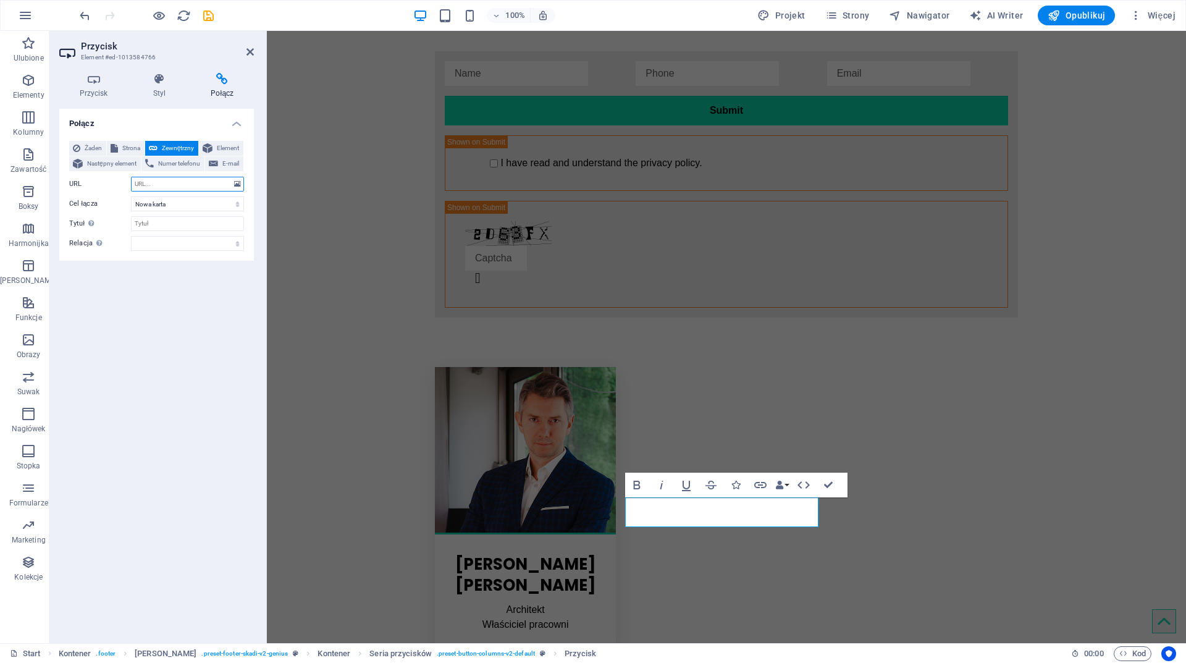
click at [149, 184] on input "URL" at bounding box center [187, 184] width 113 height 15
paste input "https://retailcoaster.pl/"
type input "https://retailcoaster.pl/"
click at [166, 226] on input "Tytuł Dodatkowy opis linku nie powinien być taki sam jak treść linku. Tytuł jes…" at bounding box center [187, 223] width 113 height 15
type input "Retail Coaster Sp. z o.o."
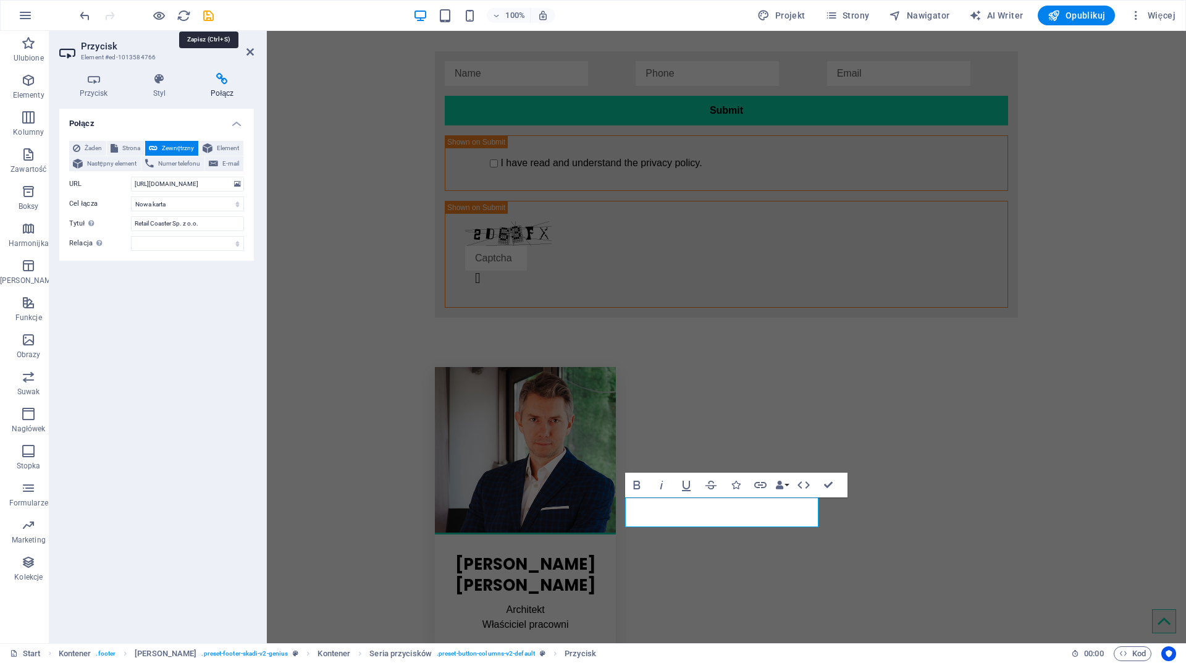
click at [209, 18] on icon "save" at bounding box center [208, 16] width 14 height 14
checkbox input "false"
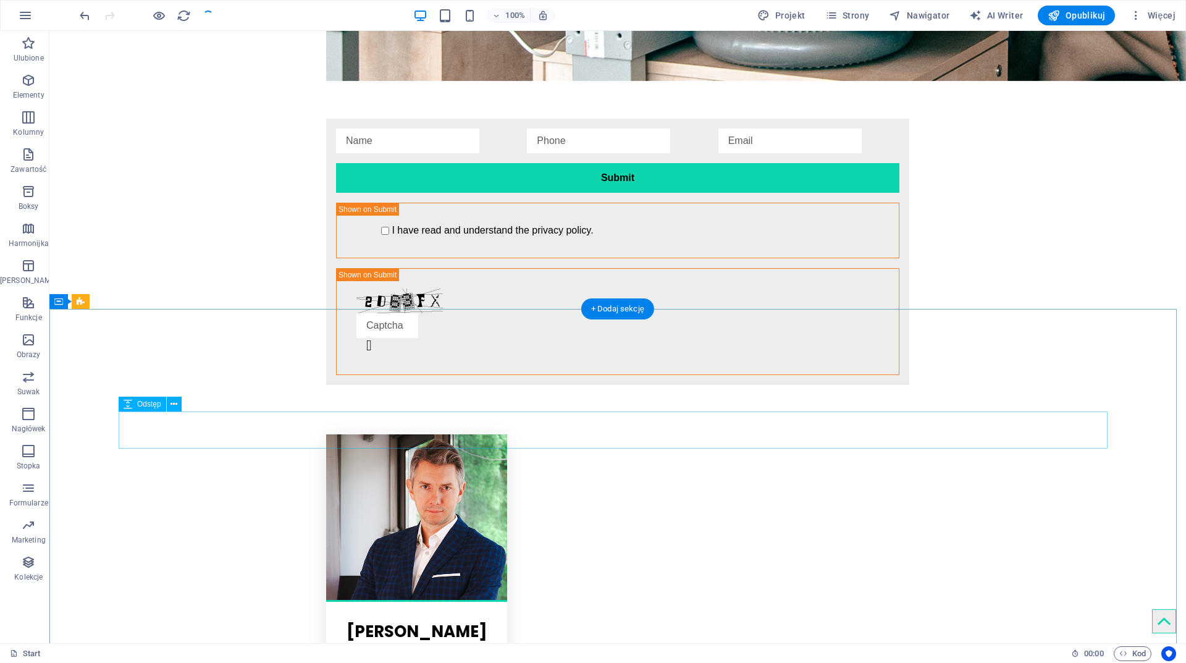
scroll to position [2572, 0]
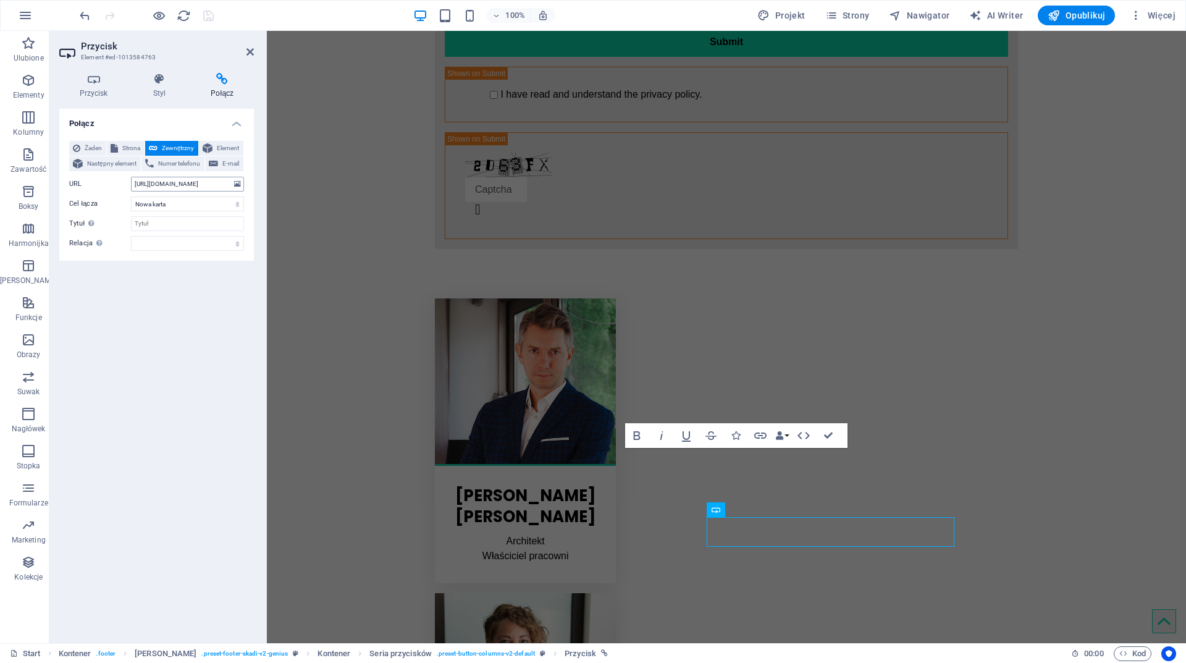
scroll to position [2504, 0]
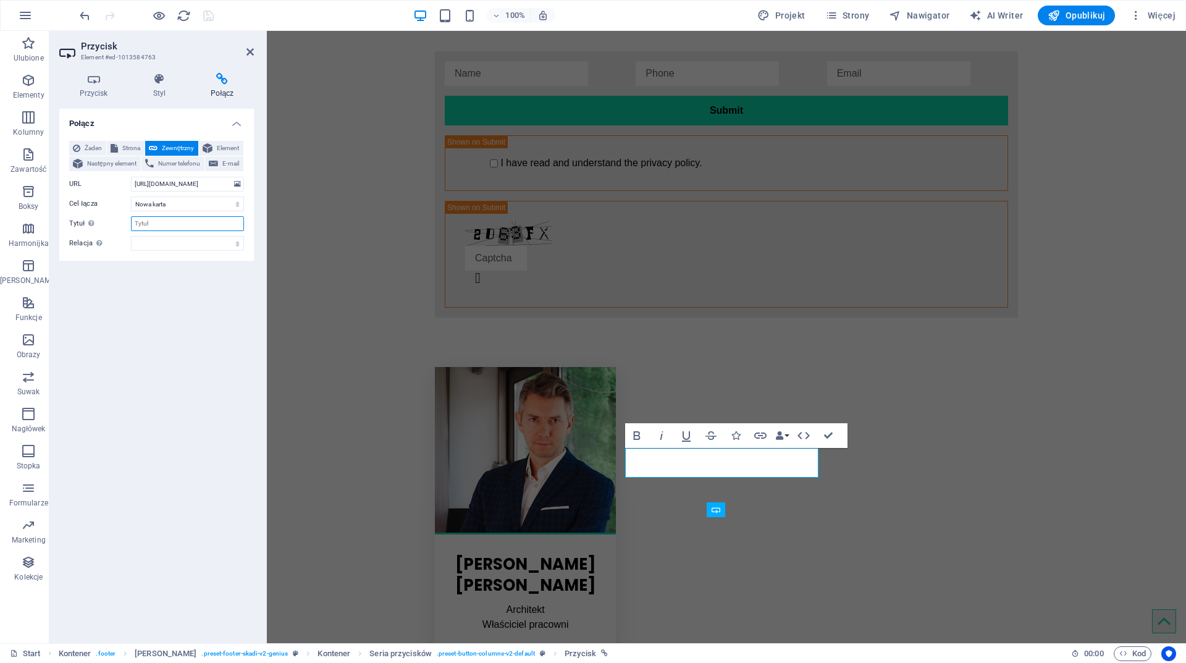
click at [171, 230] on input "Tytuł Dodatkowy opis linku nie powinien być taki sam jak treść linku. Tytuł jes…" at bounding box center [187, 223] width 113 height 15
type input "[PERSON_NAME] Architekt"
click at [202, 20] on icon "save" at bounding box center [208, 16] width 14 height 14
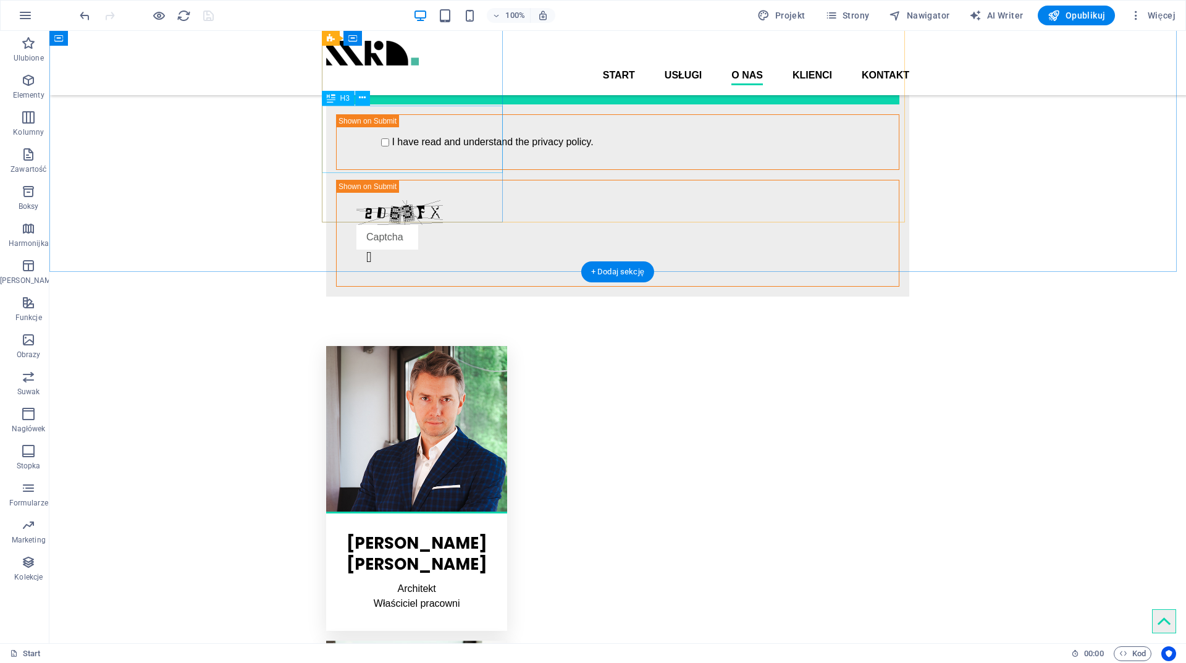
scroll to position [1893, 0]
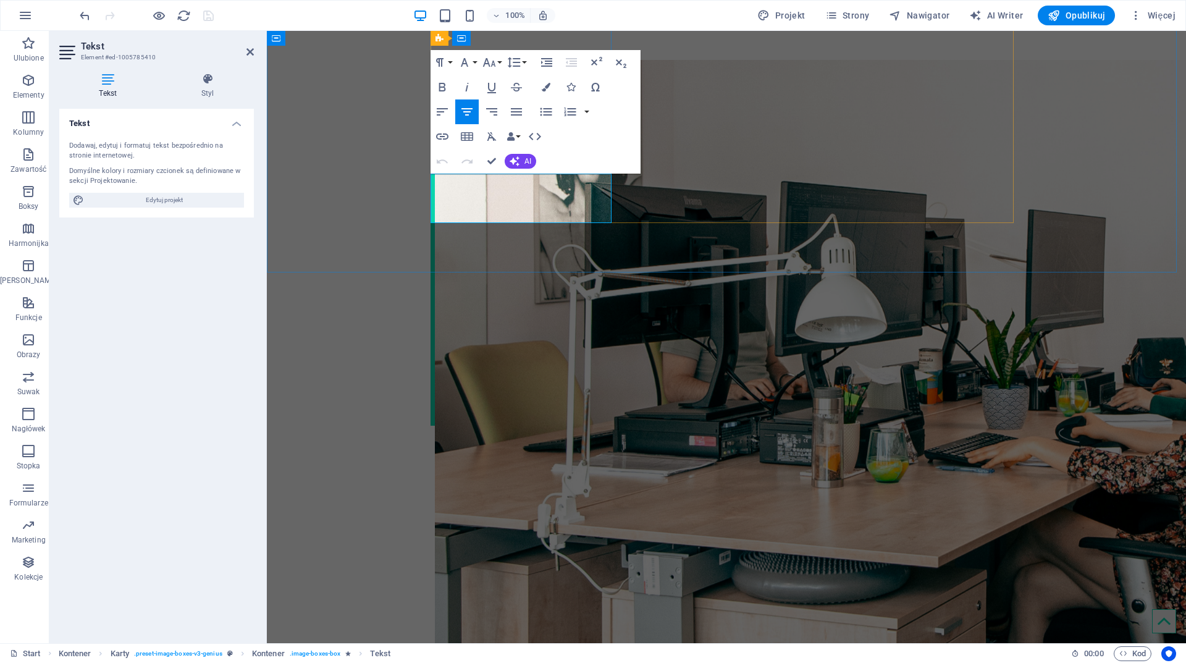
drag, startPoint x: 568, startPoint y: 198, endPoint x: 525, endPoint y: 198, distance: 43.3
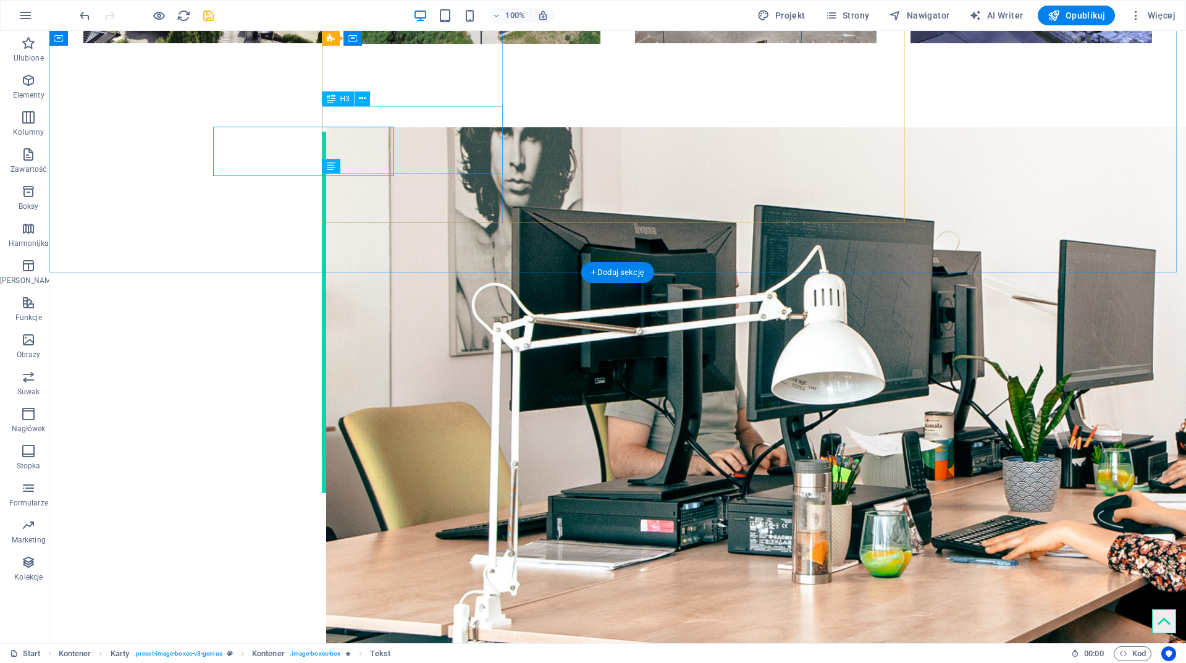
scroll to position [1892, 0]
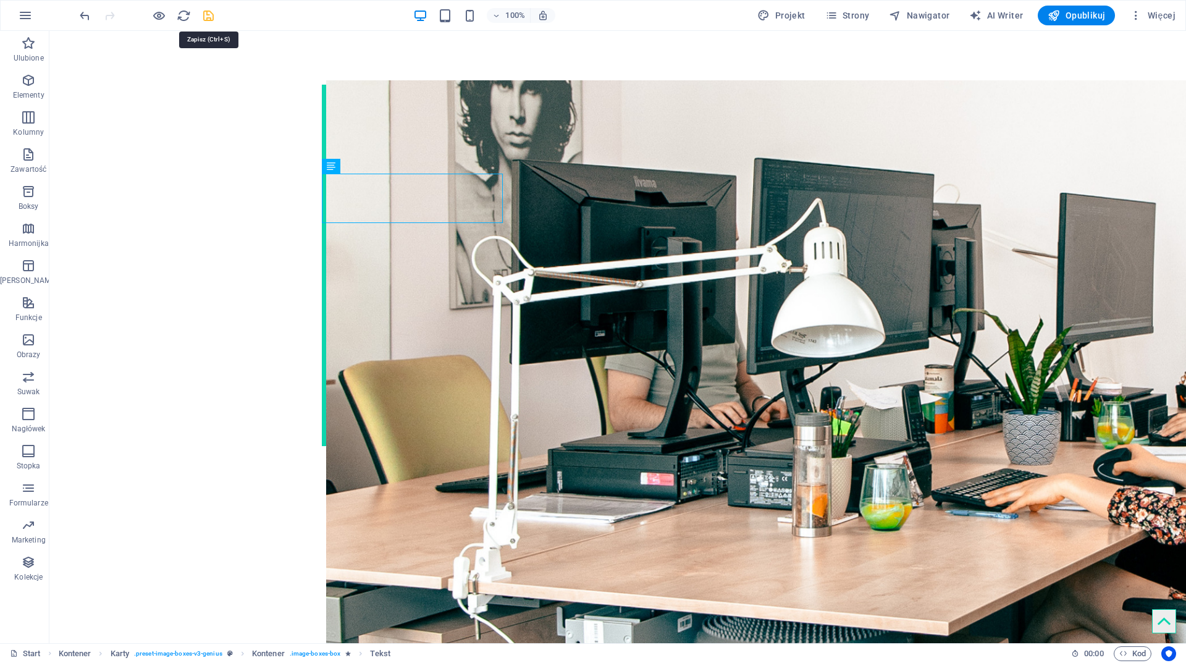
click at [206, 17] on icon "save" at bounding box center [208, 16] width 14 height 14
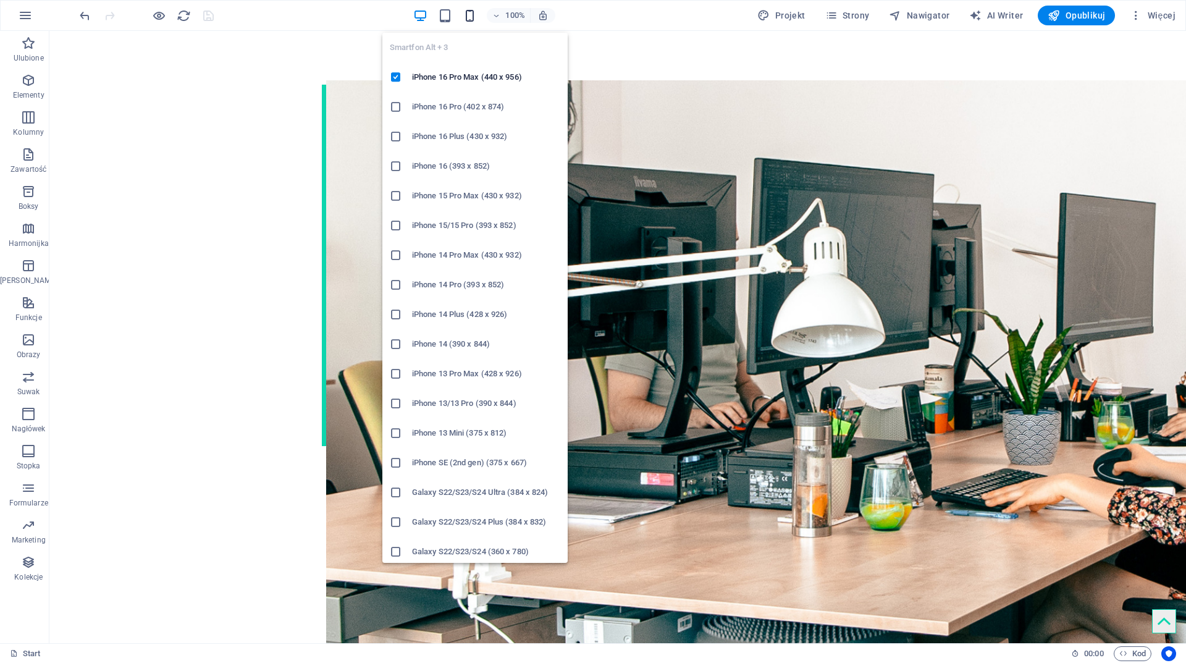
click at [476, 14] on icon "button" at bounding box center [470, 16] width 14 height 14
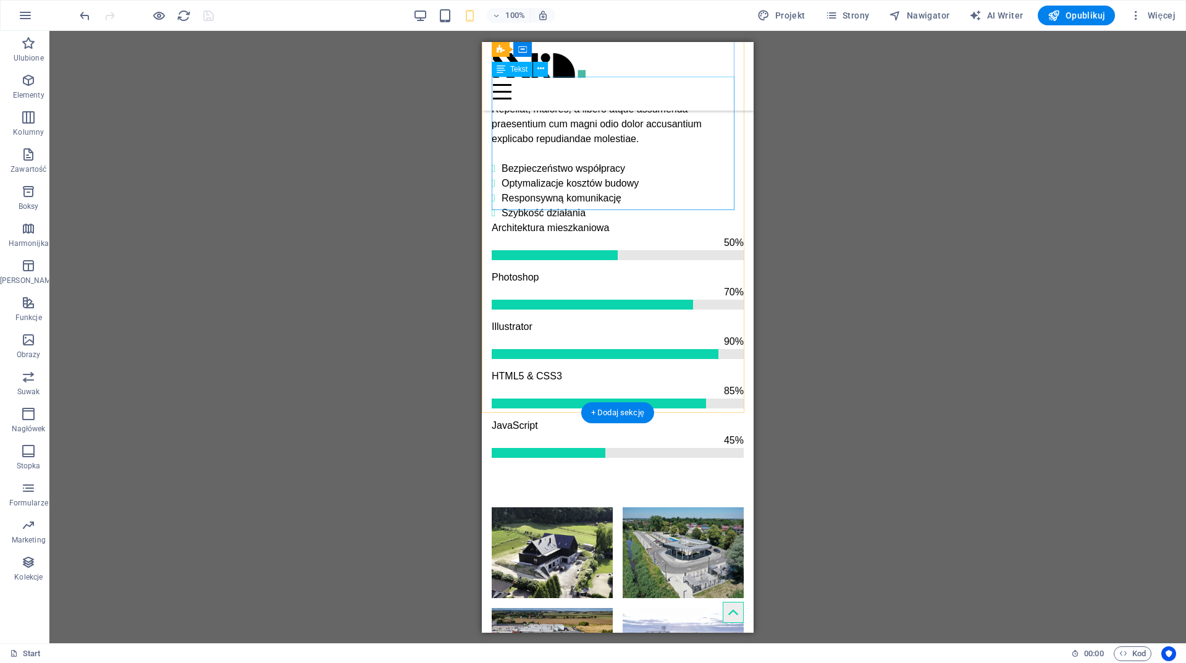
scroll to position [864, 0]
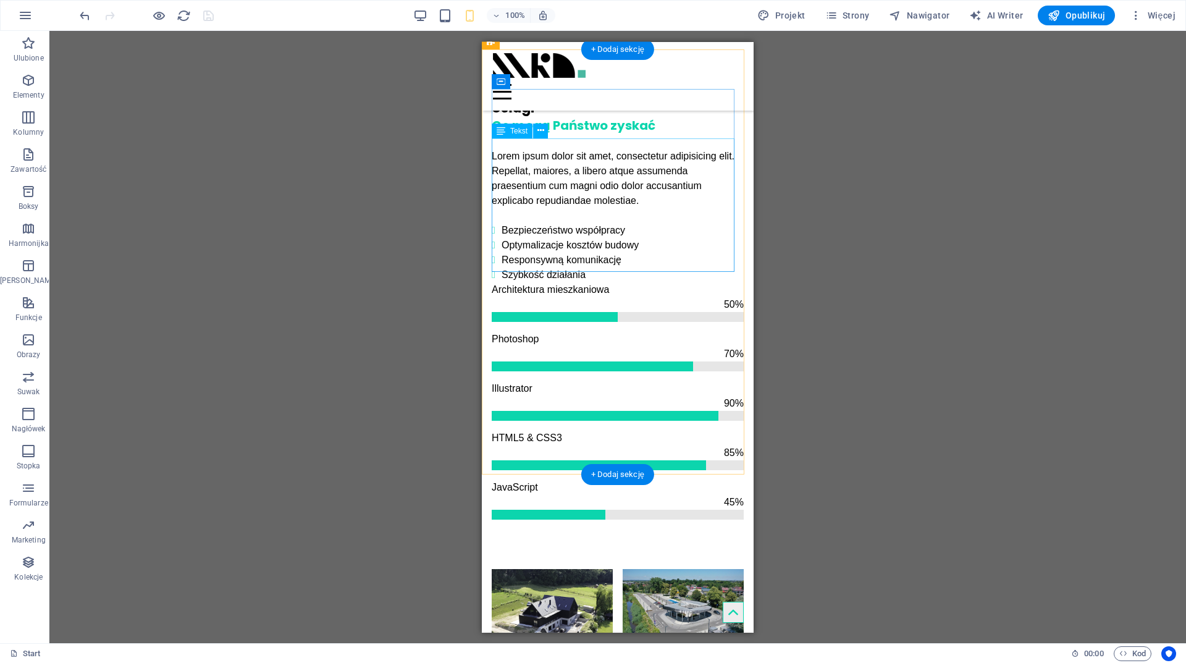
click at [655, 254] on div "Lorem ipsum dolor sit amet, consectetur adipisicing elit. Repellat, maiores, a …" at bounding box center [618, 214] width 252 height 133
drag, startPoint x: 655, startPoint y: 254, endPoint x: 1390, endPoint y: 41, distance: 764.8
click at [655, 254] on div "Lorem ipsum dolor sit amet, consectetur adipisicing elit. Repellat, maiores, a …" at bounding box center [618, 214] width 252 height 133
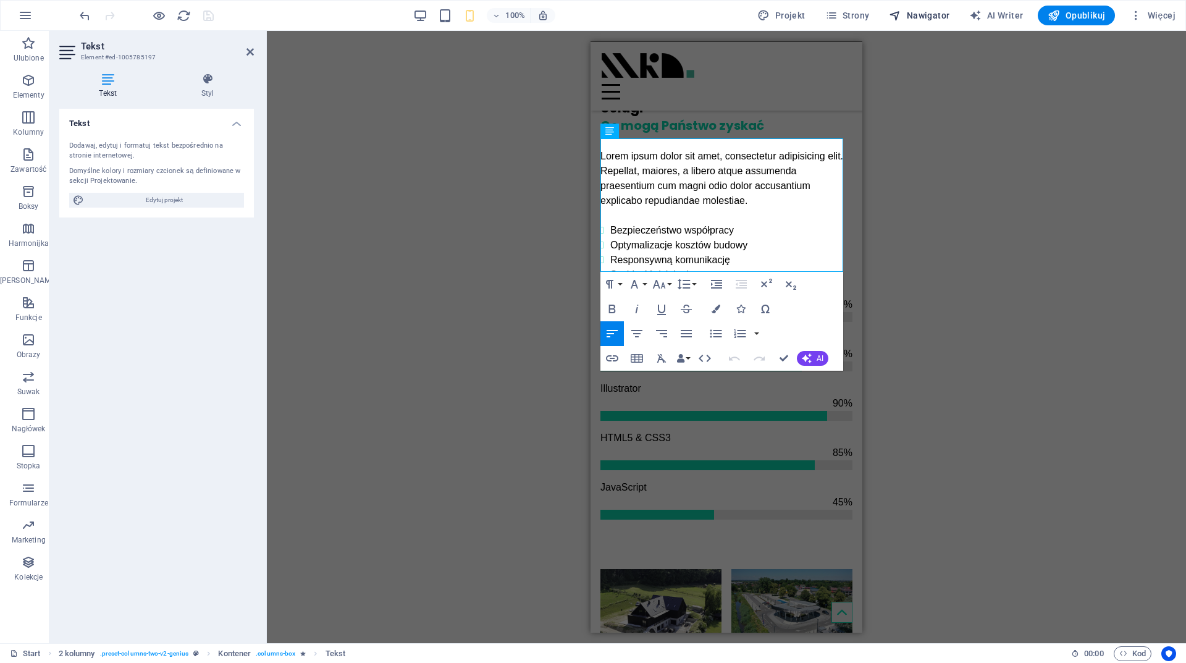
click at [919, 17] on span "Nawigator" at bounding box center [919, 15] width 61 height 12
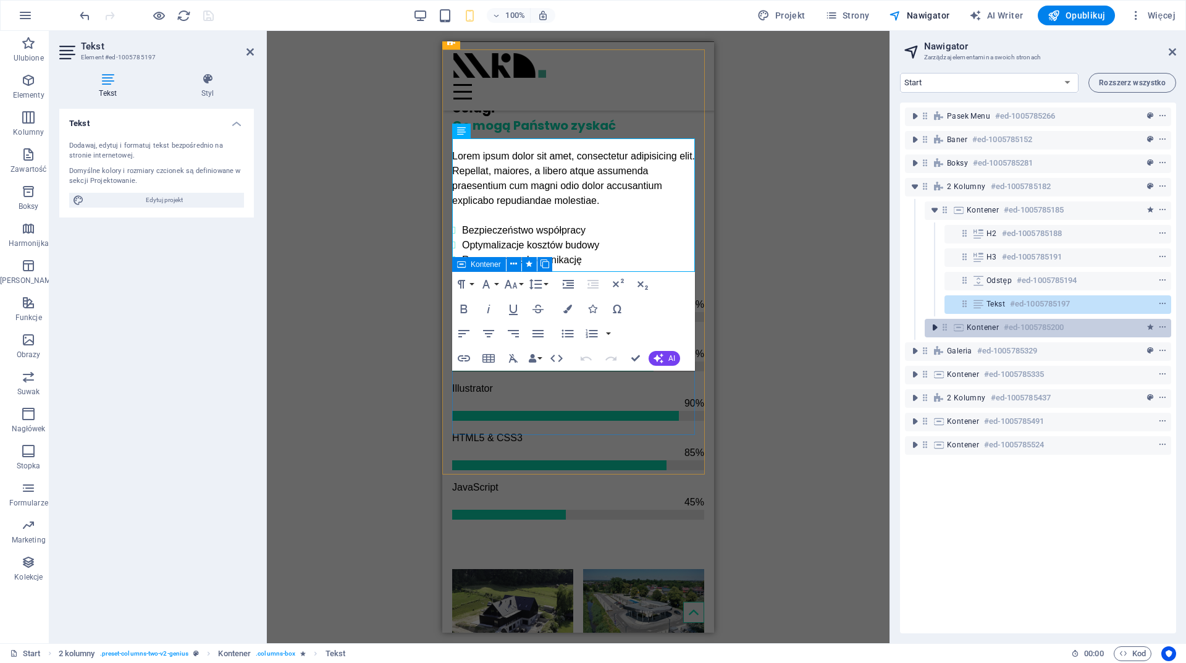
click at [932, 328] on icon "toggle-expand" at bounding box center [935, 327] width 12 height 12
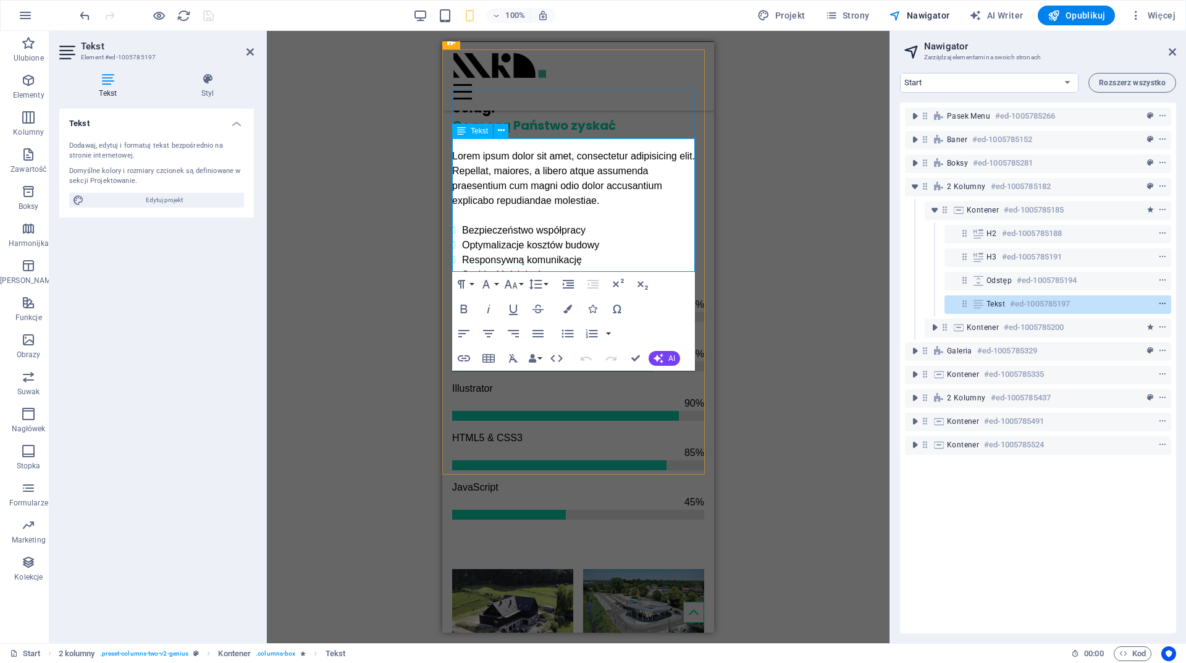
click at [1163, 305] on icon "context-menu" at bounding box center [1162, 304] width 9 height 9
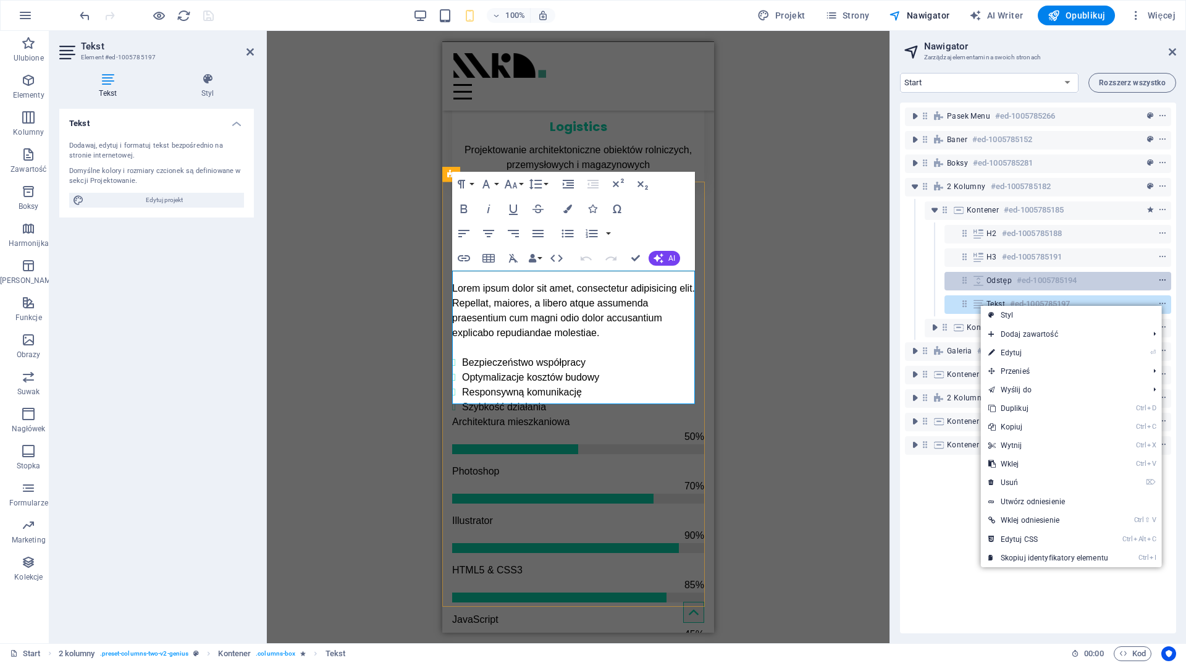
click at [1158, 279] on icon "context-menu" at bounding box center [1162, 280] width 9 height 9
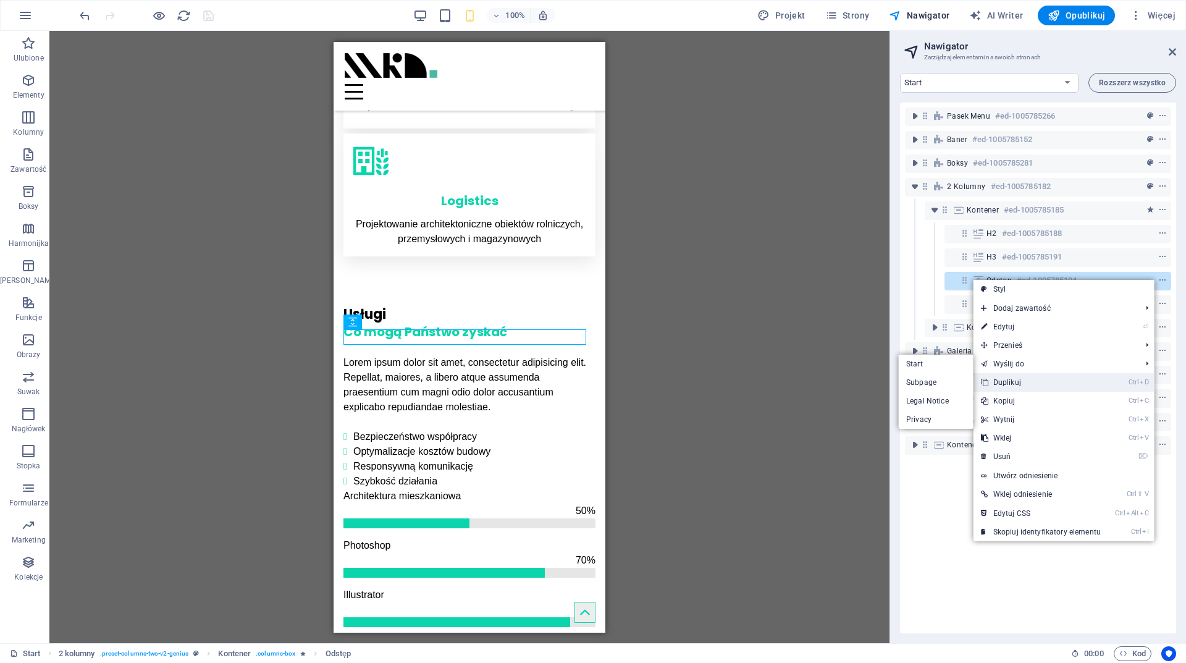
click at [1019, 382] on link "Ctrl D Duplikuj" at bounding box center [1041, 382] width 135 height 19
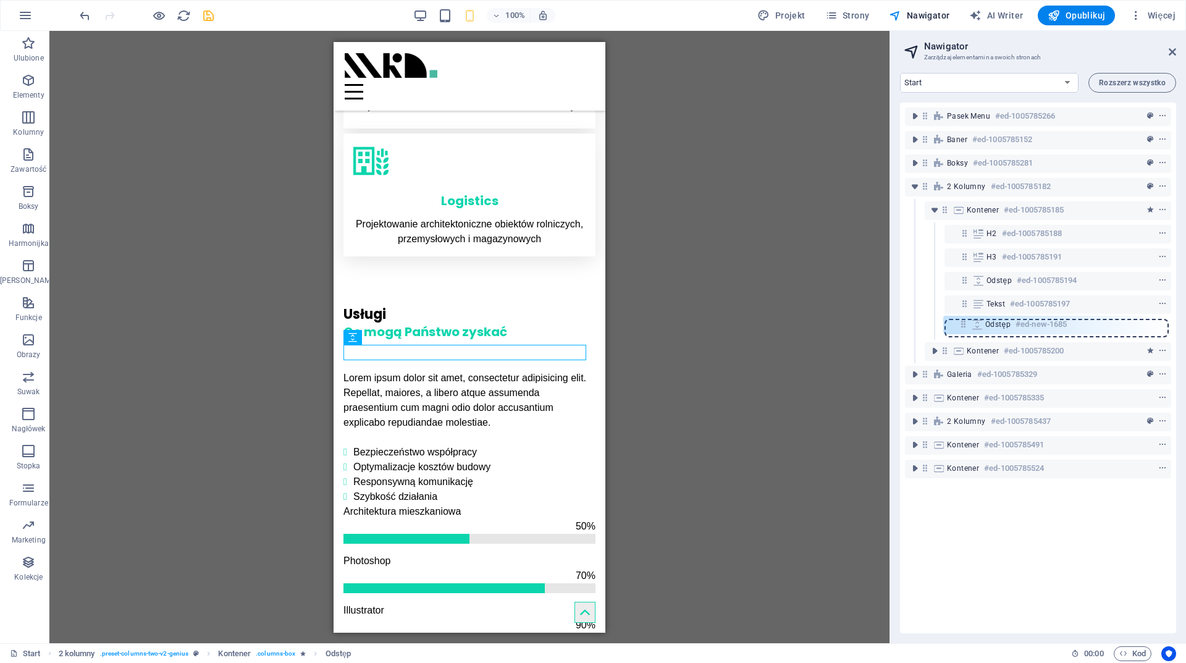
drag, startPoint x: 964, startPoint y: 305, endPoint x: 963, endPoint y: 329, distance: 24.1
click at [963, 329] on div "Pasek menu #ed-1005785266 Baner #ed-1005785152 Boksy #ed-1005785281 2 kolumny #…" at bounding box center [1038, 368] width 276 height 531
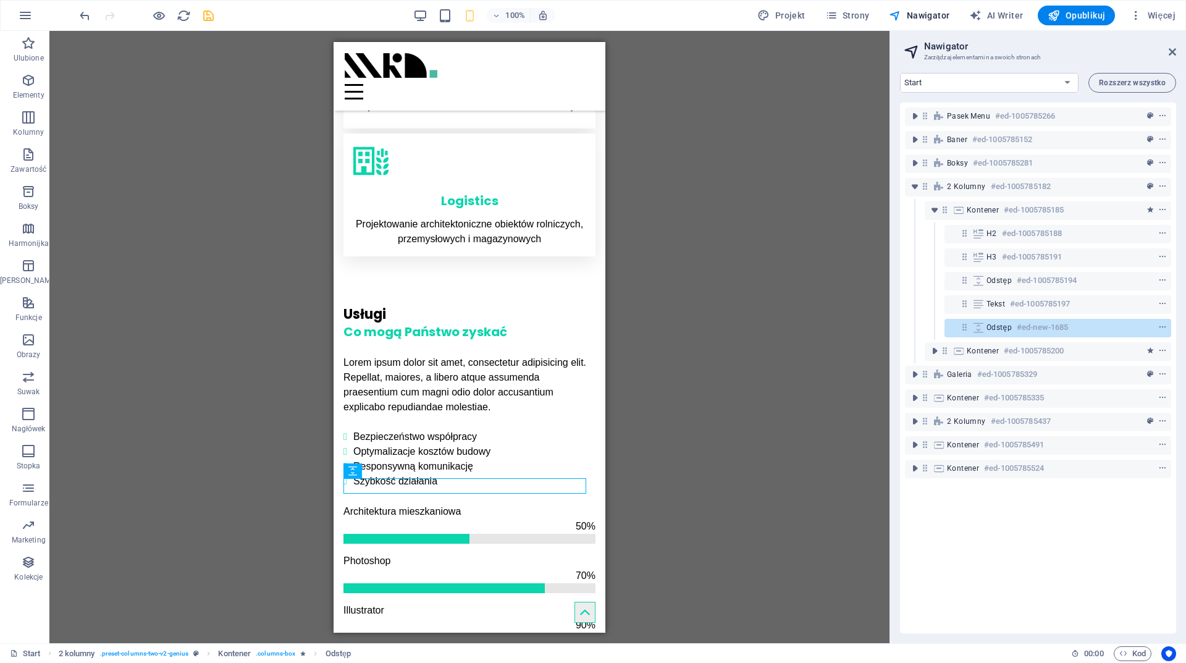
click at [206, 15] on icon "save" at bounding box center [208, 16] width 14 height 14
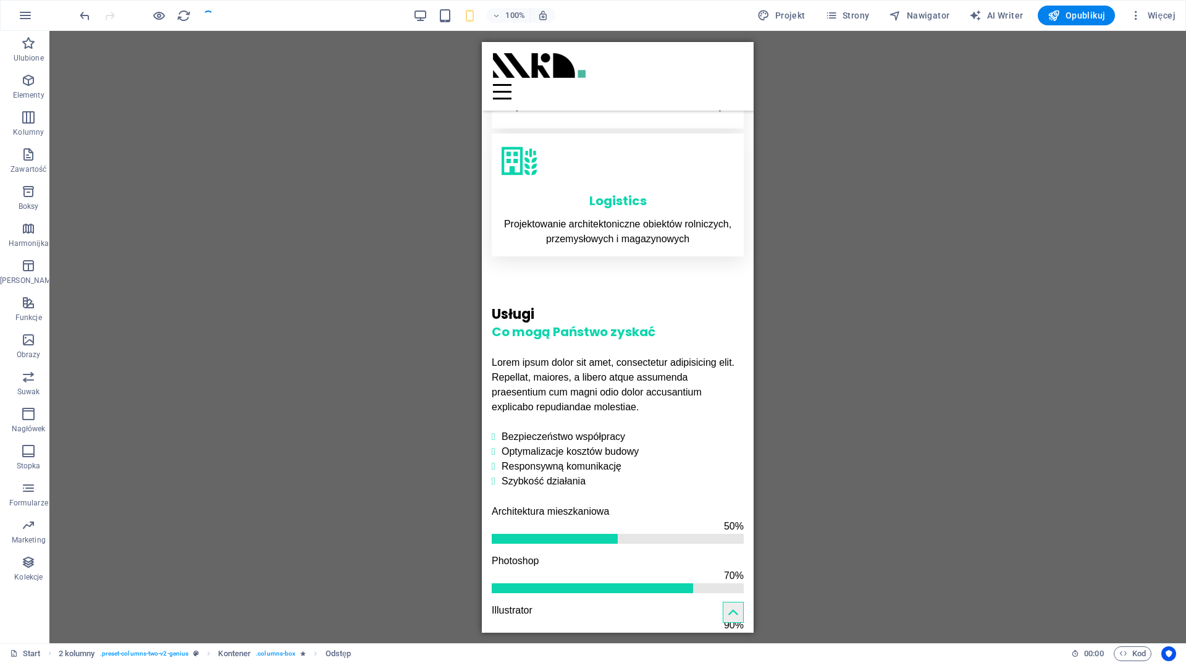
checkbox input "false"
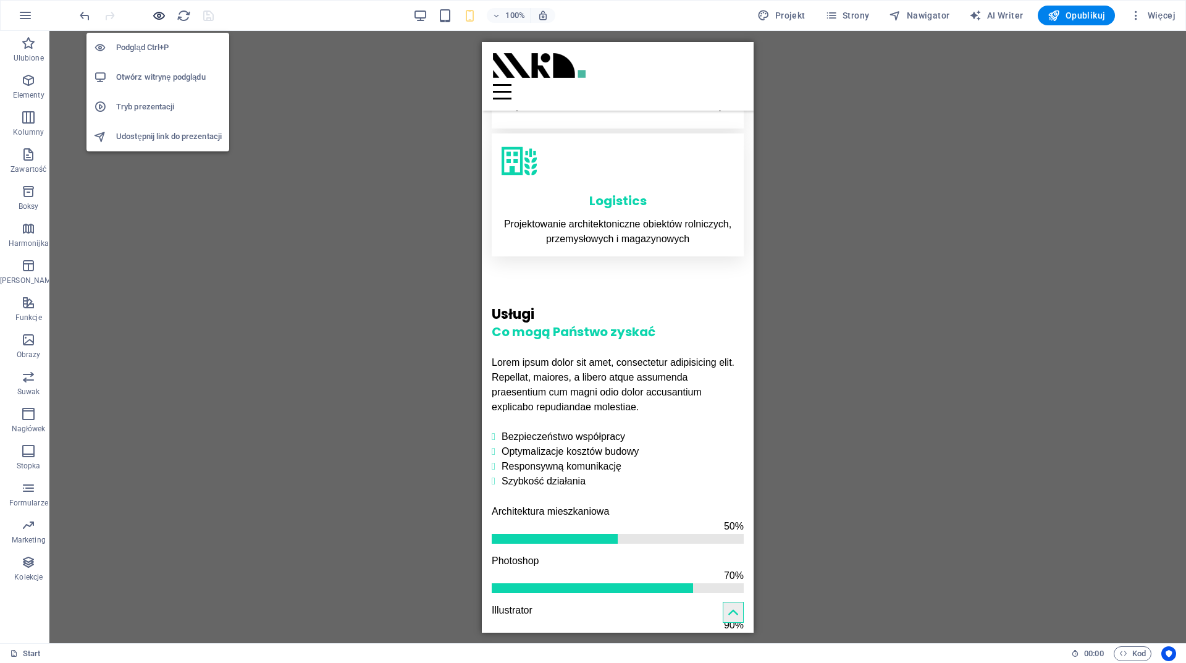
click at [161, 11] on icon "button" at bounding box center [159, 16] width 14 height 14
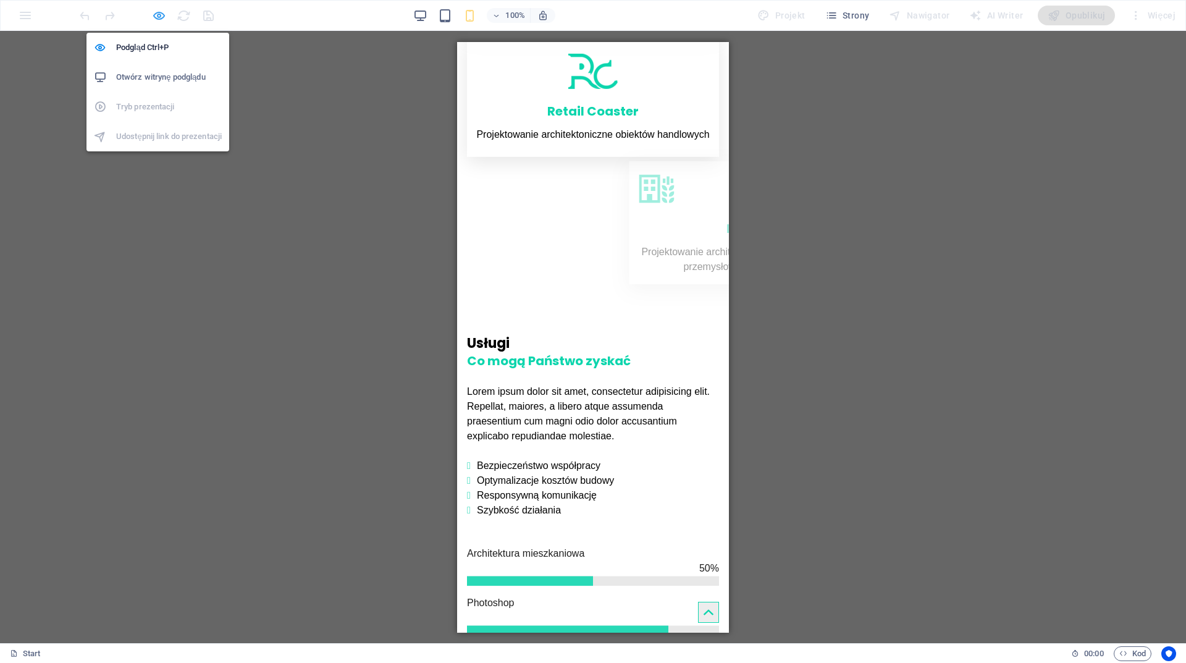
click at [161, 11] on icon "button" at bounding box center [159, 16] width 14 height 14
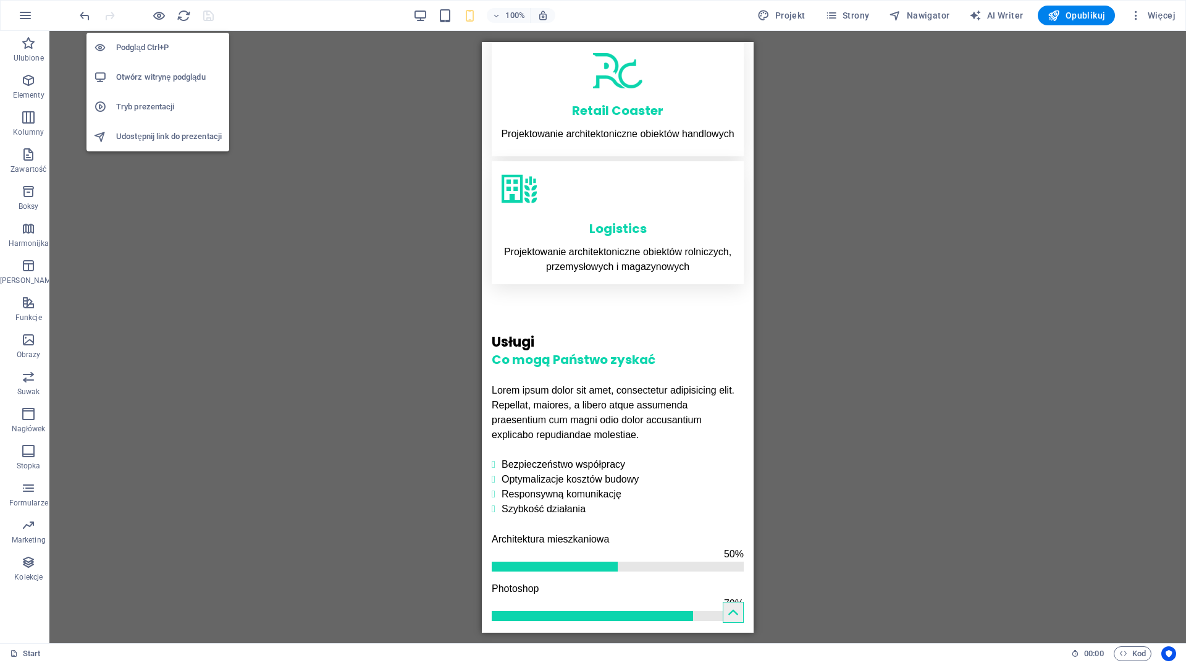
click at [164, 77] on h6 "Otwórz witrynę podglądu" at bounding box center [169, 77] width 106 height 15
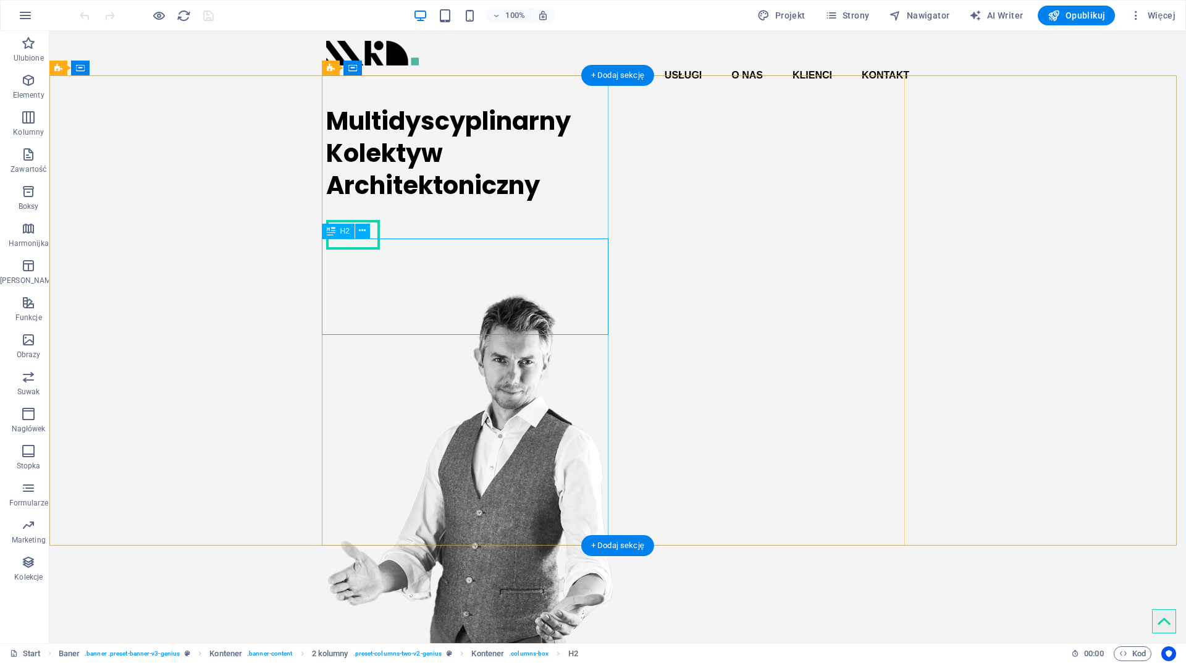
click at [526, 201] on div "Multidyscyplinarny Kolektyw Architektoniczny" at bounding box center [469, 153] width 287 height 96
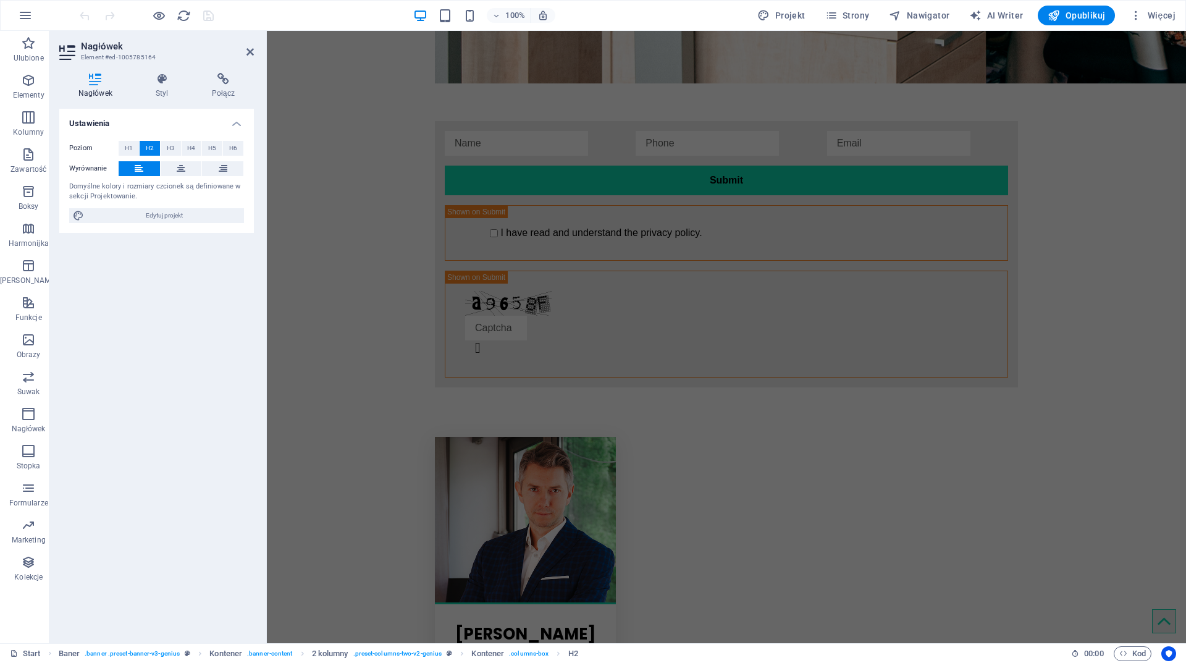
scroll to position [2549, 0]
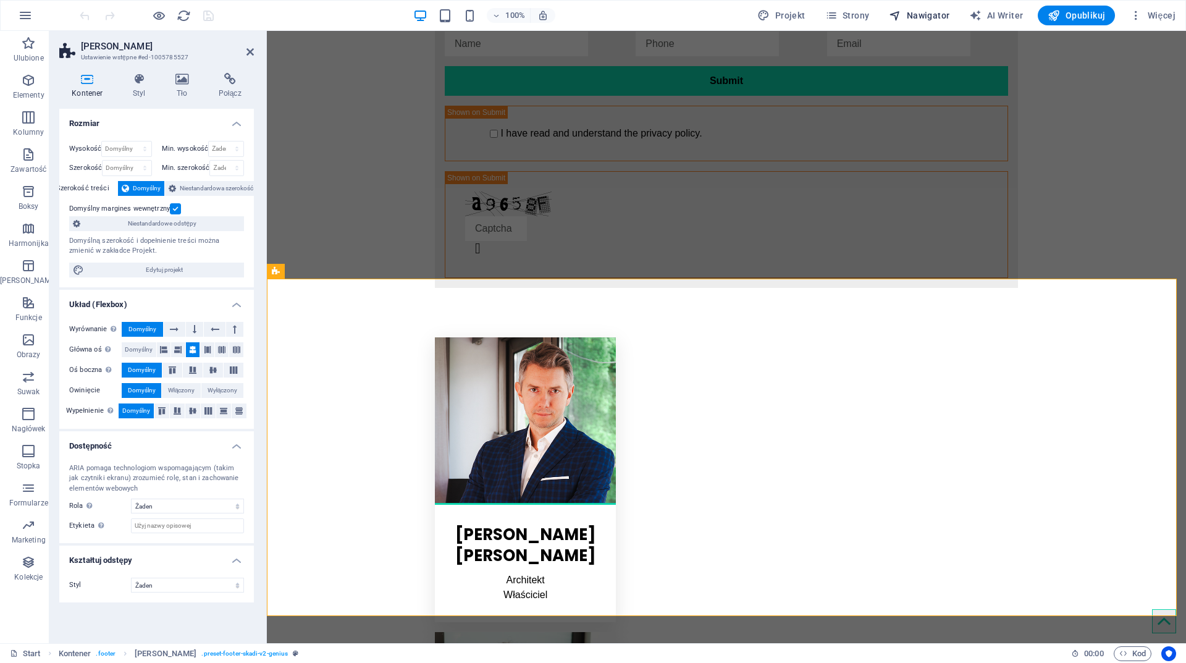
click at [934, 13] on span "Nawigator" at bounding box center [919, 15] width 61 height 12
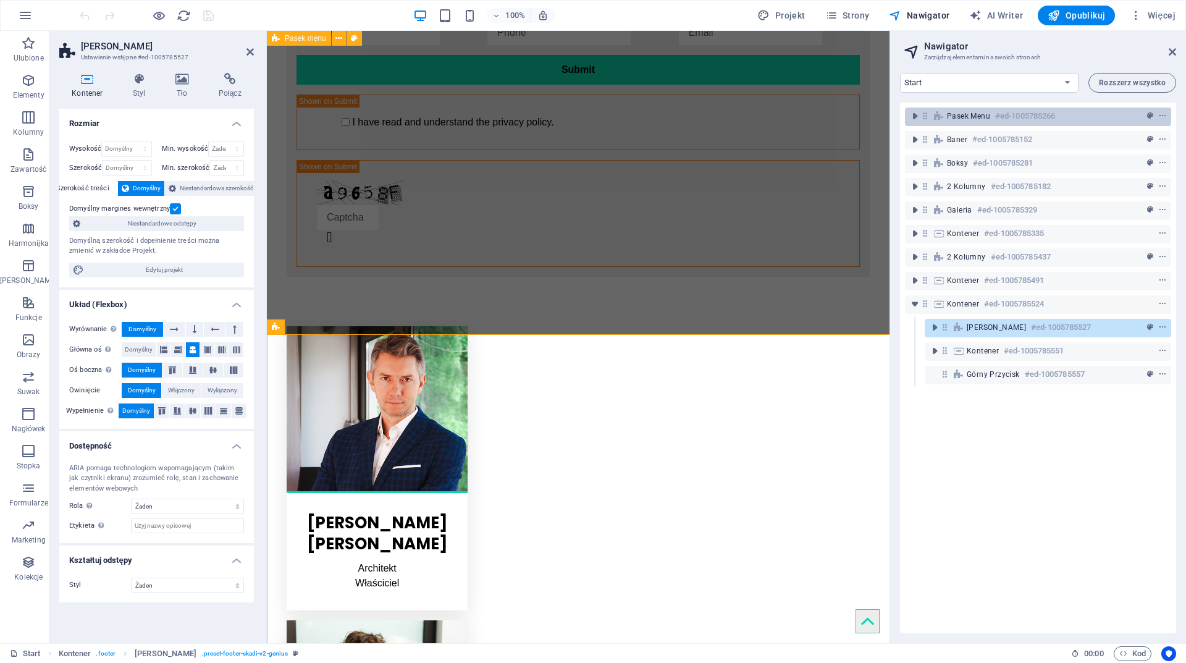
scroll to position [2493, 0]
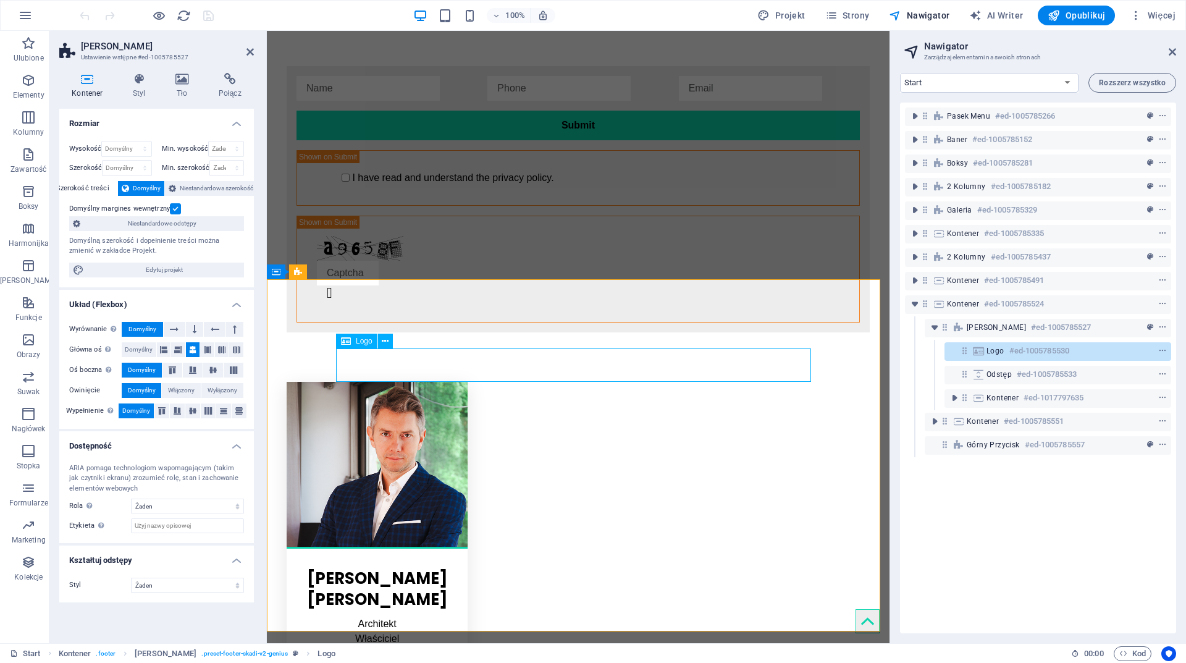
drag, startPoint x: 611, startPoint y: 369, endPoint x: 1237, endPoint y: 370, distance: 625.9
select select "px"
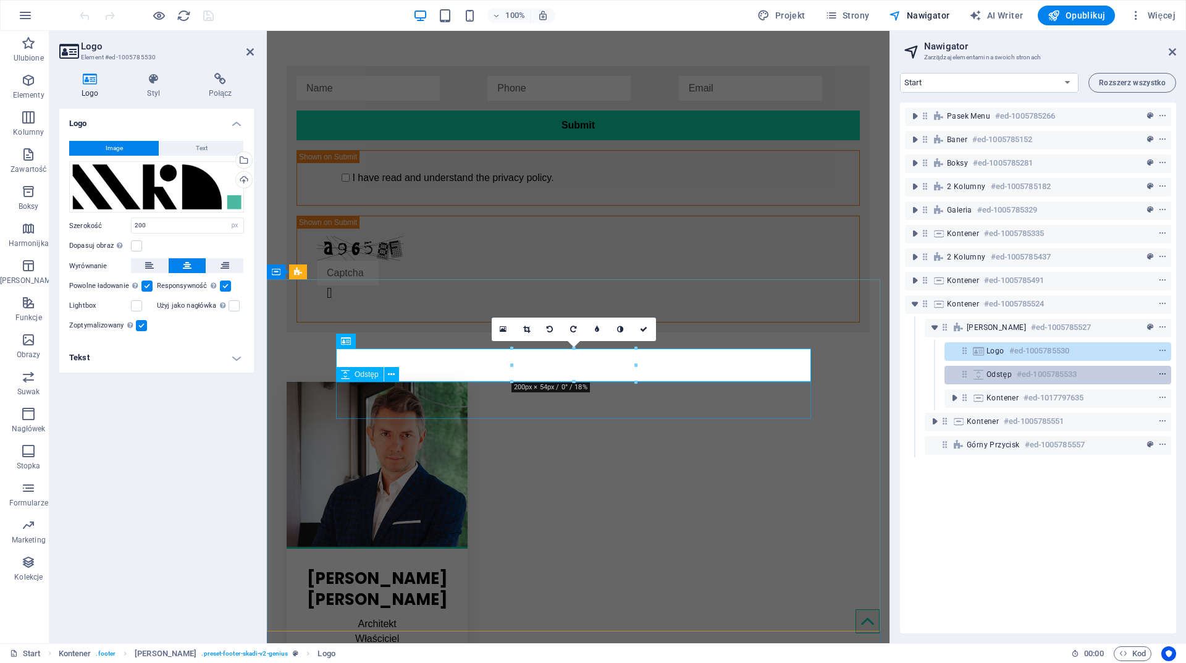
click at [1162, 376] on icon "context-menu" at bounding box center [1162, 374] width 9 height 9
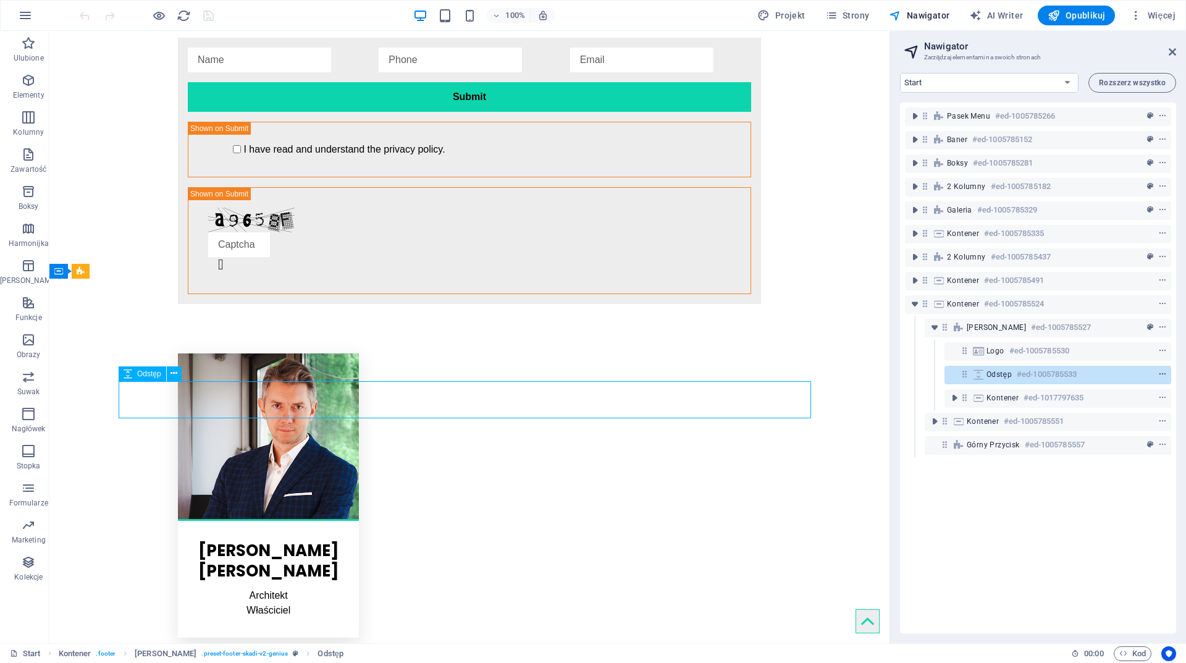
scroll to position [2519, 0]
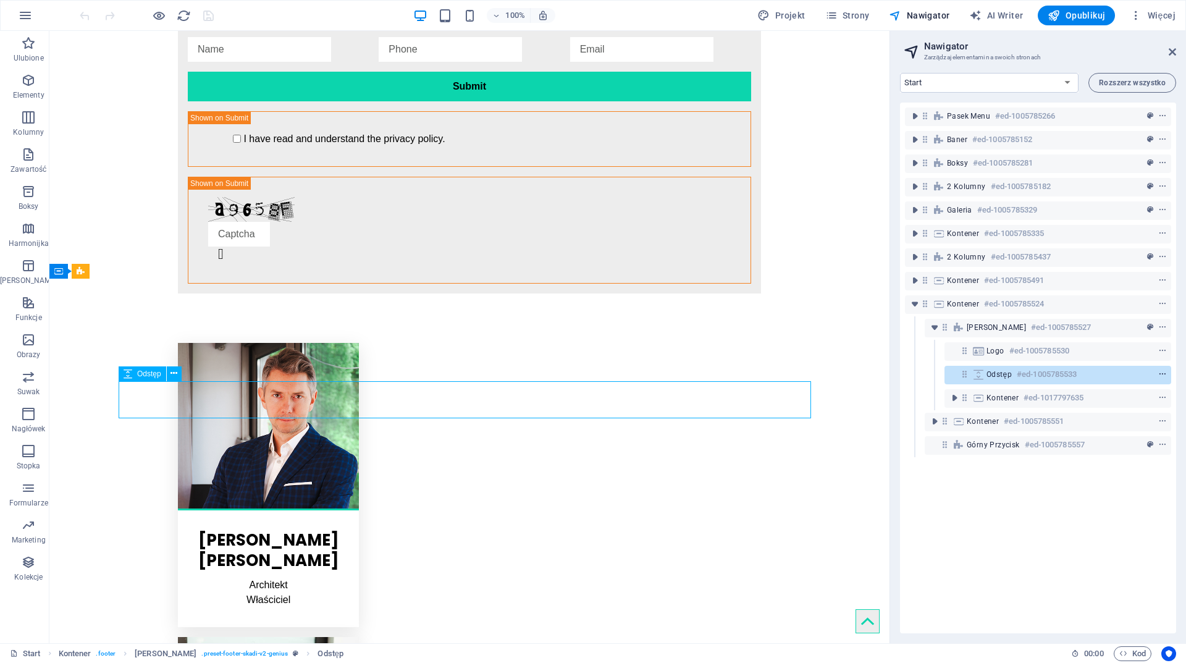
click at [1162, 376] on icon "context-menu" at bounding box center [1162, 374] width 9 height 9
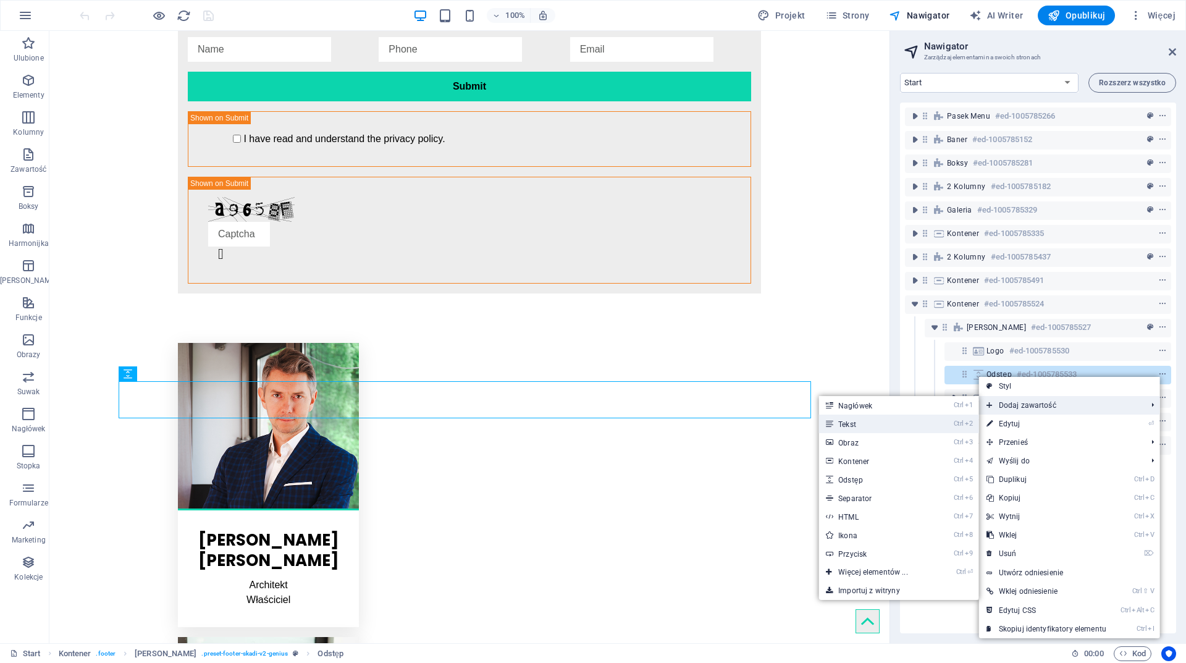
click at [921, 424] on link "Ctrl 2 Tekst" at bounding box center [876, 424] width 114 height 19
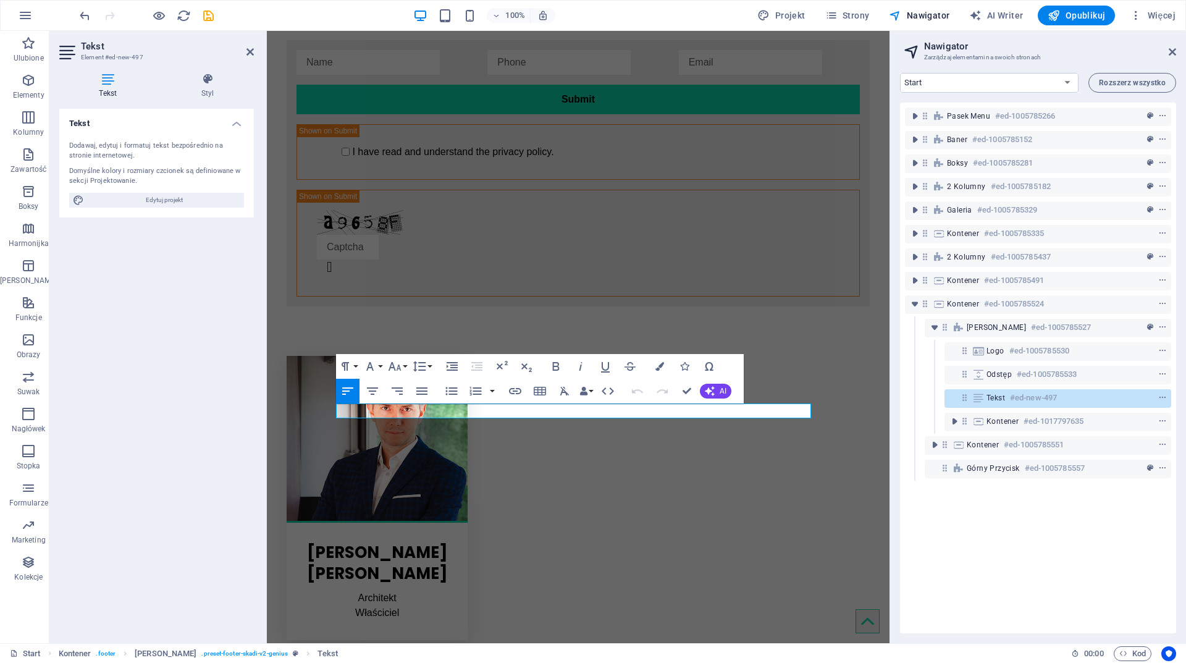
scroll to position [2509, 0]
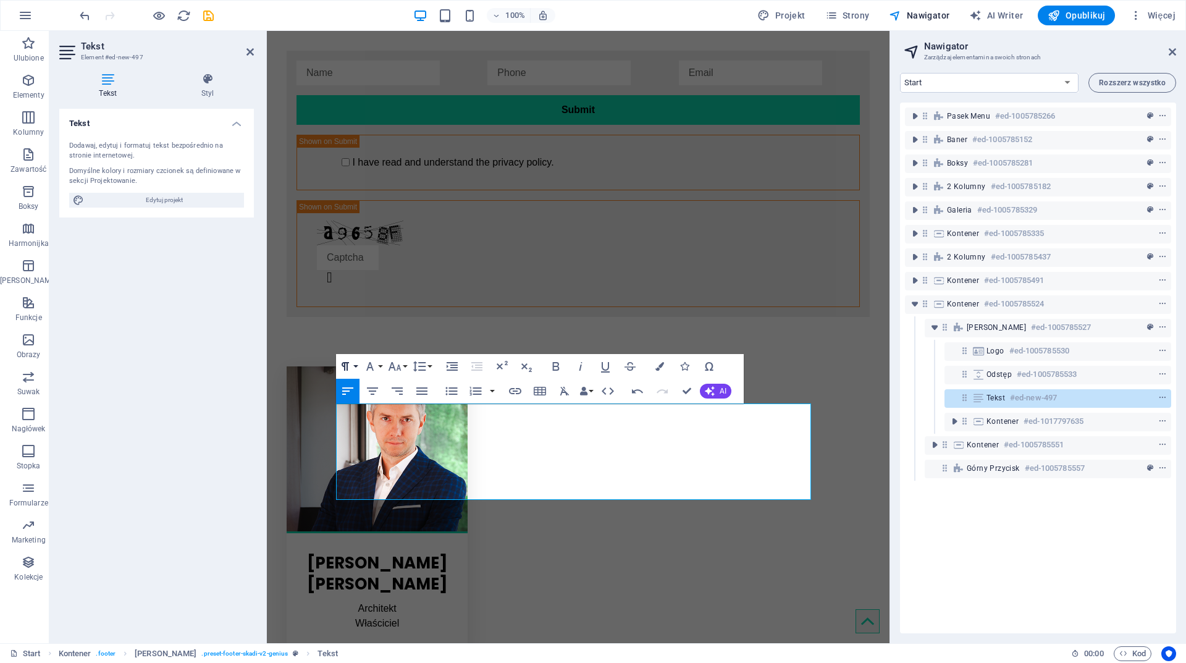
click at [357, 363] on button "Paragraph Format" at bounding box center [347, 366] width 23 height 25
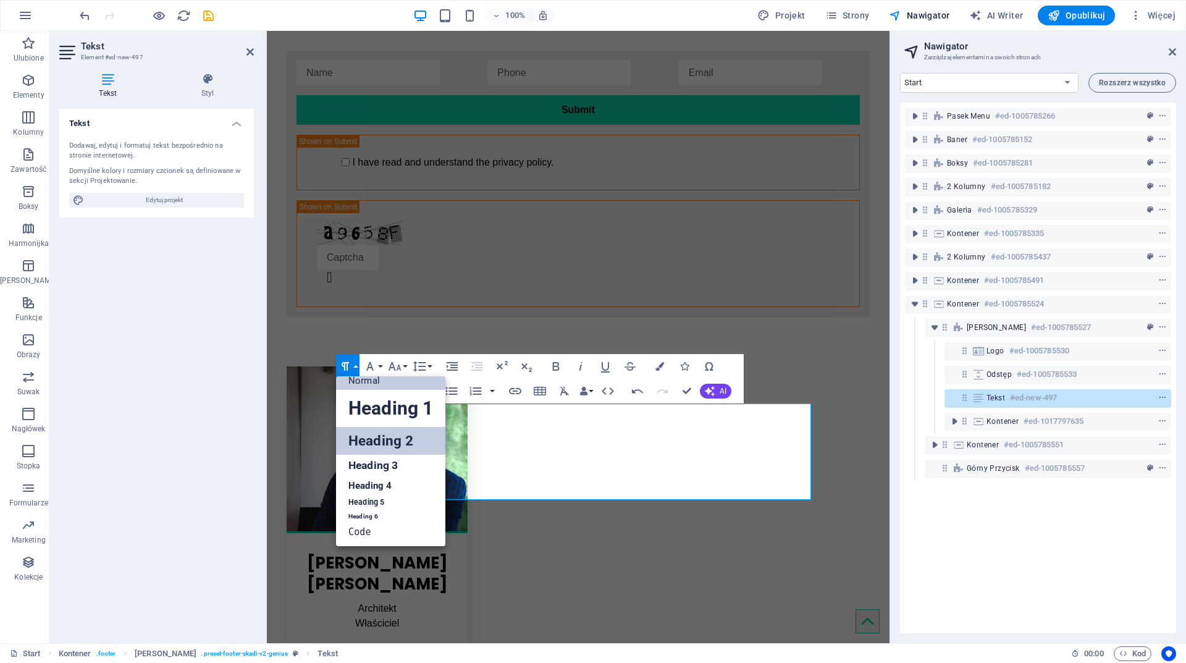
scroll to position [10, 0]
click at [374, 512] on link "Heading 6" at bounding box center [390, 516] width 109 height 12
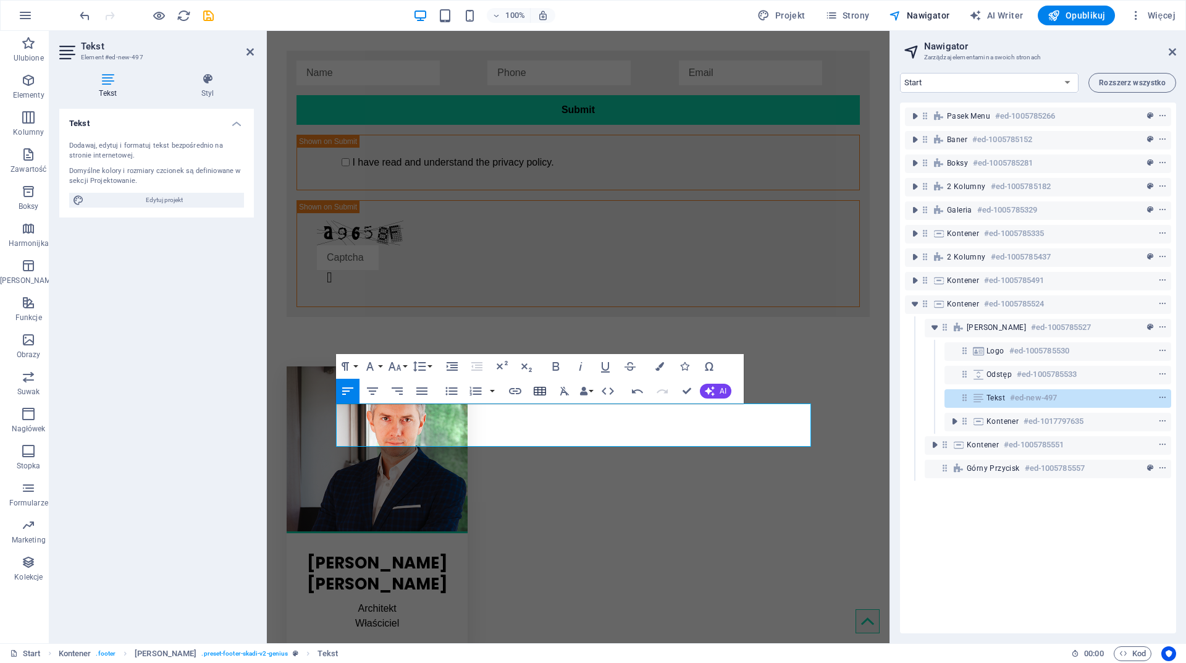
click at [531, 394] on button "Insert Table" at bounding box center [539, 391] width 23 height 25
click at [502, 400] on div "Paragraph Format Normal Heading 1 Heading 2 Heading 3 Heading 4 Heading 5 Headi…" at bounding box center [540, 378] width 408 height 49
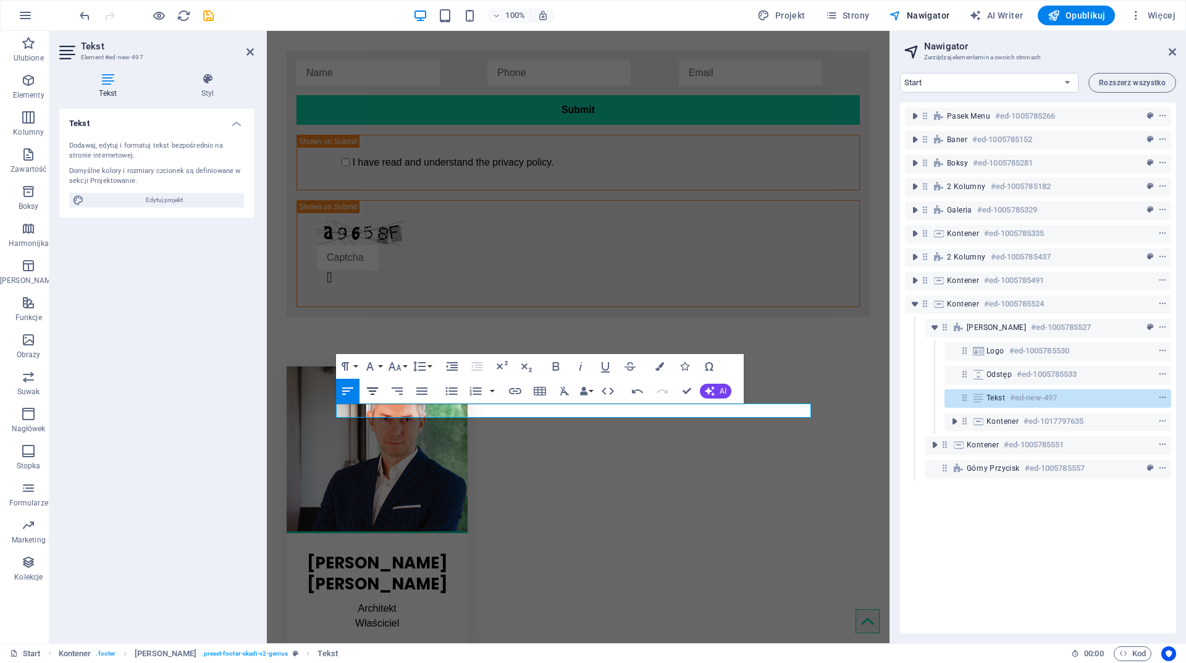
click at [374, 388] on icon "button" at bounding box center [372, 390] width 11 height 7
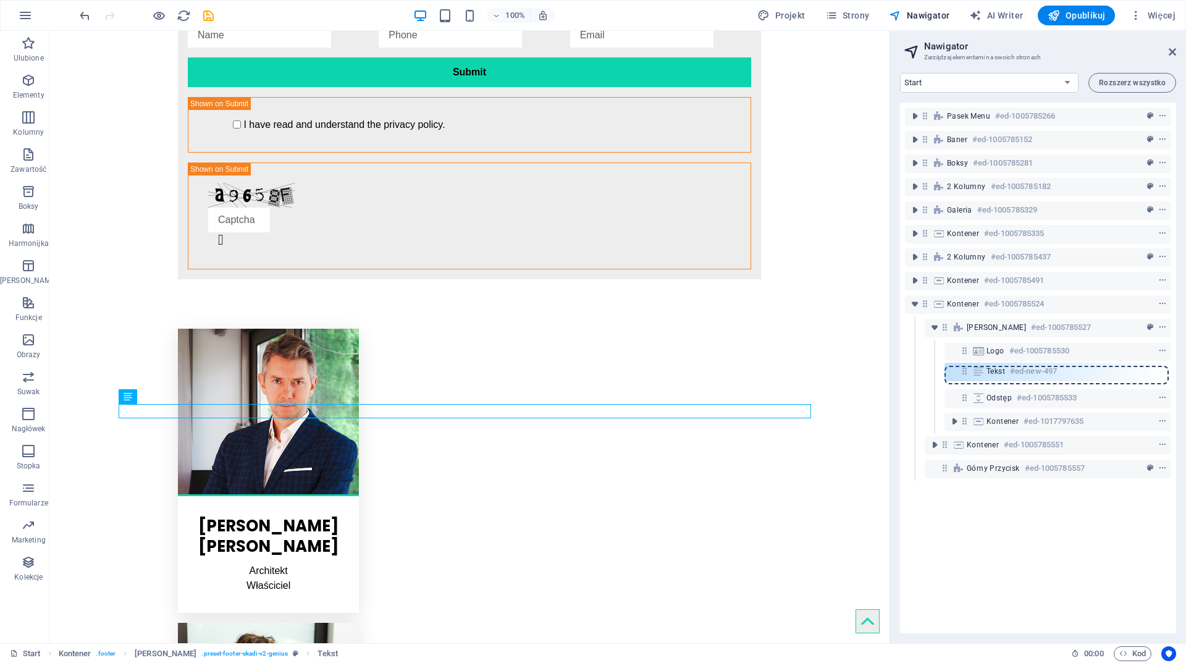
drag, startPoint x: 963, startPoint y: 399, endPoint x: 963, endPoint y: 368, distance: 30.9
click at [963, 368] on div "Pasek menu #ed-1005785266 Baner #ed-1005785152 Boksy #ed-1005785281 2 kolumny #…" at bounding box center [1038, 368] width 276 height 531
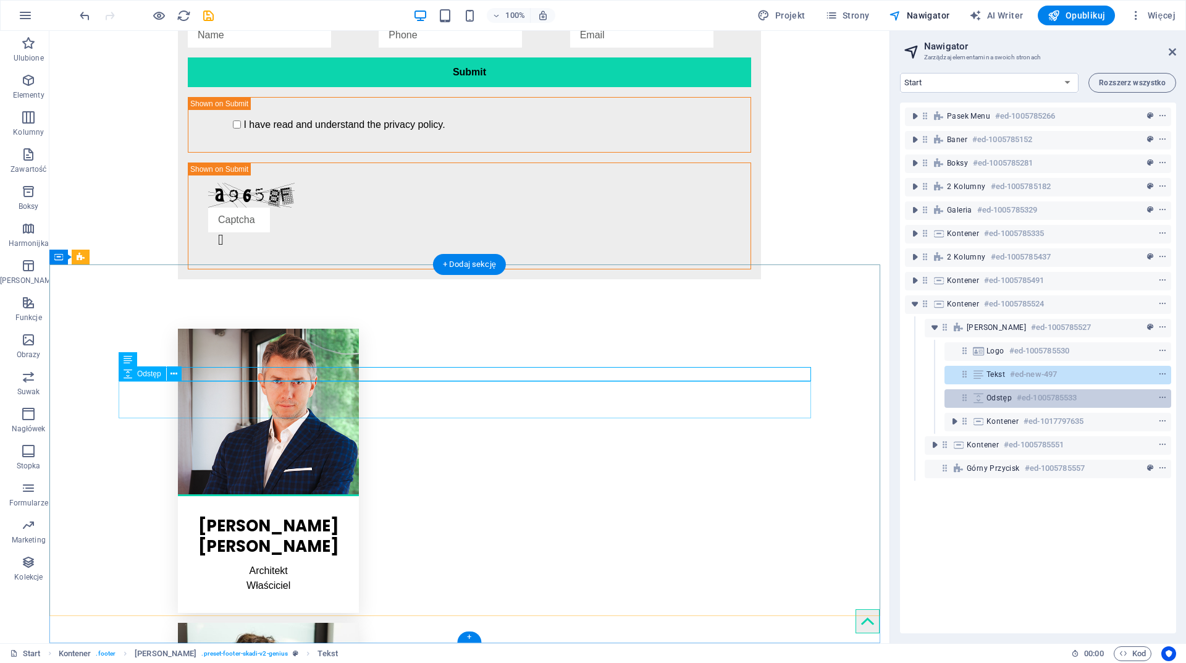
click at [965, 402] on icon at bounding box center [965, 397] width 11 height 11
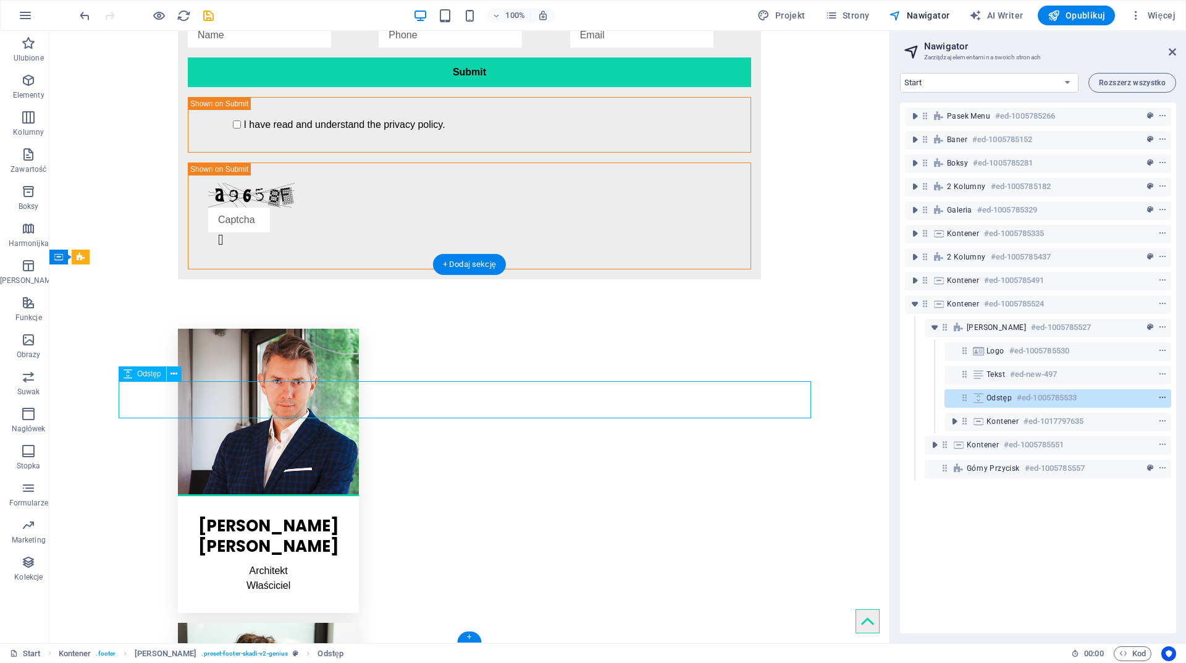
click at [1158, 398] on icon "context-menu" at bounding box center [1162, 398] width 9 height 9
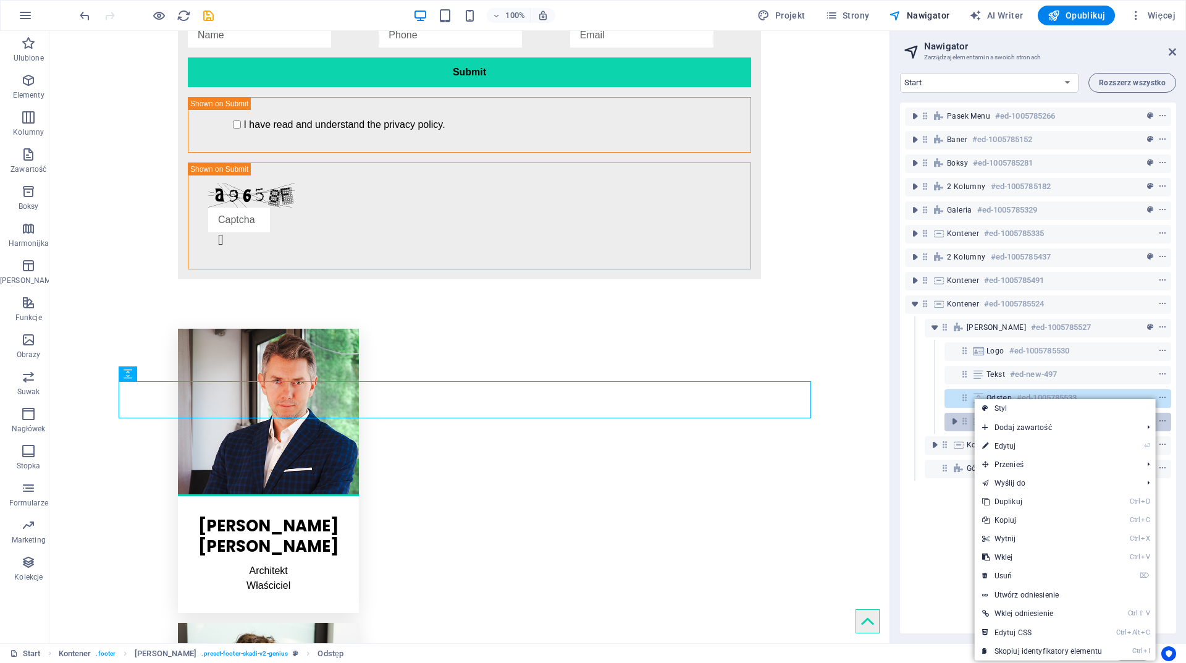
click at [1036, 501] on link "Ctrl D Duplikuj" at bounding box center [1042, 501] width 135 height 19
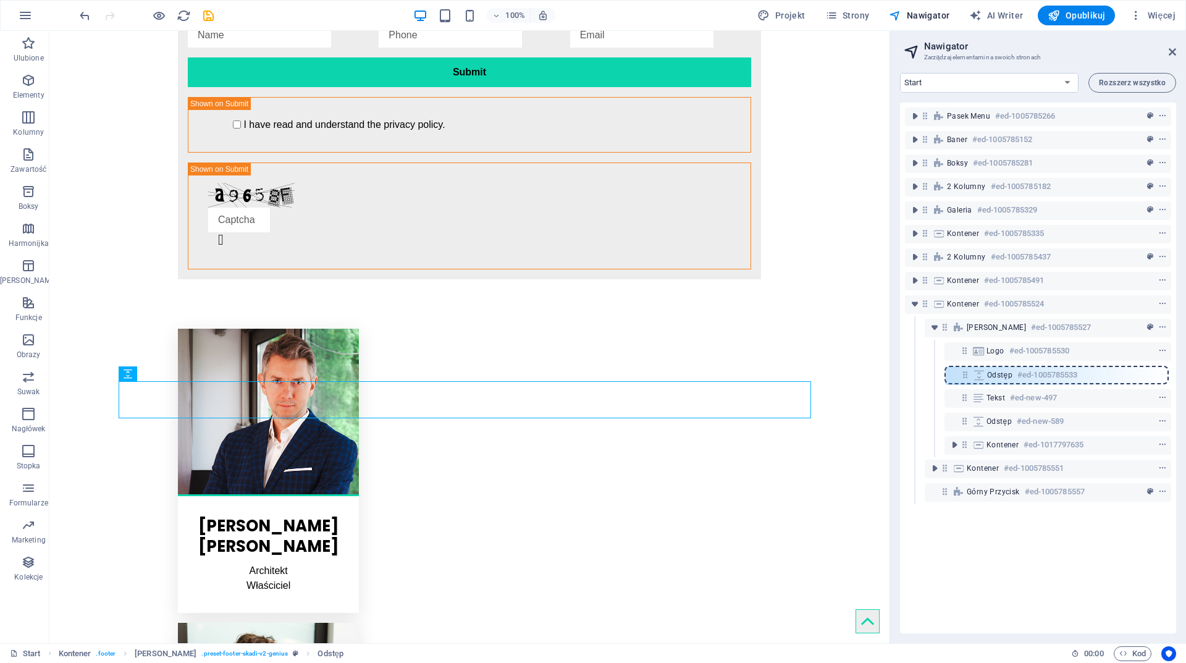
drag, startPoint x: 962, startPoint y: 397, endPoint x: 963, endPoint y: 371, distance: 26.0
click at [963, 371] on div "Pasek menu #ed-1005785266 Baner #ed-1005785152 Boksy #ed-1005785281 2 kolumny #…" at bounding box center [1038, 368] width 276 height 531
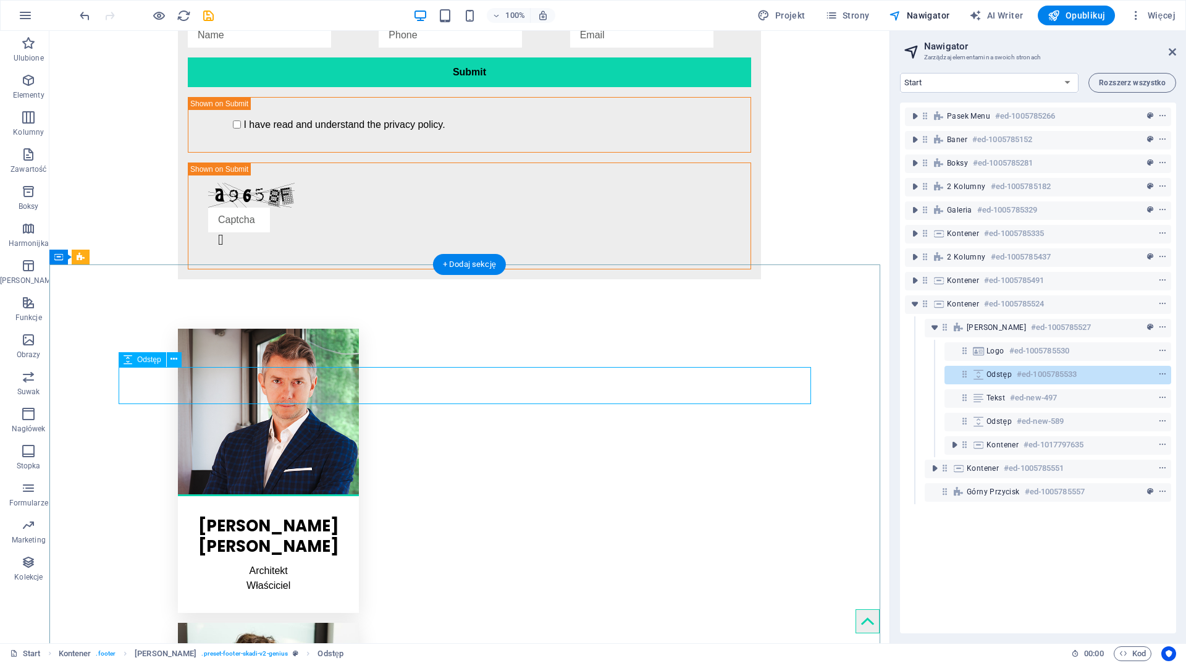
click at [1086, 375] on div "Odstęp #ed-1005785533" at bounding box center [1048, 374] width 123 height 15
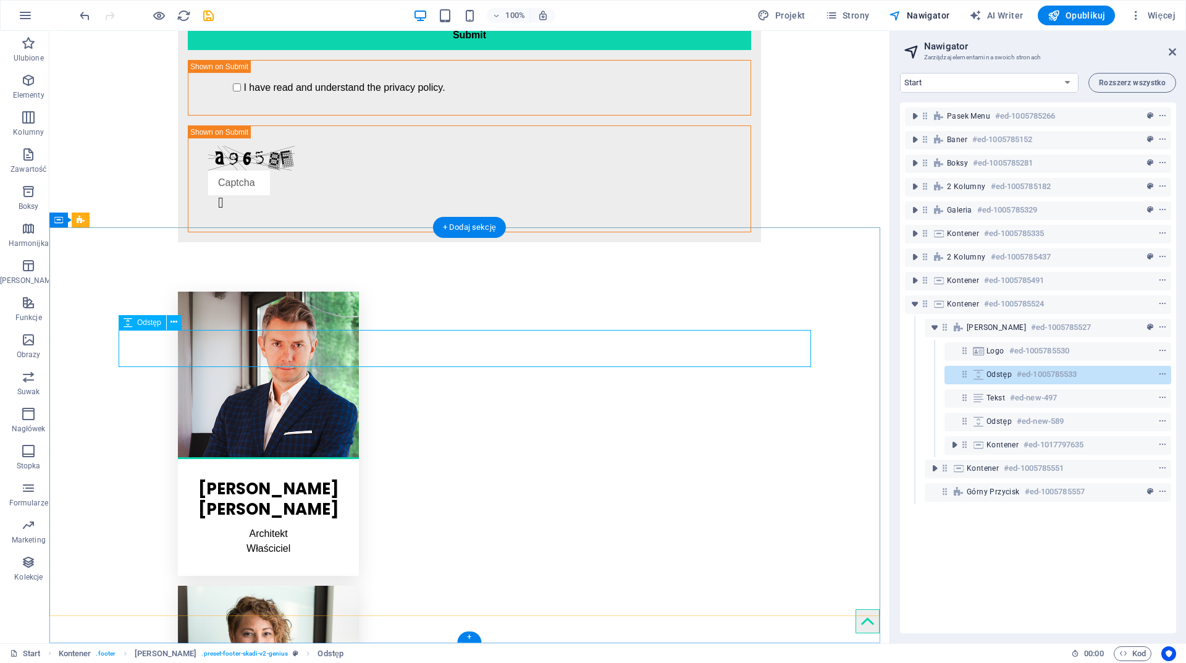
click at [1086, 375] on div "Odstęp #ed-1005785533" at bounding box center [1048, 374] width 123 height 15
select select "px"
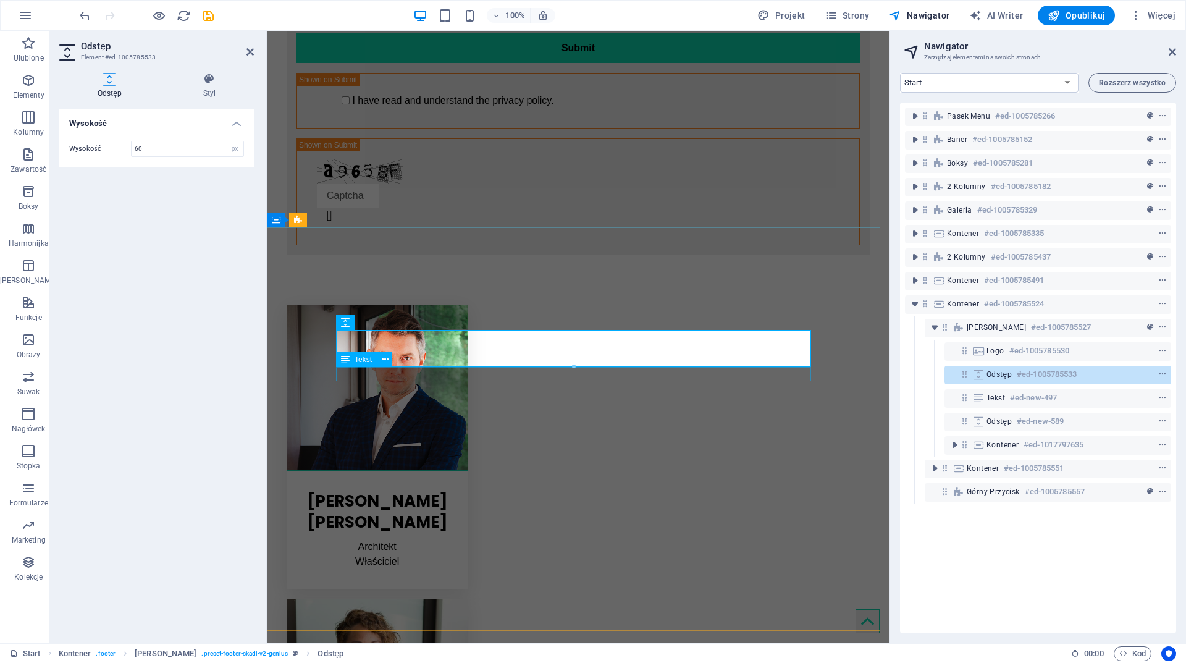
scroll to position [2545, 0]
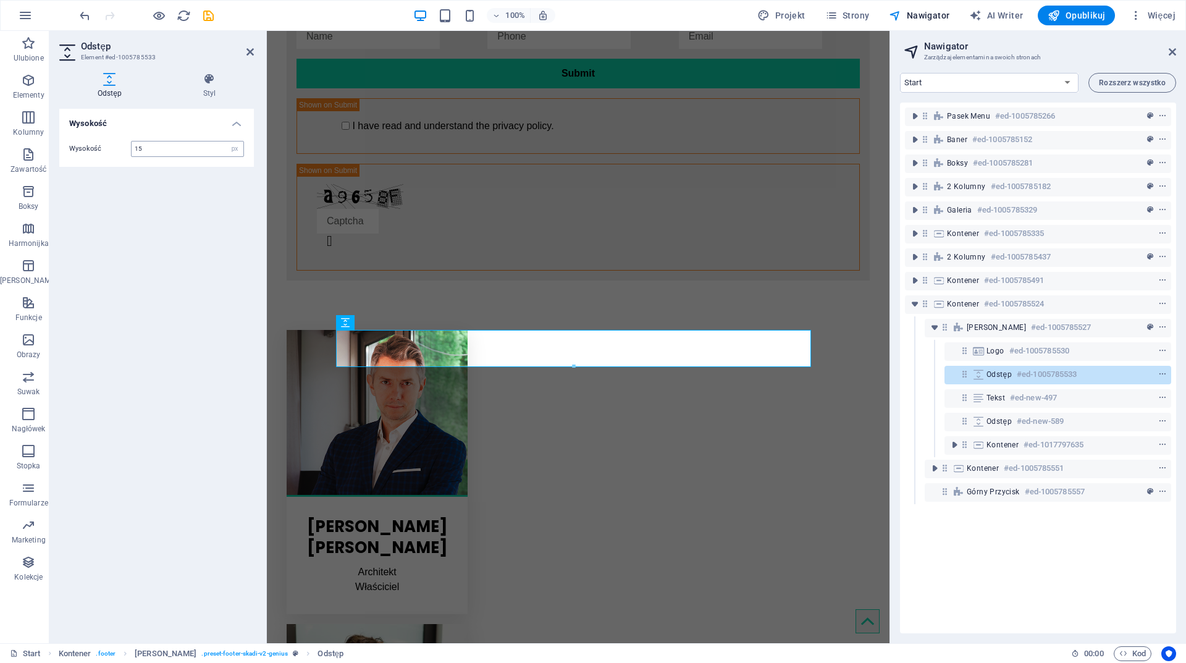
type input "15"
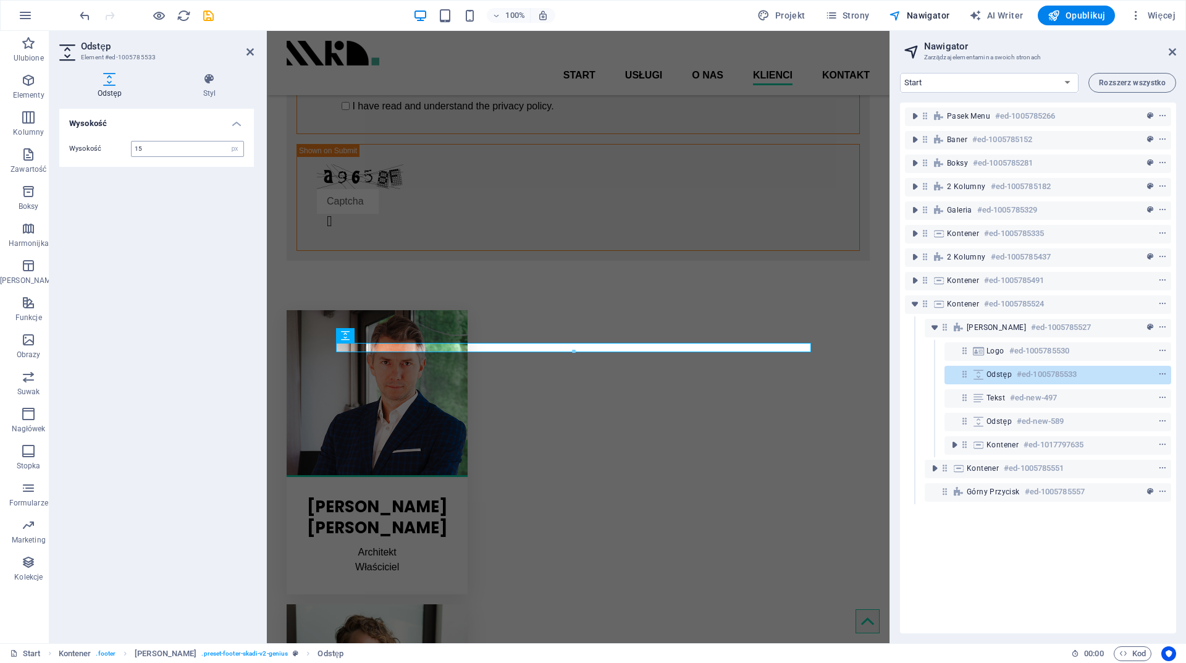
scroll to position [2532, 0]
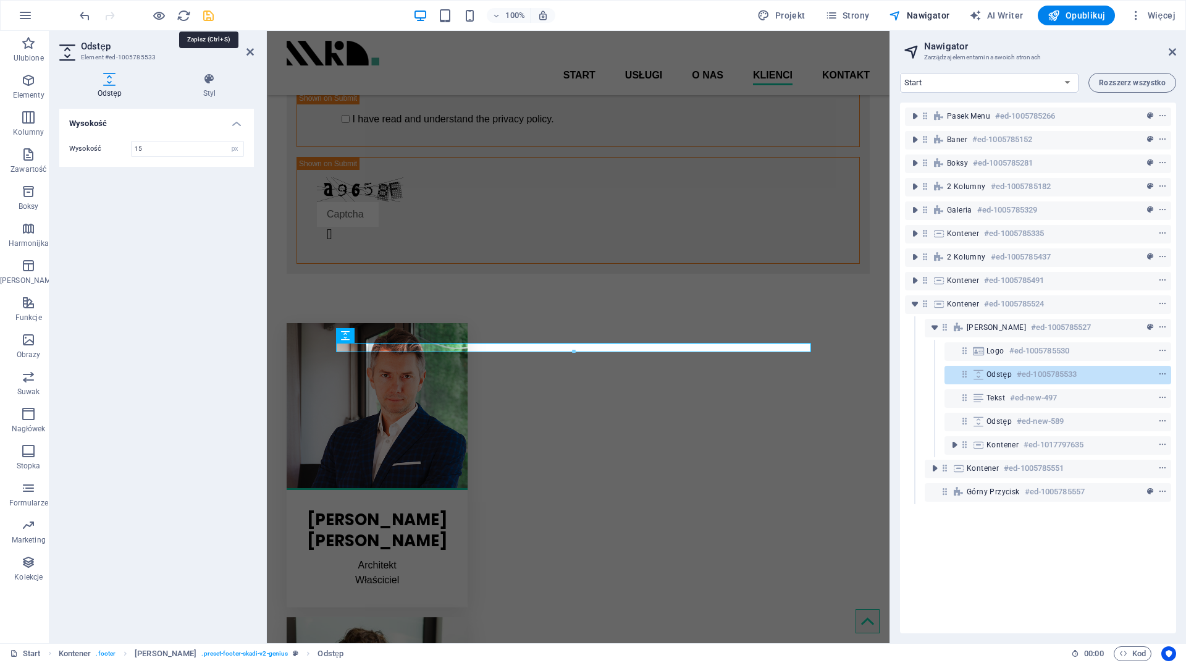
drag, startPoint x: 207, startPoint y: 18, endPoint x: 647, endPoint y: 221, distance: 484.4
click at [207, 18] on icon "save" at bounding box center [208, 16] width 14 height 14
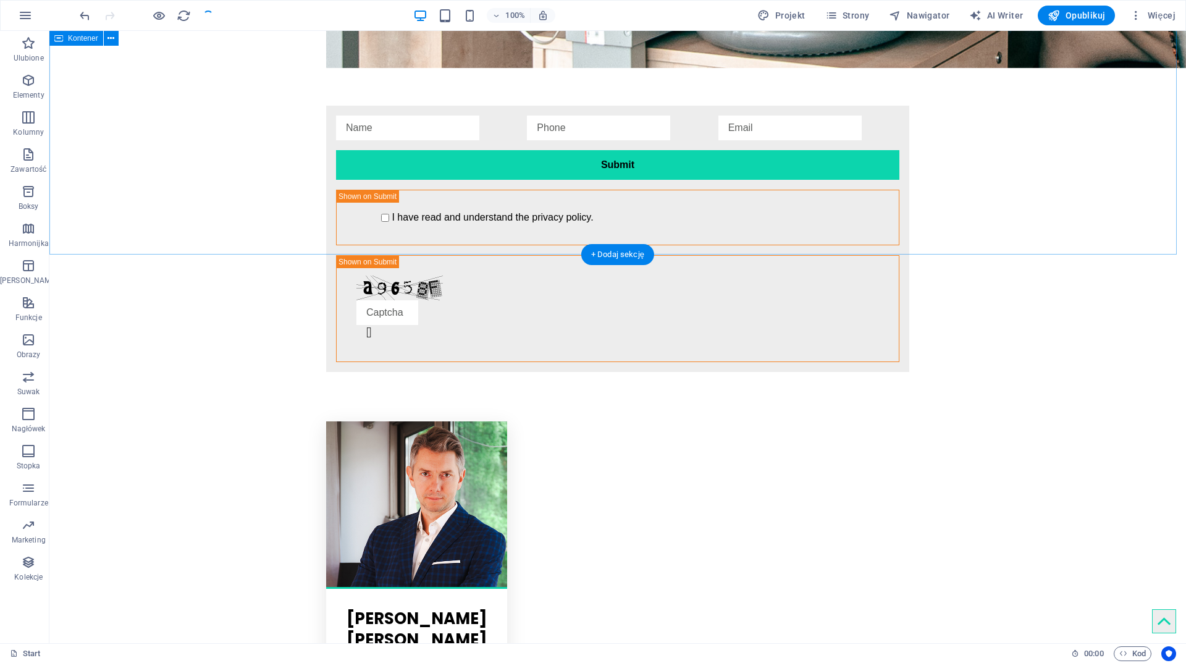
checkbox input "false"
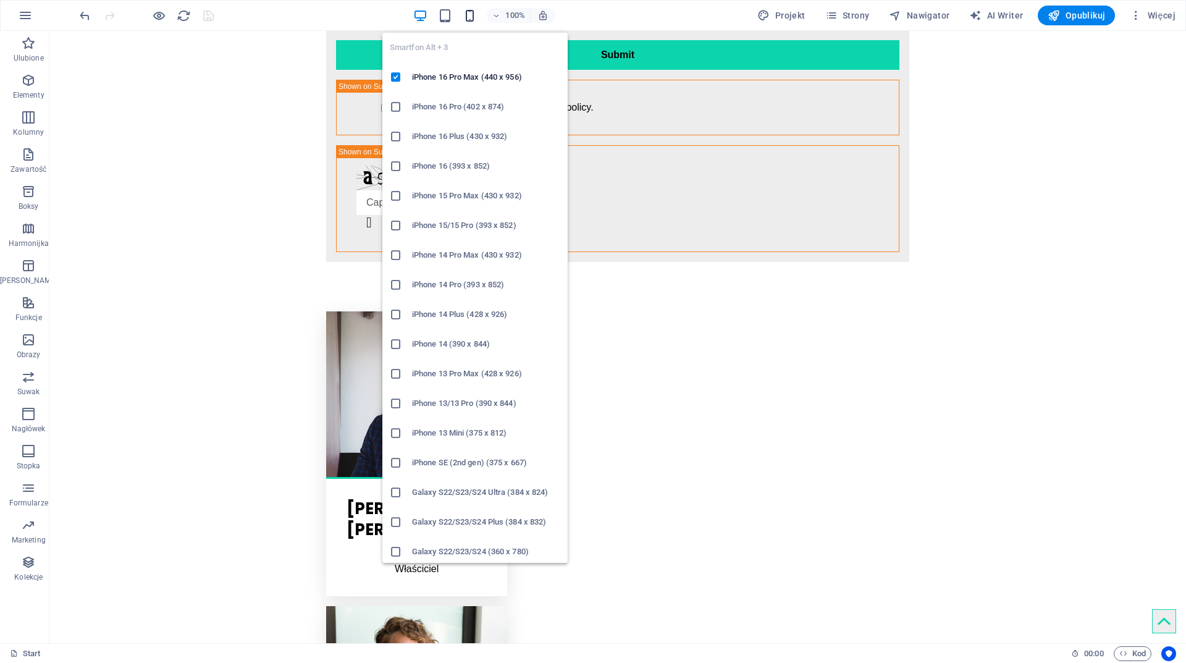
click at [472, 13] on icon "button" at bounding box center [470, 16] width 14 height 14
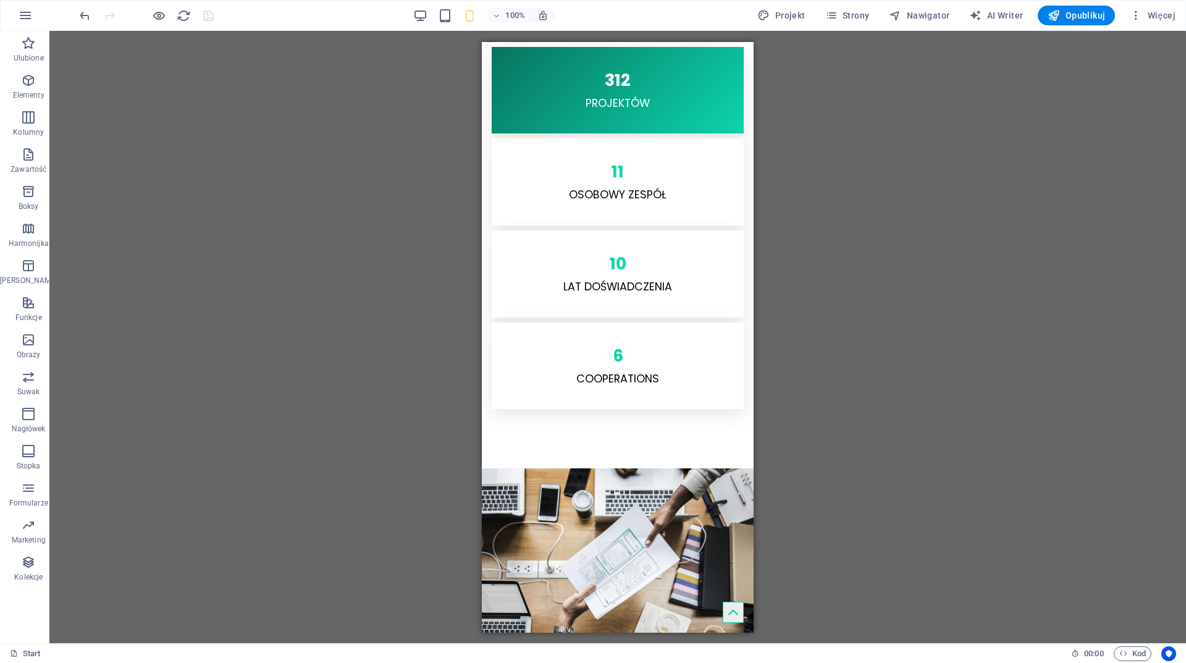
scroll to position [4946, 0]
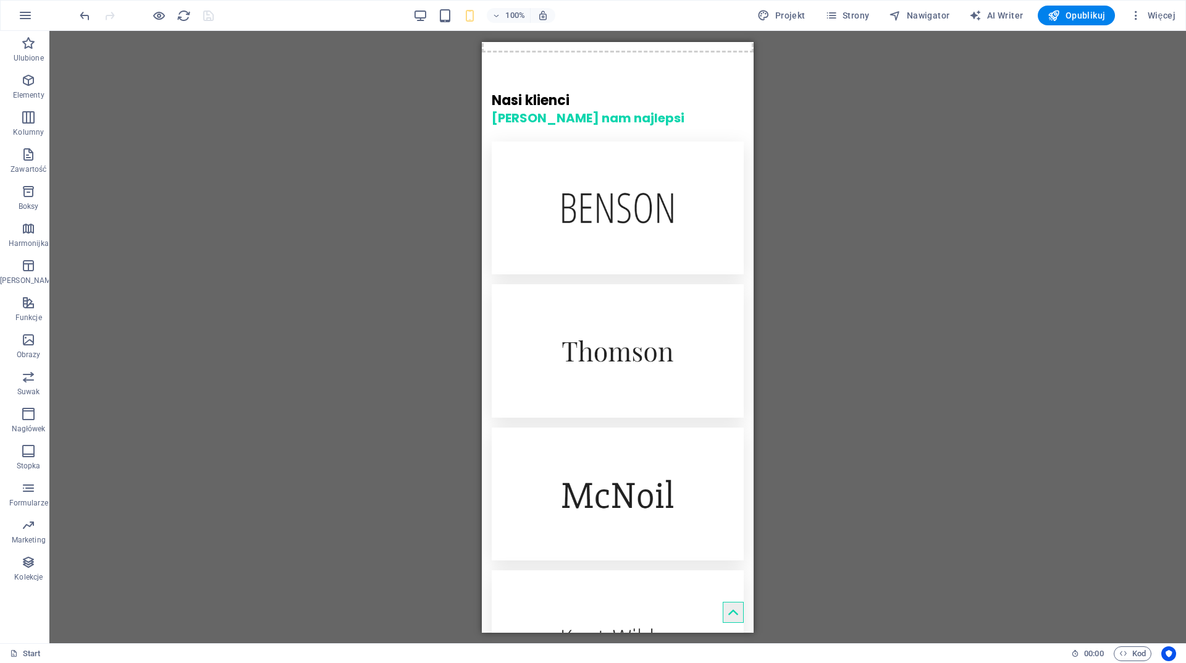
drag, startPoint x: 746, startPoint y: 332, endPoint x: 1242, endPoint y: 616, distance: 571.2
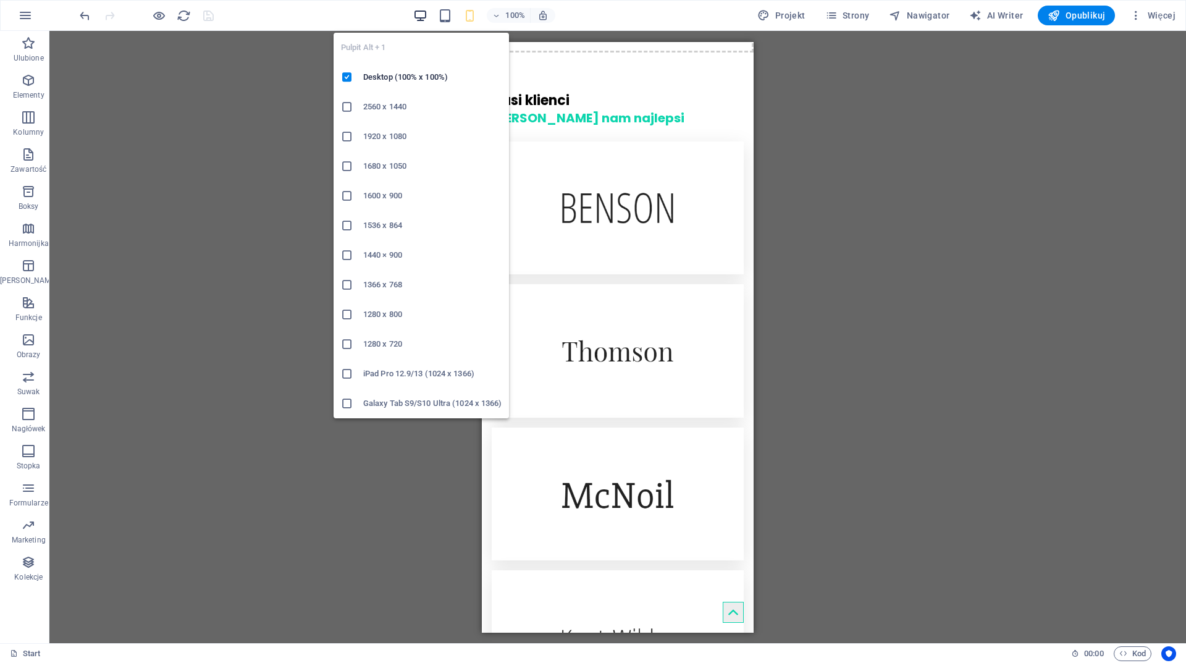
click at [428, 12] on icon "button" at bounding box center [420, 16] width 14 height 14
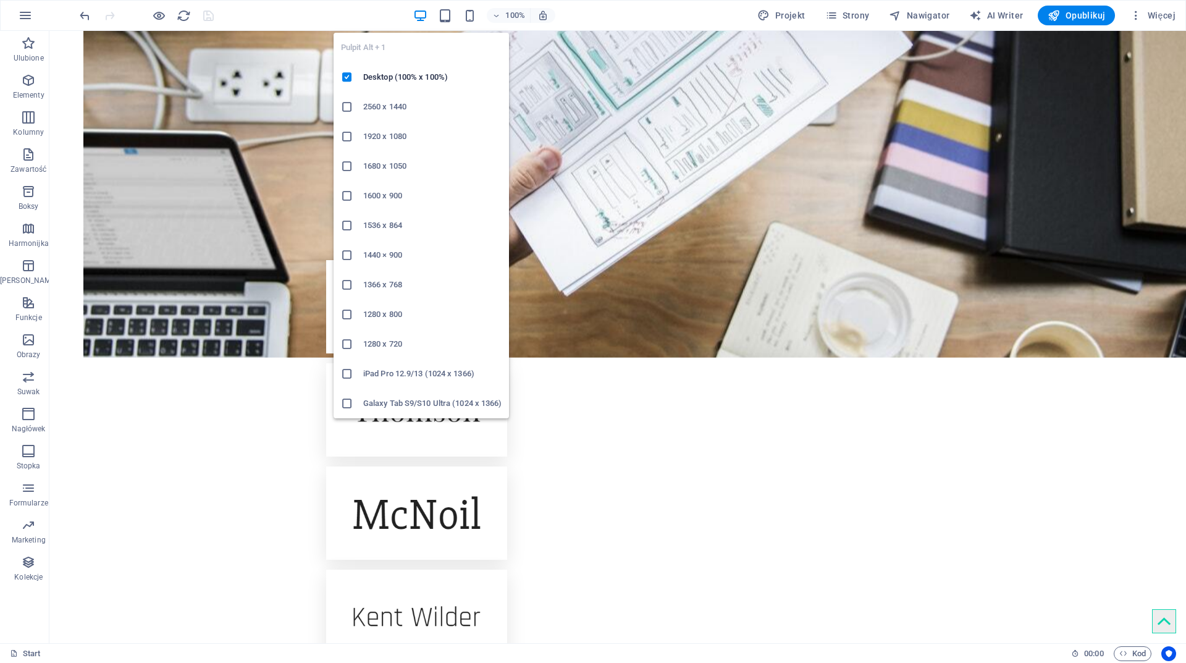
scroll to position [2641, 0]
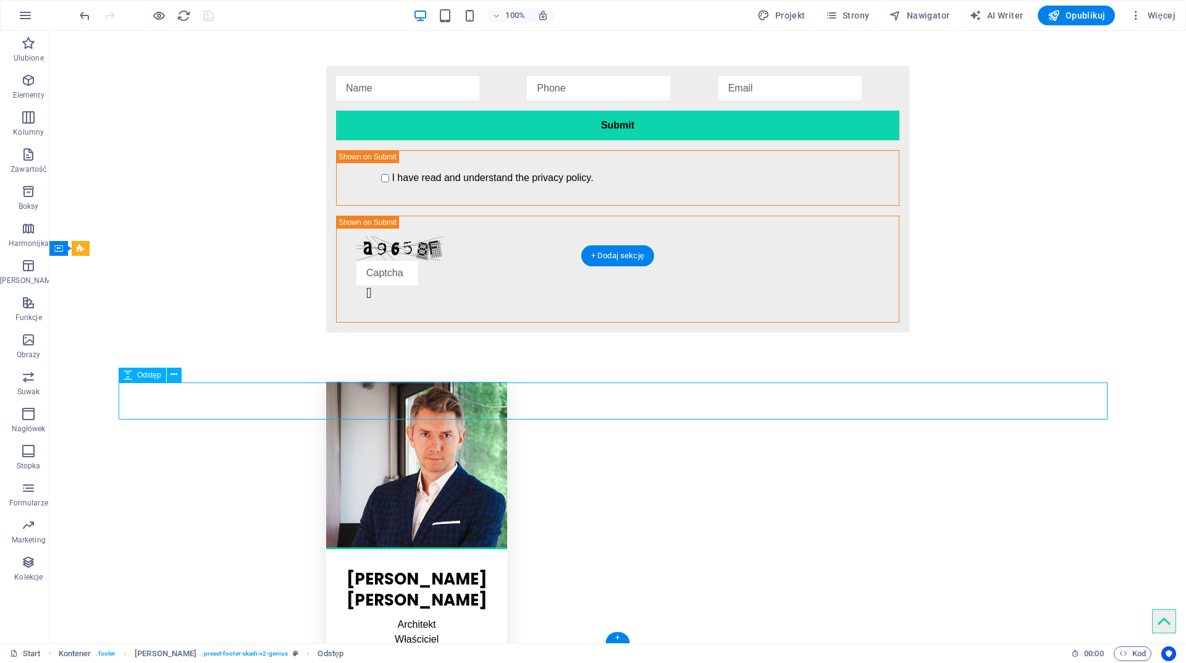
select select "px"
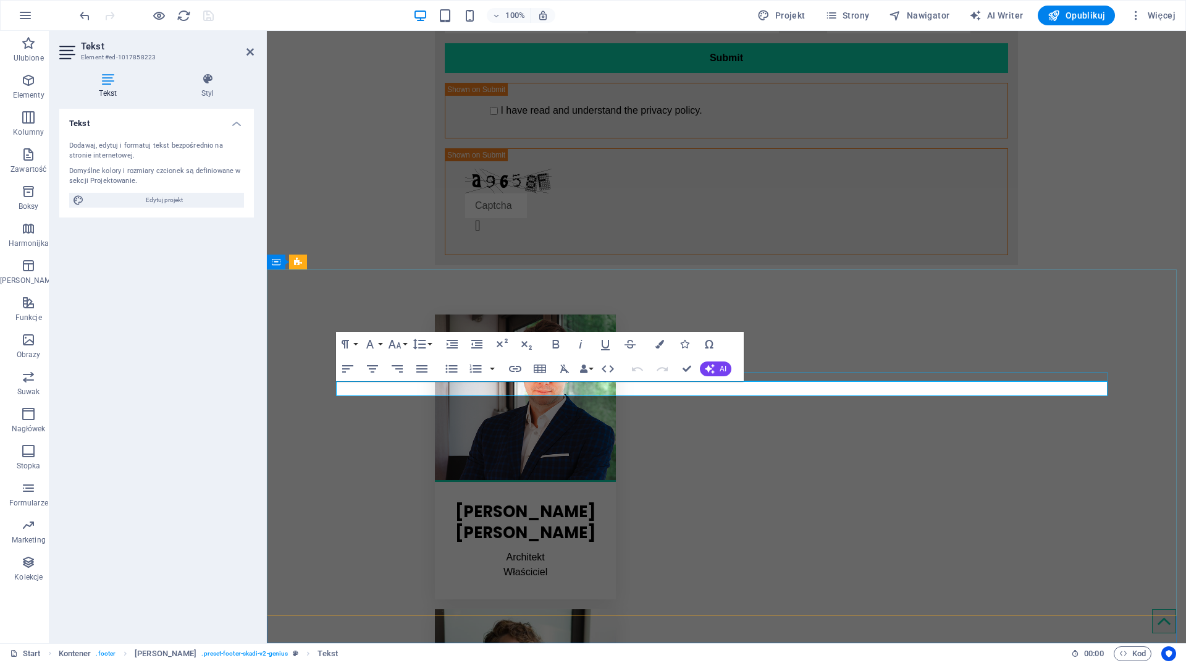
scroll to position [2558, 0]
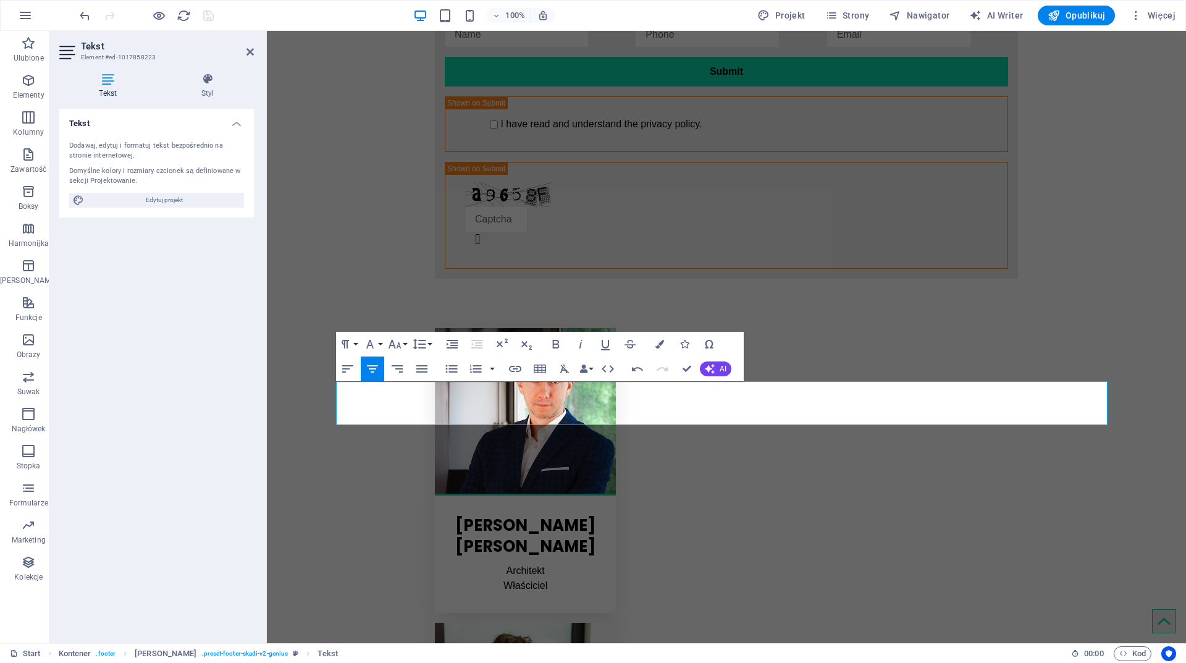
scroll to position [2627, 0]
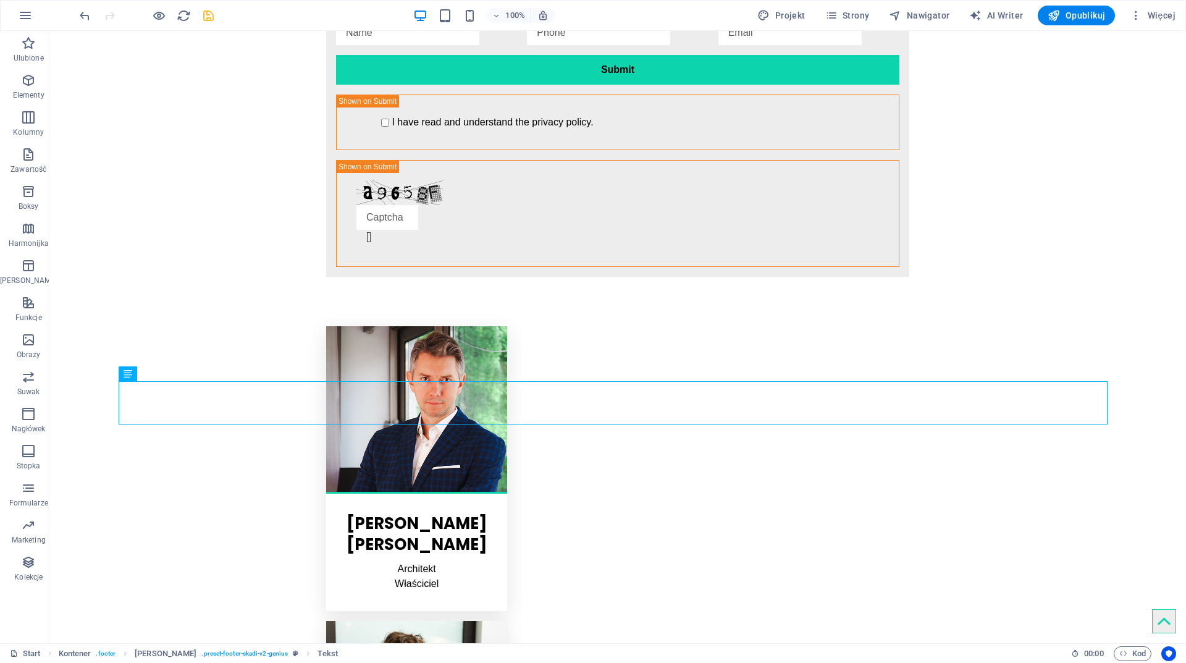
click at [80, 23] on div at bounding box center [146, 16] width 138 height 20
click at [80, 21] on icon "undo" at bounding box center [85, 16] width 14 height 14
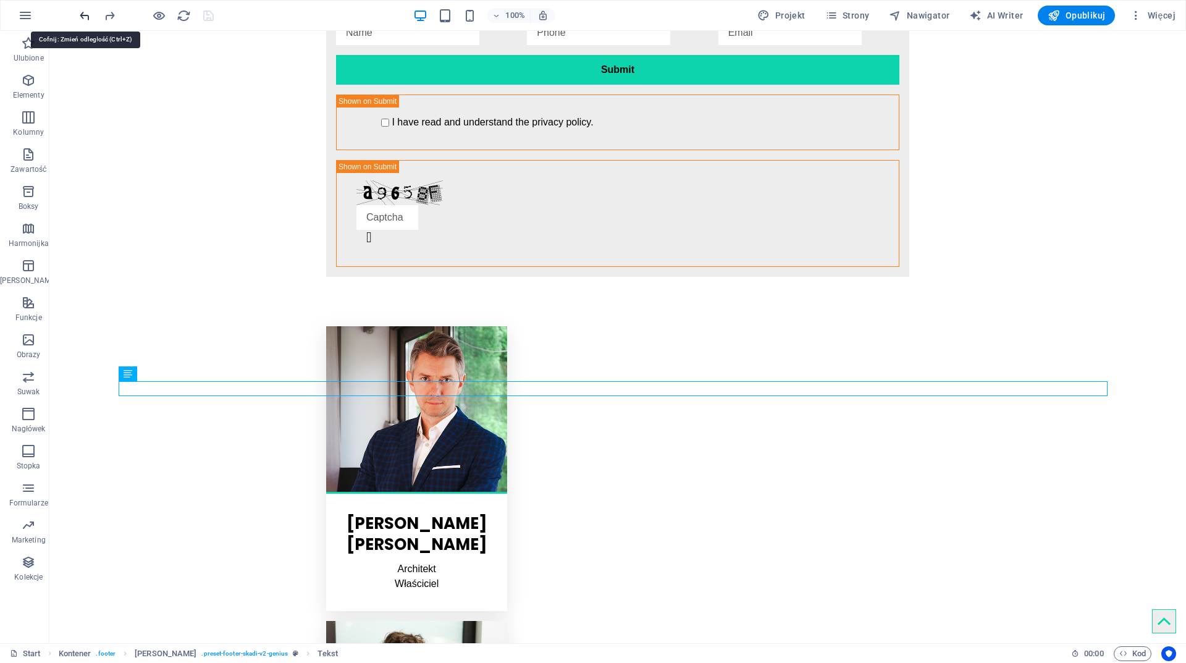
click at [80, 21] on icon "undo" at bounding box center [85, 16] width 14 height 14
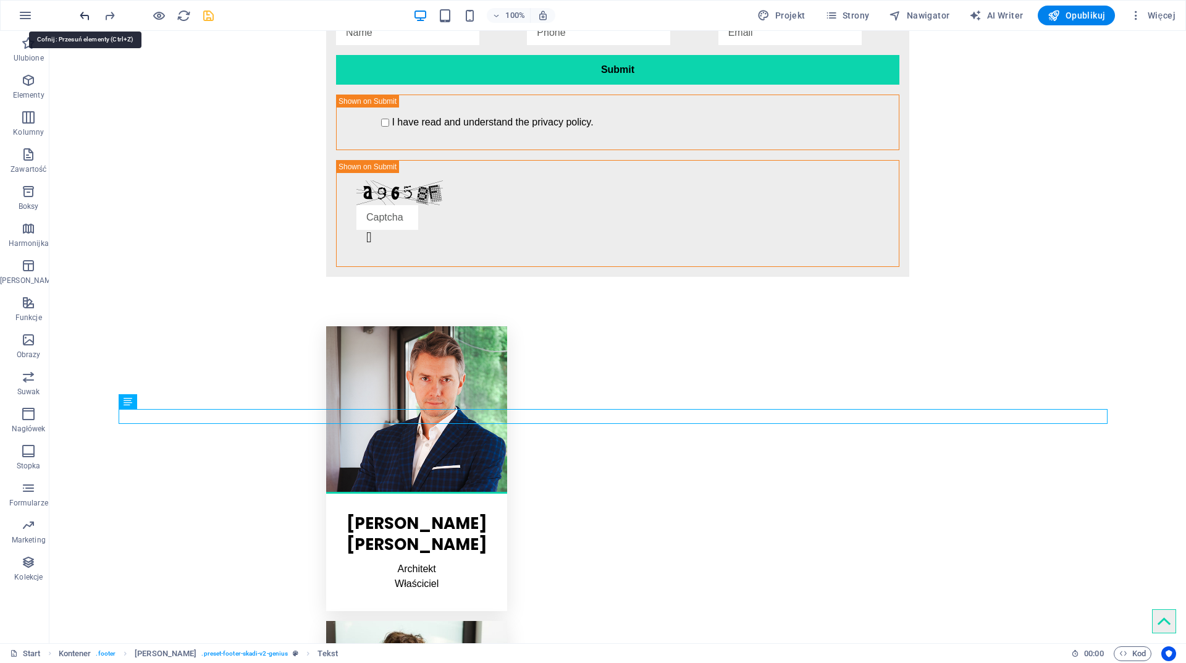
click at [80, 21] on icon "undo" at bounding box center [85, 16] width 14 height 14
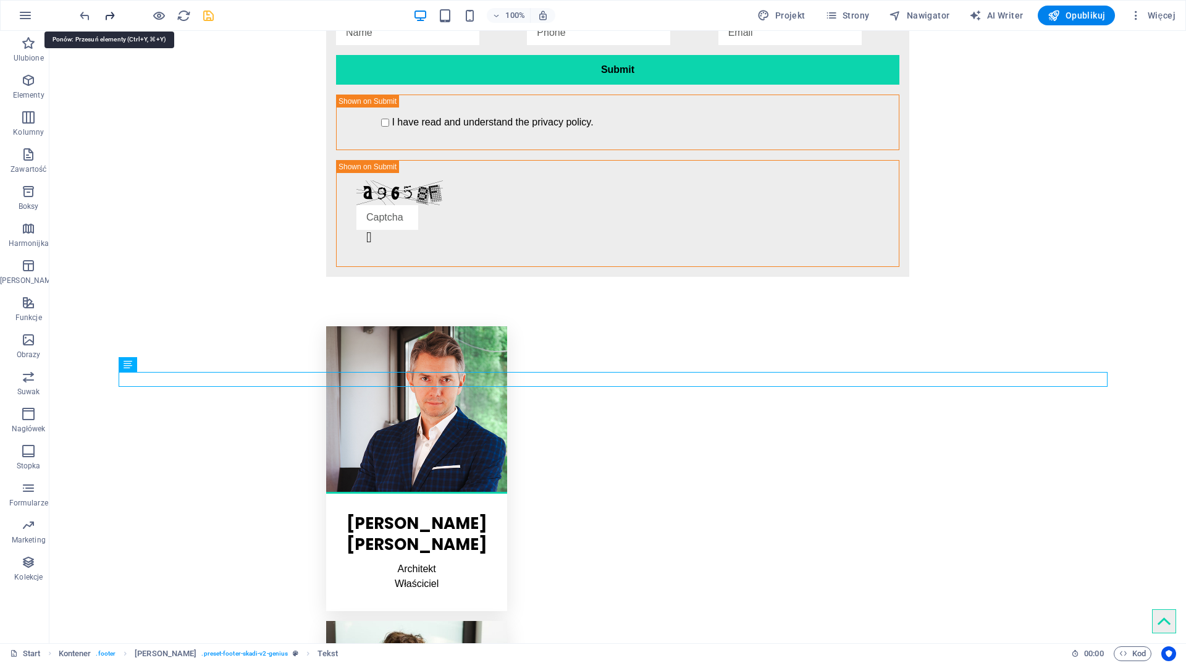
click at [104, 19] on icon "redo" at bounding box center [110, 16] width 14 height 14
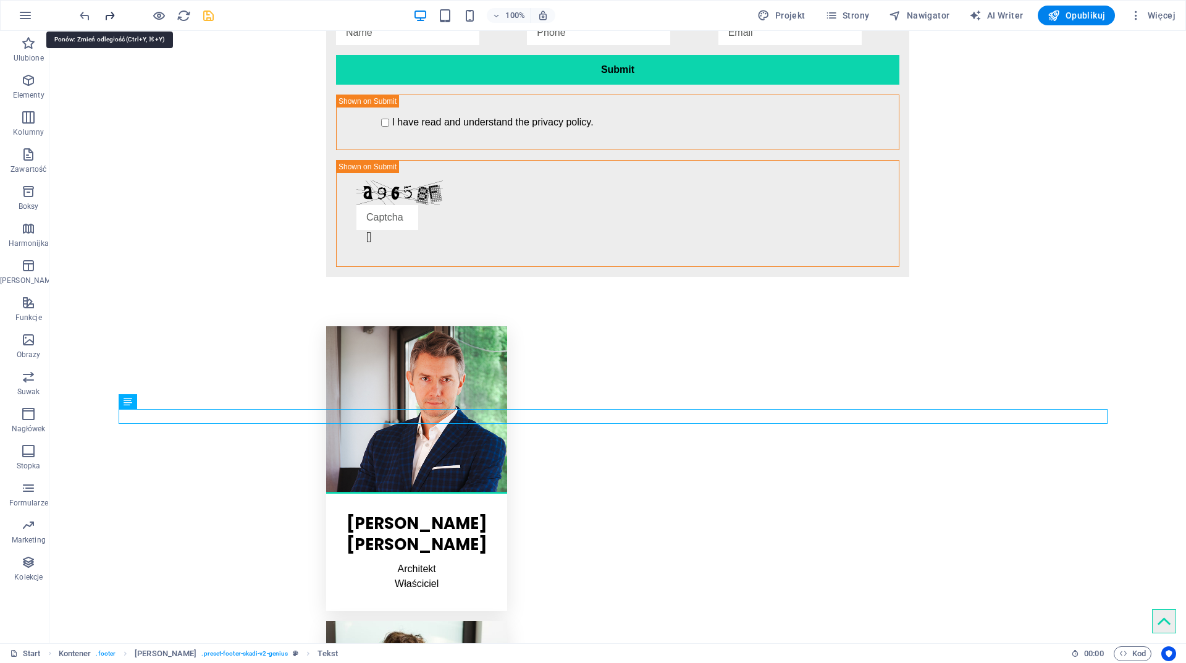
click at [104, 19] on icon "redo" at bounding box center [110, 16] width 14 height 14
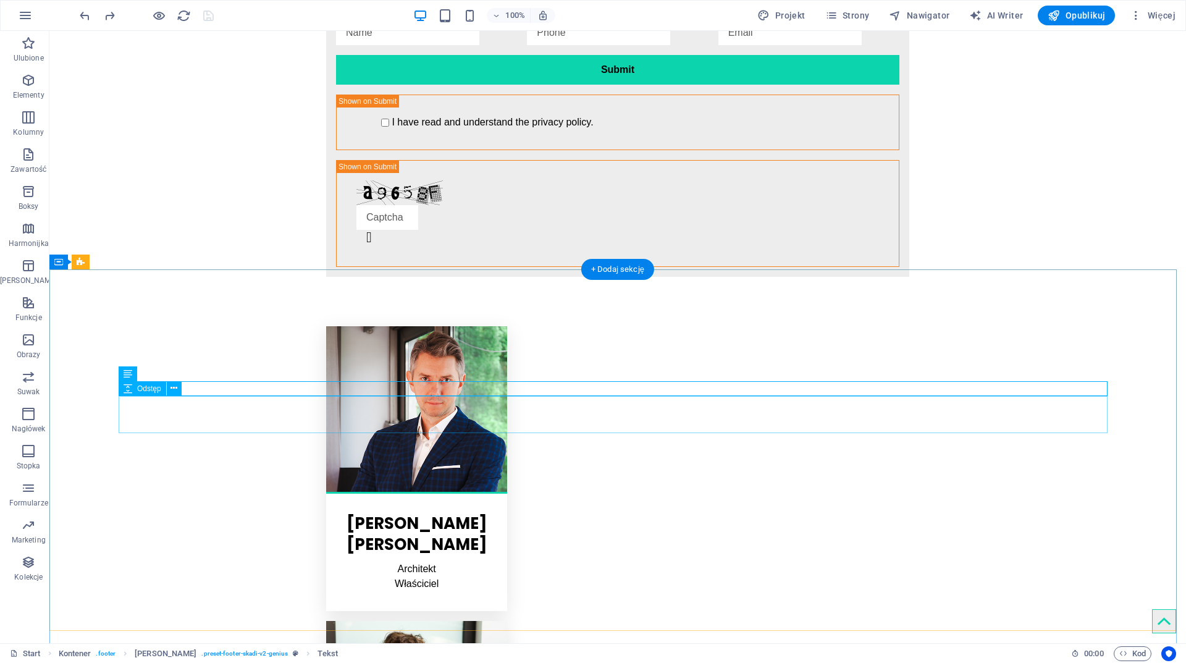
select select "px"
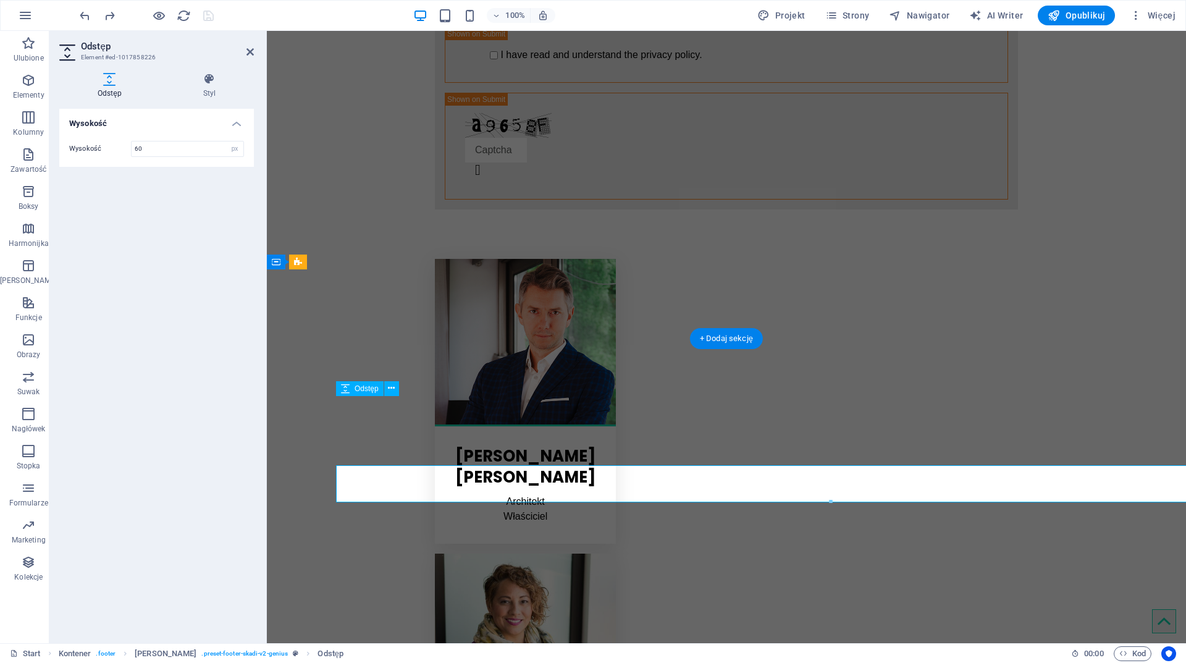
scroll to position [2558, 0]
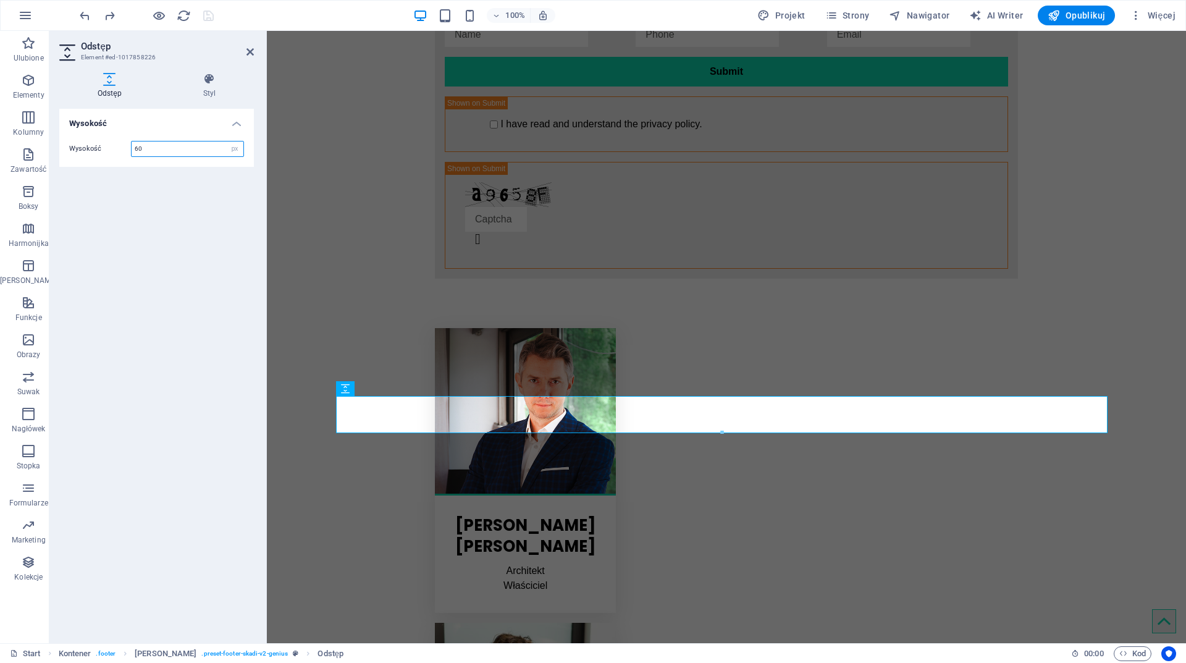
click at [162, 150] on input "60" at bounding box center [188, 148] width 112 height 15
drag, startPoint x: 163, startPoint y: 150, endPoint x: 62, endPoint y: 163, distance: 101.5
click at [72, 160] on div "Wysokość 60 px rem vh vw" at bounding box center [156, 149] width 195 height 36
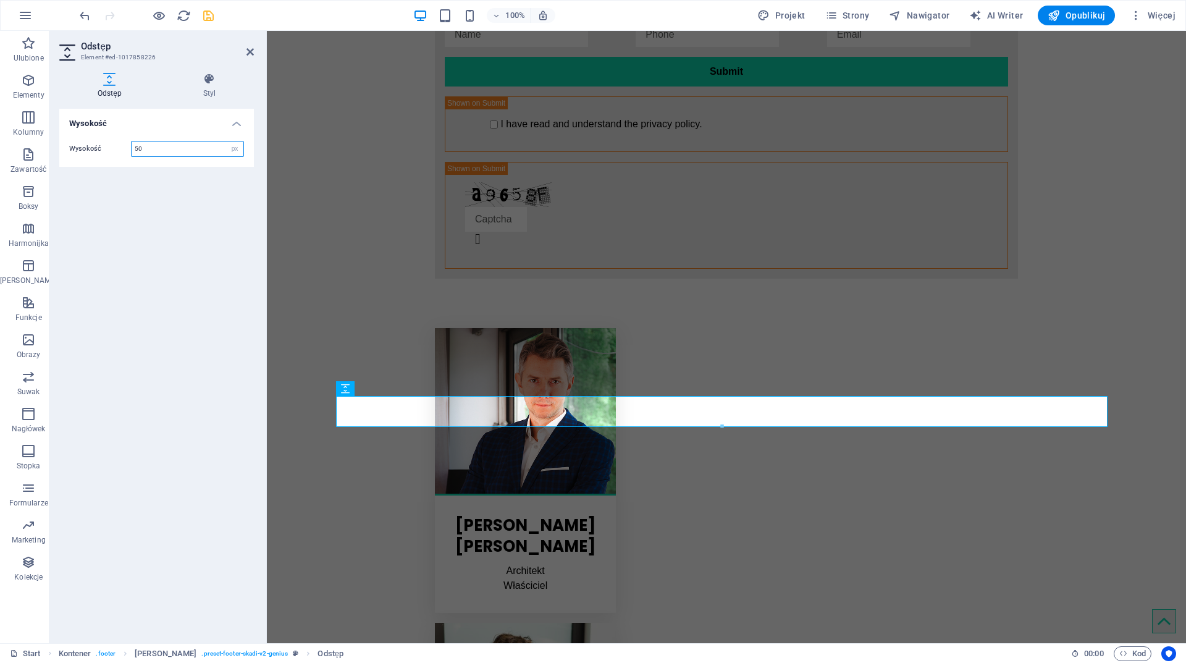
click at [53, 166] on div "Odstęp Styl Wysokość Wysokość 50 px rem vh vw Stopka Skadi Element Układ Jak te…" at bounding box center [156, 353] width 214 height 580
type input "40"
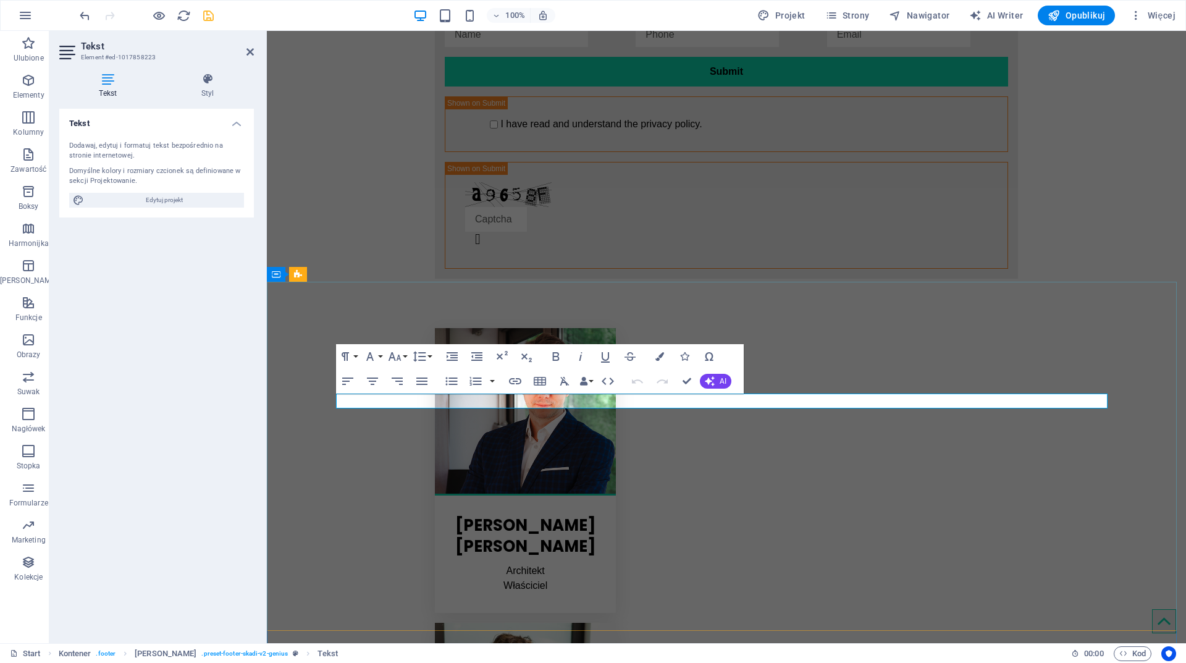
scroll to position [2546, 0]
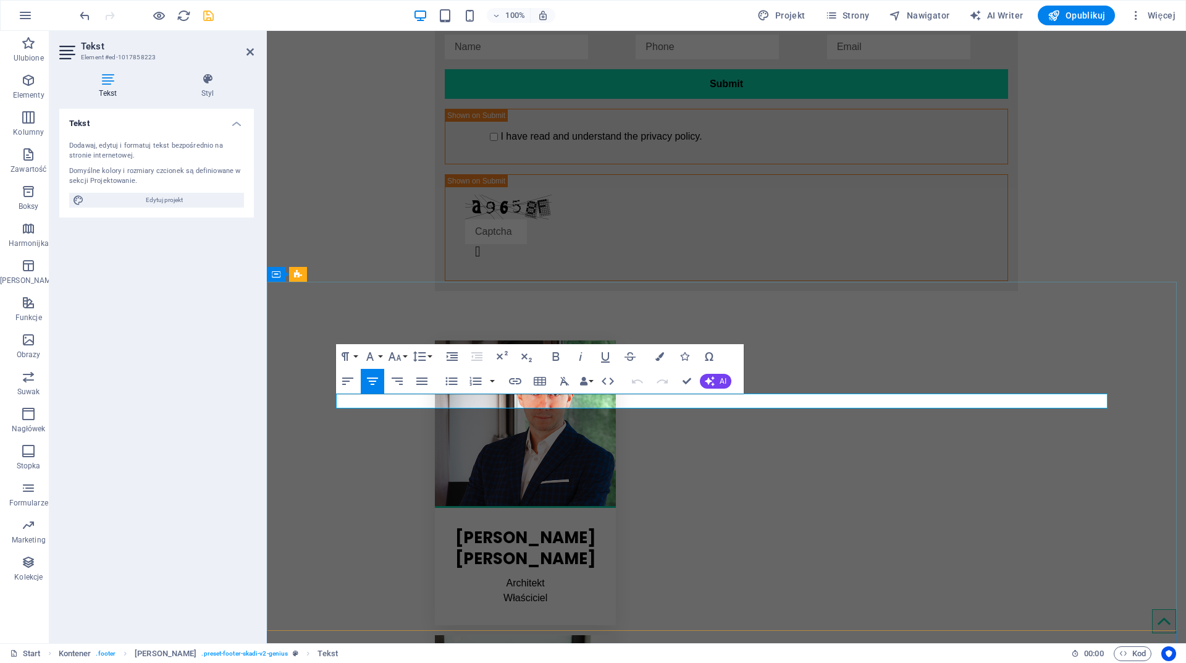
click at [356, 358] on button "Paragraph Format" at bounding box center [347, 356] width 23 height 25
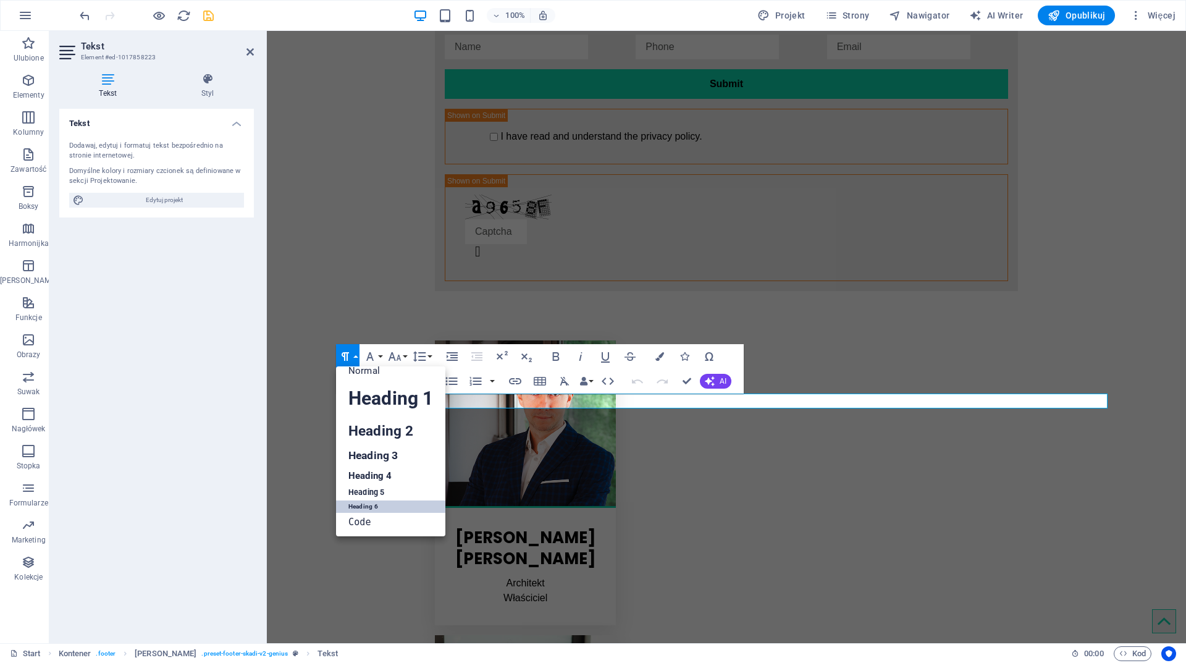
scroll to position [10, 0]
click at [373, 490] on link "Heading 5" at bounding box center [390, 492] width 109 height 15
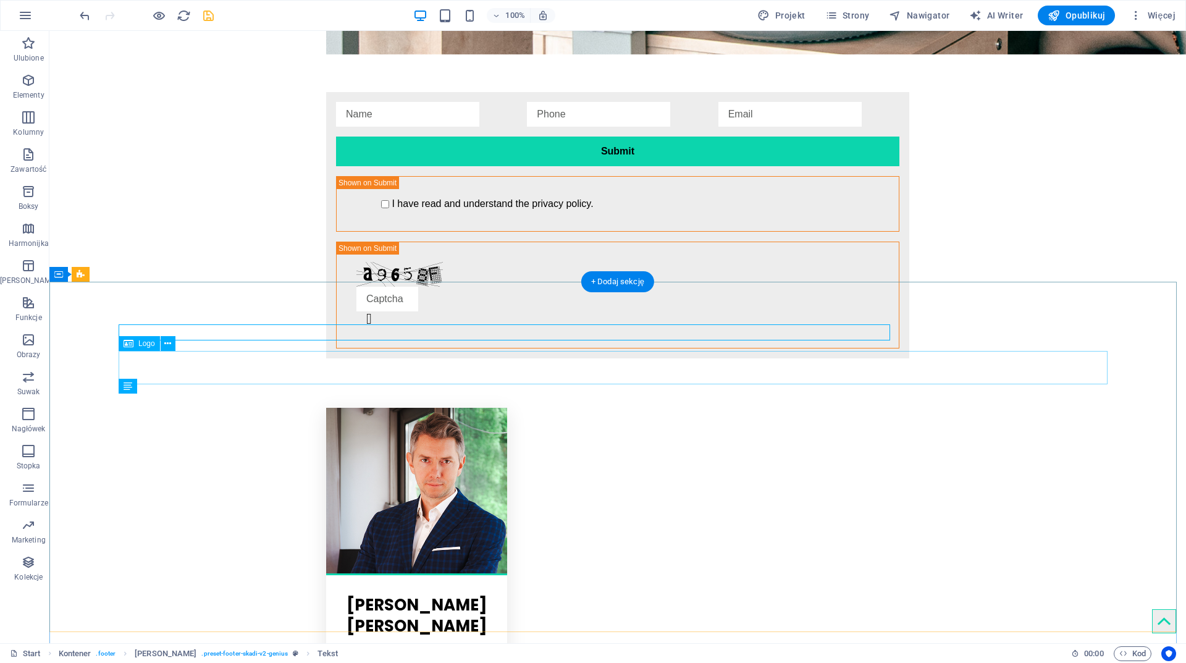
scroll to position [2615, 0]
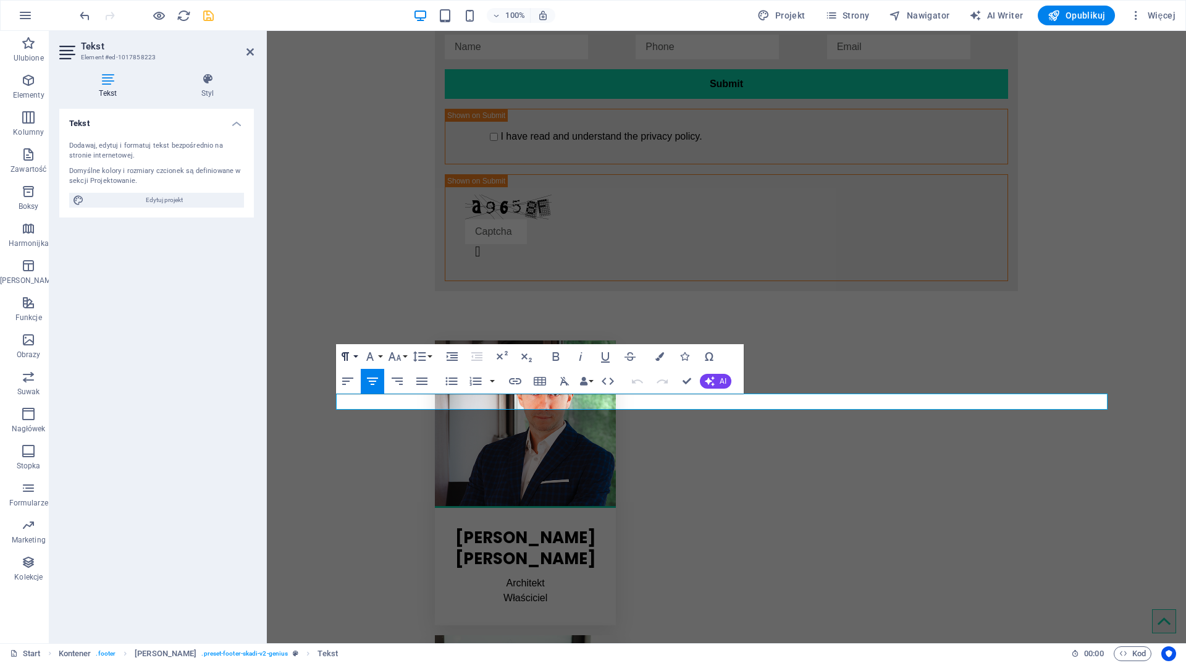
click at [359, 355] on button "Paragraph Format" at bounding box center [347, 356] width 23 height 25
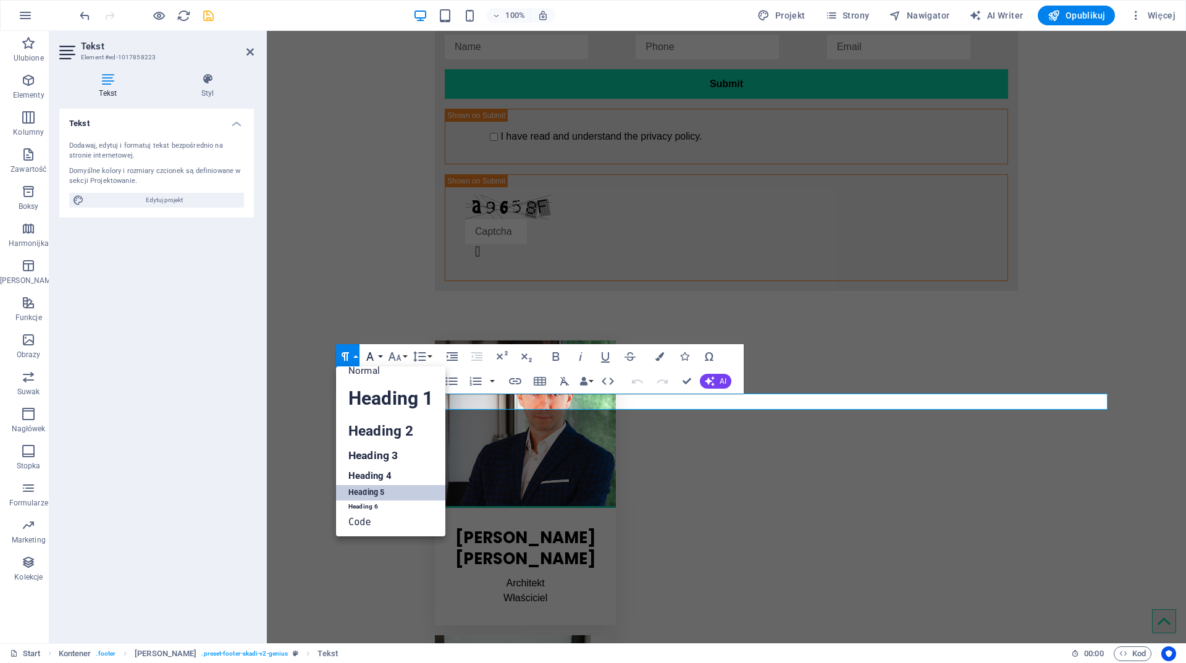
scroll to position [10, 0]
click at [363, 371] on link "Normal" at bounding box center [390, 370] width 109 height 19
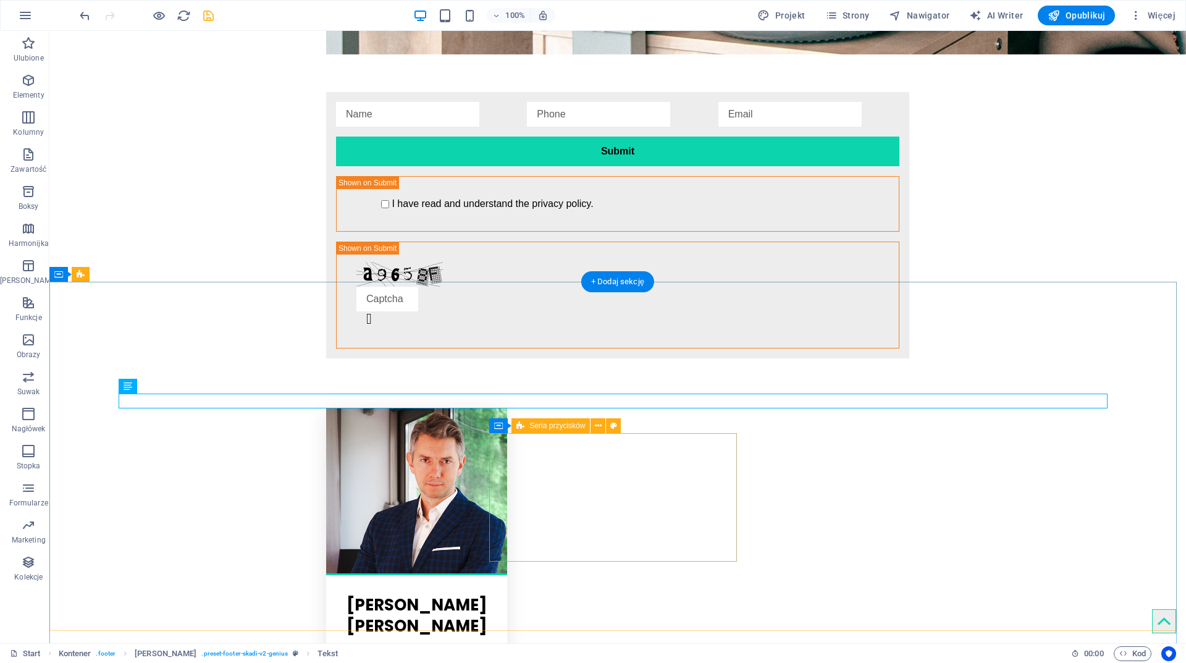
scroll to position [2615, 0]
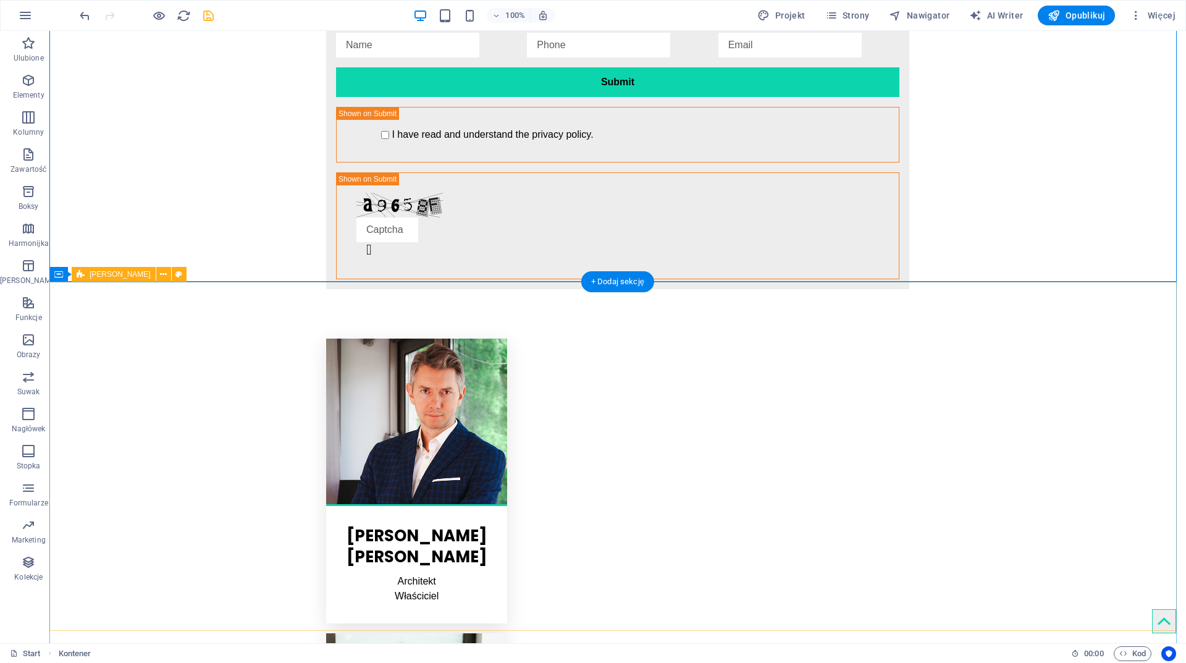
scroll to position [2630, 0]
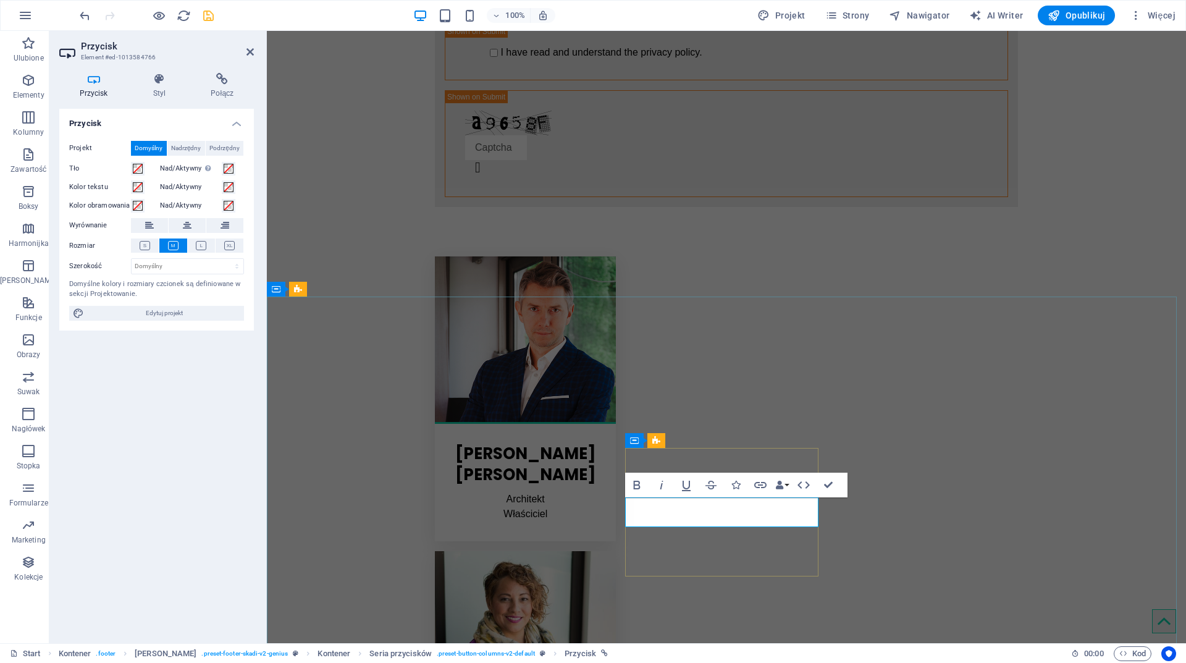
scroll to position [2531, 0]
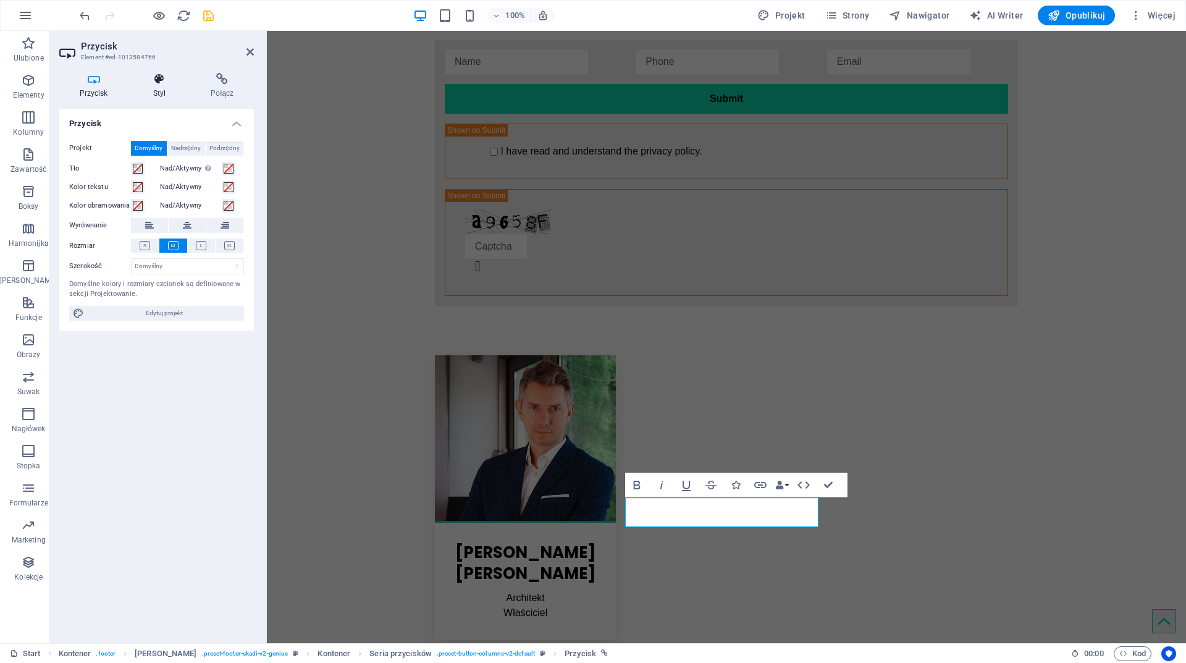
click at [163, 87] on h4 "Styl" at bounding box center [162, 86] width 58 height 26
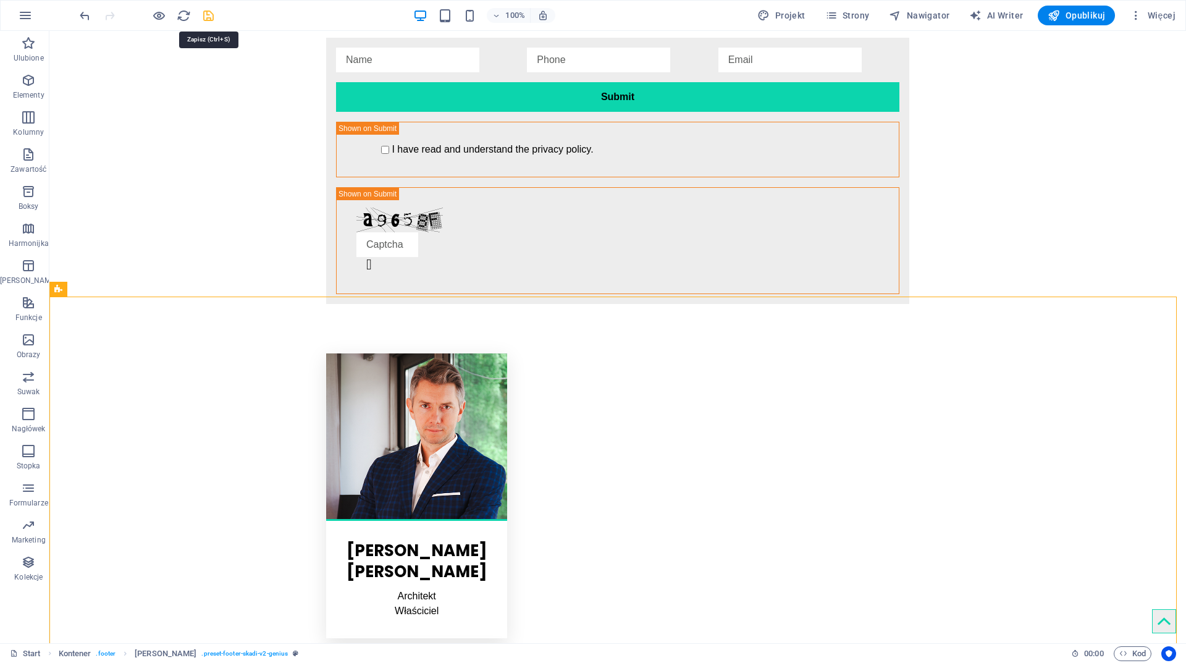
click at [205, 18] on icon "save" at bounding box center [208, 16] width 14 height 14
checkbox input "false"
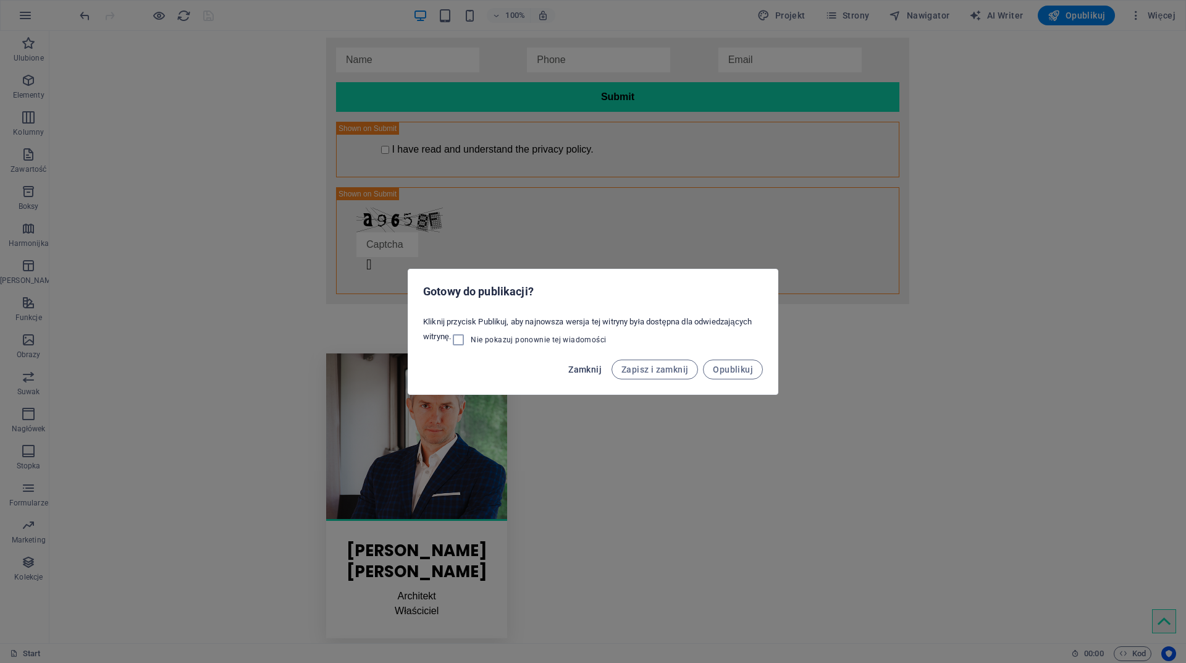
click at [594, 370] on span "Zamknij" at bounding box center [584, 370] width 33 height 10
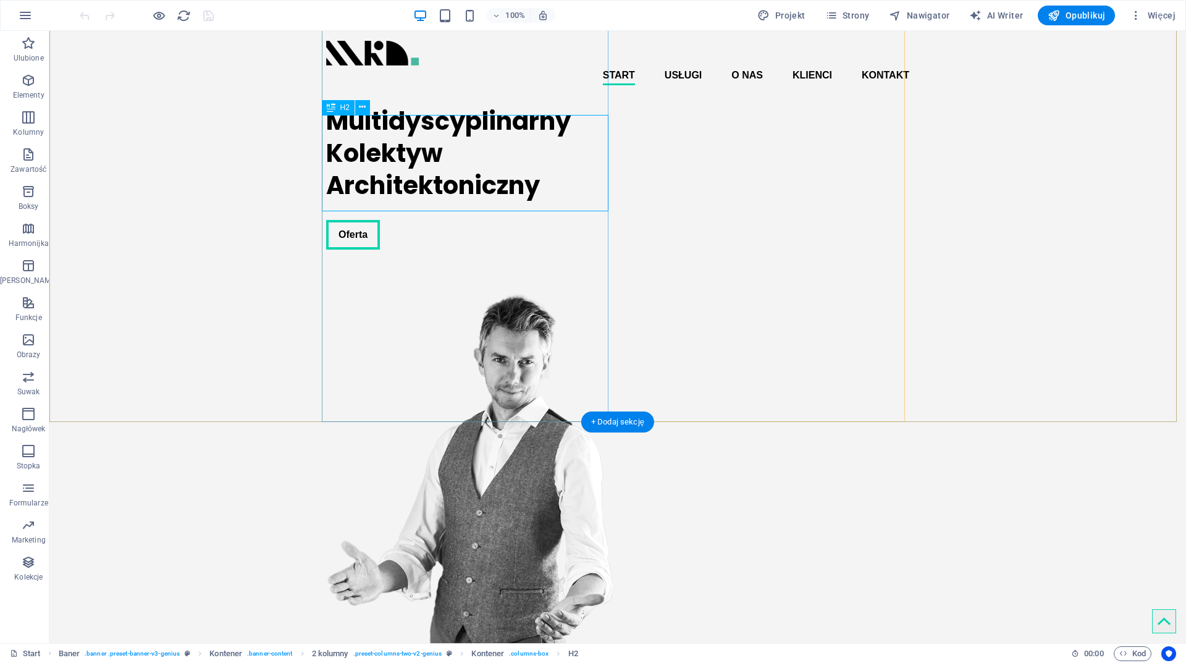
scroll to position [185, 0]
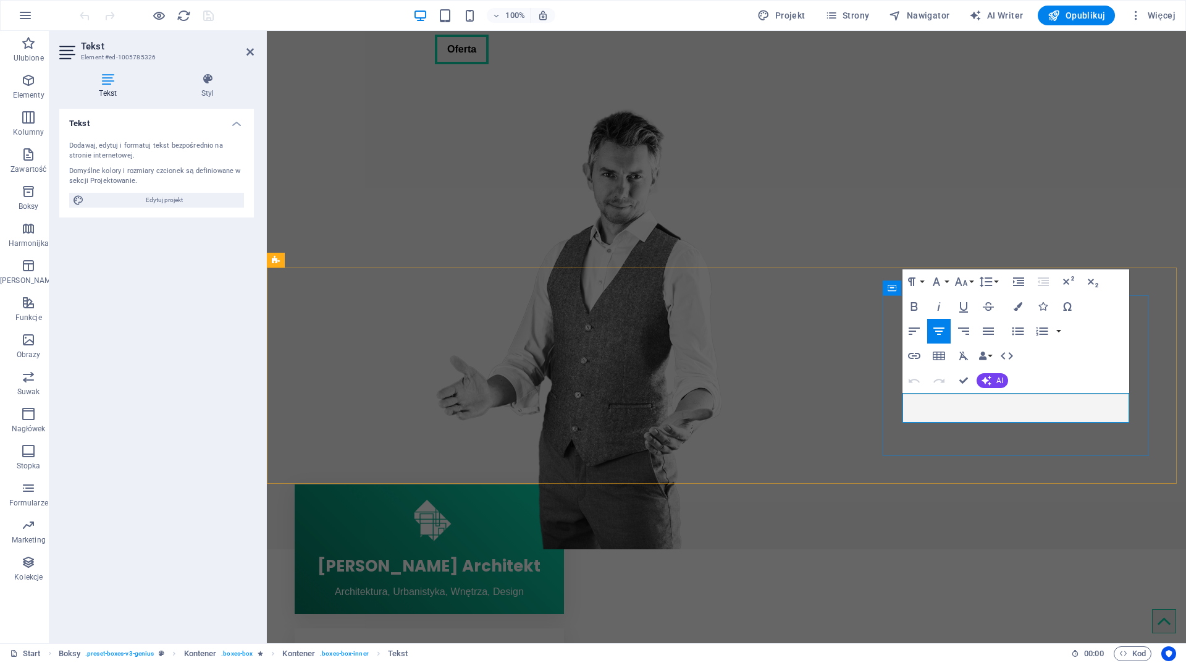
drag, startPoint x: 1041, startPoint y: 399, endPoint x: 969, endPoint y: 400, distance: 72.3
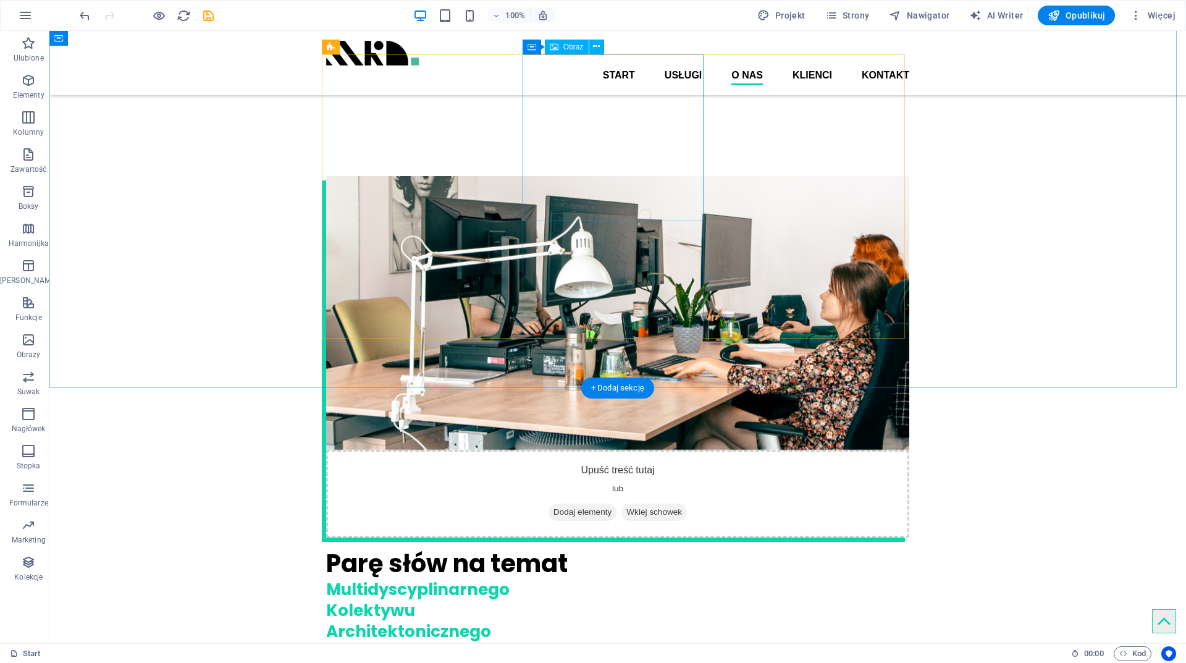
scroll to position [1730, 0]
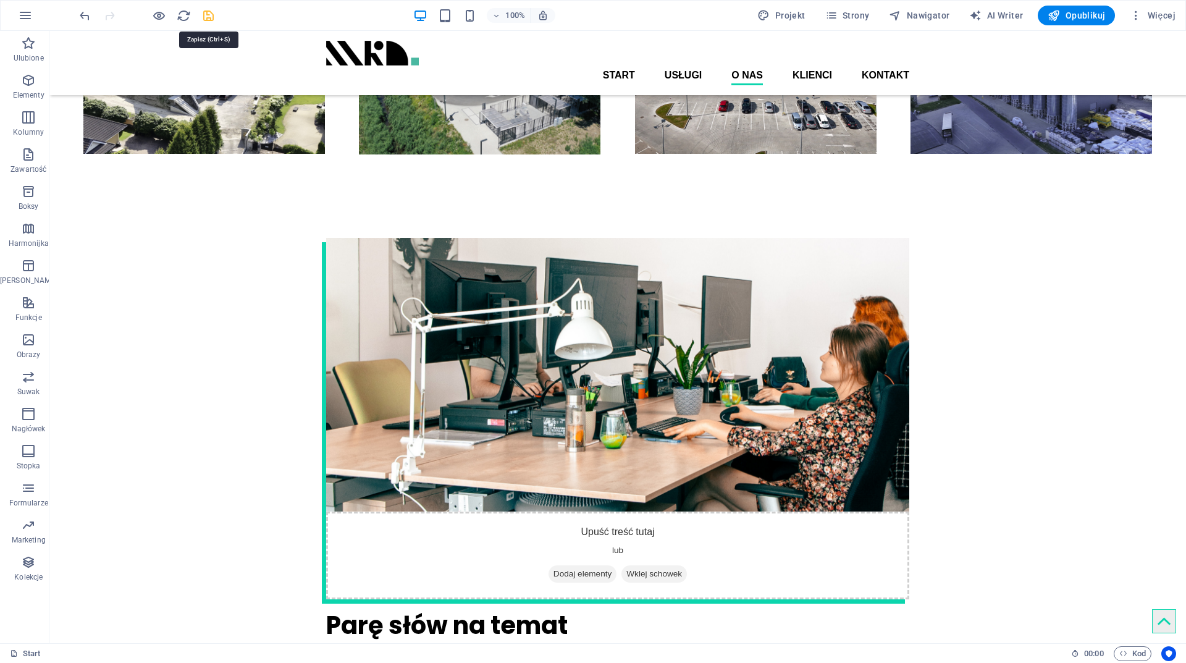
click at [209, 19] on icon "save" at bounding box center [208, 16] width 14 height 14
checkbox input "false"
